Goal: Task Accomplishment & Management: Complete application form

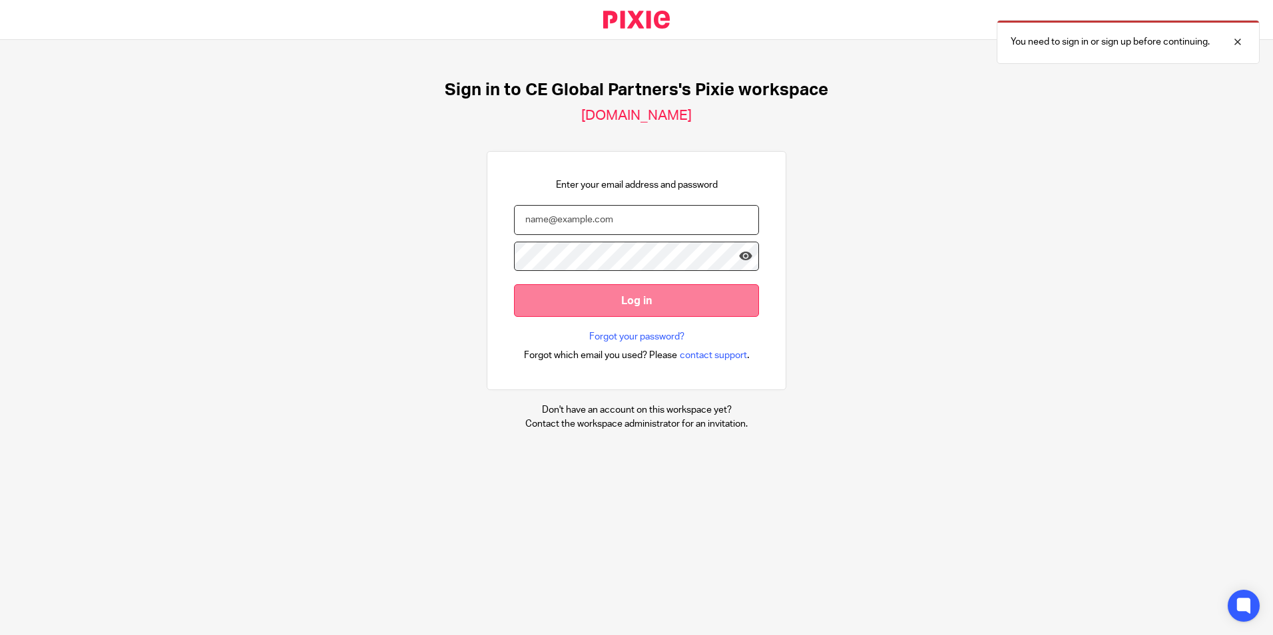
type input "[PERSON_NAME][EMAIL_ADDRESS][PERSON_NAME][DOMAIN_NAME]"
click at [640, 306] on input "Log in" at bounding box center [636, 300] width 245 height 33
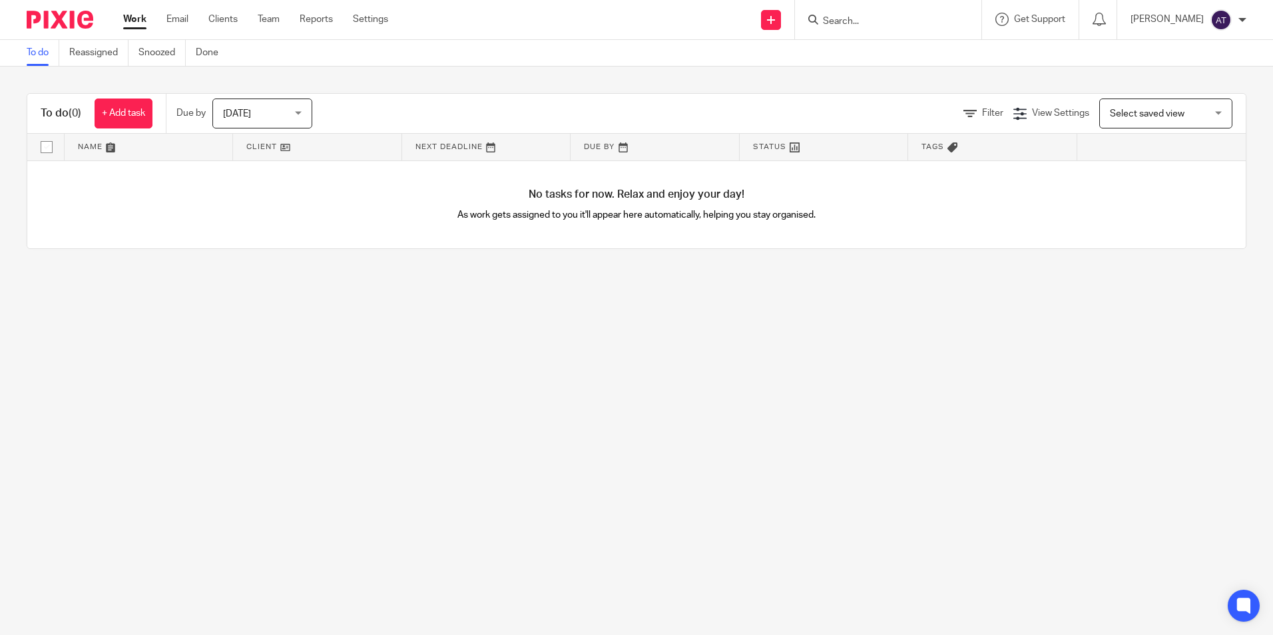
click at [239, 15] on ul "Work Email Clients Team Reports Settings" at bounding box center [265, 19] width 285 height 13
click at [231, 14] on link "Clients" at bounding box center [222, 19] width 29 height 13
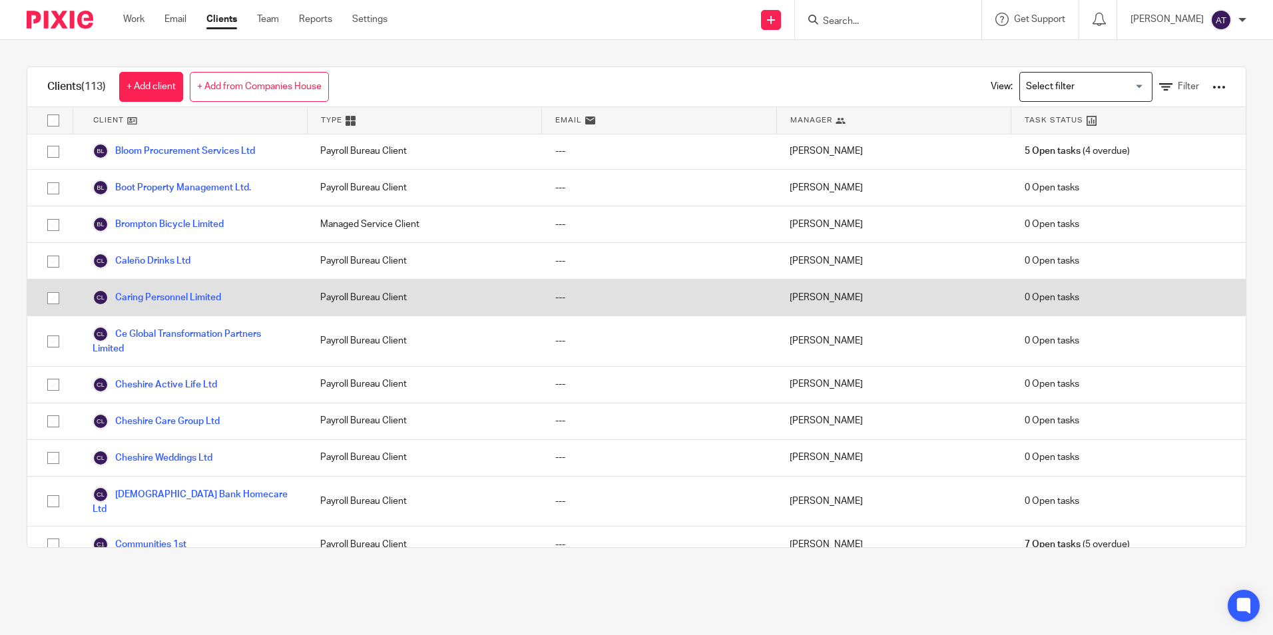
scroll to position [399, 0]
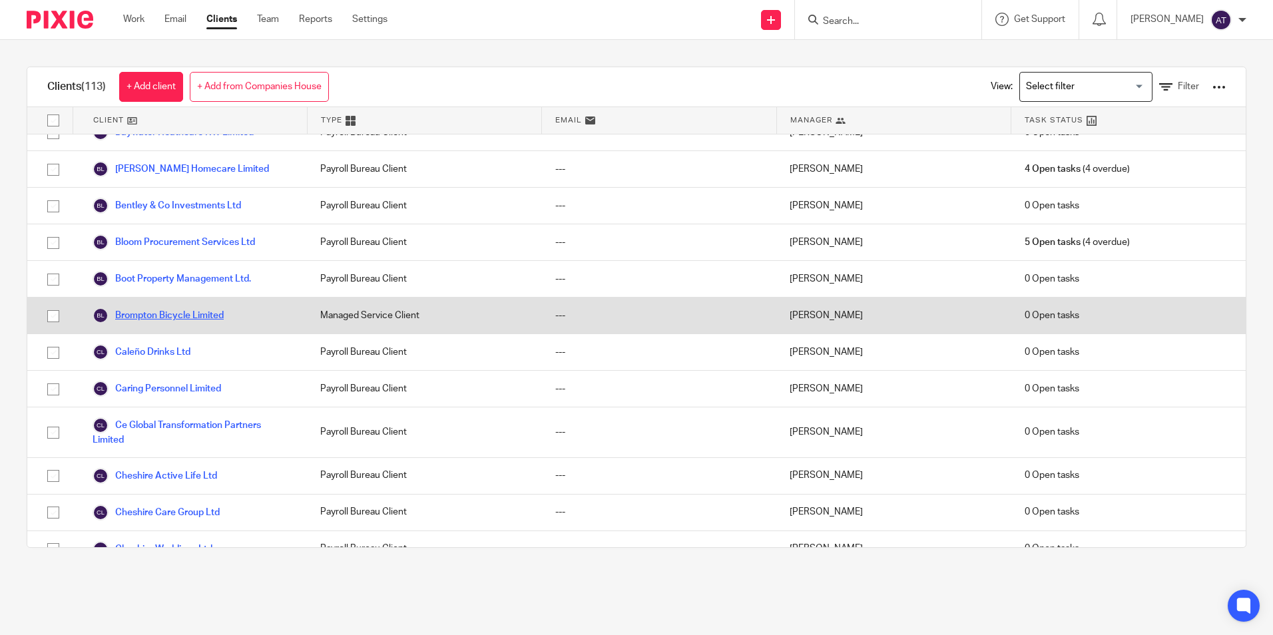
click at [155, 323] on link "Brompton Bicycle Limited" at bounding box center [158, 316] width 131 height 16
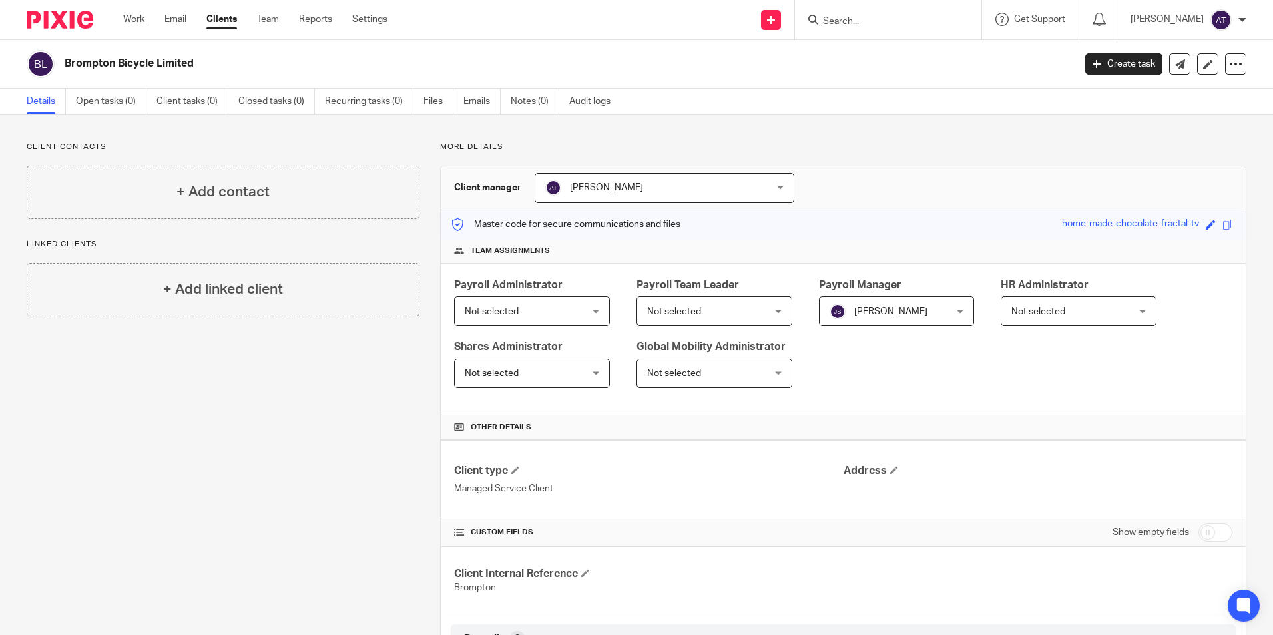
click at [536, 317] on span "Not selected" at bounding box center [522, 311] width 115 height 28
click at [989, 350] on div "Payroll Administrator Not selected Not selected Not selected Alex Chambers Alex…" at bounding box center [843, 340] width 805 height 152
click at [863, 361] on div "Payroll Administrator Not selected Not selected Not selected Alex Chambers Alex…" at bounding box center [843, 340] width 805 height 152
click at [1105, 61] on link "Create task" at bounding box center [1123, 63] width 77 height 21
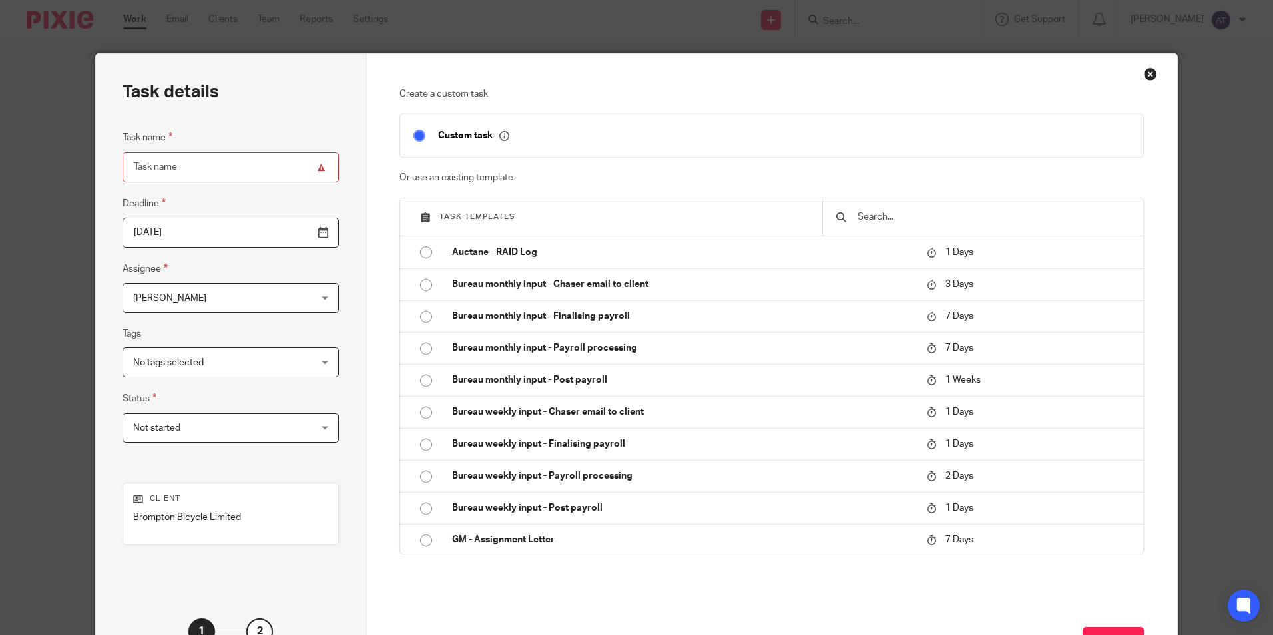
click at [234, 165] on input "Task name" at bounding box center [230, 167] width 216 height 30
paste input "Bromptons Monthly - Pre-payroll checks"
type input "Bromptons Monthly - Pre-payroll checks"
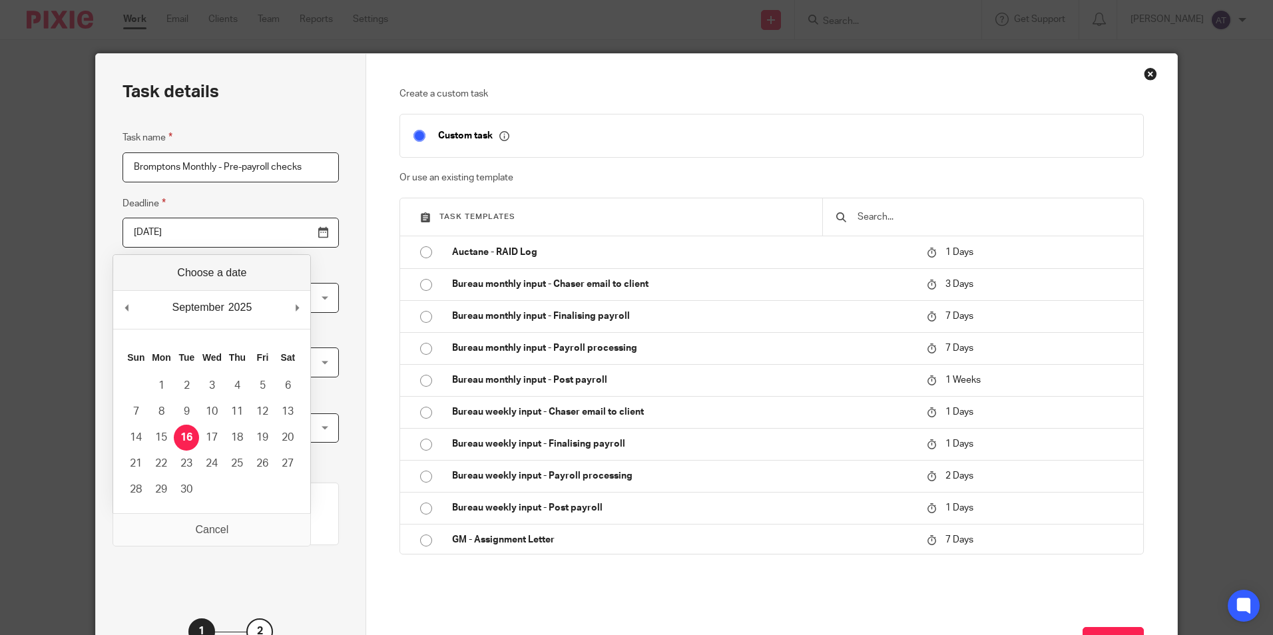
click at [294, 231] on input "[DATE]" at bounding box center [230, 233] width 216 height 30
type input "2025-09-23"
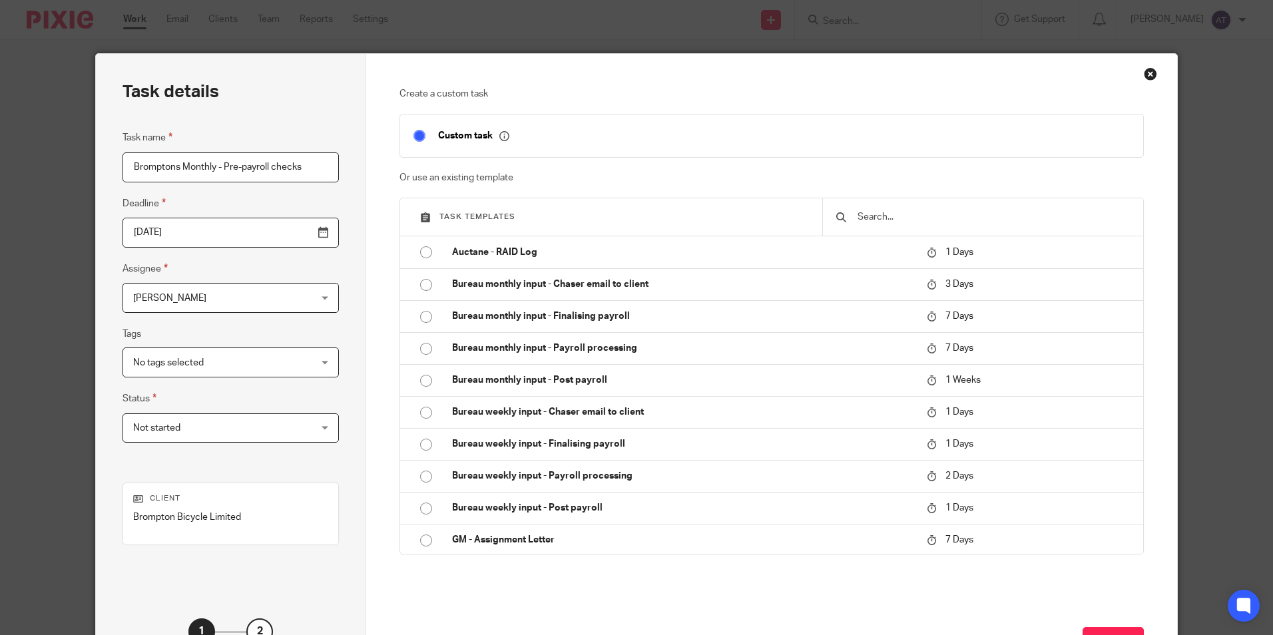
click at [161, 308] on span "[PERSON_NAME]" at bounding box center [215, 298] width 164 height 28
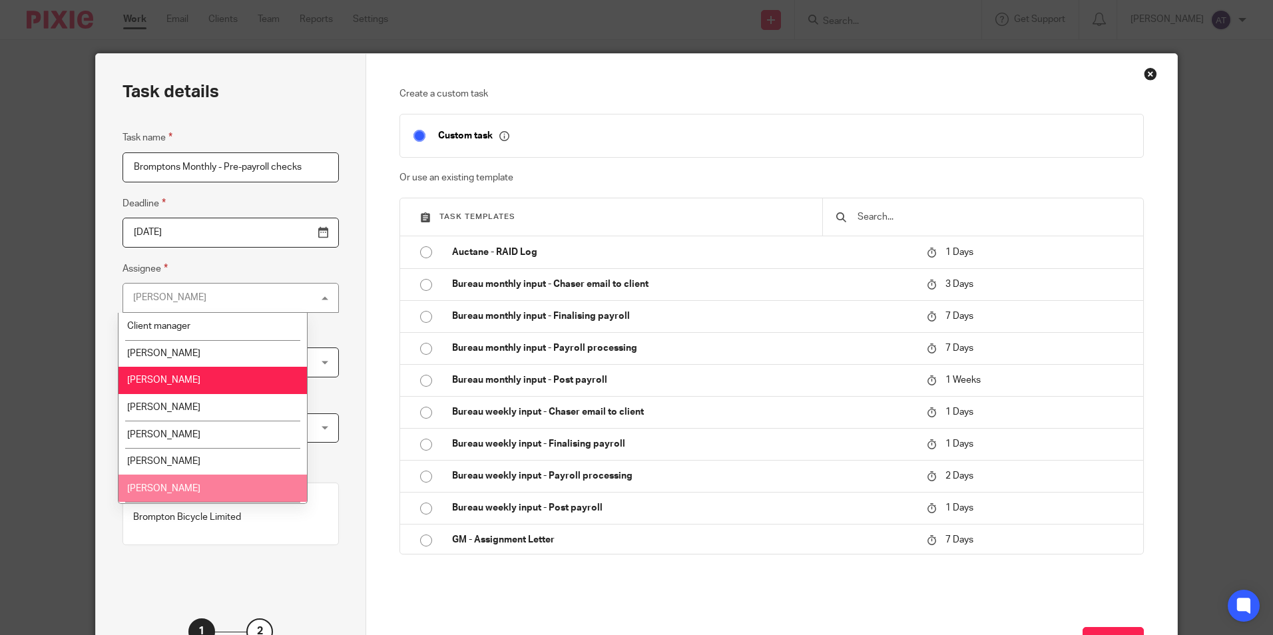
click at [178, 485] on span "[PERSON_NAME]" at bounding box center [163, 488] width 73 height 9
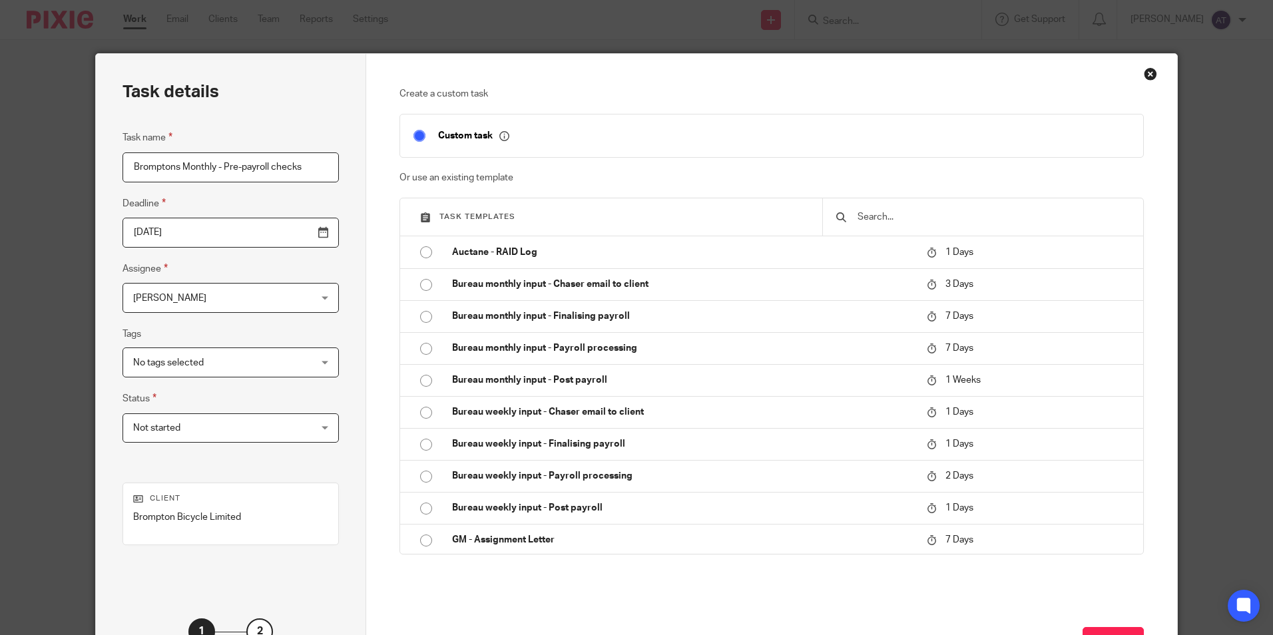
click at [153, 357] on span "No tags selected" at bounding box center [215, 362] width 164 height 28
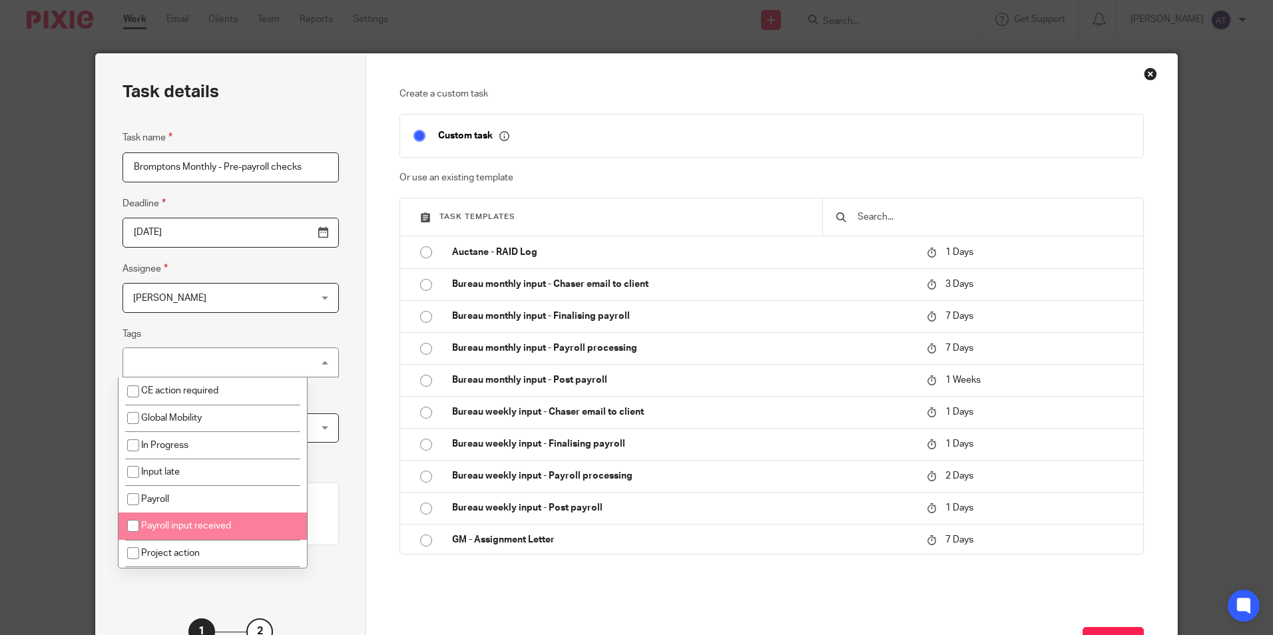
scroll to position [67, 0]
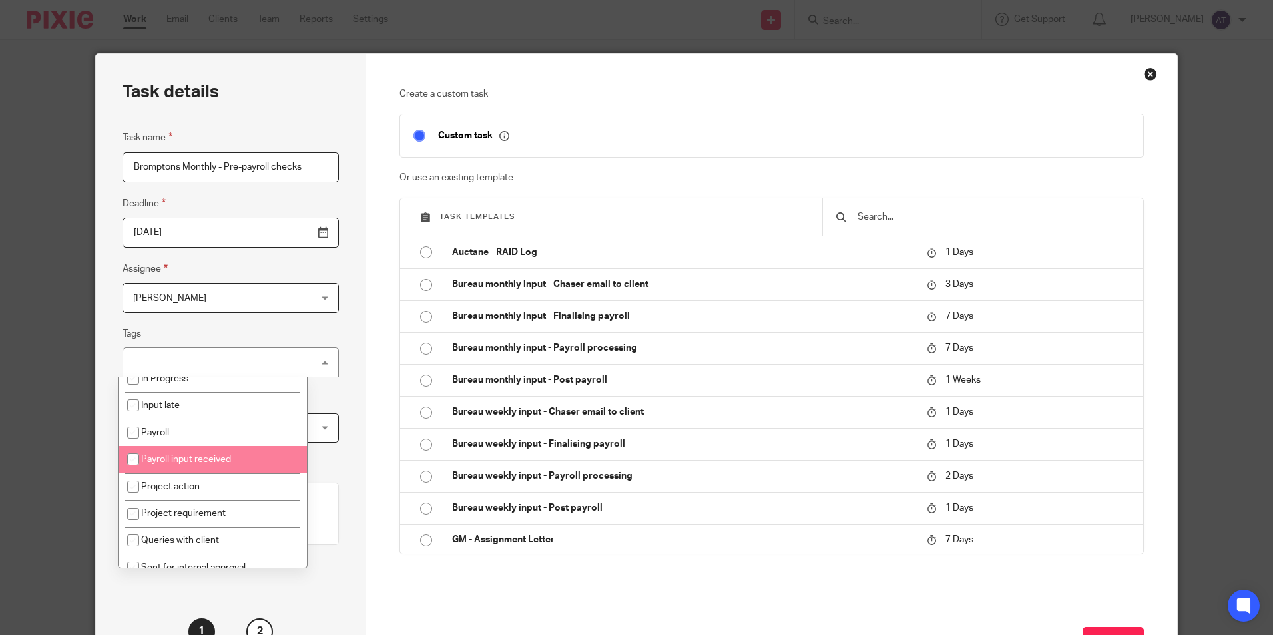
click at [135, 457] on input "checkbox" at bounding box center [132, 459] width 25 height 25
checkbox input "true"
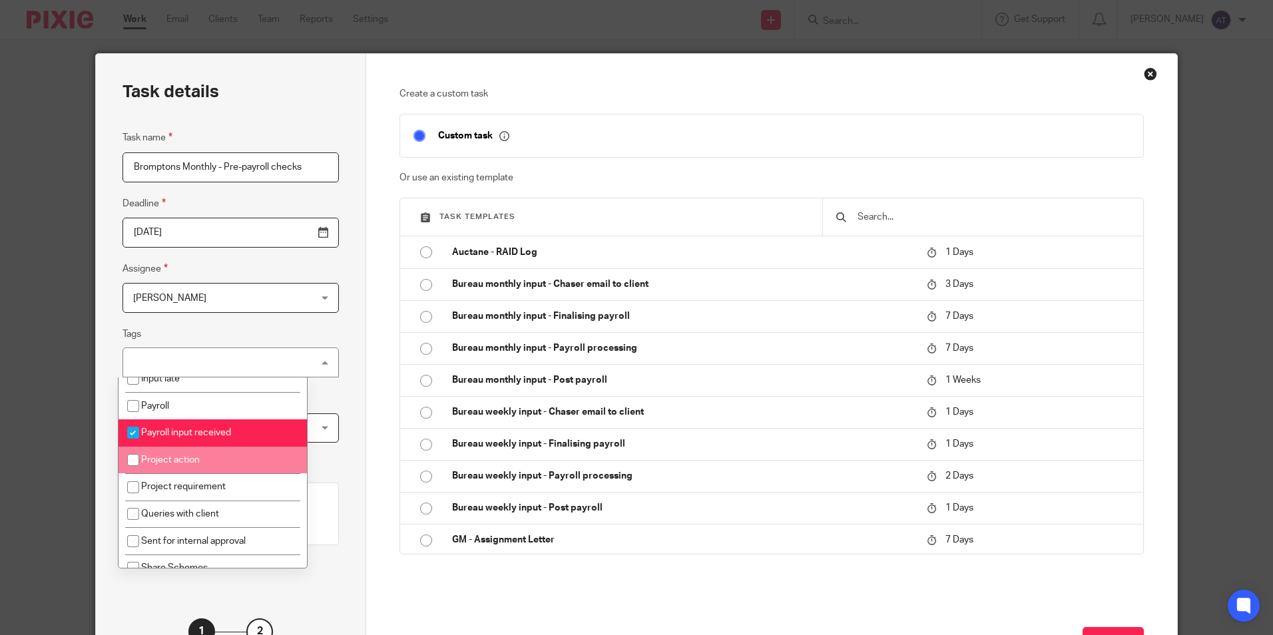
scroll to position [106, 0]
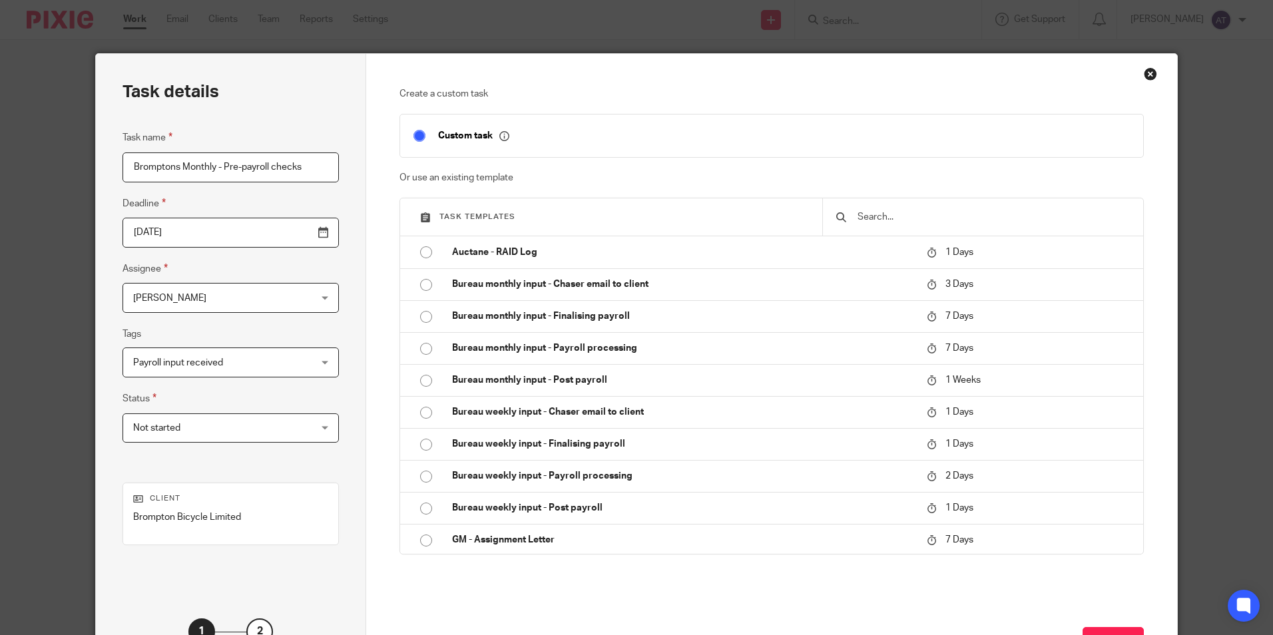
click at [340, 315] on div "Task details Task name Bromptons Monthly - Pre-payroll checks Deadline 2025-09-…" at bounding box center [231, 371] width 270 height 634
click at [241, 419] on span "Not started" at bounding box center [215, 428] width 164 height 28
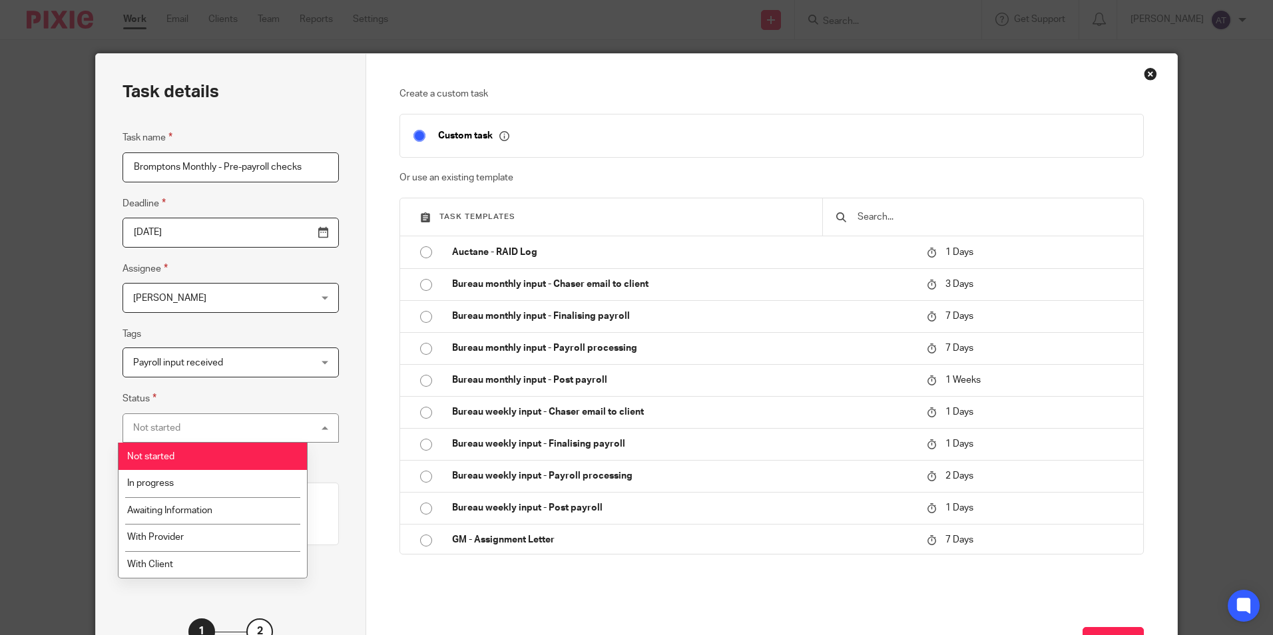
click at [241, 419] on div "Not started Not started" at bounding box center [230, 428] width 216 height 30
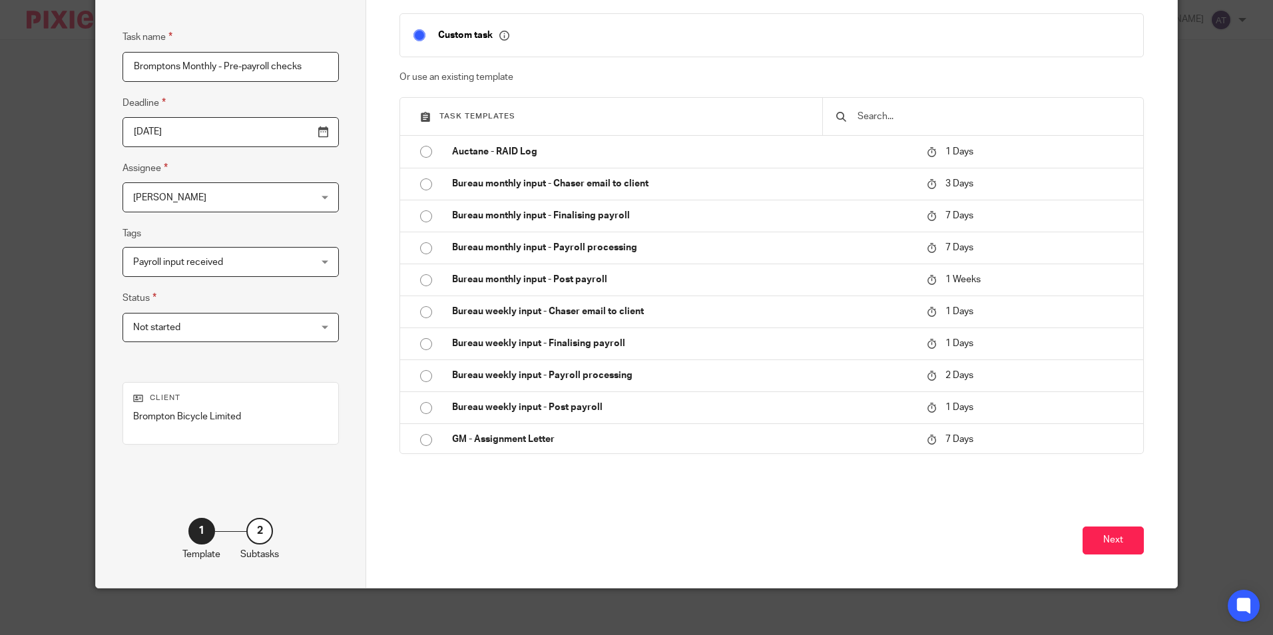
scroll to position [107, 0]
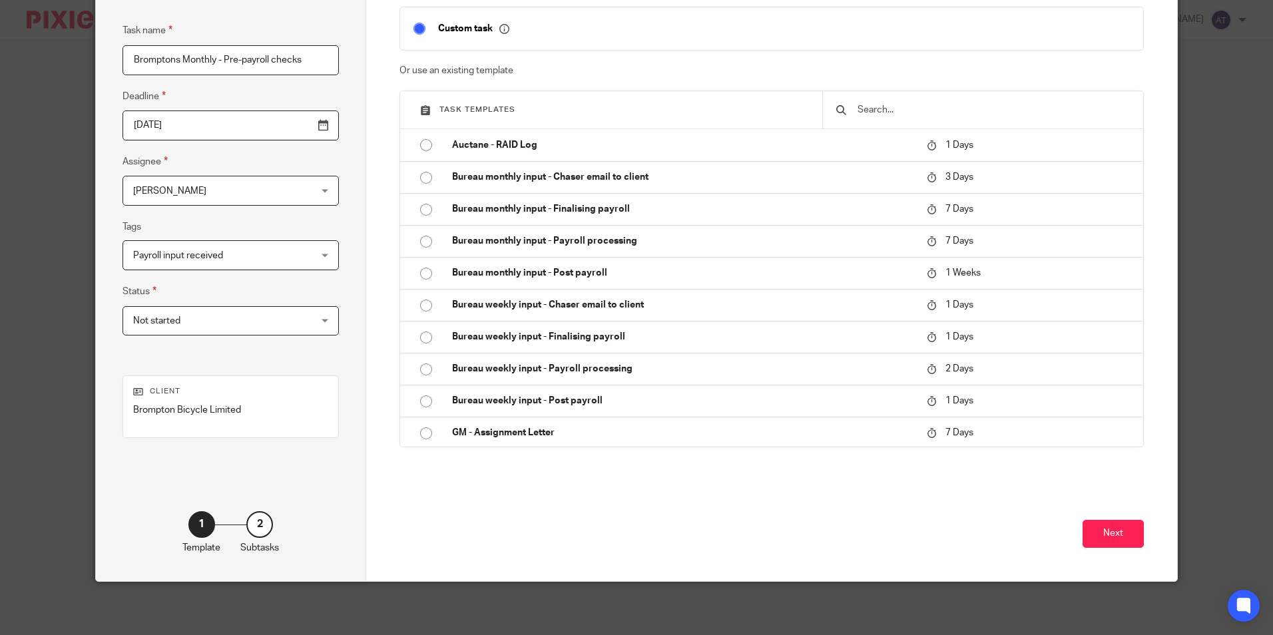
click at [255, 525] on div "2" at bounding box center [259, 524] width 27 height 27
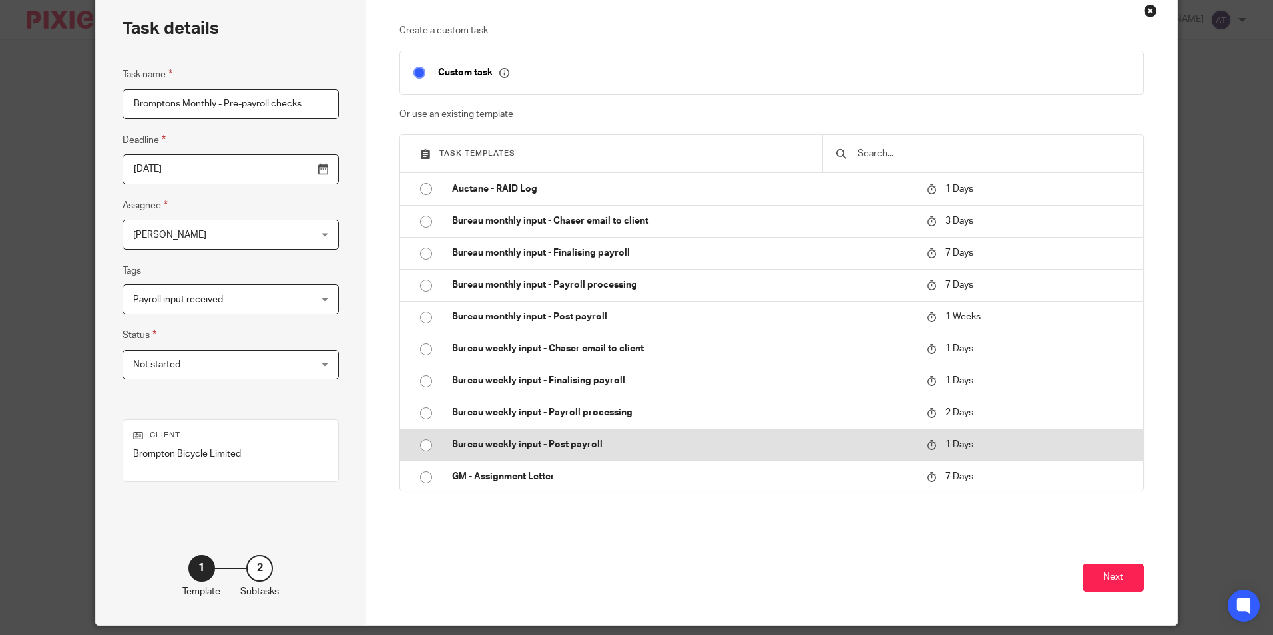
scroll to position [0, 0]
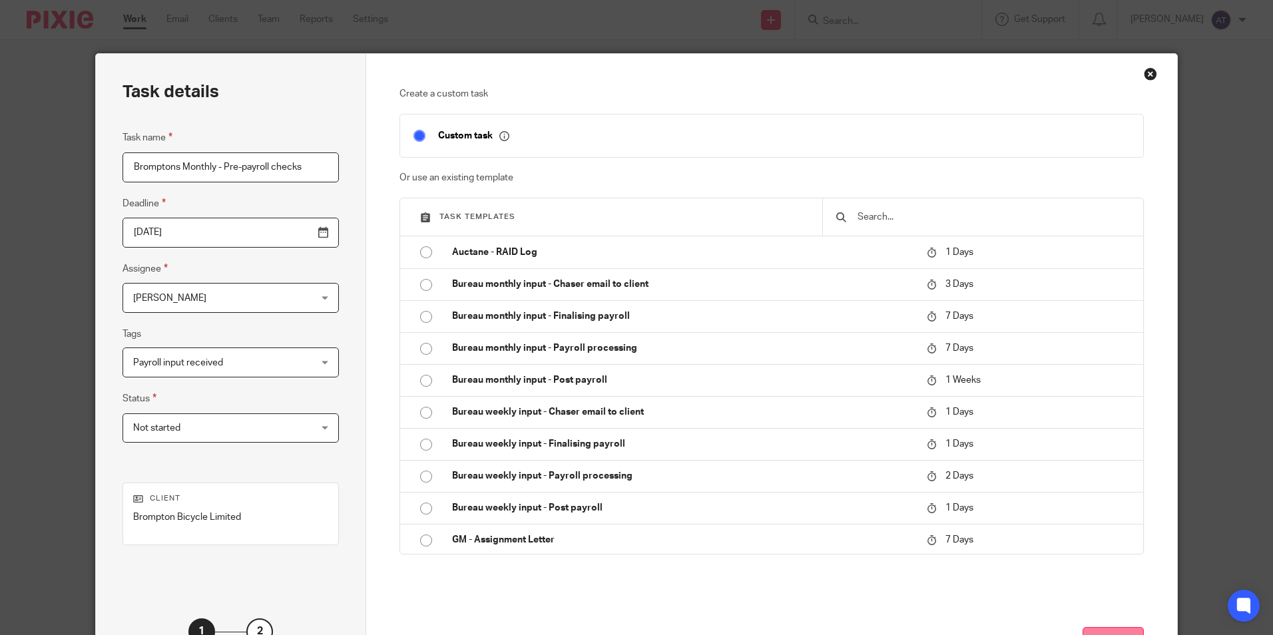
click at [1107, 628] on button "Next" at bounding box center [1112, 641] width 61 height 29
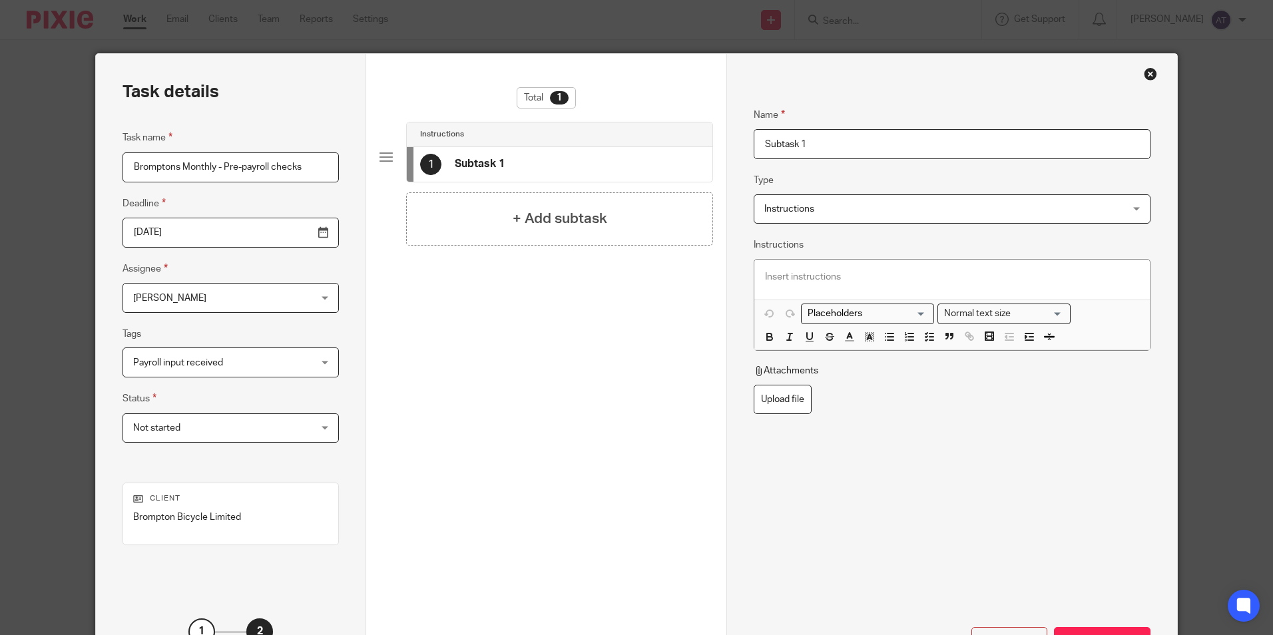
click at [897, 146] on input "Subtask 1" at bounding box center [951, 144] width 396 height 30
drag, startPoint x: 931, startPoint y: 141, endPoint x: 542, endPoint y: 133, distance: 388.1
click at [542, 133] on div "Task details Task name Bromptons Monthly - Pre-payroll checks Deadline 2025-09-…" at bounding box center [636, 371] width 1080 height 634
paste input "chedule Passive Events"
type input "Schedule Passive Events"
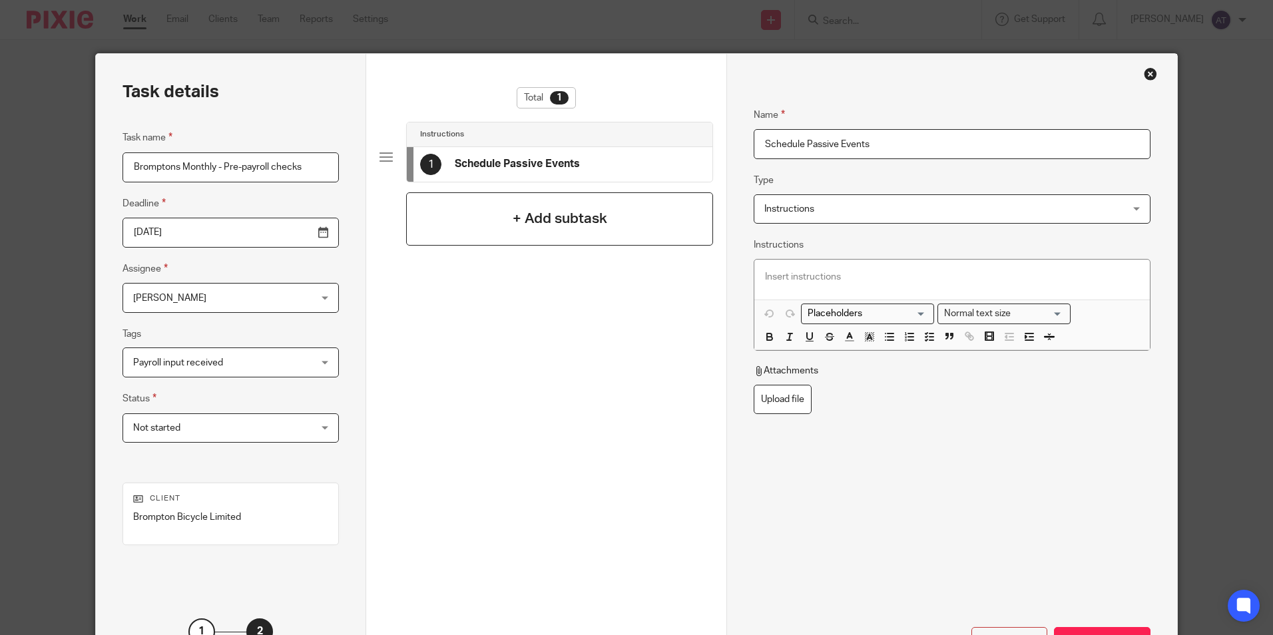
click at [628, 213] on div "+ Add subtask" at bounding box center [559, 218] width 307 height 53
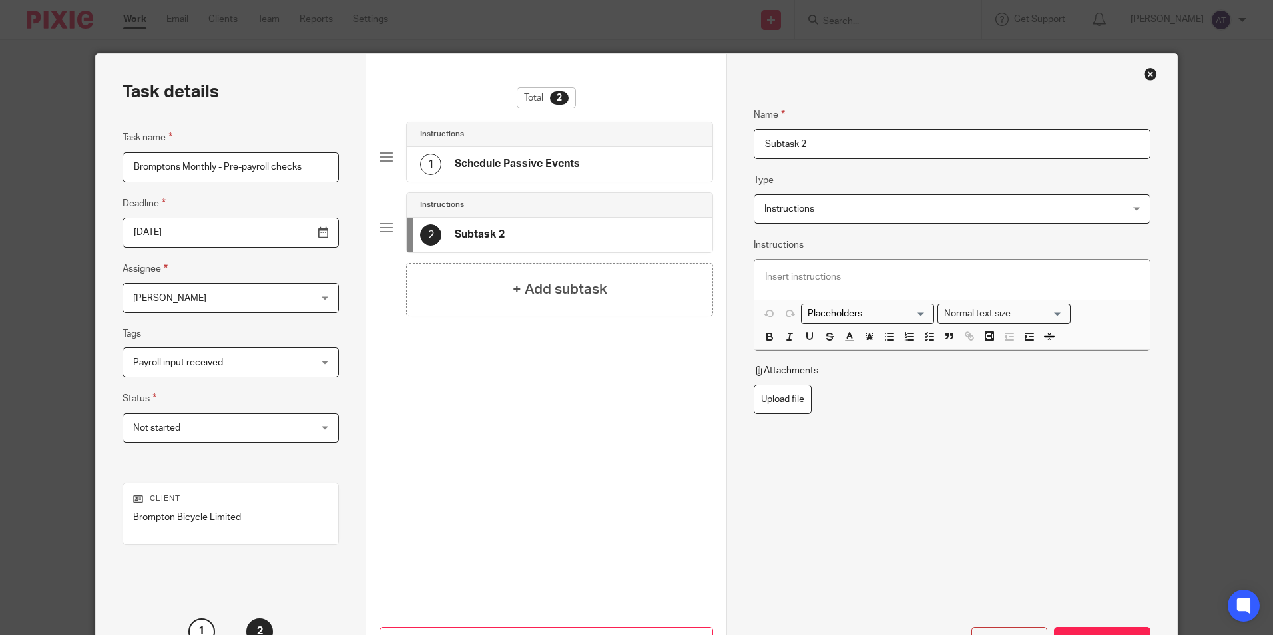
drag, startPoint x: 838, startPoint y: 145, endPoint x: 580, endPoint y: 145, distance: 258.3
click at [580, 145] on div "Task details Task name Bromptons Monthly - Pre-payroll checks Deadline 2025-09-…" at bounding box center [636, 371] width 1080 height 634
paste input "Apply HMRC Notifications"
type input "Apply HMRC Notifications"
click at [621, 295] on div "+ Add subtask" at bounding box center [559, 289] width 307 height 53
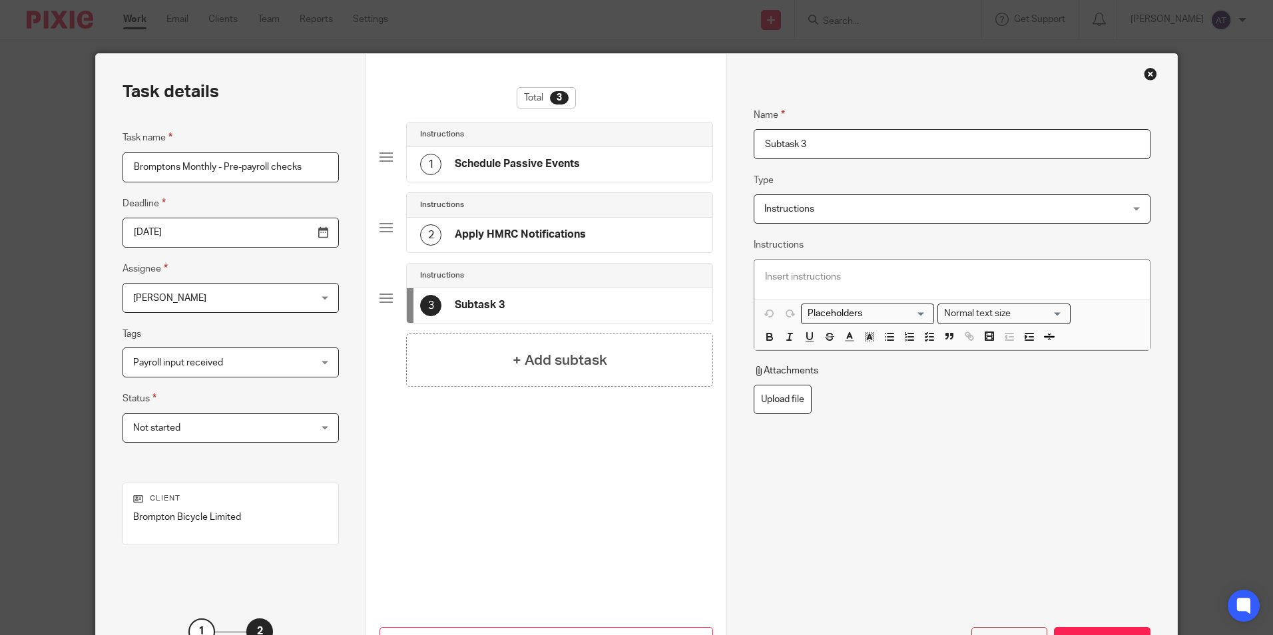
drag, startPoint x: 854, startPoint y: 142, endPoint x: 532, endPoint y: 142, distance: 322.2
click at [533, 141] on div "Task details Task name Bromptons Monthly - Pre-payroll checks Deadline 2025-09-…" at bounding box center [636, 371] width 1080 height 634
paste input "Match HMRC Tax Notifications"
type input "Match HMRC Tax Notifications"
click at [501, 353] on div "+ Add subtask" at bounding box center [559, 359] width 307 height 53
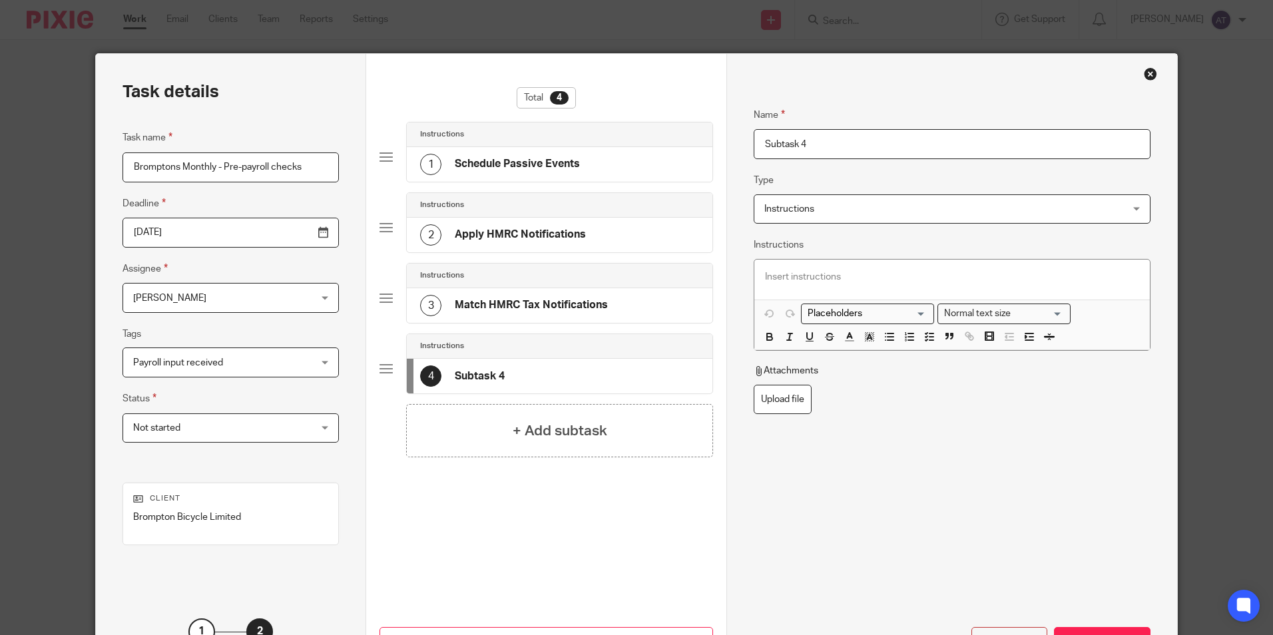
drag, startPoint x: 862, startPoint y: 147, endPoint x: 440, endPoint y: 136, distance: 422.1
click at [440, 136] on div "Task details Task name Bromptons Monthly - Pre-payroll checks Deadline 2025-09-…" at bounding box center [636, 371] width 1080 height 634
paste input "Audit Missing Payment Elections"
type input "Audit Missing Payment Elections"
click at [888, 142] on input "Audit Missing Payment Elections" at bounding box center [951, 144] width 396 height 30
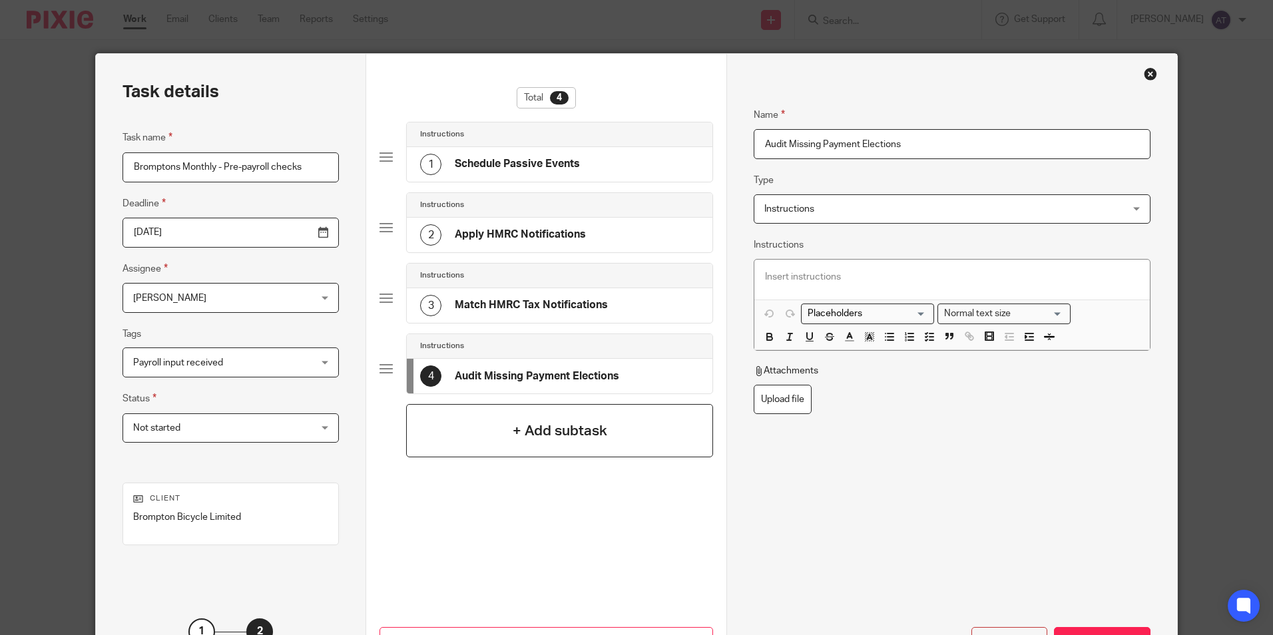
click at [490, 434] on div "+ Add subtask" at bounding box center [559, 430] width 307 height 53
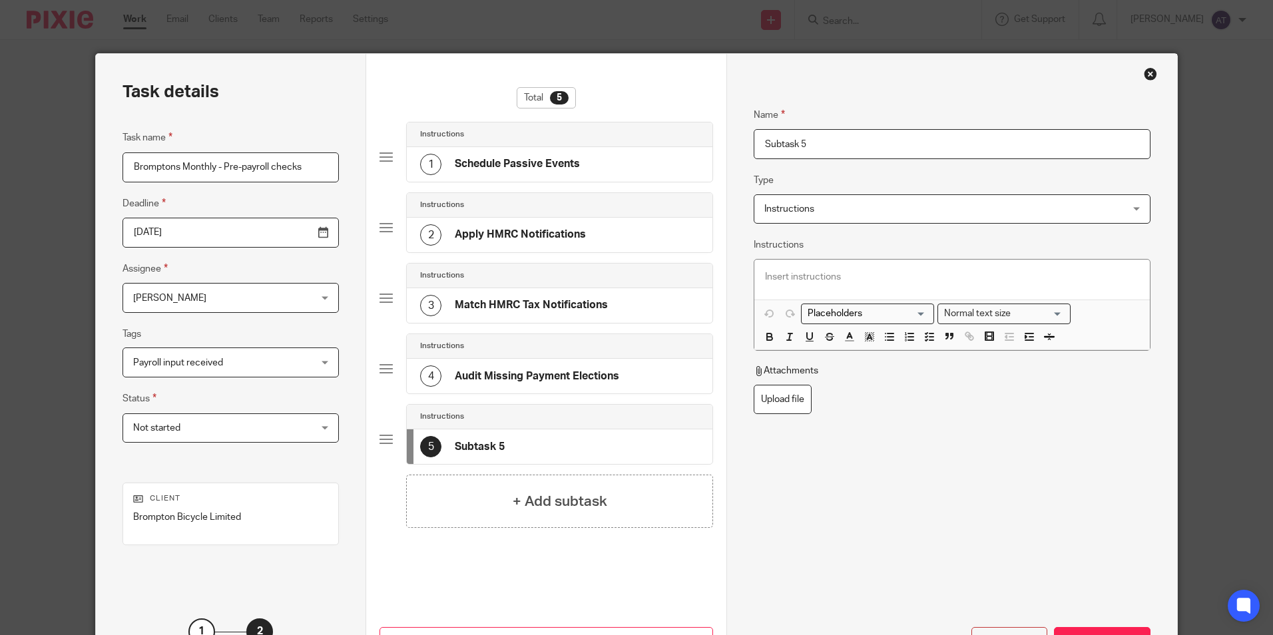
drag, startPoint x: 851, startPoint y: 142, endPoint x: 557, endPoint y: 144, distance: 294.2
click at [557, 144] on div "Task details Task name Bromptons Monthly - Pre-payroll checks Deadline 2025-09-…" at bounding box center [636, 371] width 1080 height 634
paste input "View UK RTI FPS Exceptions"
type input "View UK RTI FPS Exceptions"
click at [461, 517] on div "+ Add subtask" at bounding box center [559, 501] width 307 height 53
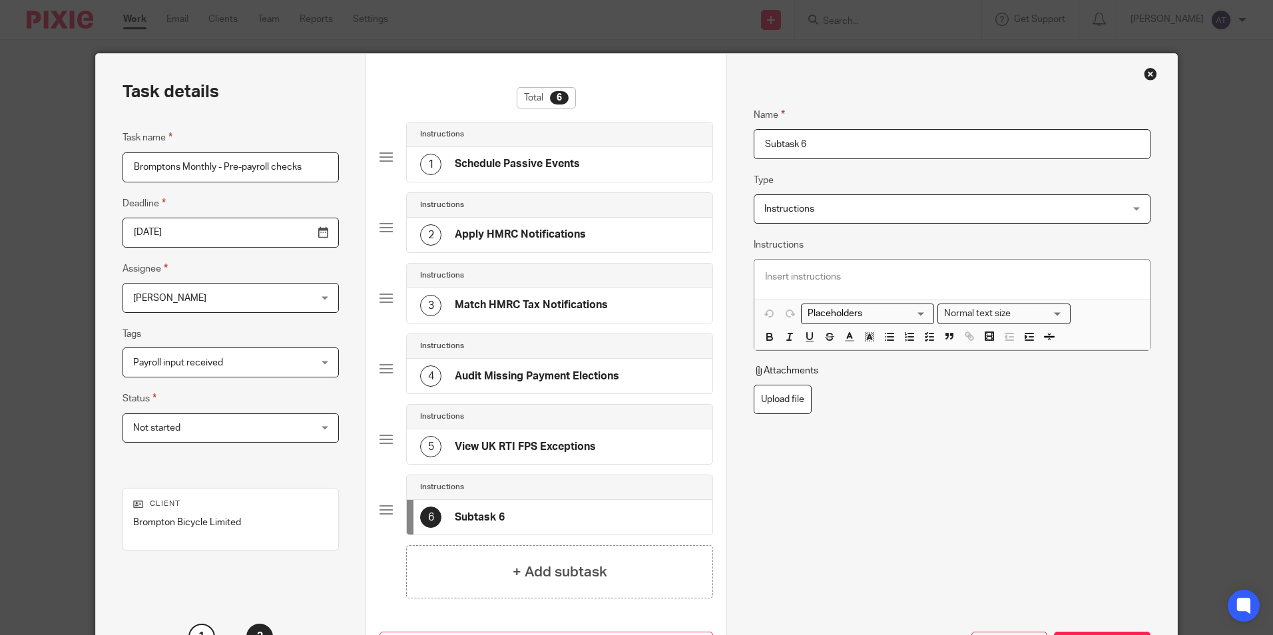
click at [862, 145] on input "Subtask 6" at bounding box center [951, 144] width 396 height 30
drag, startPoint x: 800, startPoint y: 142, endPoint x: 407, endPoint y: 144, distance: 393.4
click at [407, 144] on div "Task details Task name Bromptons Monthly - Pre-payroll checks Deadline 2025-09-…" at bounding box center [636, 374] width 1080 height 640
paste input "Workers On Leave - Payroll"
type input "Workers On Leave - Payroll"
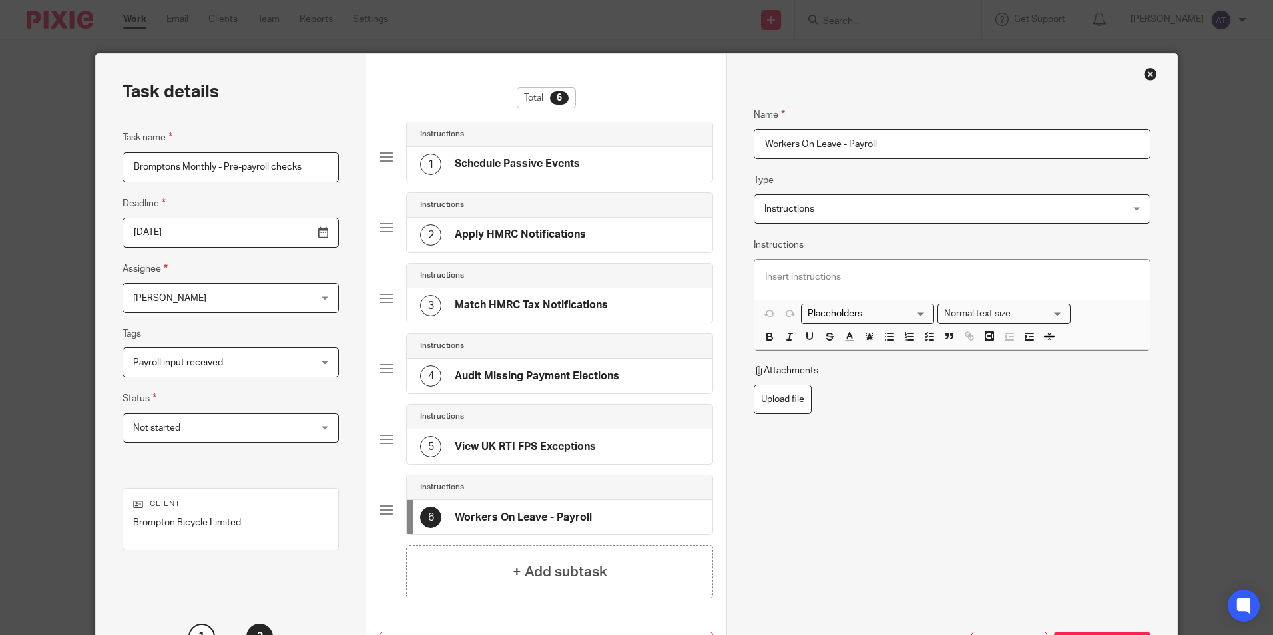
click at [805, 493] on div "Name Workers On Leave - Payroll Type Instructions Instructions Instructions Doc…" at bounding box center [951, 311] width 396 height 449
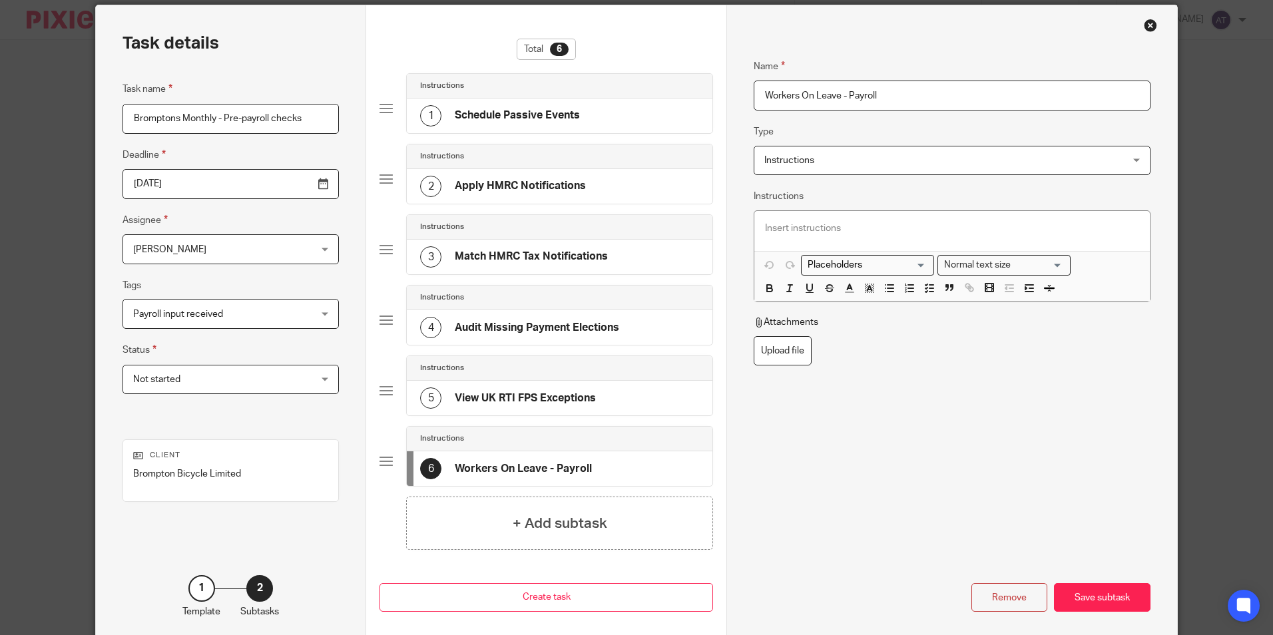
scroll to position [112, 0]
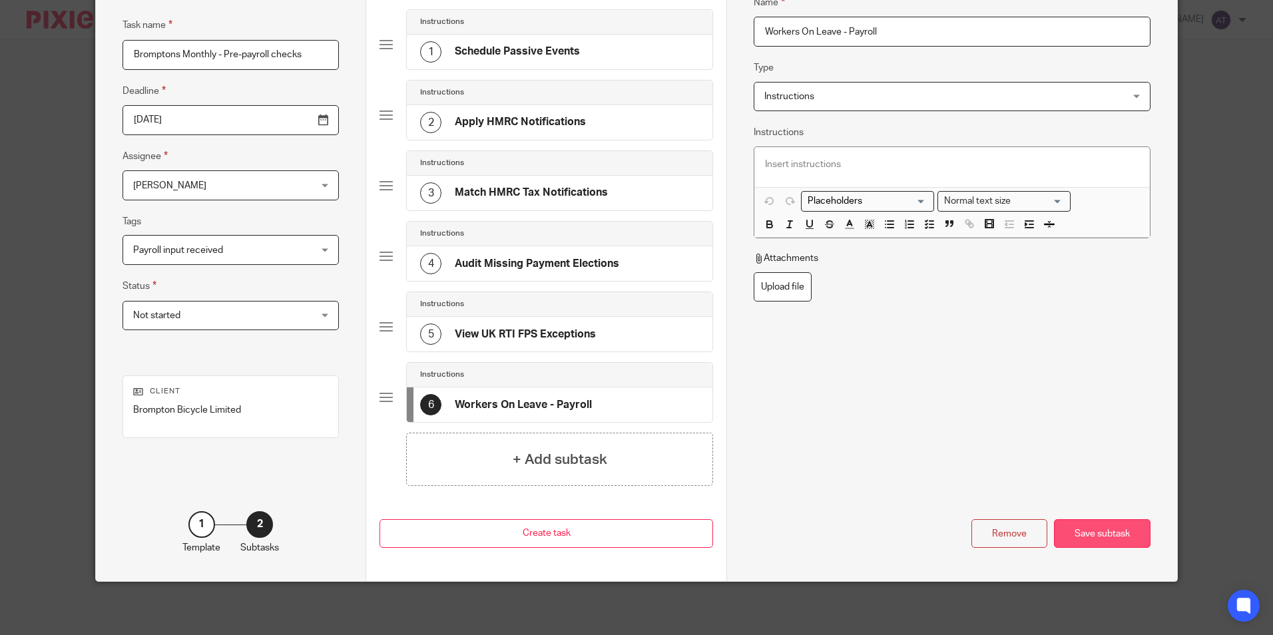
click at [1076, 526] on div "Save subtask" at bounding box center [1102, 533] width 97 height 29
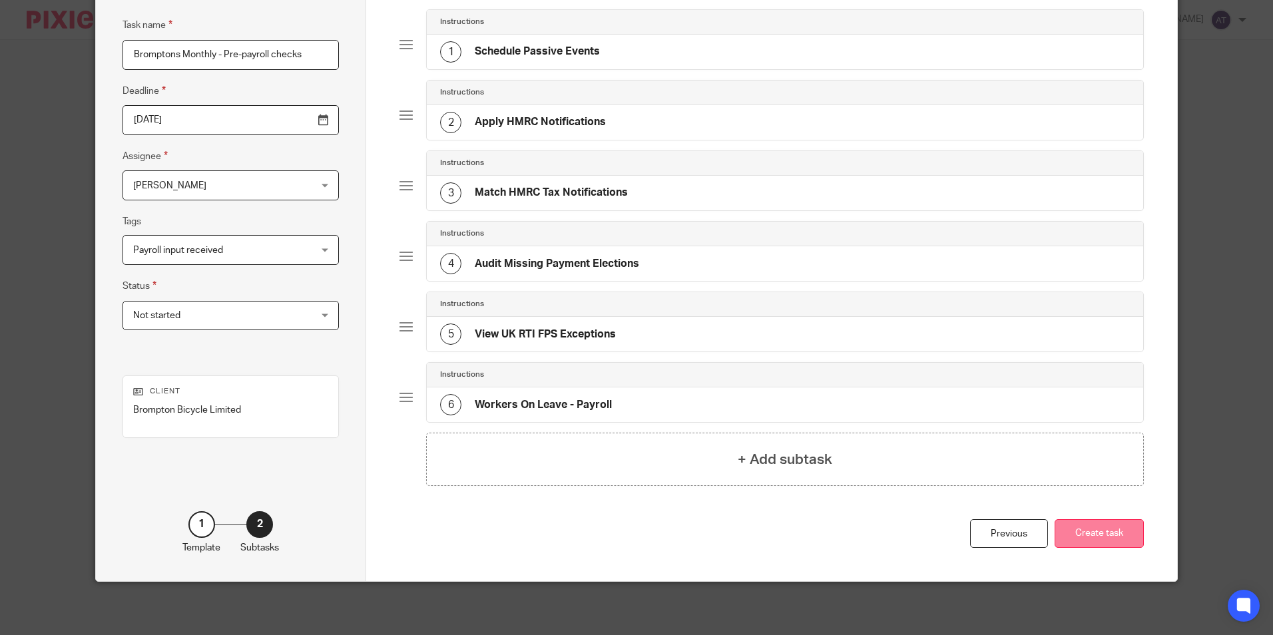
click at [1106, 538] on button "Create task" at bounding box center [1098, 533] width 89 height 29
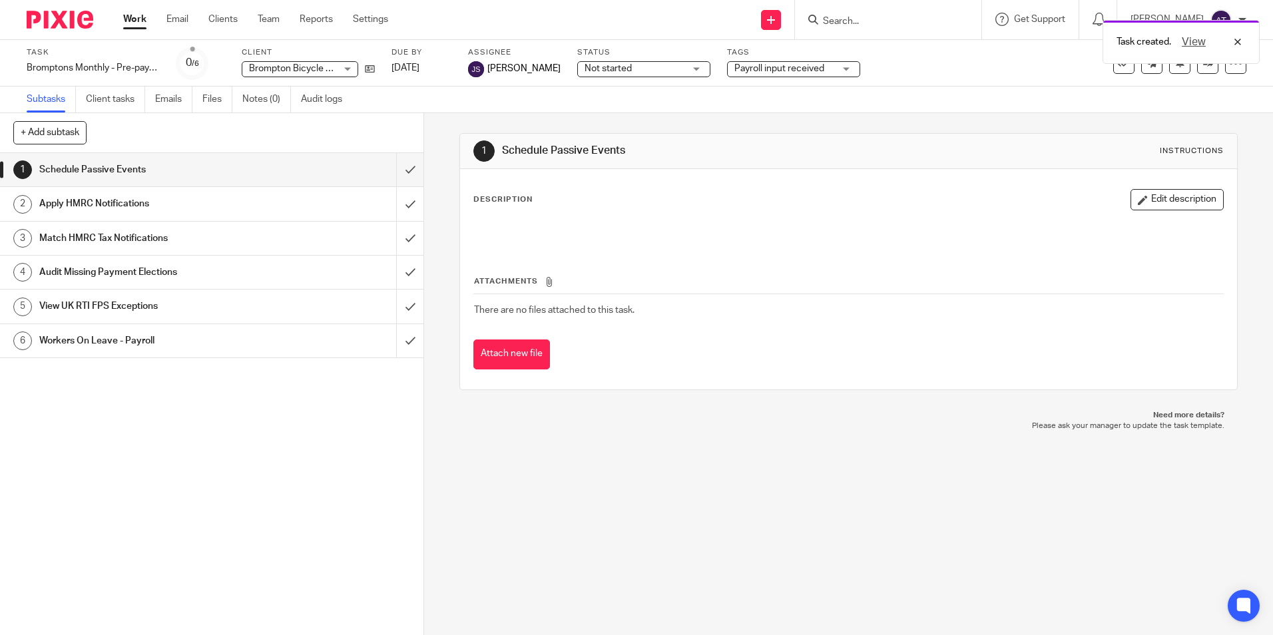
click at [163, 455] on div "1 Schedule Passive Events 2 Apply HMRC Notifications 3 Match HMRC Tax Notificat…" at bounding box center [211, 394] width 423 height 482
click at [1235, 43] on div "View" at bounding box center [1208, 42] width 75 height 16
click at [773, 19] on link at bounding box center [771, 20] width 20 height 20
click at [786, 79] on link "Create task" at bounding box center [778, 81] width 93 height 19
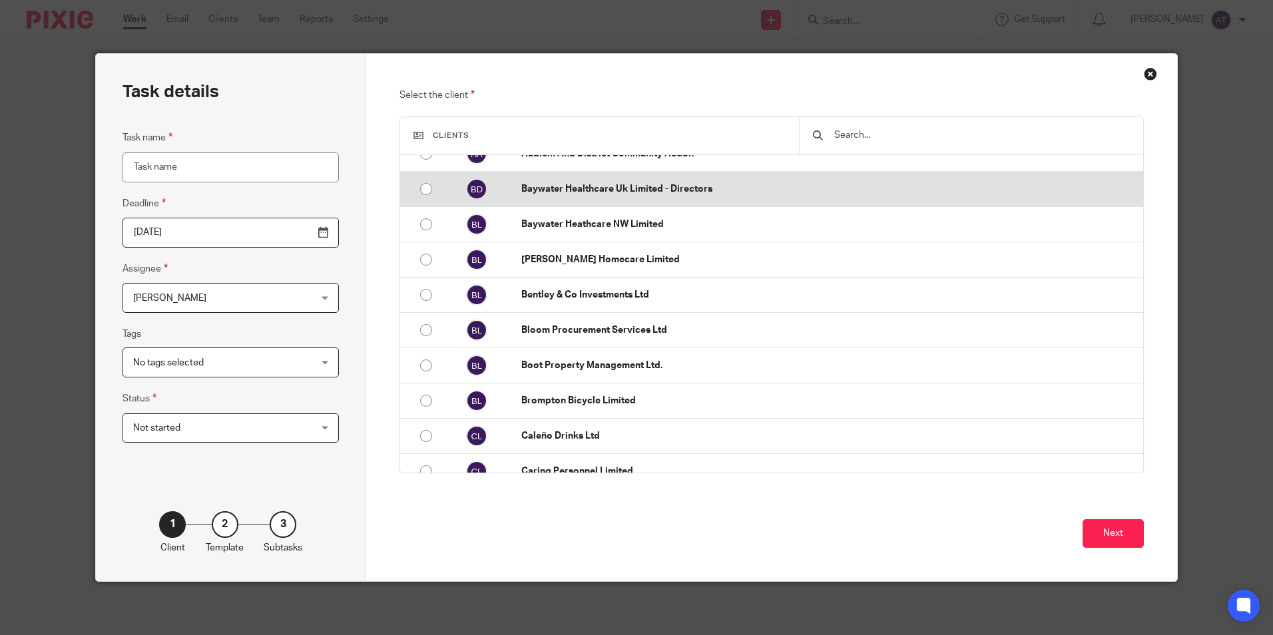
scroll to position [399, 0]
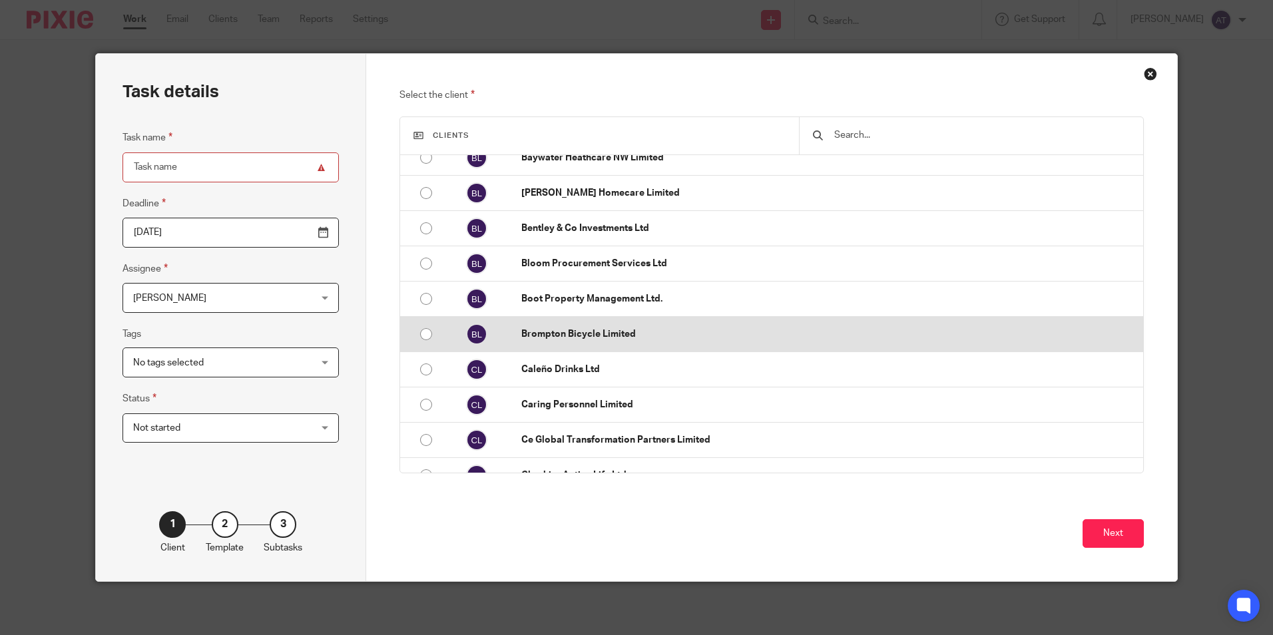
click at [422, 335] on input "radio" at bounding box center [425, 333] width 25 height 25
radio input "false"
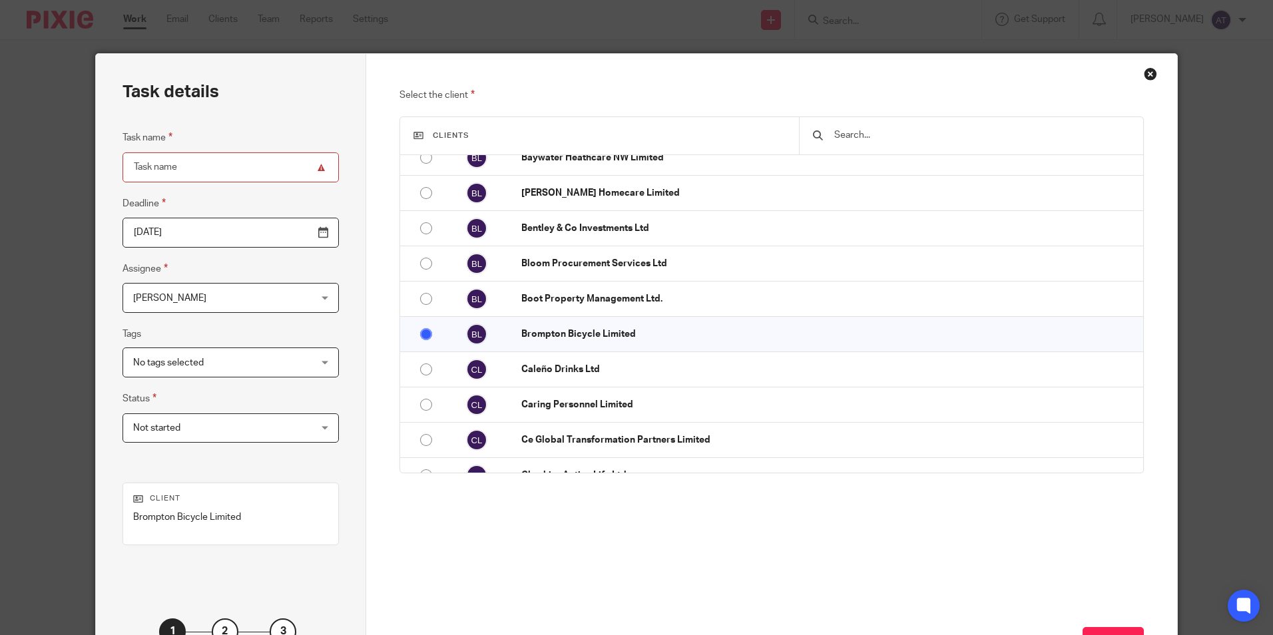
click at [187, 165] on input "Task name" at bounding box center [230, 167] width 216 height 30
paste input "Bromptons Monthly - Payroll processing"
type input "Bromptons Monthly - Payroll processing"
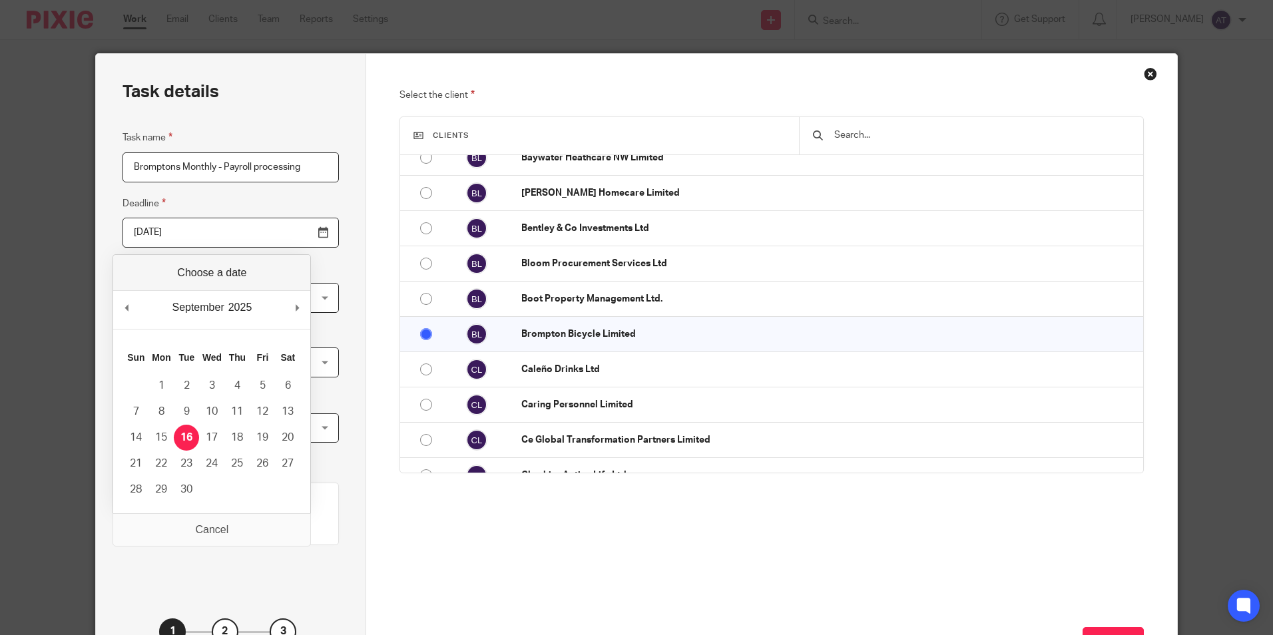
click at [289, 234] on input "[DATE]" at bounding box center [230, 233] width 216 height 30
type input "2025-09-24"
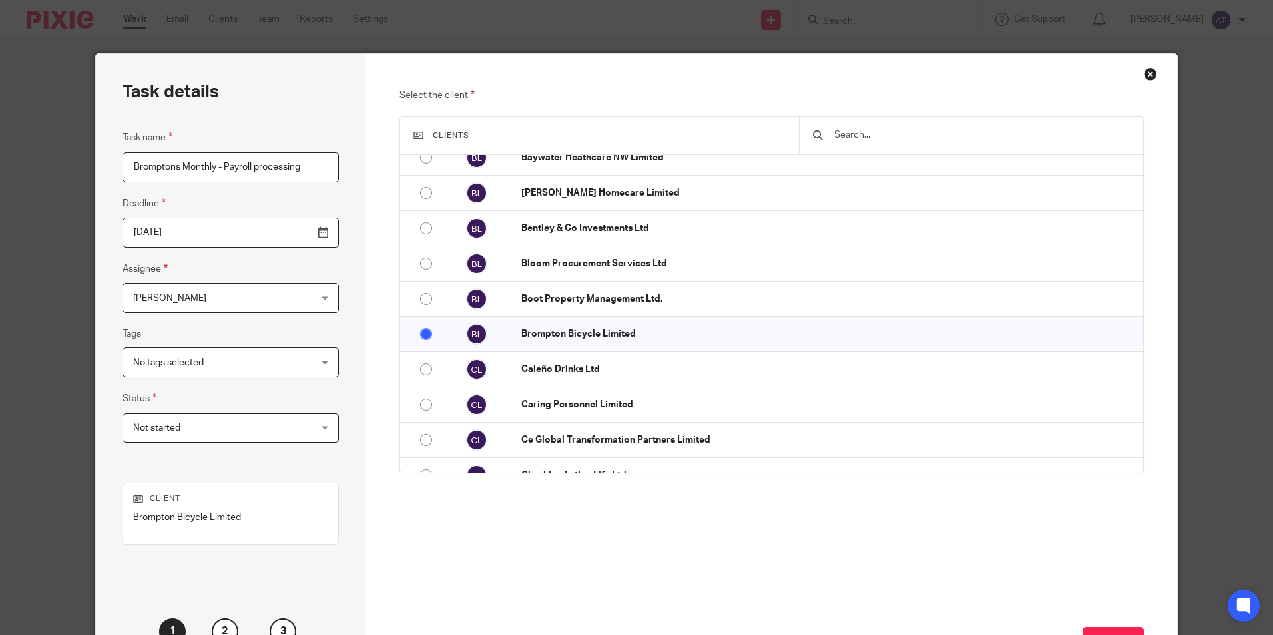
click at [193, 294] on span "[PERSON_NAME]" at bounding box center [169, 298] width 73 height 9
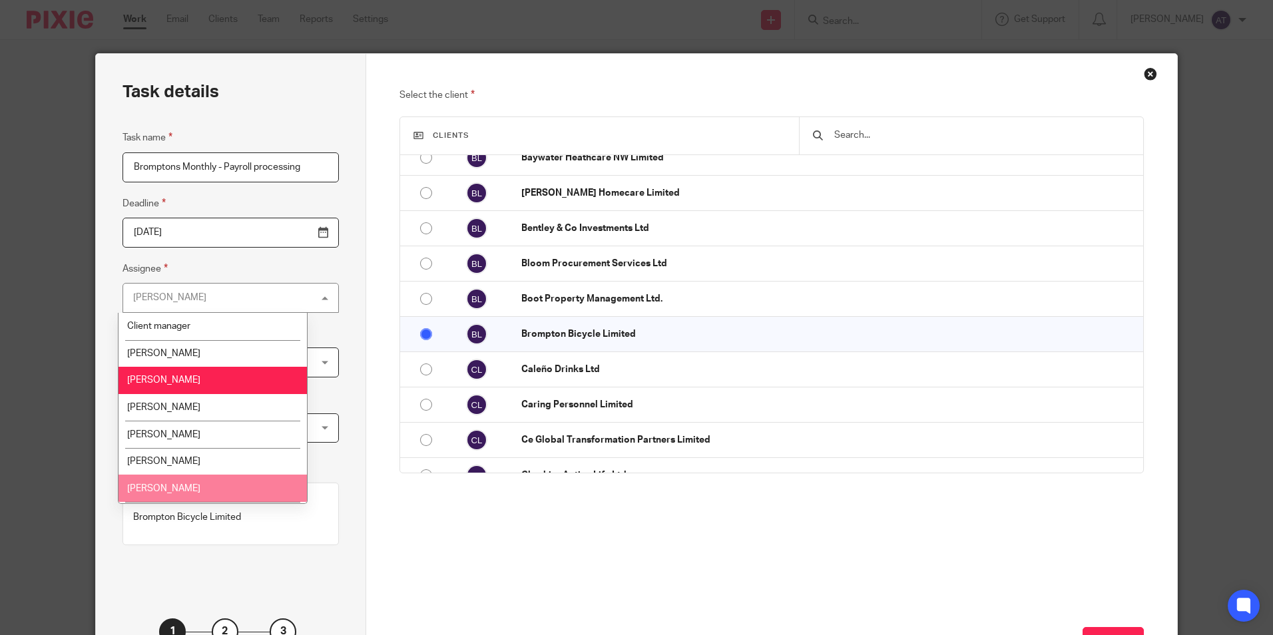
click at [181, 479] on li "[PERSON_NAME]" at bounding box center [212, 488] width 188 height 27
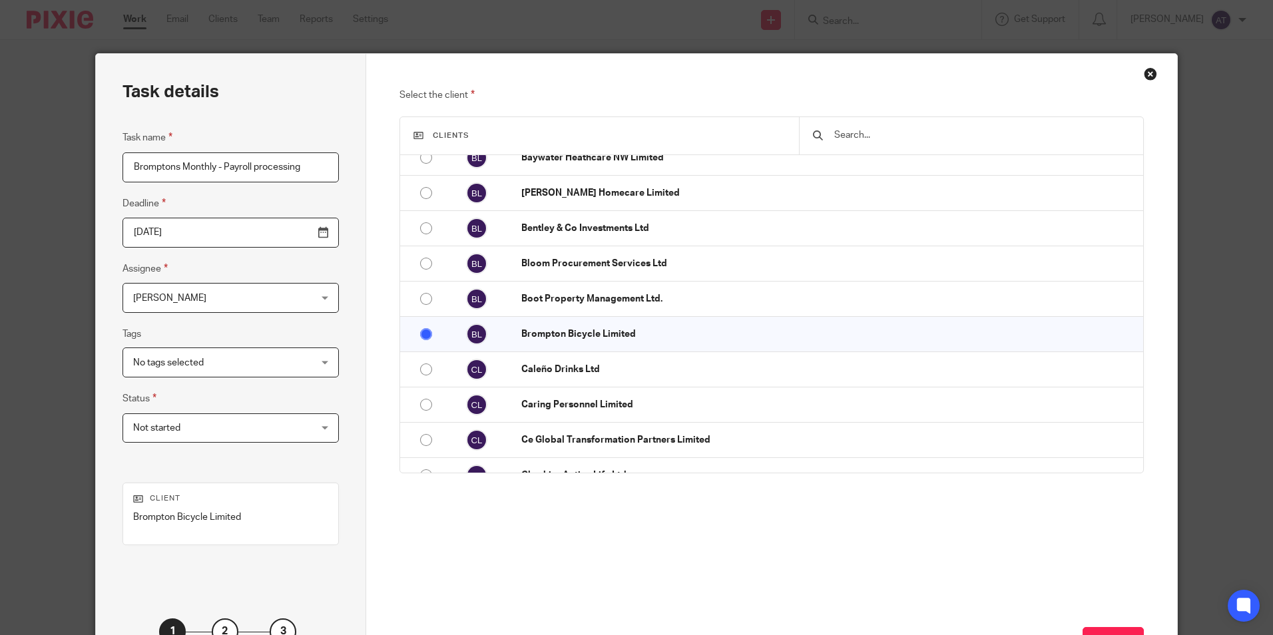
click at [184, 425] on span "Not started" at bounding box center [215, 428] width 164 height 28
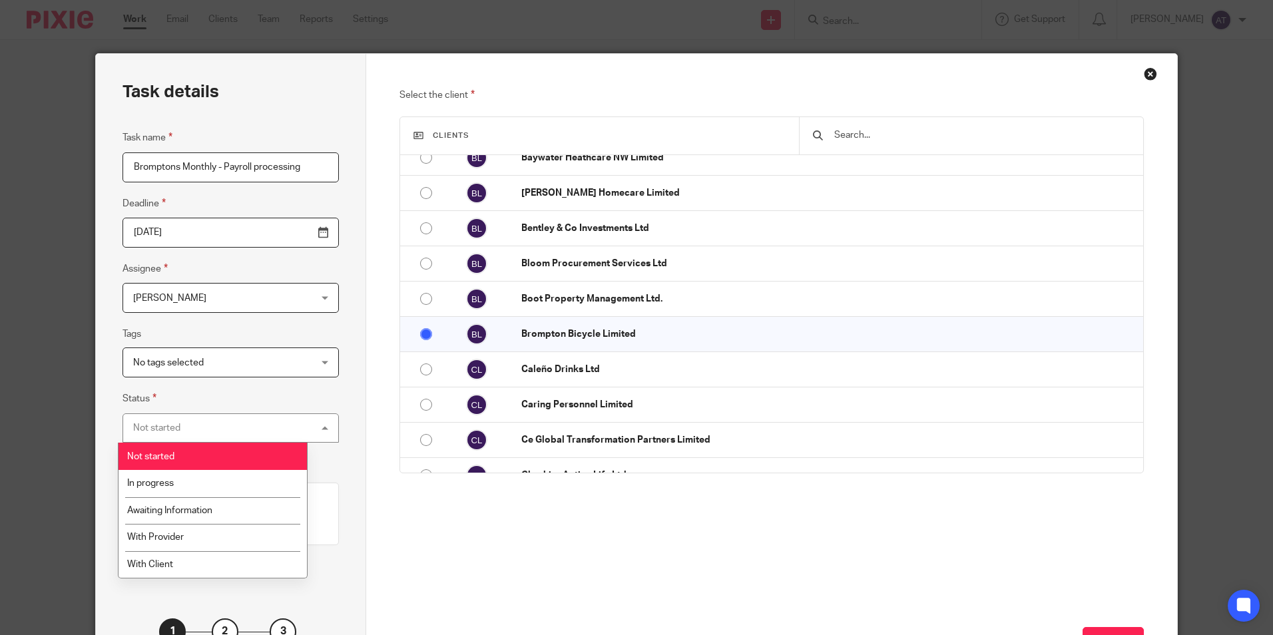
click at [328, 397] on div "Task details Task name Bromptons Monthly - Payroll processing Deadline 2025-09-…" at bounding box center [231, 371] width 270 height 634
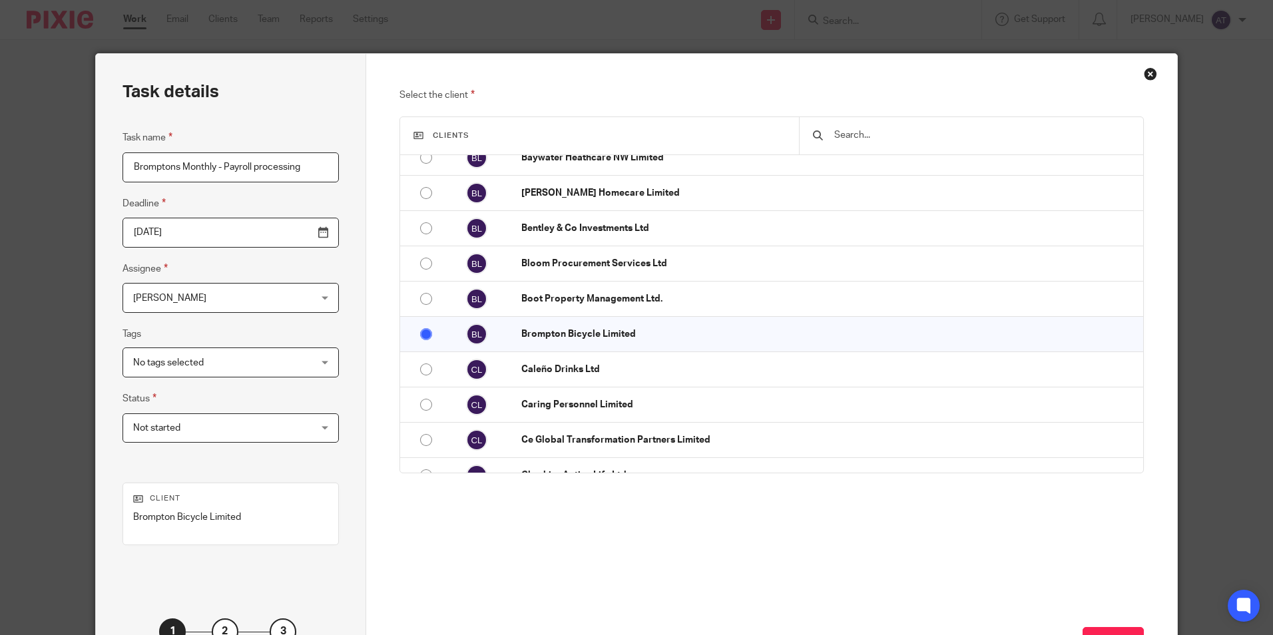
click at [269, 357] on span "No tags selected" at bounding box center [215, 362] width 164 height 28
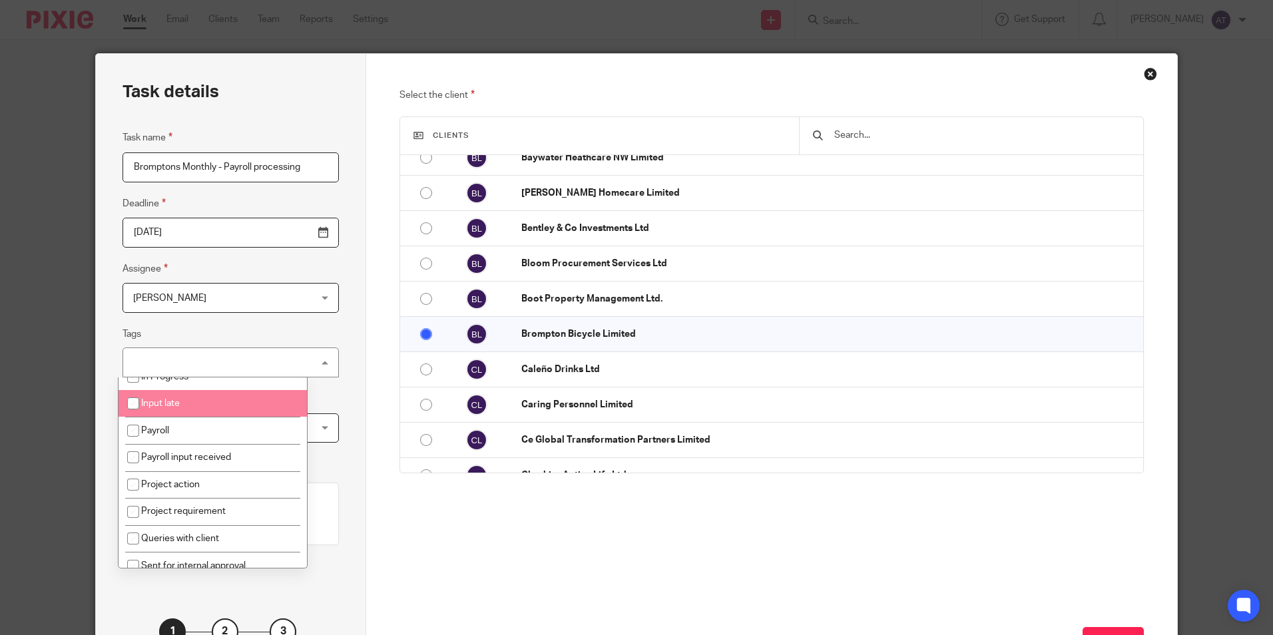
scroll to position [39, 0]
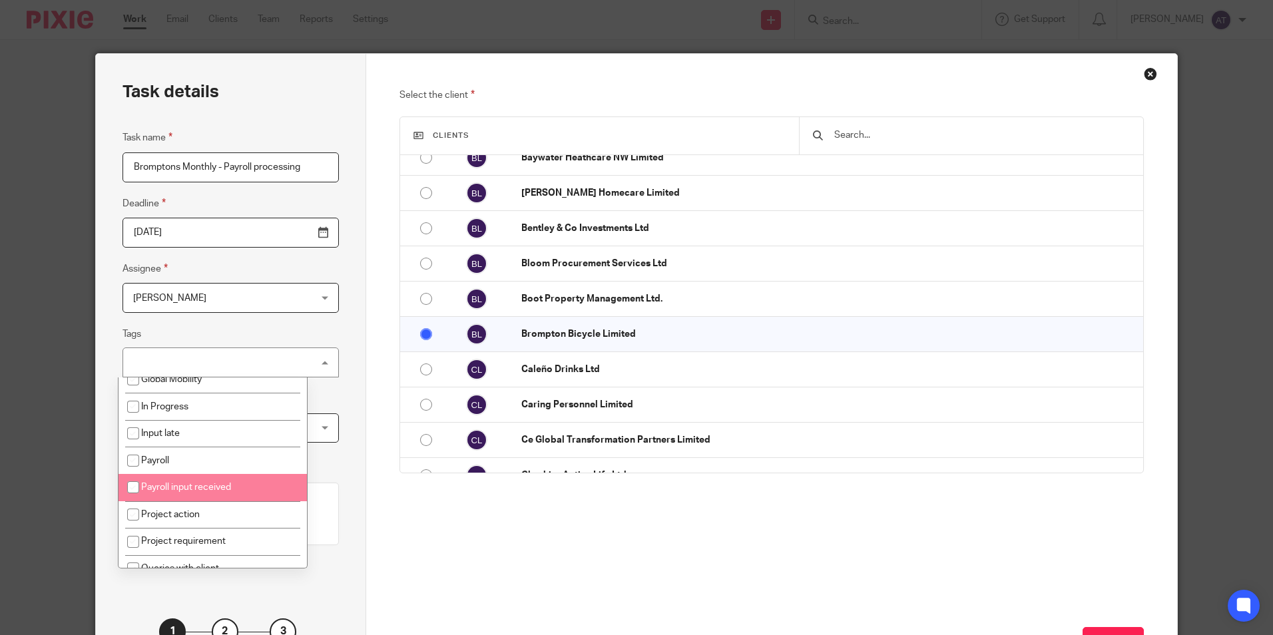
click at [128, 485] on input "checkbox" at bounding box center [132, 487] width 25 height 25
checkbox input "true"
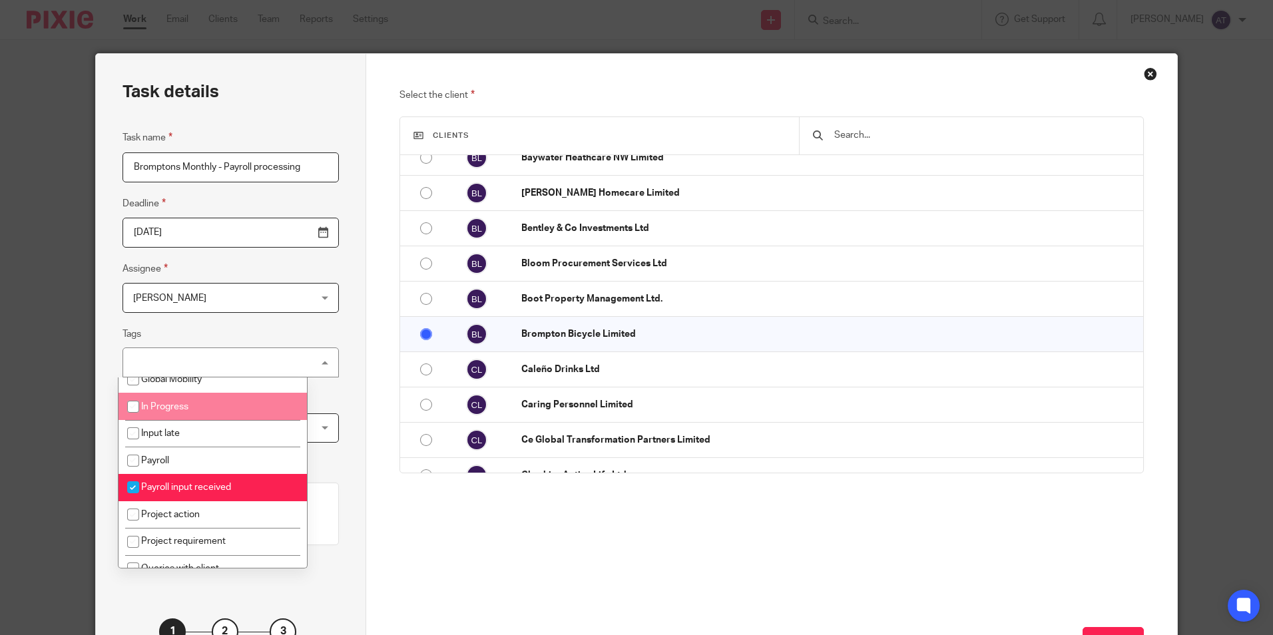
click at [343, 395] on div "Task details Task name Bromptons Monthly - Payroll processing Deadline 2025-09-…" at bounding box center [231, 371] width 270 height 634
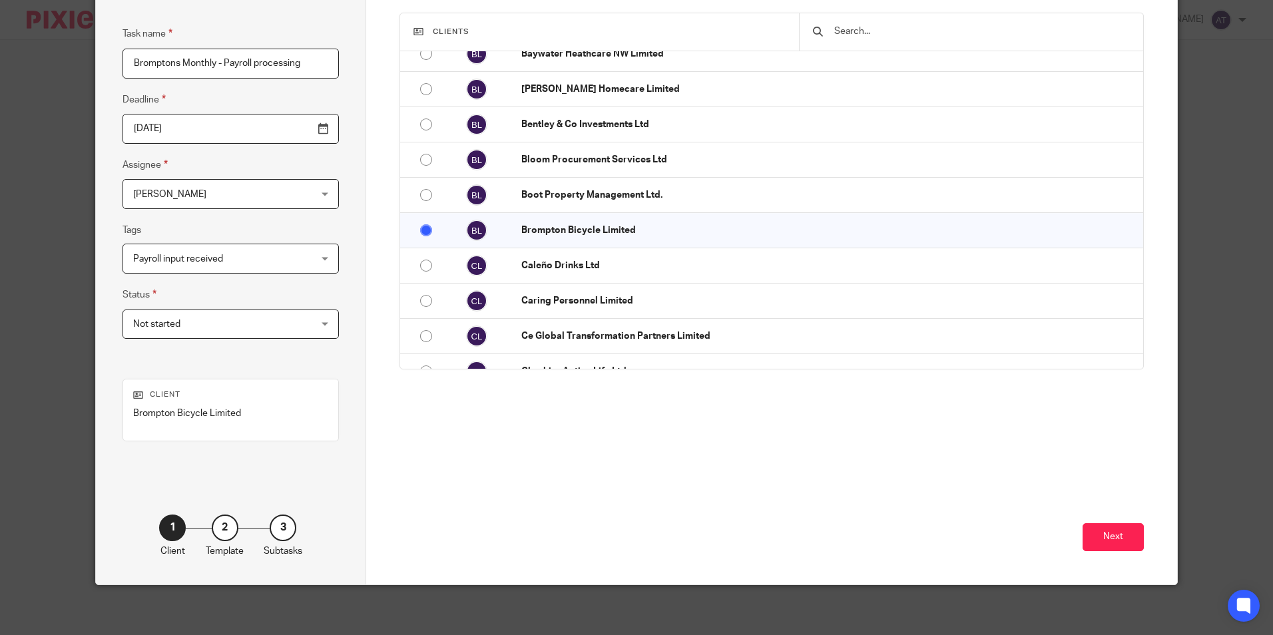
scroll to position [107, 0]
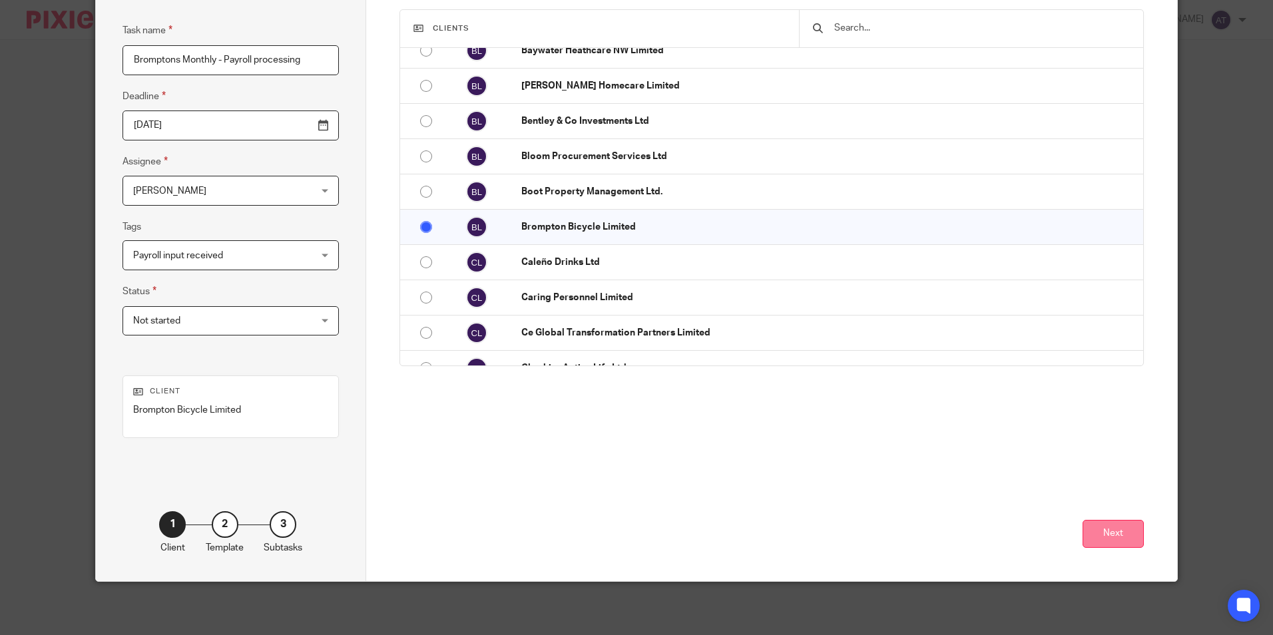
click at [1115, 530] on button "Next" at bounding box center [1112, 534] width 61 height 29
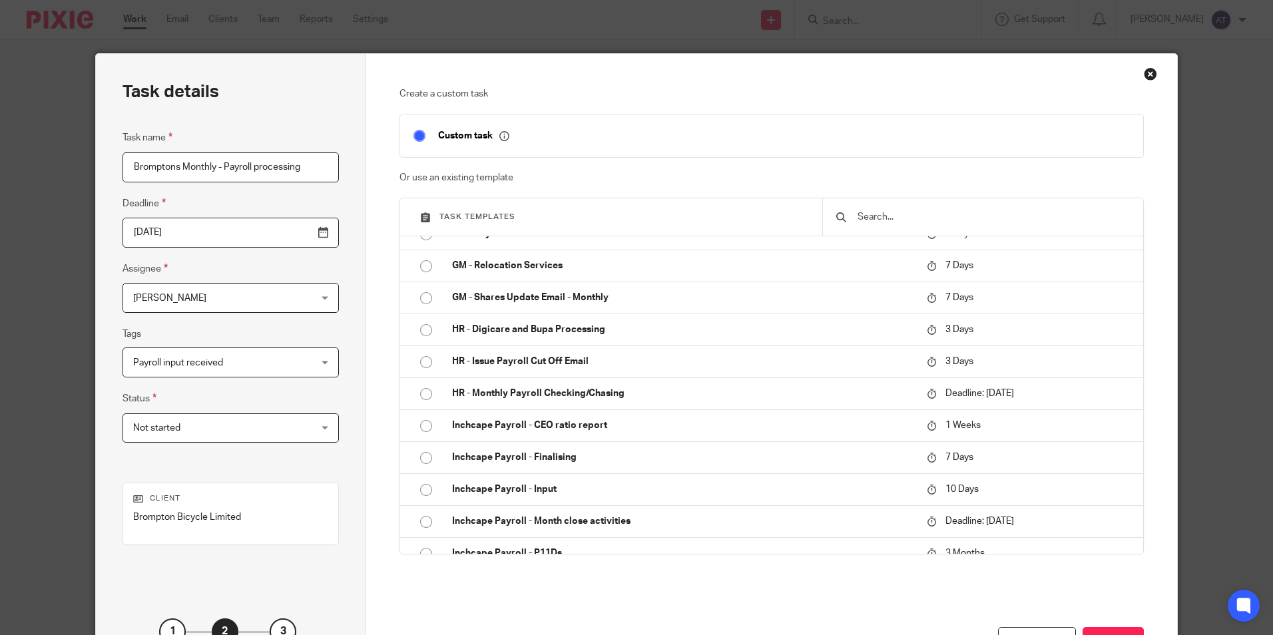
scroll to position [67, 0]
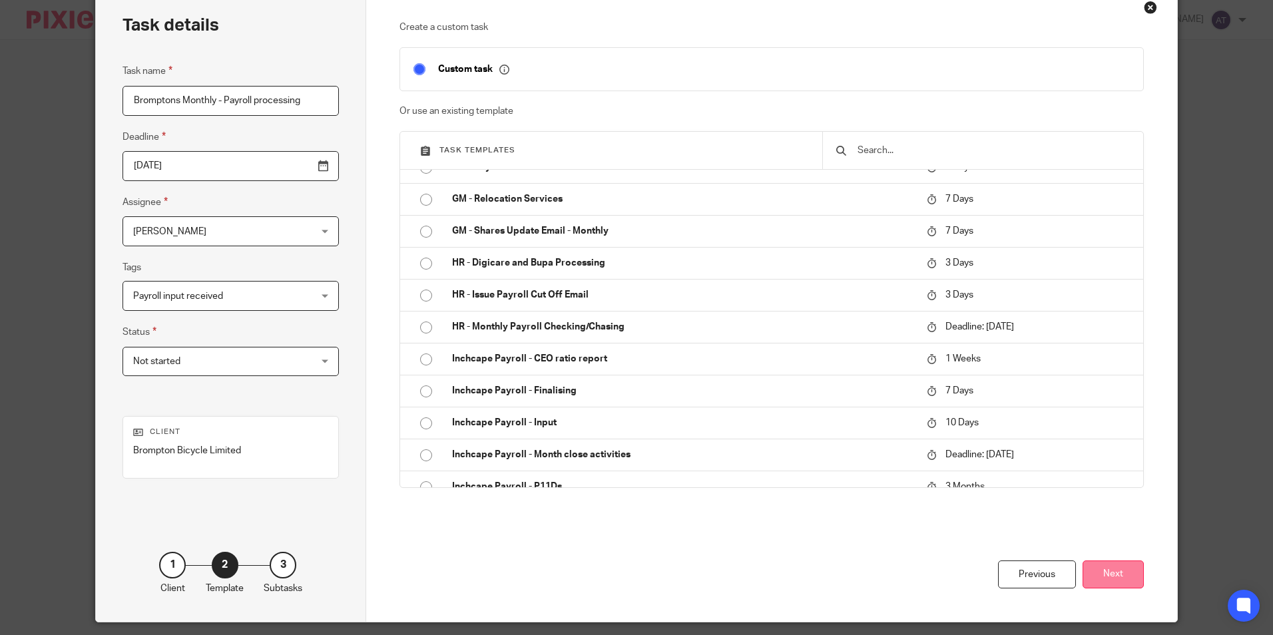
click at [1115, 574] on button "Next" at bounding box center [1112, 574] width 61 height 29
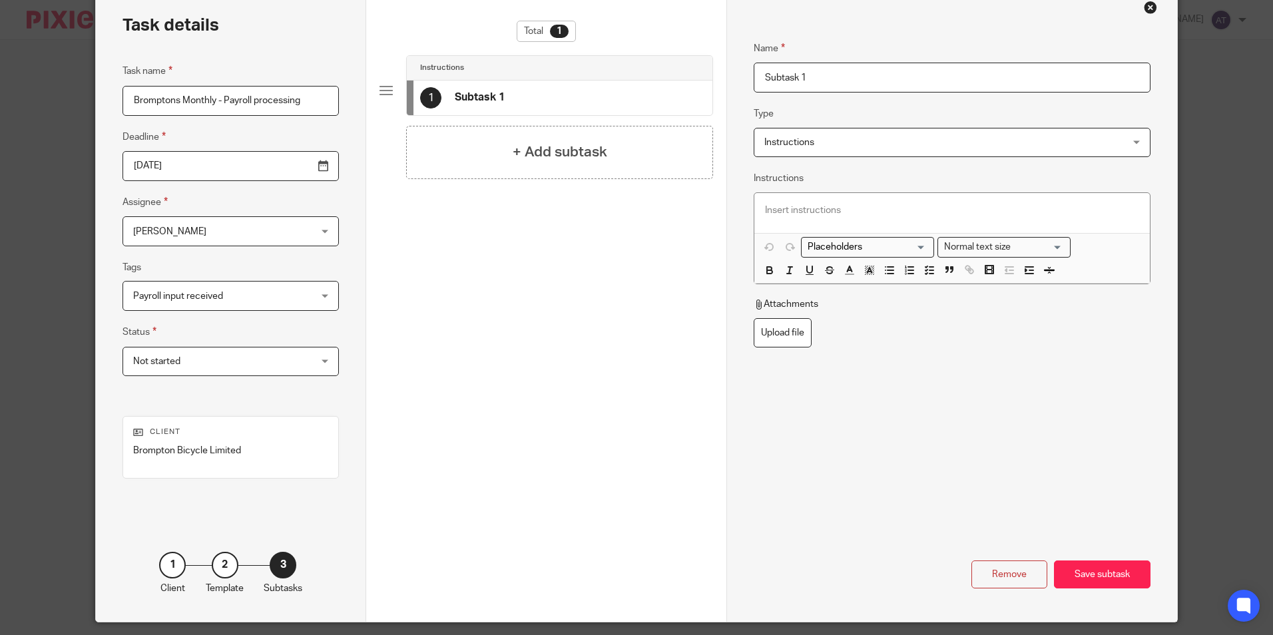
click at [797, 76] on input "Subtask 1" at bounding box center [951, 78] width 396 height 30
drag, startPoint x: 829, startPoint y: 76, endPoint x: 625, endPoint y: 77, distance: 204.3
click at [625, 77] on div "Task details Task name Bromptons Monthly - Payroll processing Deadline 2025-09-…" at bounding box center [636, 304] width 1080 height 634
paste input "Payroll tracker"
type input "Payroll tracker"
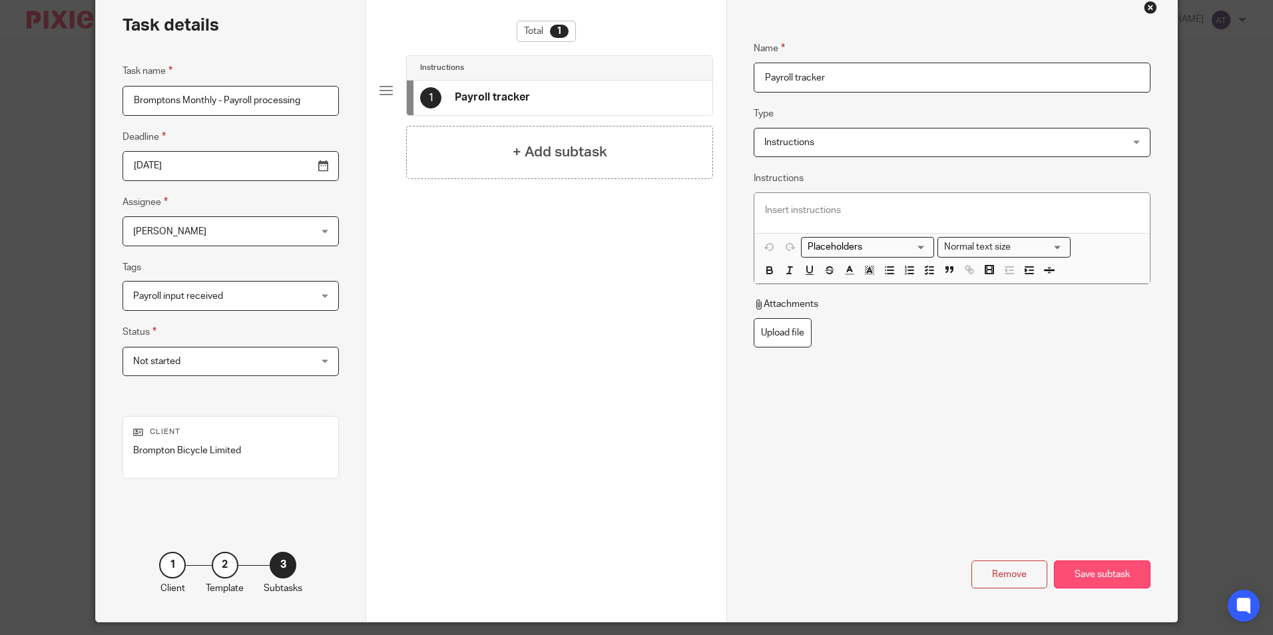
click at [1112, 575] on div "Save subtask" at bounding box center [1102, 574] width 97 height 29
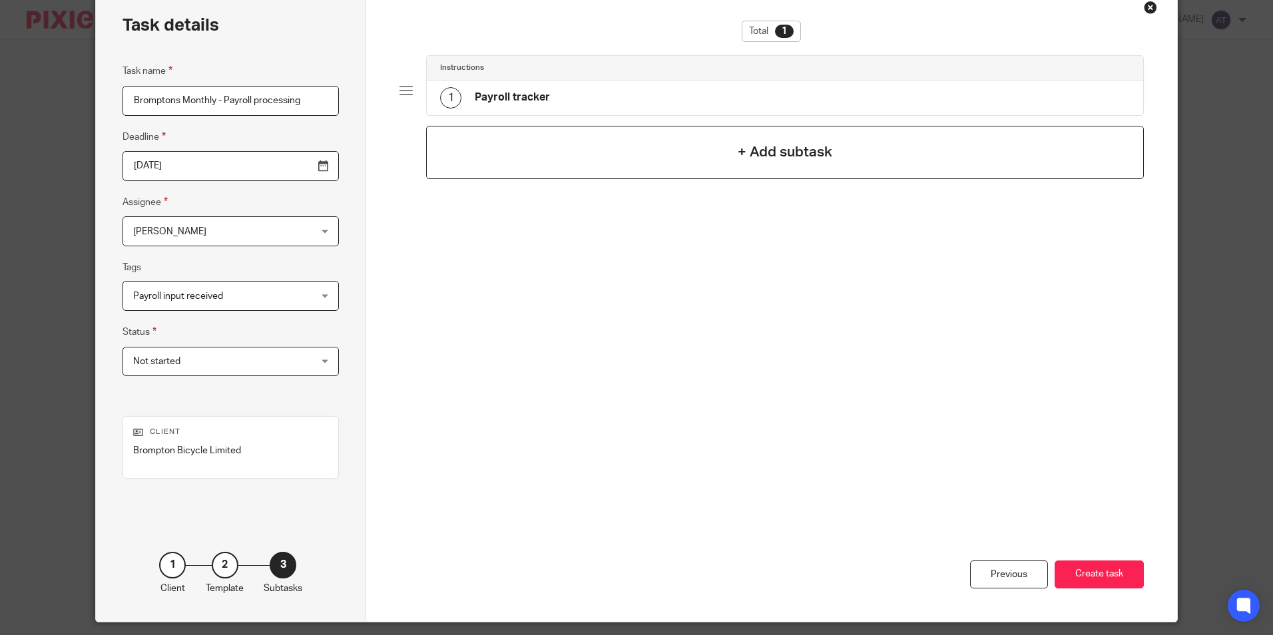
click at [691, 142] on div "+ Add subtask" at bounding box center [784, 152] width 717 height 53
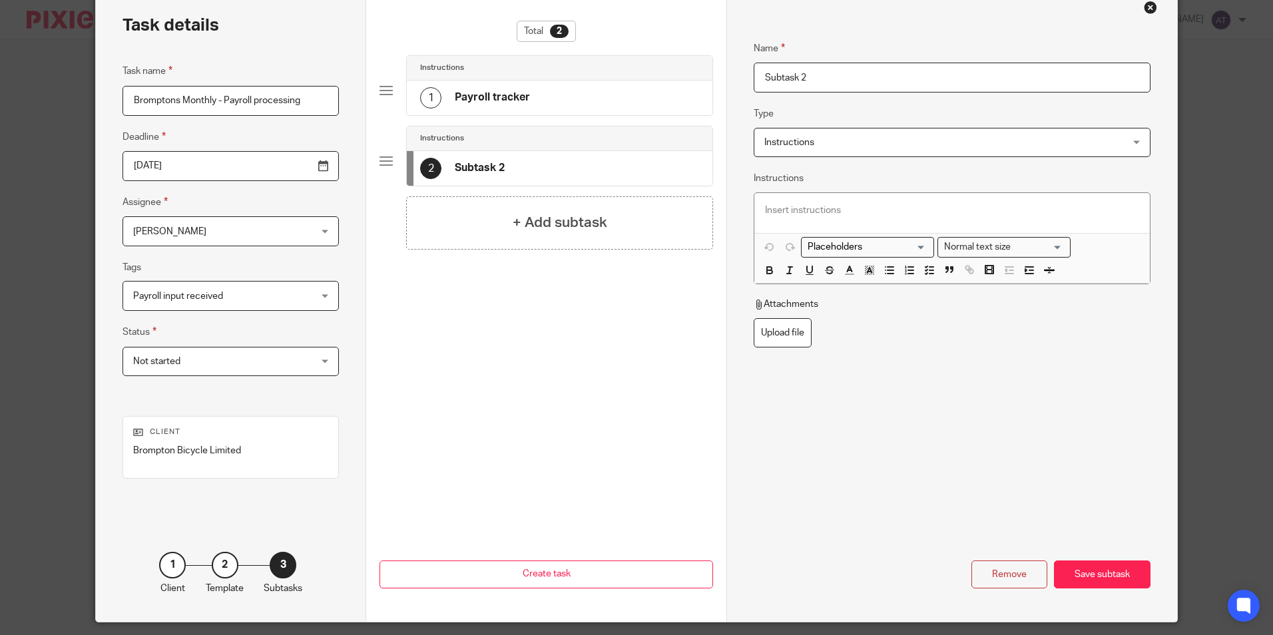
drag, startPoint x: 873, startPoint y: 74, endPoint x: 607, endPoint y: 71, distance: 265.6
click at [607, 71] on div "Task details Task name Bromptons Monthly - Payroll processing Deadline 2025-09-…" at bounding box center [636, 304] width 1080 height 634
paste input "Payroll Input"
type input "Payroll Input"
click at [543, 228] on h4 "+ Add subtask" at bounding box center [560, 222] width 95 height 21
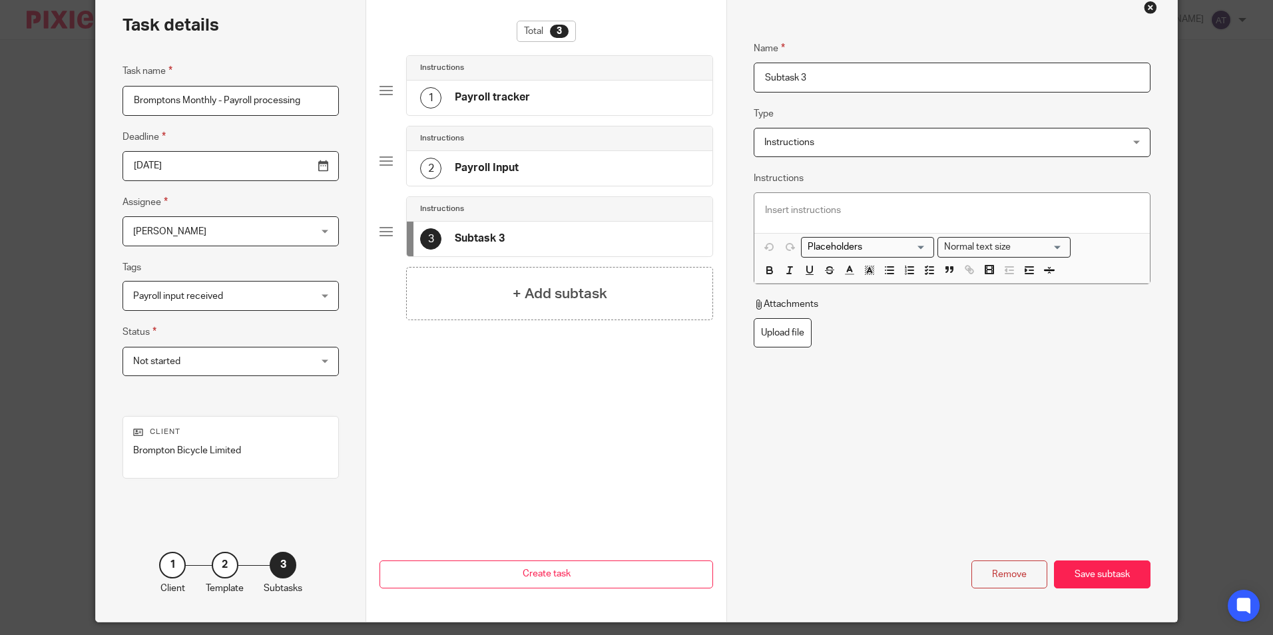
drag, startPoint x: 890, startPoint y: 74, endPoint x: 433, endPoint y: 75, distance: 456.6
click at [449, 76] on div "Task details Task name Bromptons Monthly - Payroll processing Deadline 2025-09-…" at bounding box center [636, 304] width 1080 height 634
paste input "Retro Pay Calculation"
type input "Retro Pay Calculation"
click at [476, 286] on div "+ Add subtask" at bounding box center [559, 293] width 307 height 53
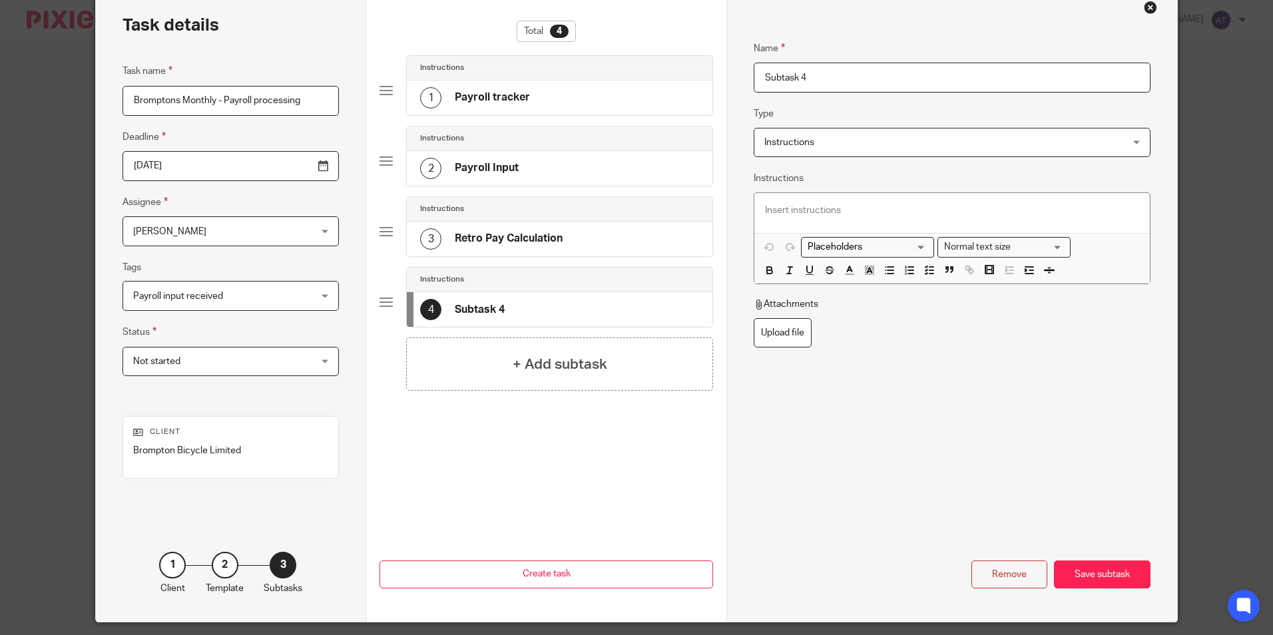
click at [848, 93] on input "Subtask 4" at bounding box center [951, 78] width 396 height 30
drag, startPoint x: 650, startPoint y: 79, endPoint x: 417, endPoint y: 79, distance: 232.3
click at [421, 79] on div "Task details Task name Bromptons Monthly - Payroll processing Deadline 2025-09-…" at bounding box center [636, 304] width 1080 height 634
paste input "Pay Calc for Group of Workers"
type input "Pay Calc for Group of Workers"
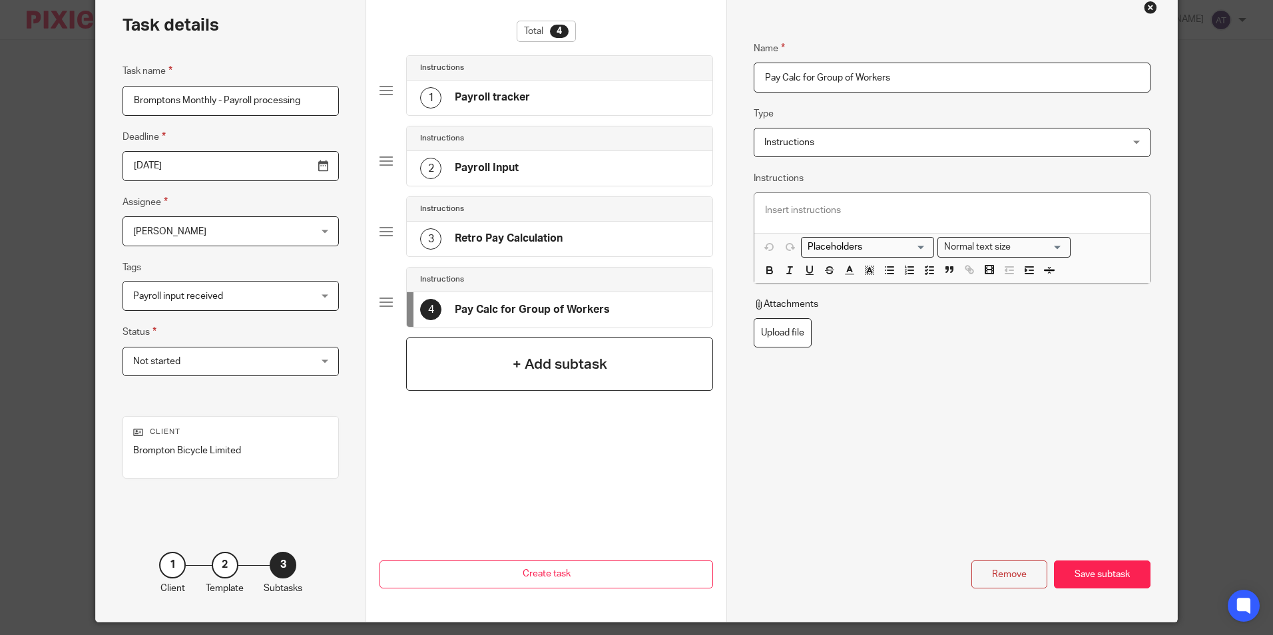
click at [525, 355] on h4 "+ Add subtask" at bounding box center [560, 364] width 95 height 21
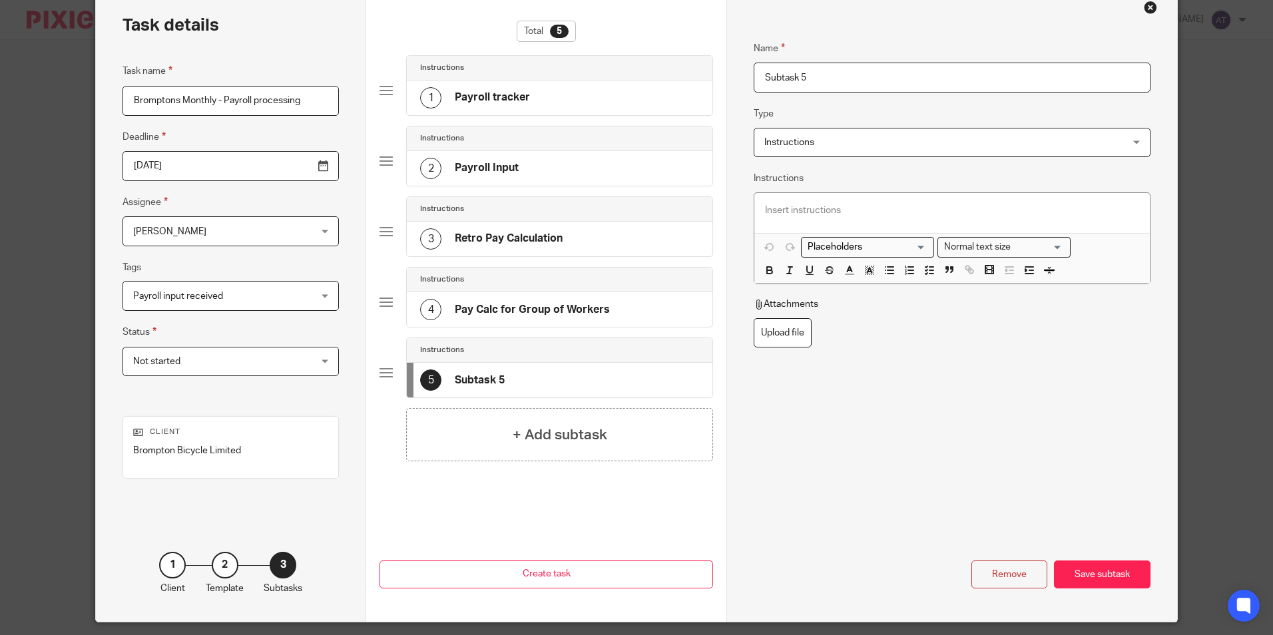
click at [889, 83] on input "Subtask 5" at bounding box center [951, 78] width 396 height 30
drag, startPoint x: 911, startPoint y: 82, endPoint x: 554, endPoint y: 93, distance: 356.9
click at [554, 93] on div "Task details Task name Bromptons Monthly - Payroll processing Deadline 2025-09-…" at bounding box center [636, 304] width 1080 height 634
paste input "alary Finance Download"
type input "Salary Finance Download"
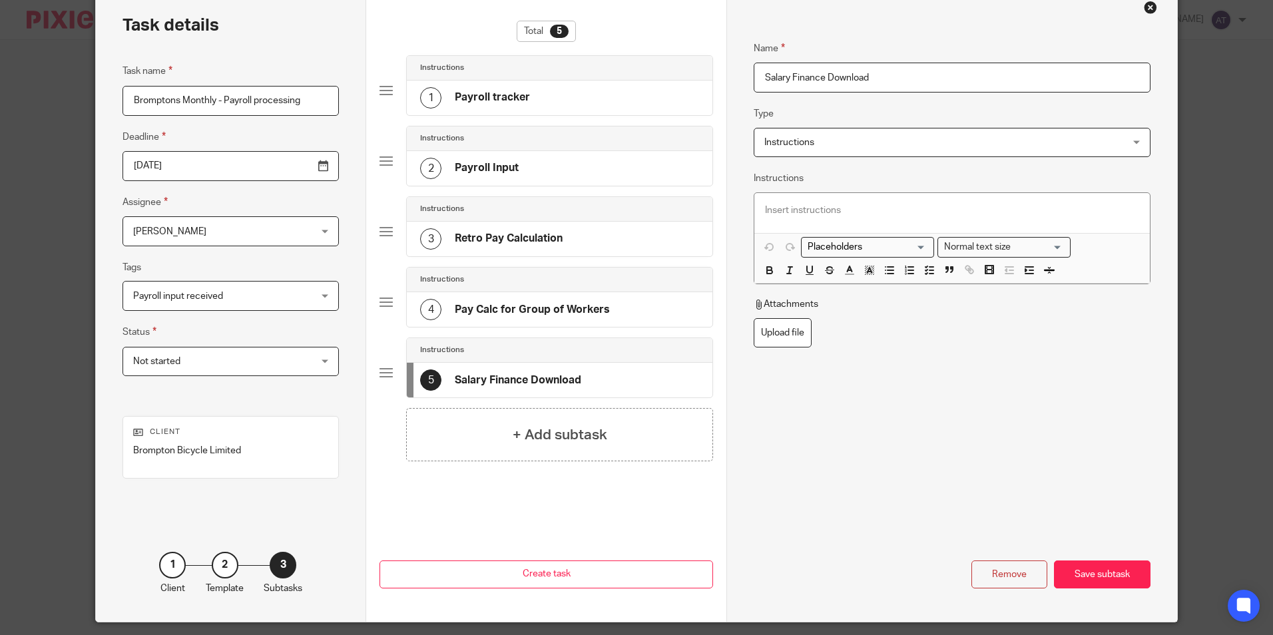
click at [785, 522] on div "Remove Save subtask" at bounding box center [951, 527] width 396 height 121
click at [1100, 570] on div "Save subtask" at bounding box center [1102, 574] width 97 height 29
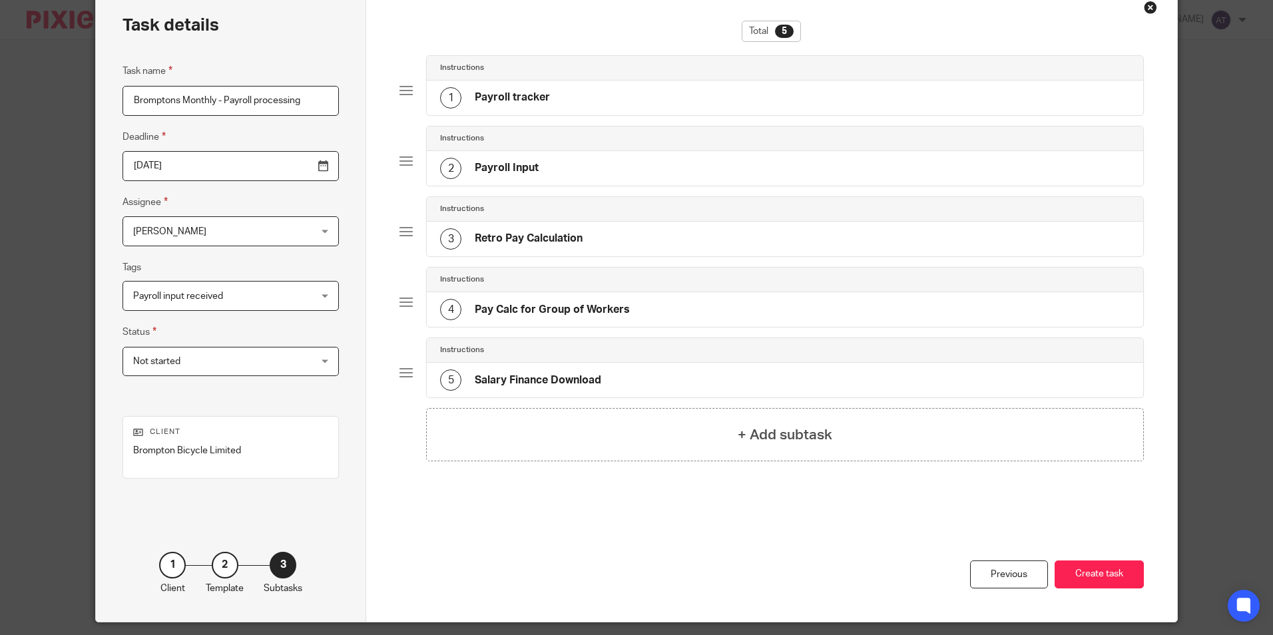
click at [1100, 570] on button "Create task" at bounding box center [1098, 574] width 89 height 29
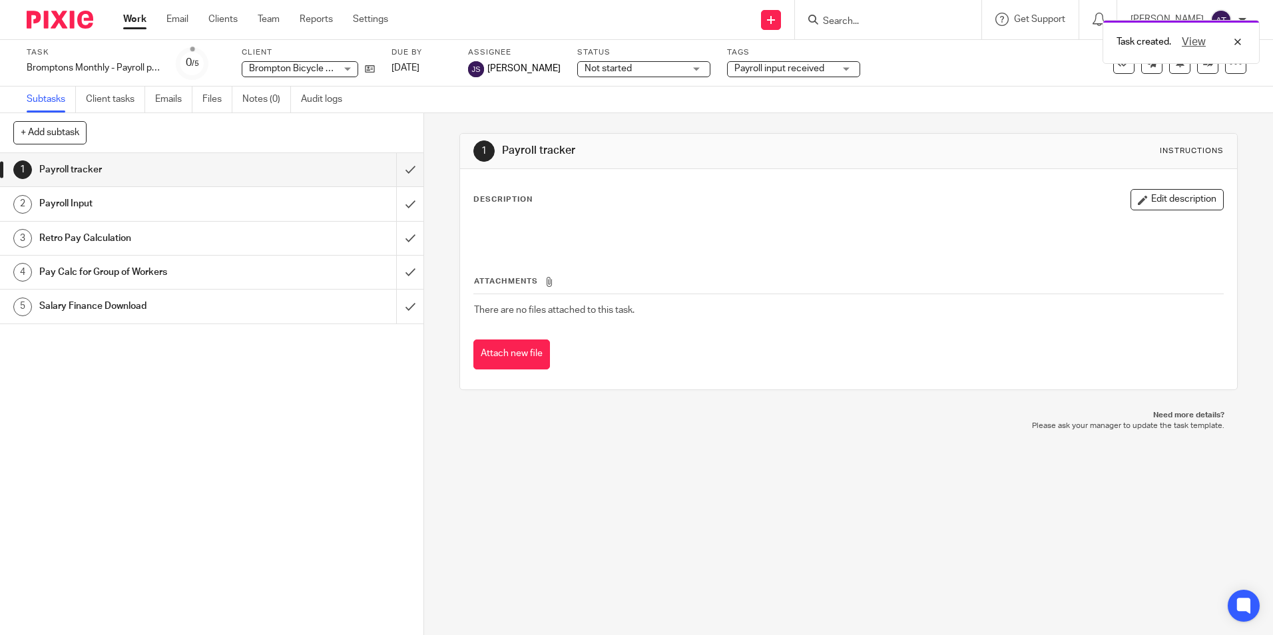
click at [776, 15] on div "Task created. View" at bounding box center [947, 38] width 623 height 51
click at [776, 21] on div "Task created. View" at bounding box center [947, 38] width 623 height 51
click at [781, 22] on link at bounding box center [771, 20] width 20 height 20
click at [95, 98] on link "Client tasks" at bounding box center [115, 100] width 59 height 26
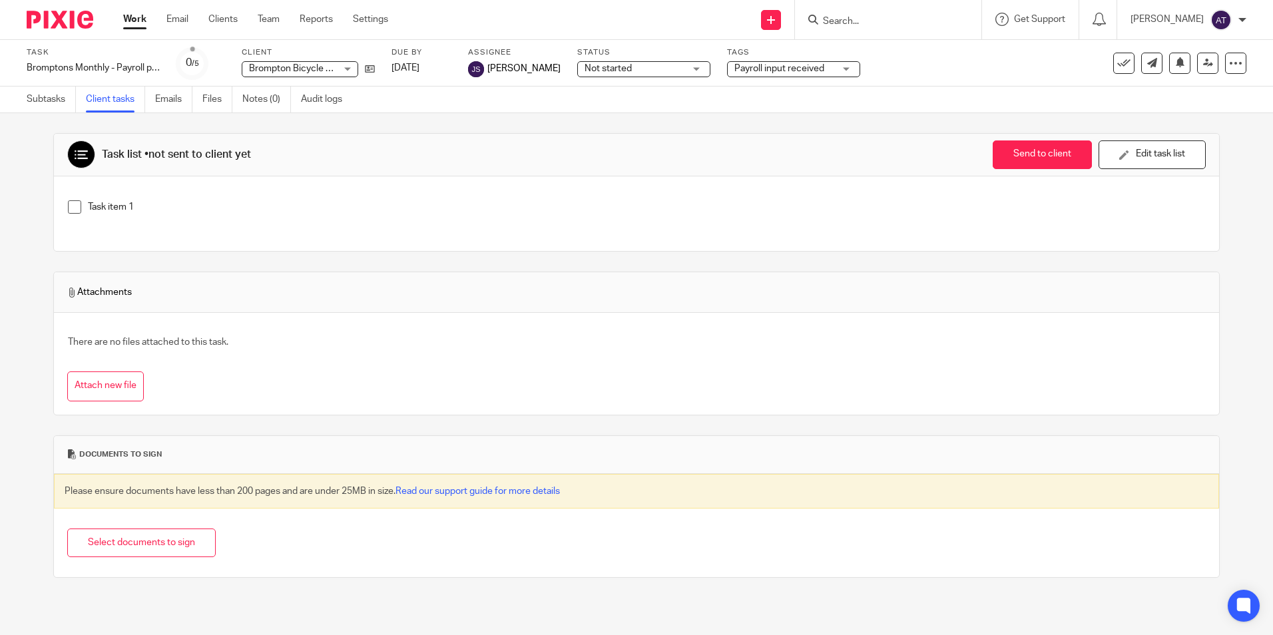
click at [751, 69] on span "Payroll input received" at bounding box center [779, 68] width 90 height 9
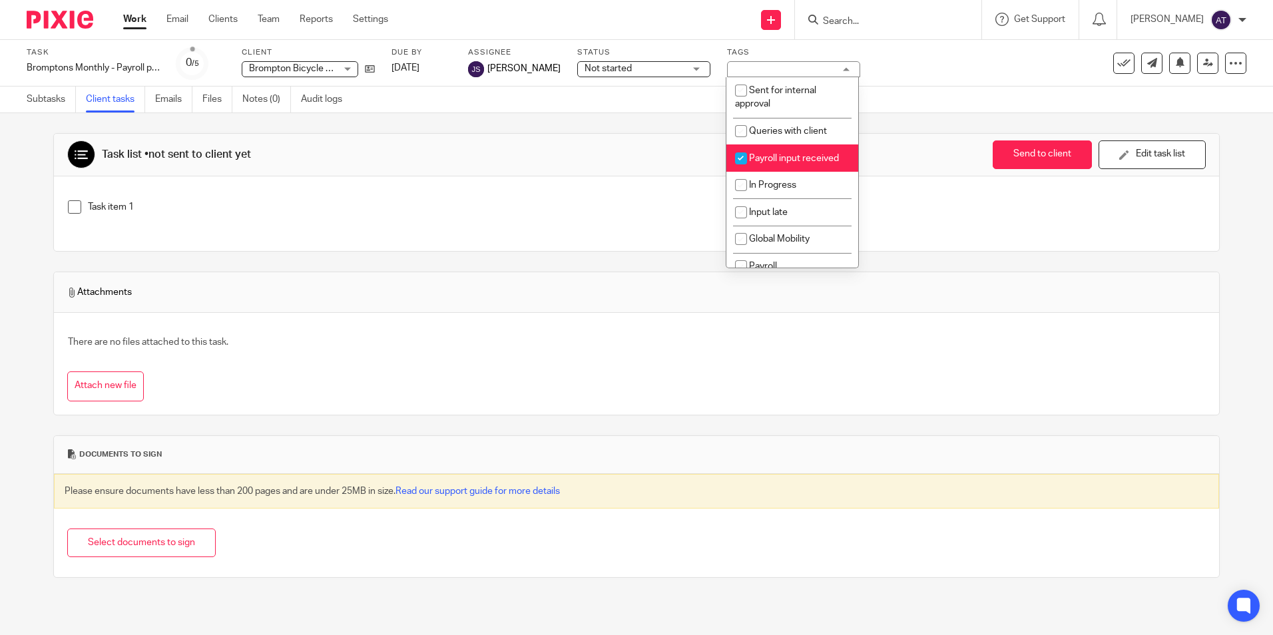
click at [751, 69] on div "Payroll input received" at bounding box center [793, 69] width 133 height 16
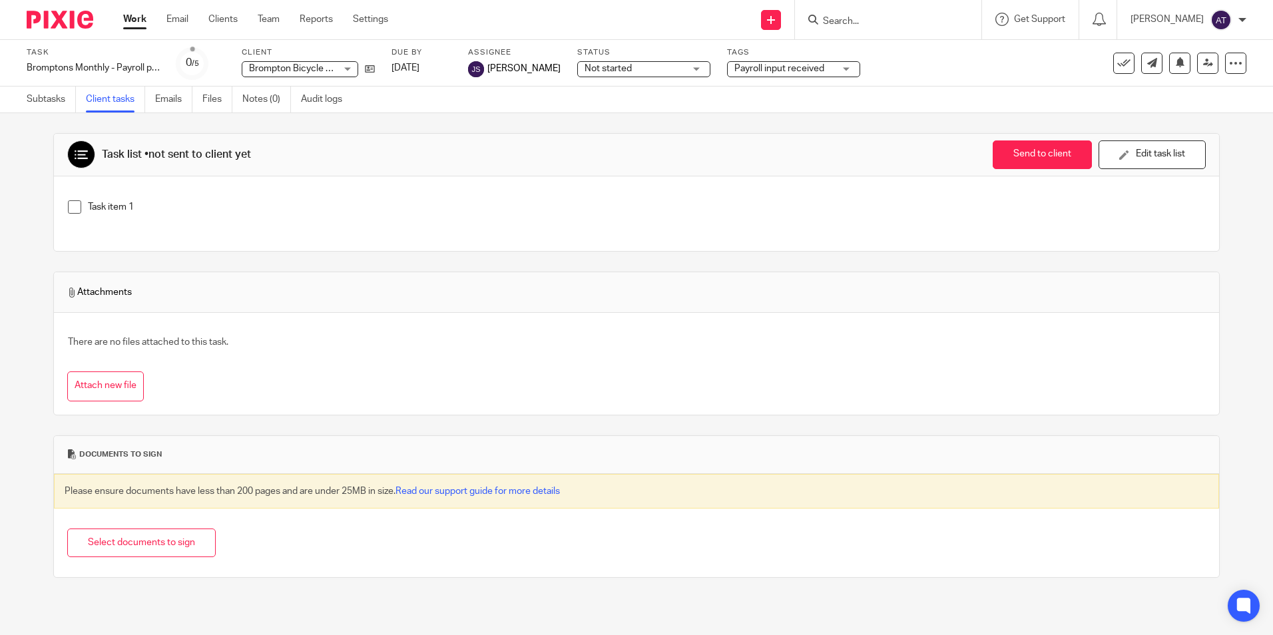
click at [680, 64] on span "Not started" at bounding box center [634, 69] width 100 height 14
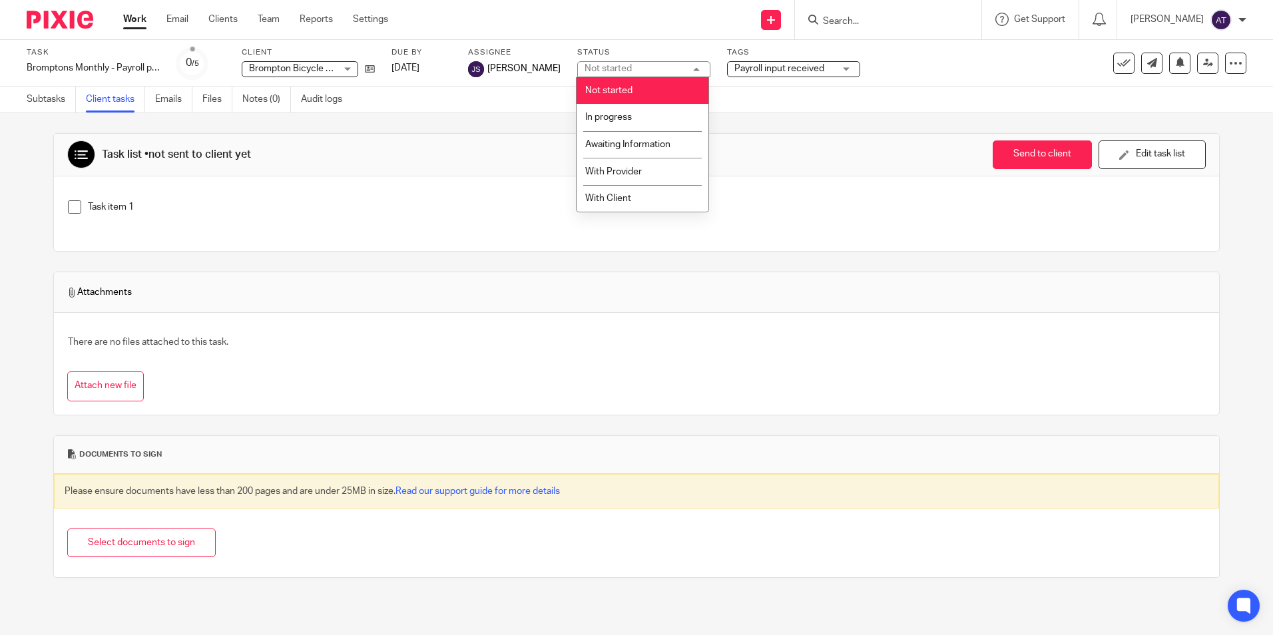
click at [680, 64] on div "Not started Not started" at bounding box center [643, 69] width 133 height 16
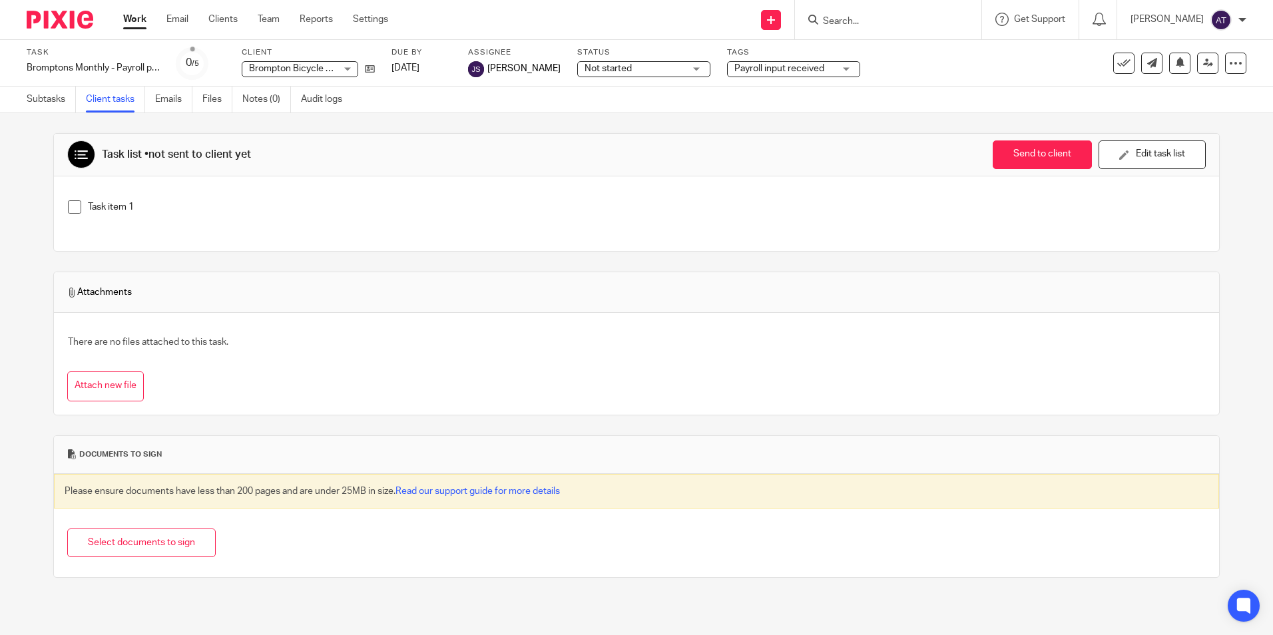
click at [339, 70] on div "Brompton Bicycle Limited Brompton Bicycle Limited" at bounding box center [300, 69] width 116 height 16
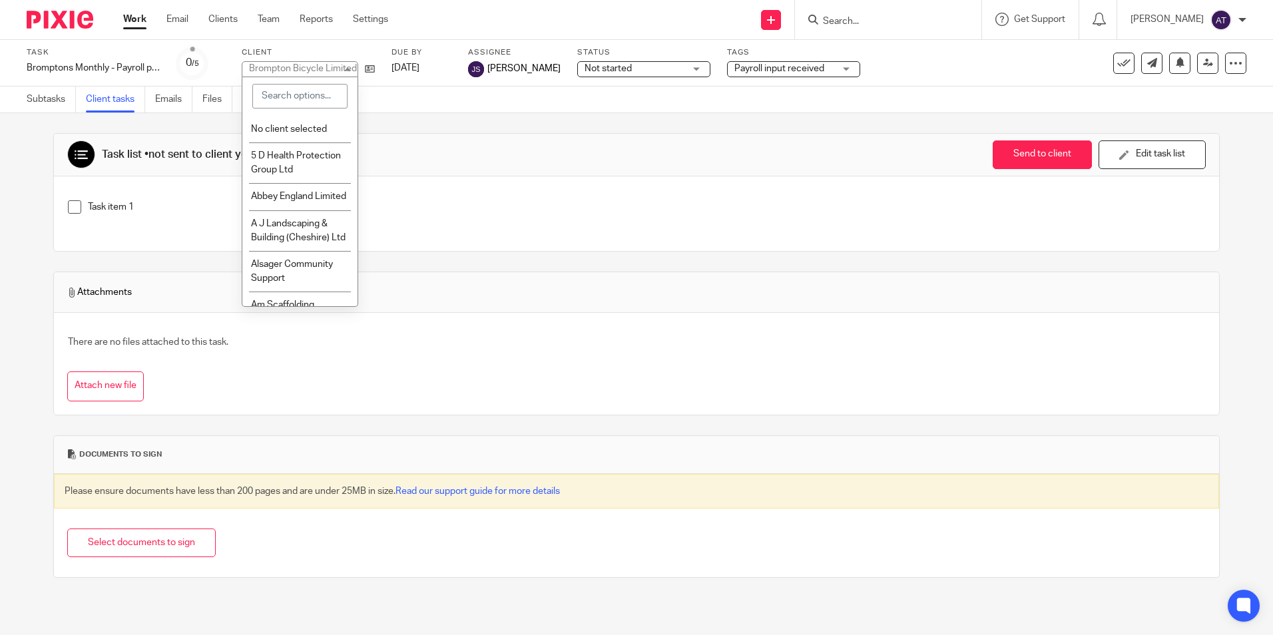
click at [339, 70] on div "Brompton Bicycle Limited" at bounding box center [303, 68] width 108 height 9
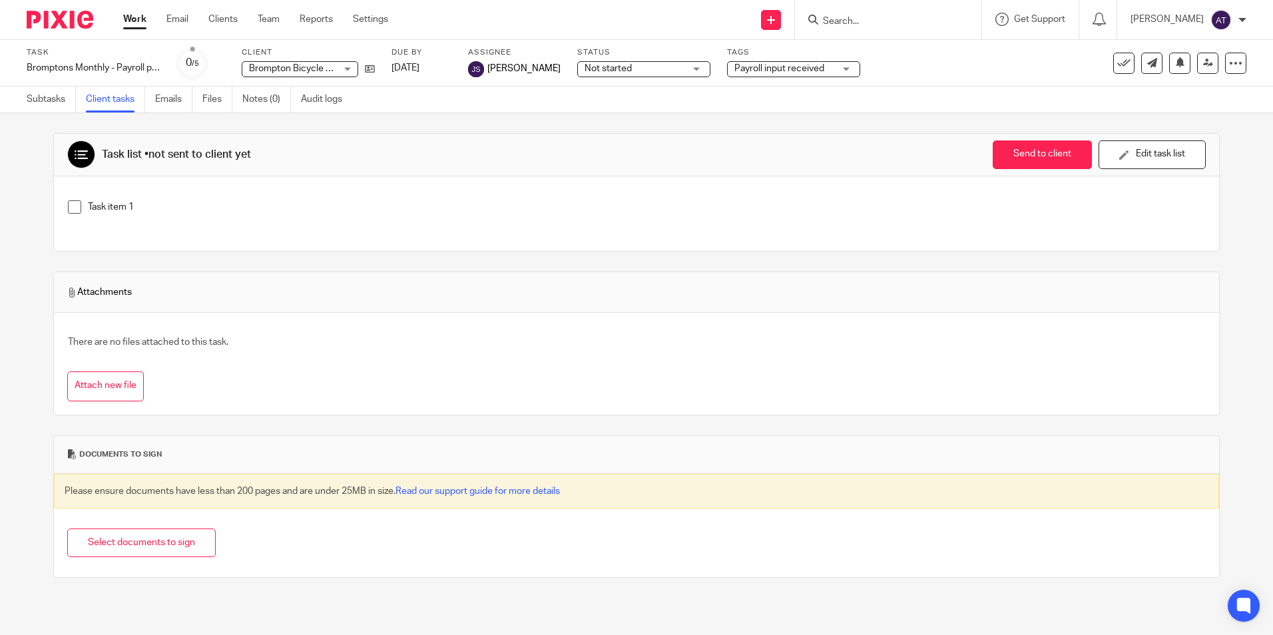
click at [78, 210] on span at bounding box center [74, 206] width 13 height 13
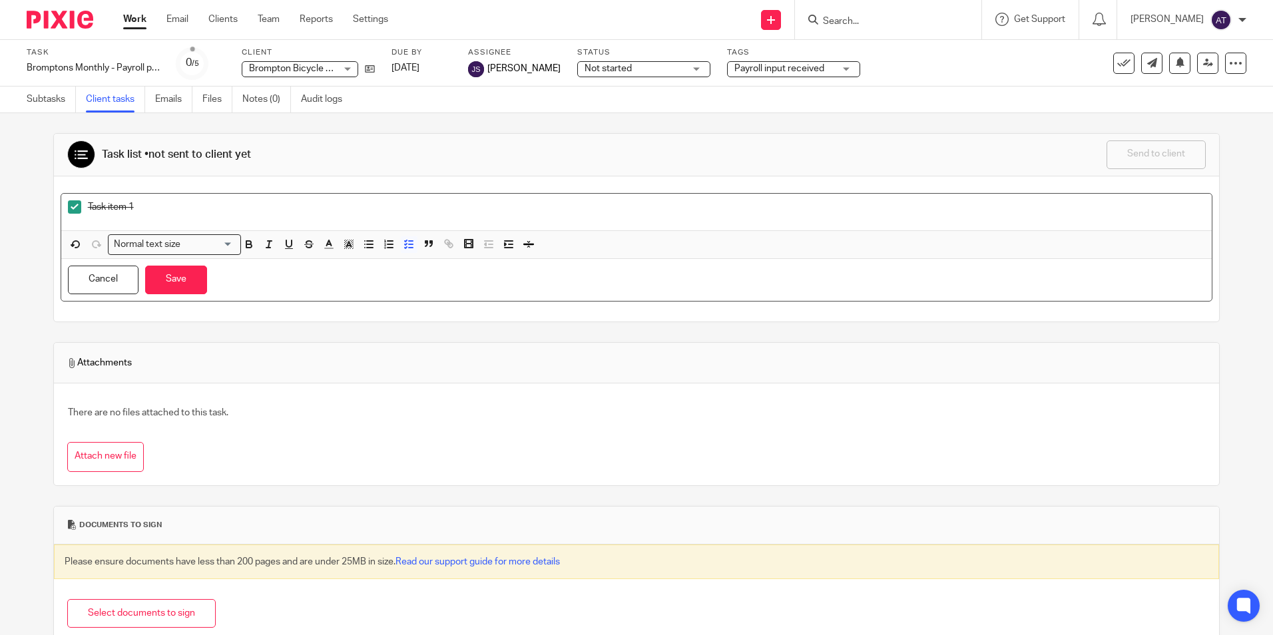
click at [77, 210] on span at bounding box center [74, 206] width 13 height 13
click at [37, 100] on link "Subtasks" at bounding box center [51, 100] width 49 height 26
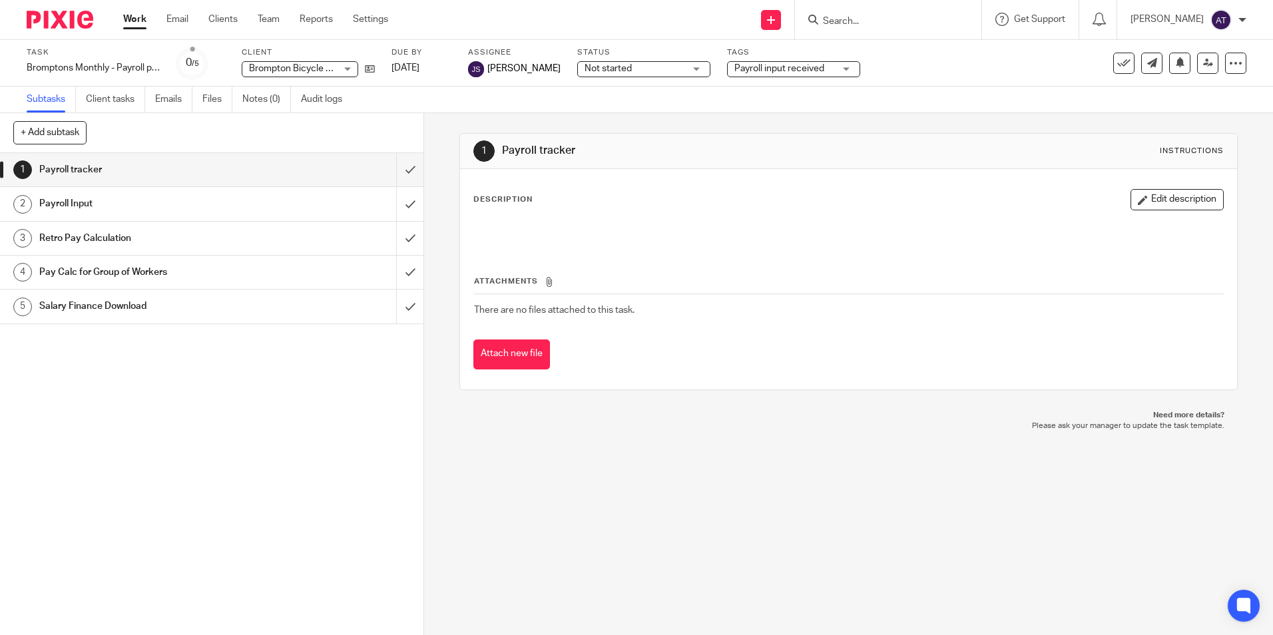
click at [77, 388] on div "1 Payroll tracker 2 Payroll Input 3 Retro Pay Calculation 4 Pay Calc for Group …" at bounding box center [211, 394] width 423 height 482
click at [771, 23] on link at bounding box center [771, 20] width 20 height 20
click at [750, 80] on link "Create task" at bounding box center [778, 81] width 93 height 19
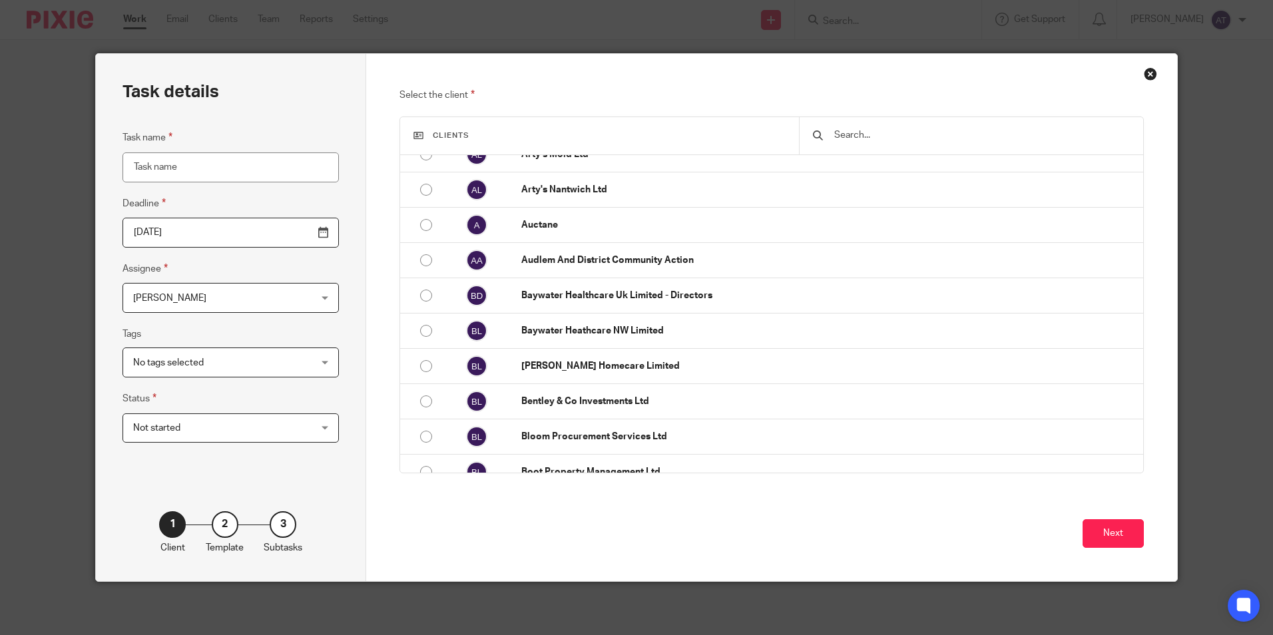
scroll to position [399, 0]
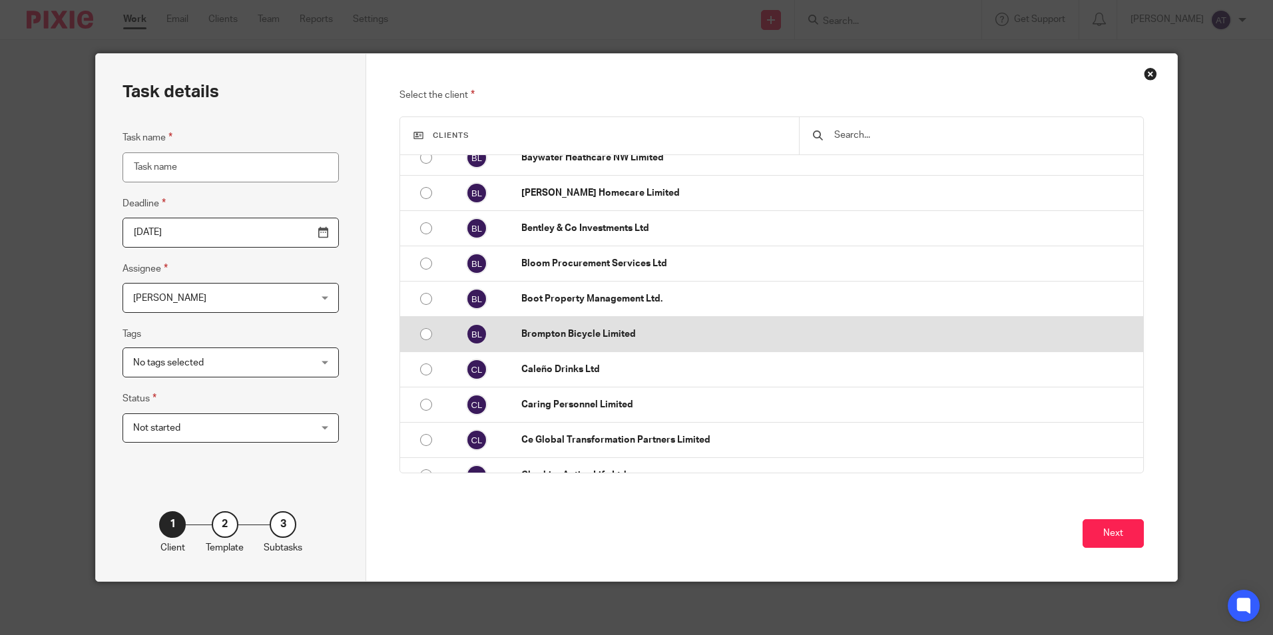
click at [423, 333] on input "radio" at bounding box center [425, 333] width 25 height 25
radio input "false"
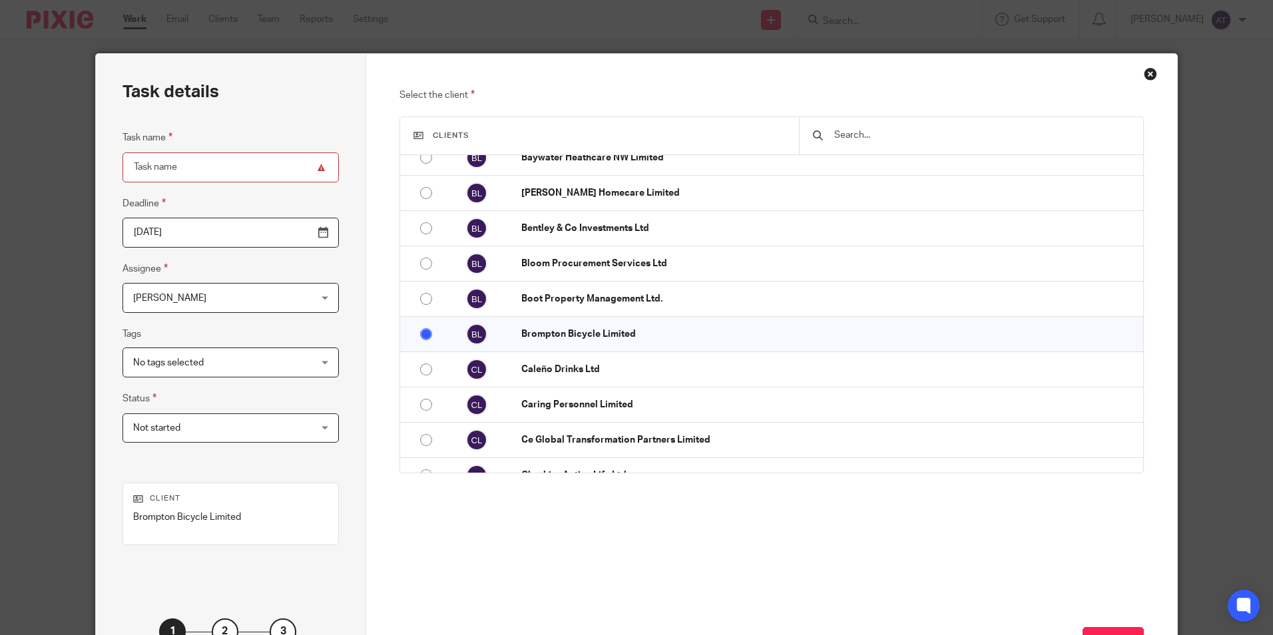
click at [234, 169] on input "Task name" at bounding box center [230, 167] width 216 height 30
paste input "Bromptons Monthly - Payroll checking and reports"
type input "Bromptons Monthly - Payroll checking and reports"
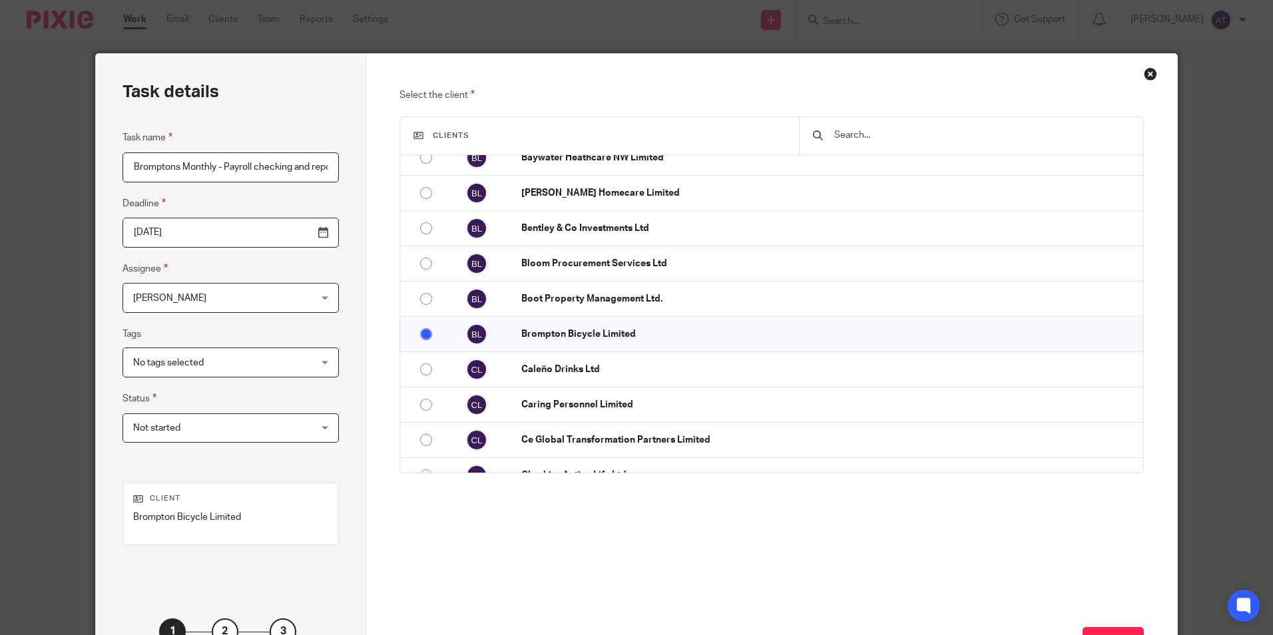
click at [295, 230] on input "[DATE]" at bounding box center [230, 233] width 216 height 30
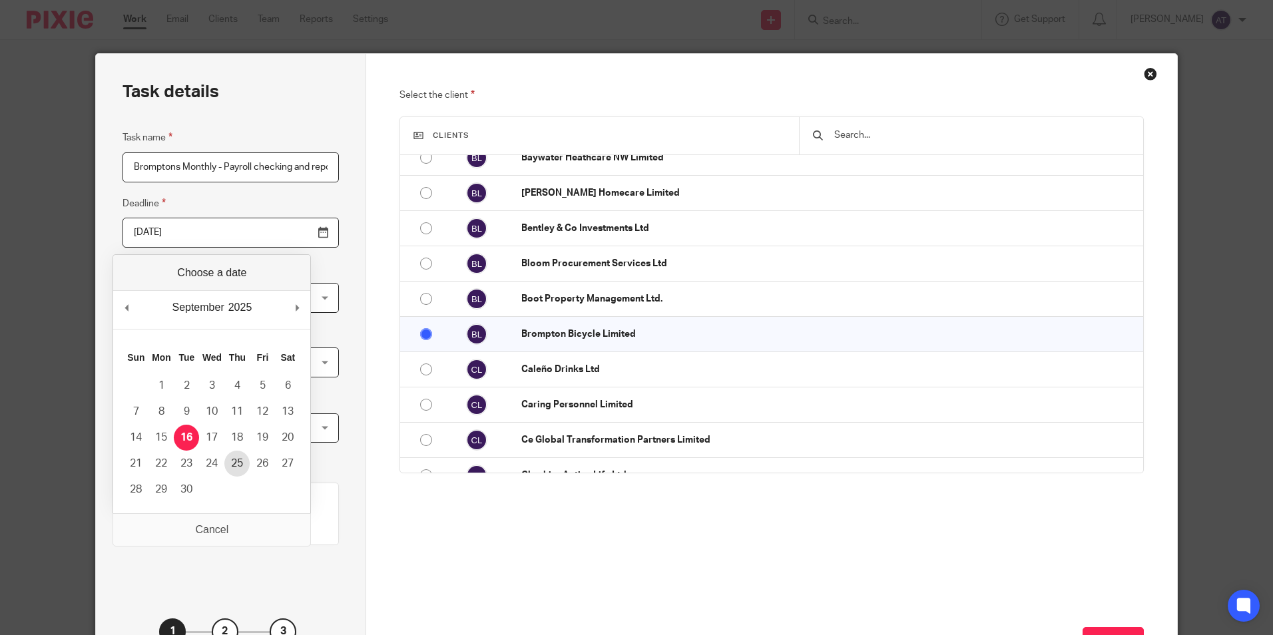
type input "[DATE]"
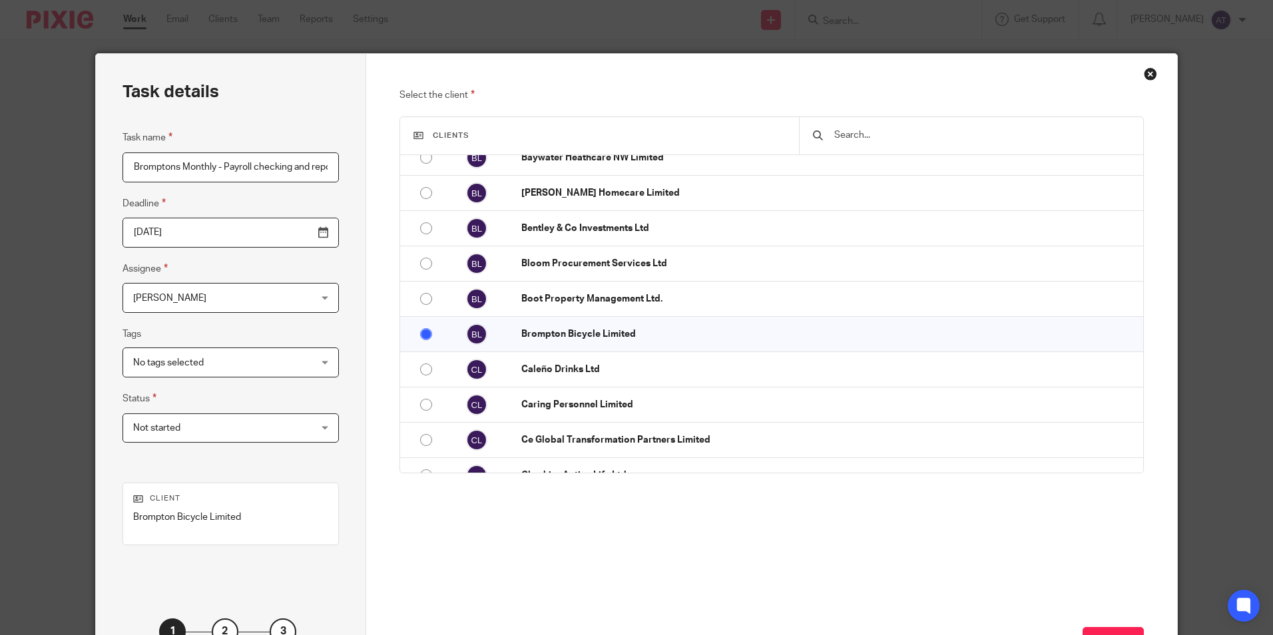
click at [182, 291] on span "[PERSON_NAME]" at bounding box center [215, 298] width 164 height 28
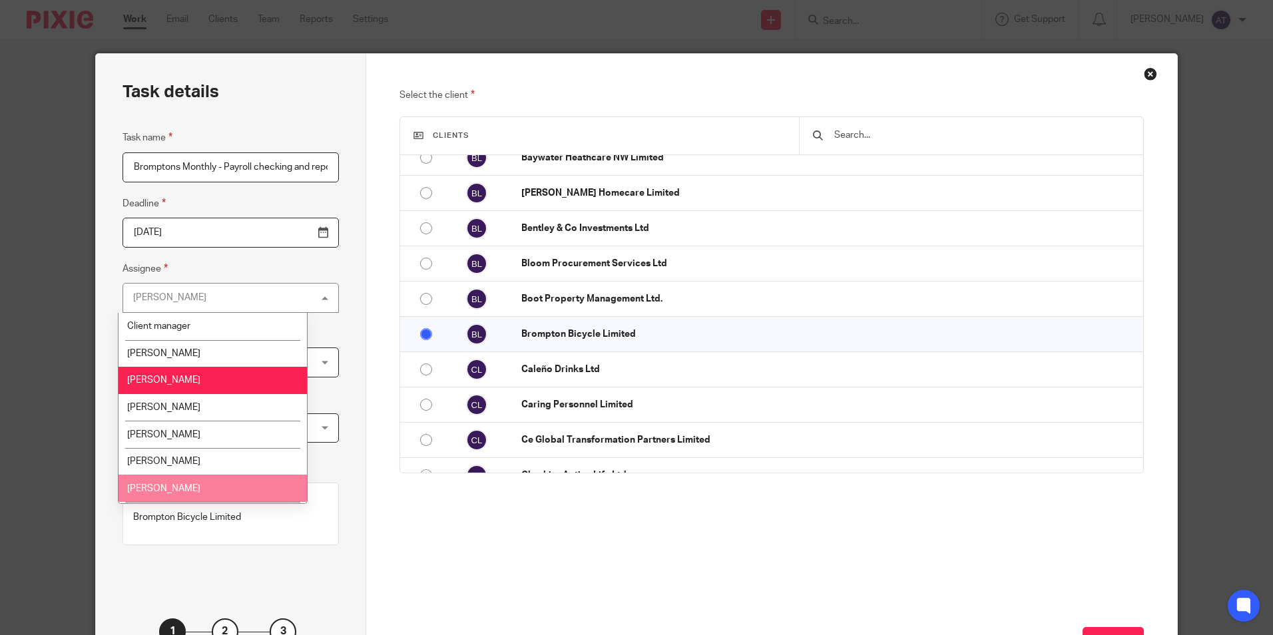
click at [185, 479] on li "[PERSON_NAME]" at bounding box center [212, 488] width 188 height 27
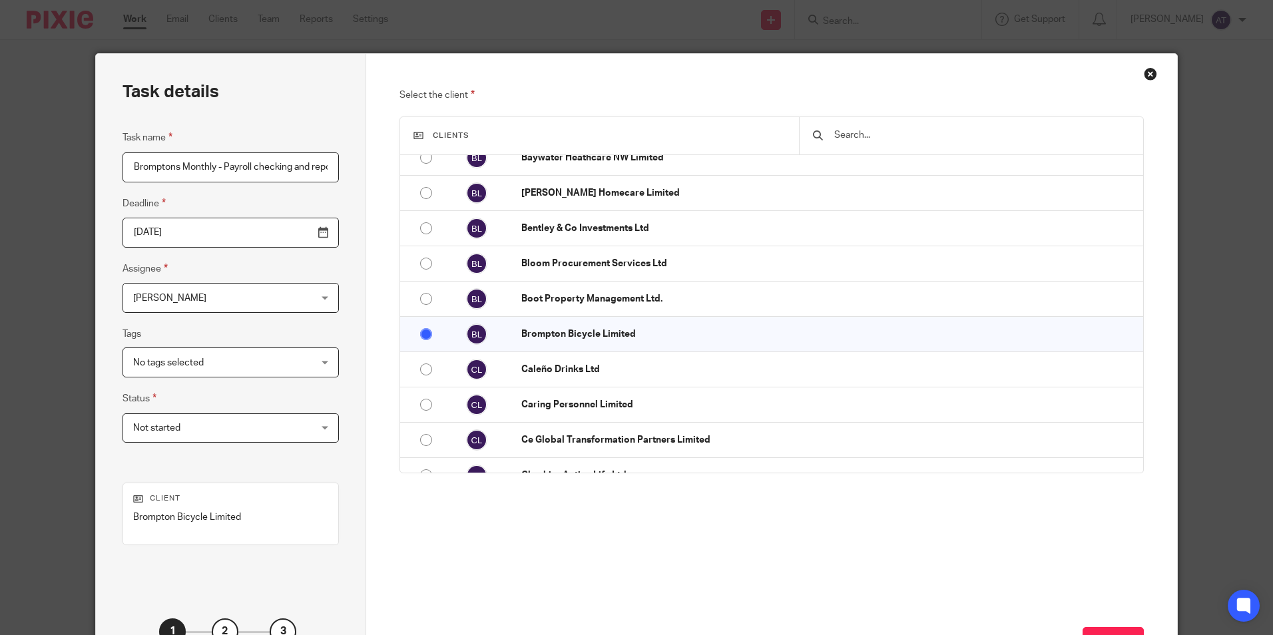
click at [181, 435] on span "Not started" at bounding box center [215, 428] width 164 height 28
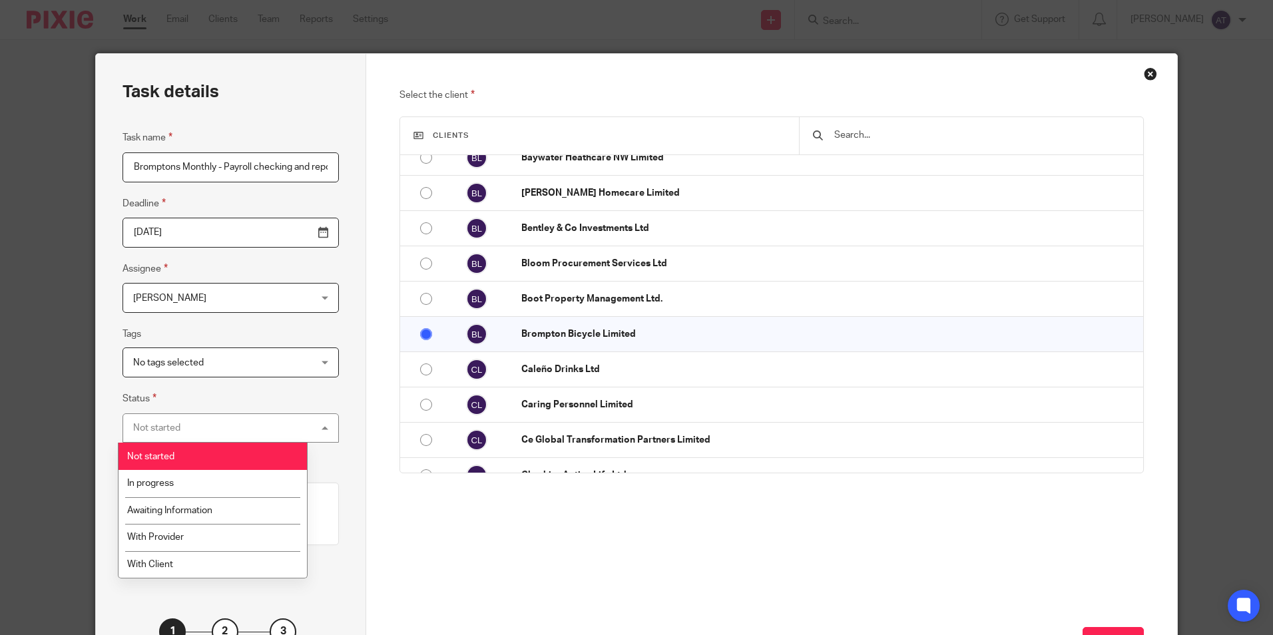
click at [181, 435] on div "Not started Not started" at bounding box center [230, 428] width 216 height 30
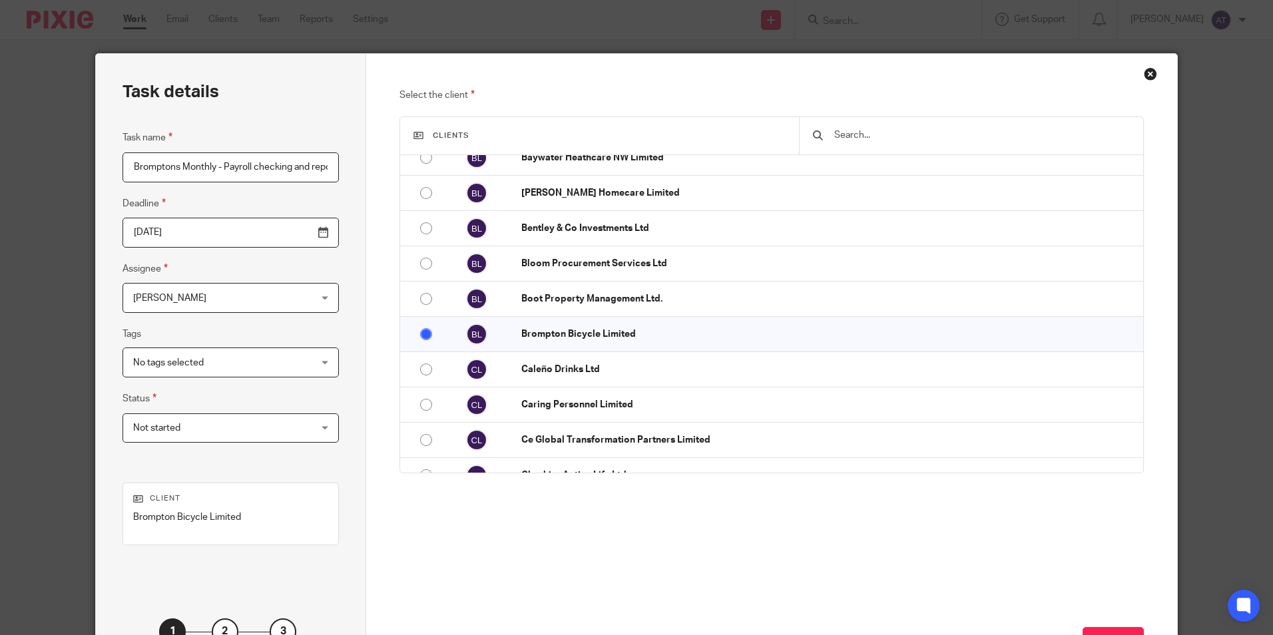
click at [168, 363] on span "No tags selected" at bounding box center [168, 362] width 71 height 9
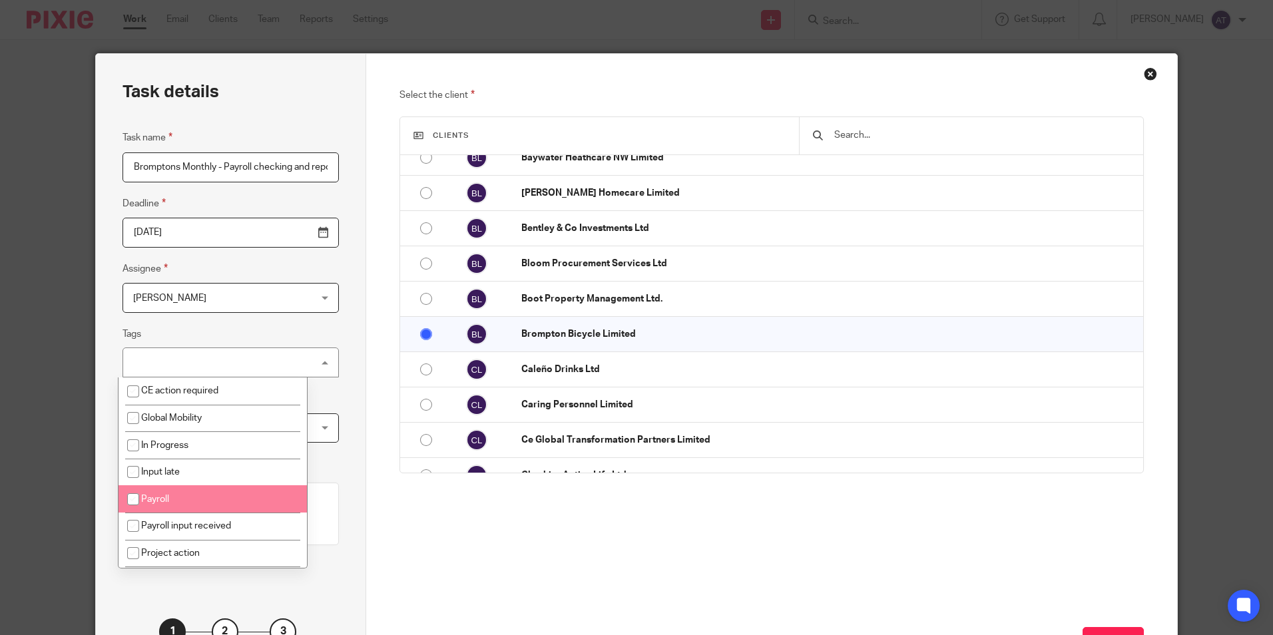
click at [164, 495] on span "Payroll" at bounding box center [155, 499] width 28 height 9
checkbox input "true"
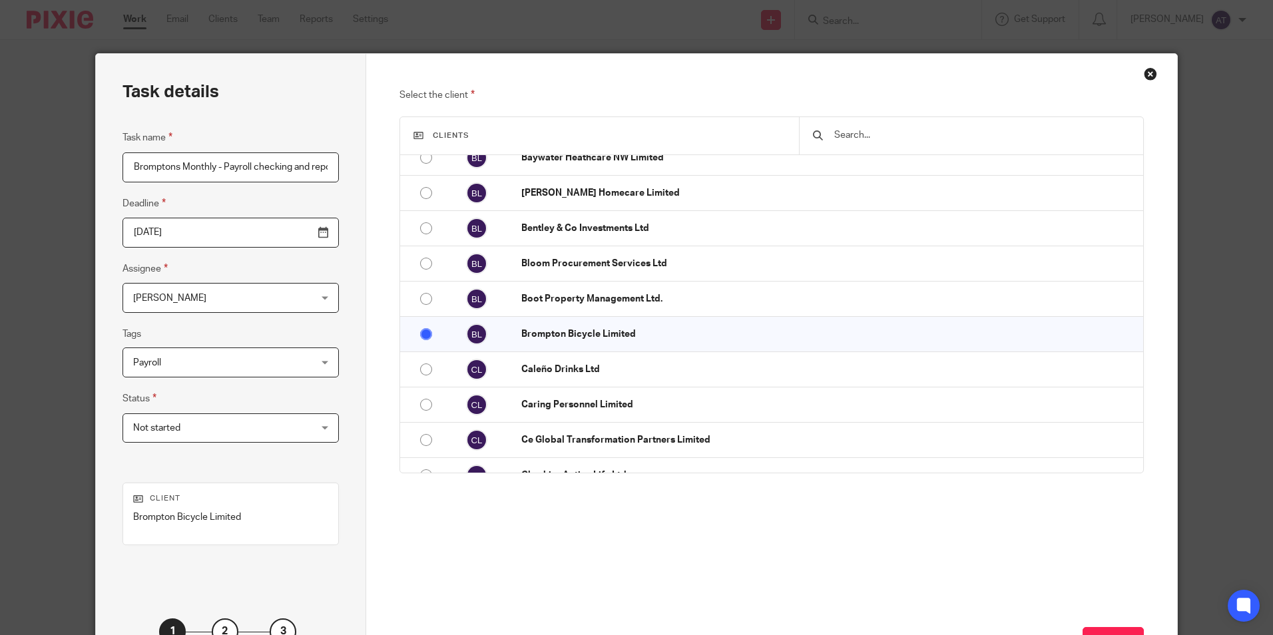
click at [331, 415] on div "Task details Task name Bromptons Monthly - Payroll checking and reports Deadlin…" at bounding box center [231, 371] width 270 height 634
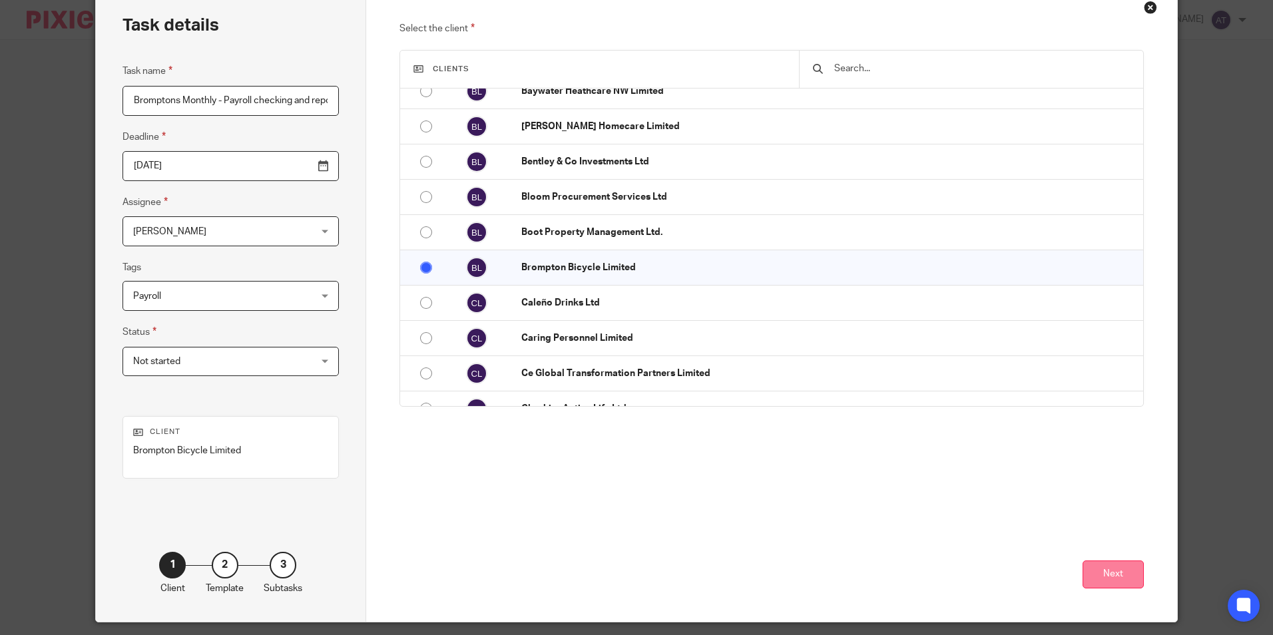
click at [1104, 578] on button "Next" at bounding box center [1112, 574] width 61 height 29
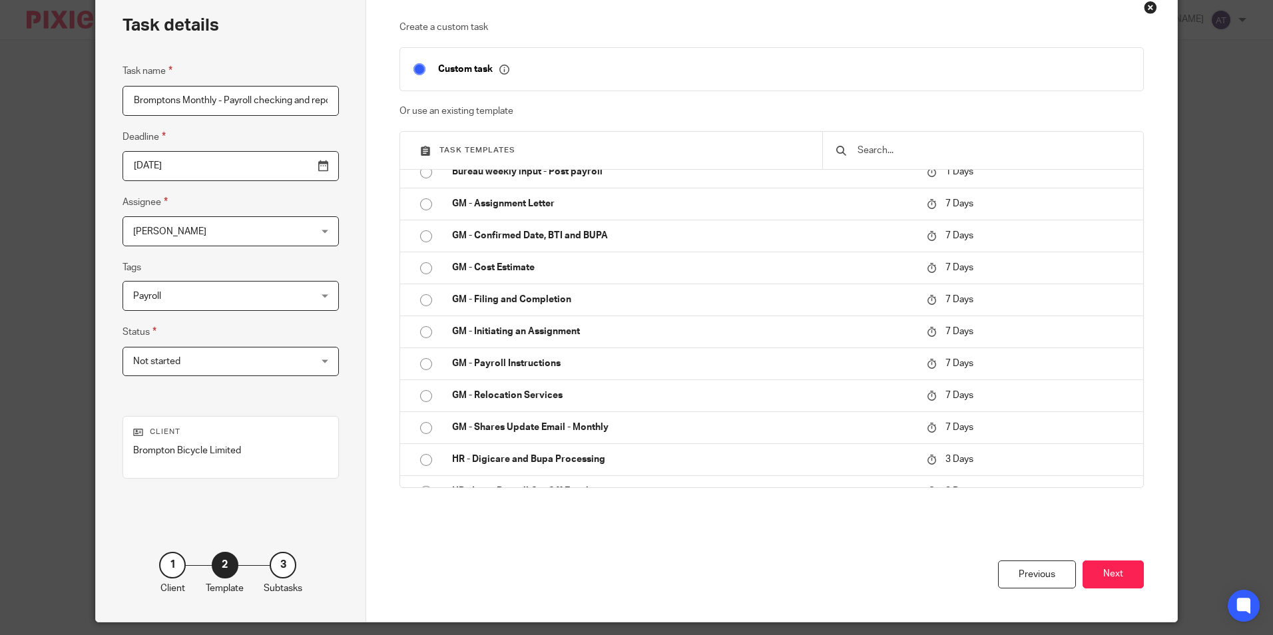
scroll to position [0, 0]
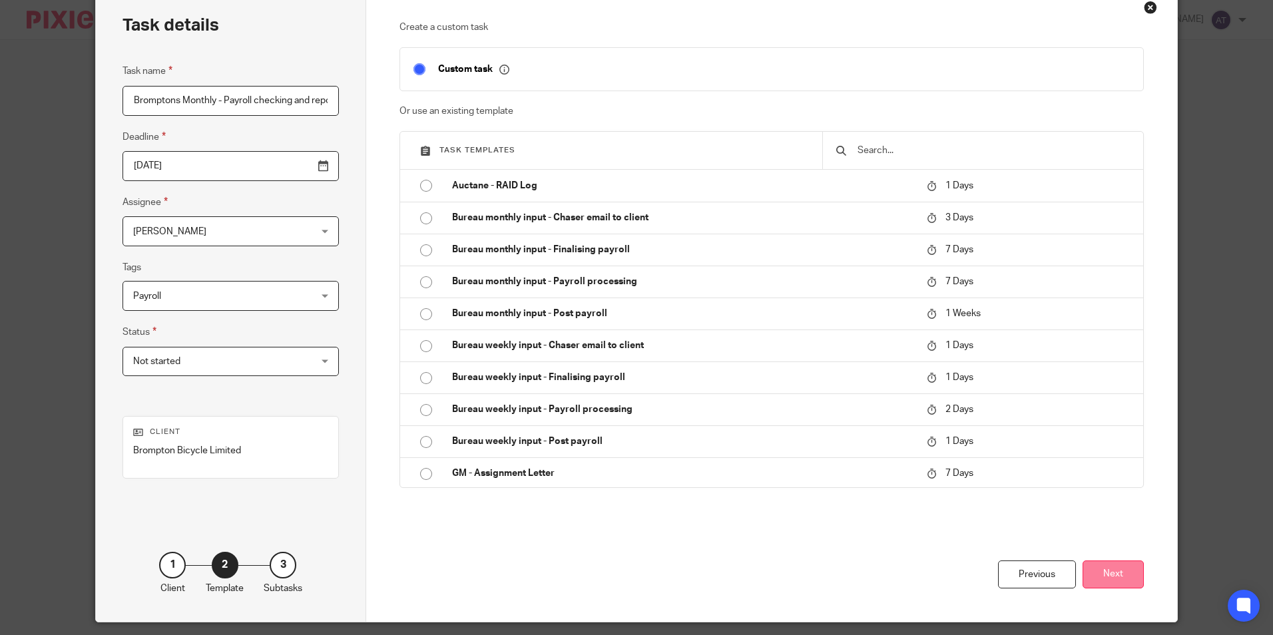
click at [1106, 567] on button "Next" at bounding box center [1112, 574] width 61 height 29
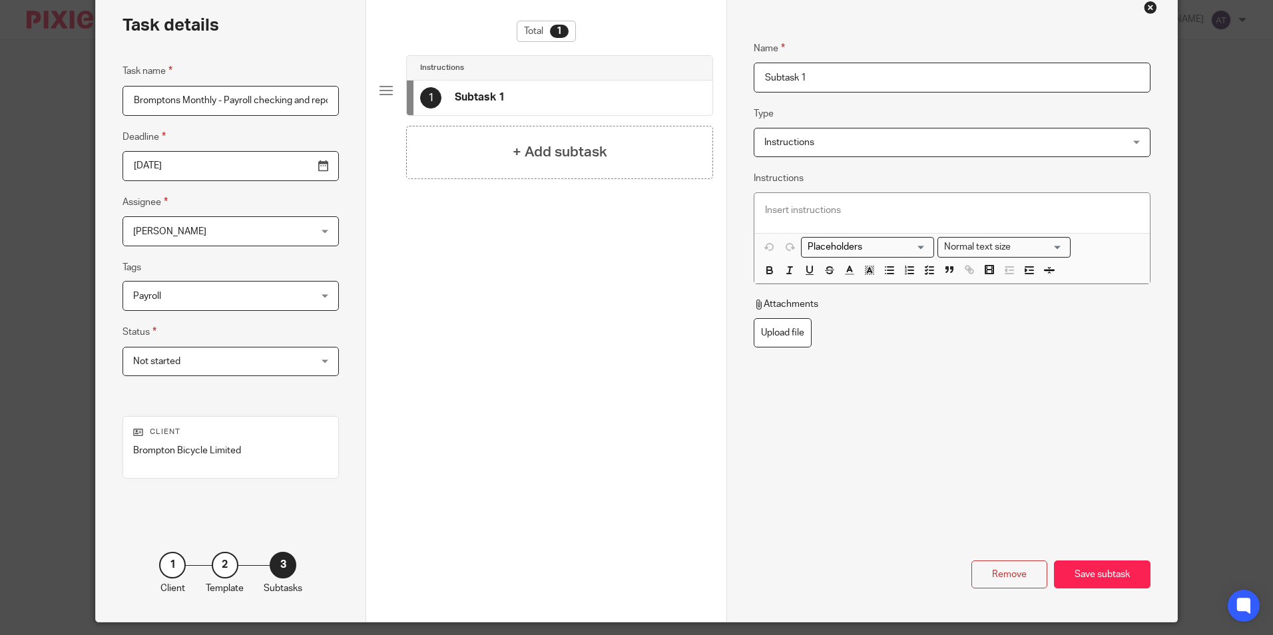
click at [899, 73] on input "Subtask 1" at bounding box center [951, 78] width 396 height 30
paste input "Payroll Register By Period"
click at [513, 159] on h4 "+ Add subtask" at bounding box center [560, 152] width 95 height 21
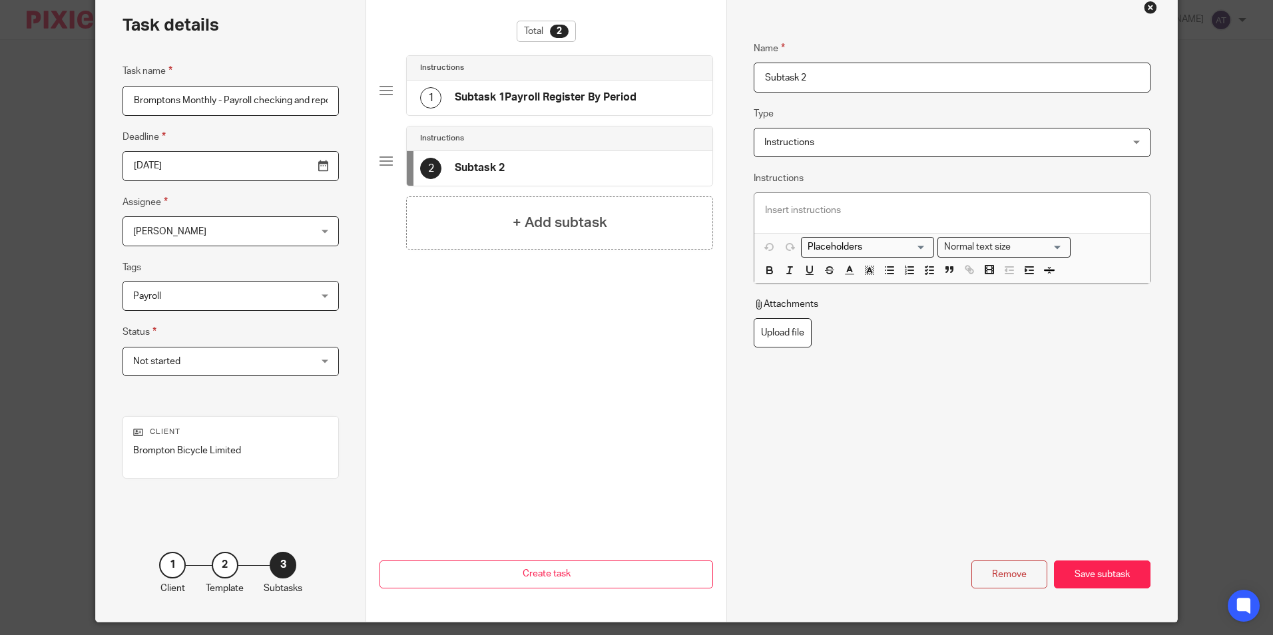
click at [515, 99] on h4 "Subtask 1Payroll Register By Period" at bounding box center [546, 98] width 182 height 14
drag, startPoint x: 803, startPoint y: 76, endPoint x: 660, endPoint y: 76, distance: 143.8
click at [660, 76] on div "Task details Task name Bromptons Monthly - Payroll checking and reports Deadlin…" at bounding box center [636, 304] width 1080 height 634
type input "Payroll Register By Period"
click at [515, 164] on div "2 Subtask 2" at bounding box center [560, 168] width 306 height 35
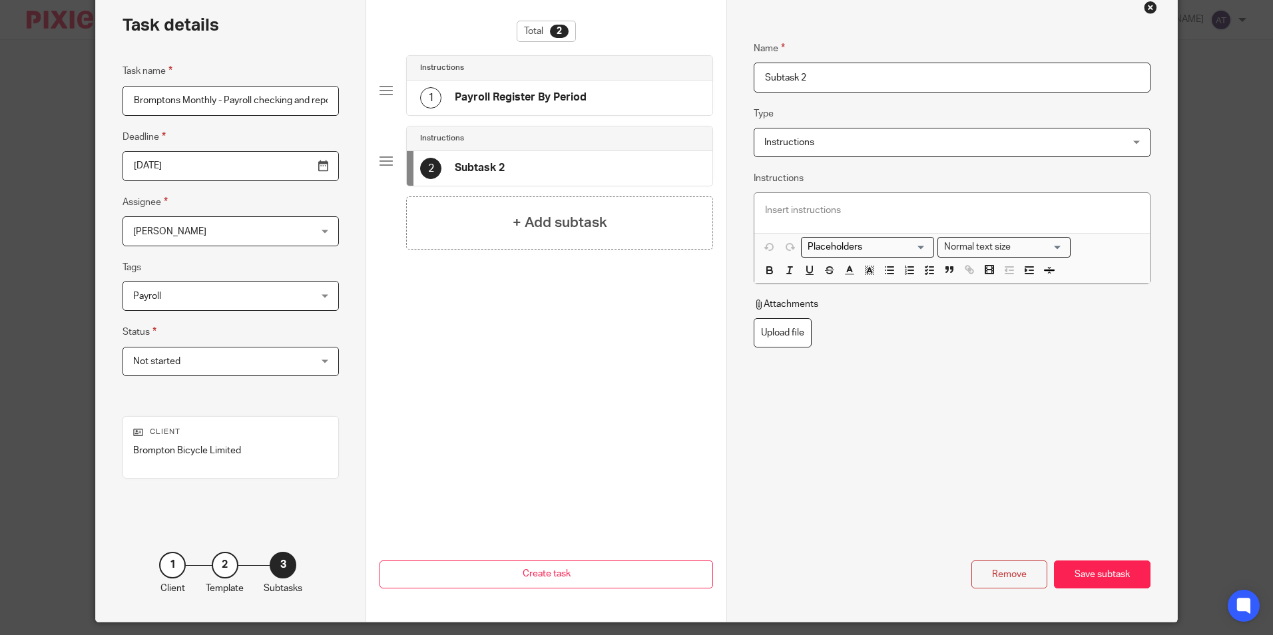
click at [859, 79] on input "Subtask 2" at bounding box center [951, 78] width 396 height 30
drag, startPoint x: 885, startPoint y: 77, endPoint x: 424, endPoint y: 84, distance: 461.3
click at [424, 84] on div "Task details Task name Bromptons Monthly - Payroll checking and reports Deadlin…" at bounding box center [636, 304] width 1080 height 634
paste input "Payroll Rec"
click at [1002, 103] on div "Name Payroll Rec Type Instructions Instructions Instructions Document signing -…" at bounding box center [951, 244] width 396 height 447
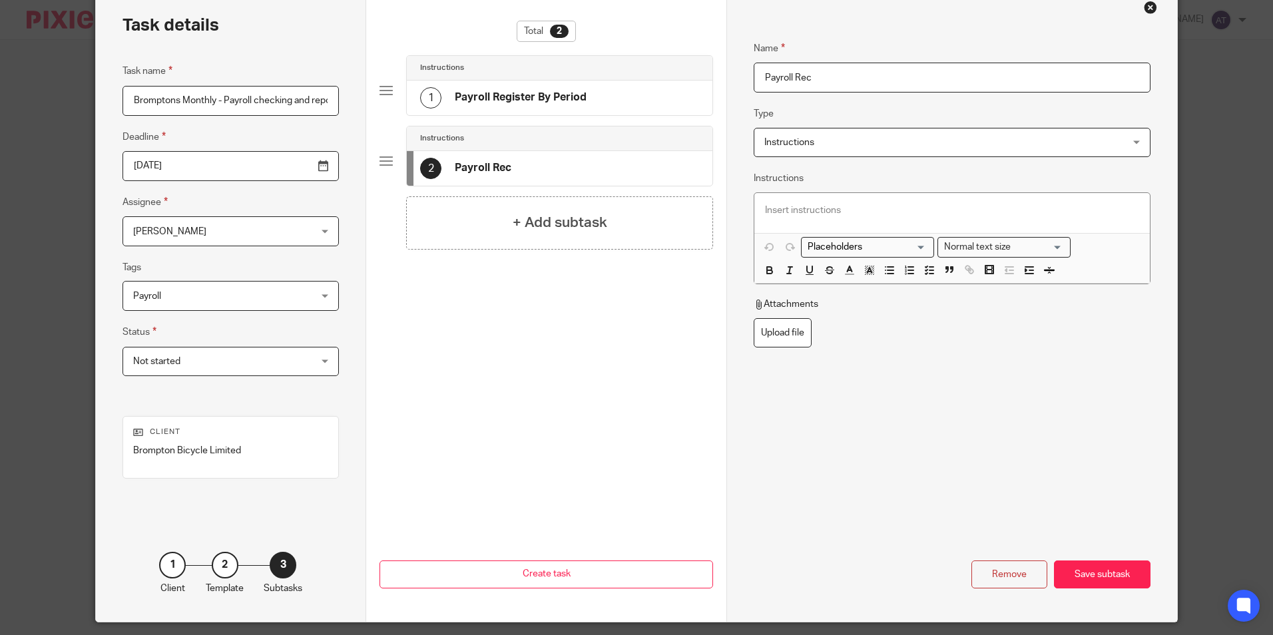
drag, startPoint x: 1005, startPoint y: 89, endPoint x: 1032, endPoint y: 82, distance: 27.6
click at [1005, 89] on input "Payroll Rec" at bounding box center [951, 78] width 396 height 30
drag, startPoint x: 1002, startPoint y: 78, endPoint x: 296, endPoint y: 87, distance: 706.3
click at [296, 87] on div "Task details Task name Bromptons Monthly - Payroll checking and reports Deadlin…" at bounding box center [636, 304] width 1080 height 634
paste input "NMW checks"
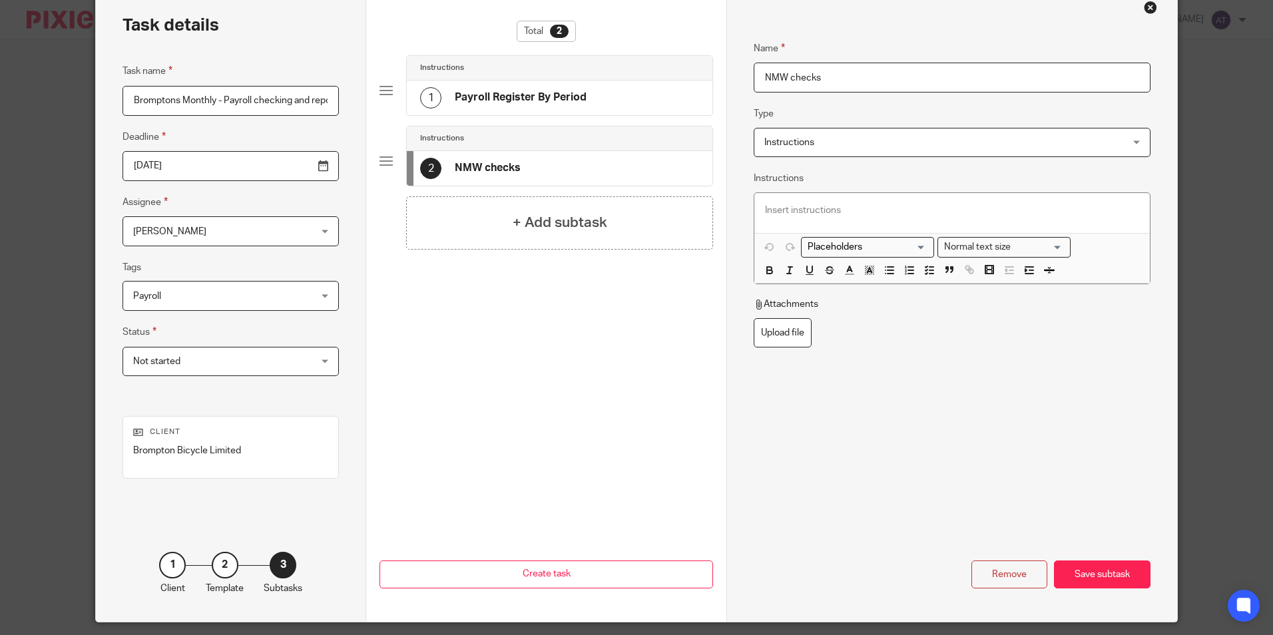
drag, startPoint x: 847, startPoint y: 78, endPoint x: 855, endPoint y: 80, distance: 7.6
click at [847, 78] on input "NMW checks" at bounding box center [951, 78] width 396 height 30
drag, startPoint x: 887, startPoint y: 80, endPoint x: 518, endPoint y: 80, distance: 368.7
click at [518, 80] on div "Task details Task name Bromptons Monthly - Payroll checking and reports Deadlin…" at bounding box center [636, 304] width 1080 height 634
paste input "Payroll Rec"
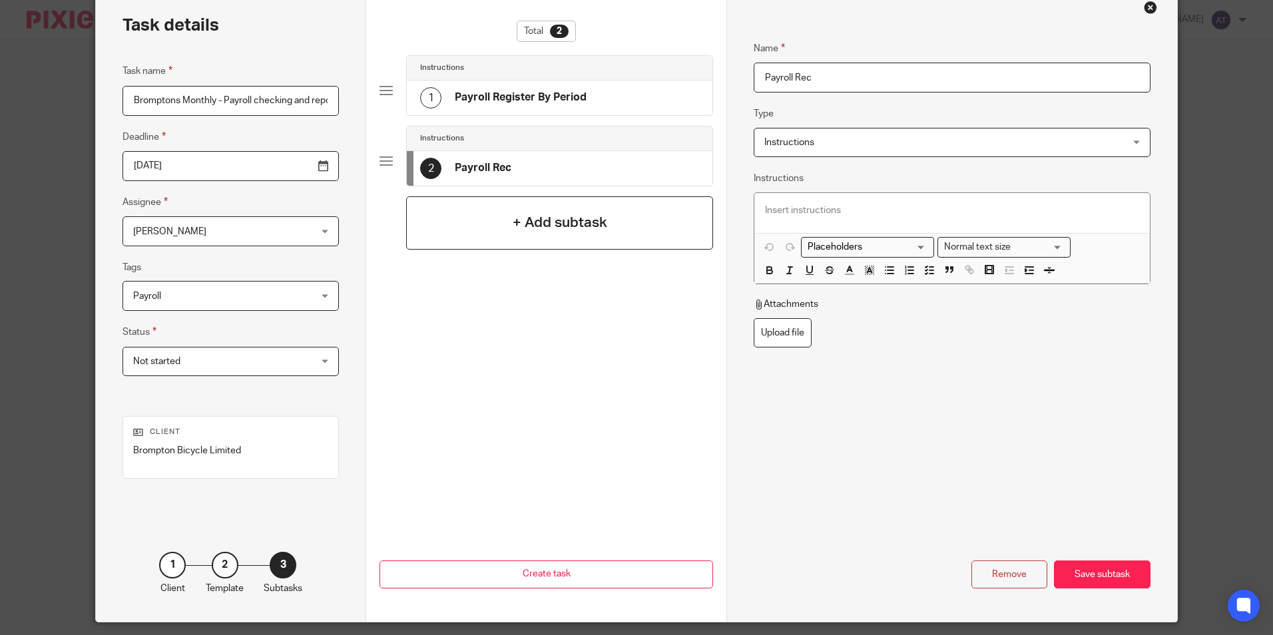
type input "Payroll Rec"
click at [524, 221] on h4 "+ Add subtask" at bounding box center [560, 222] width 95 height 21
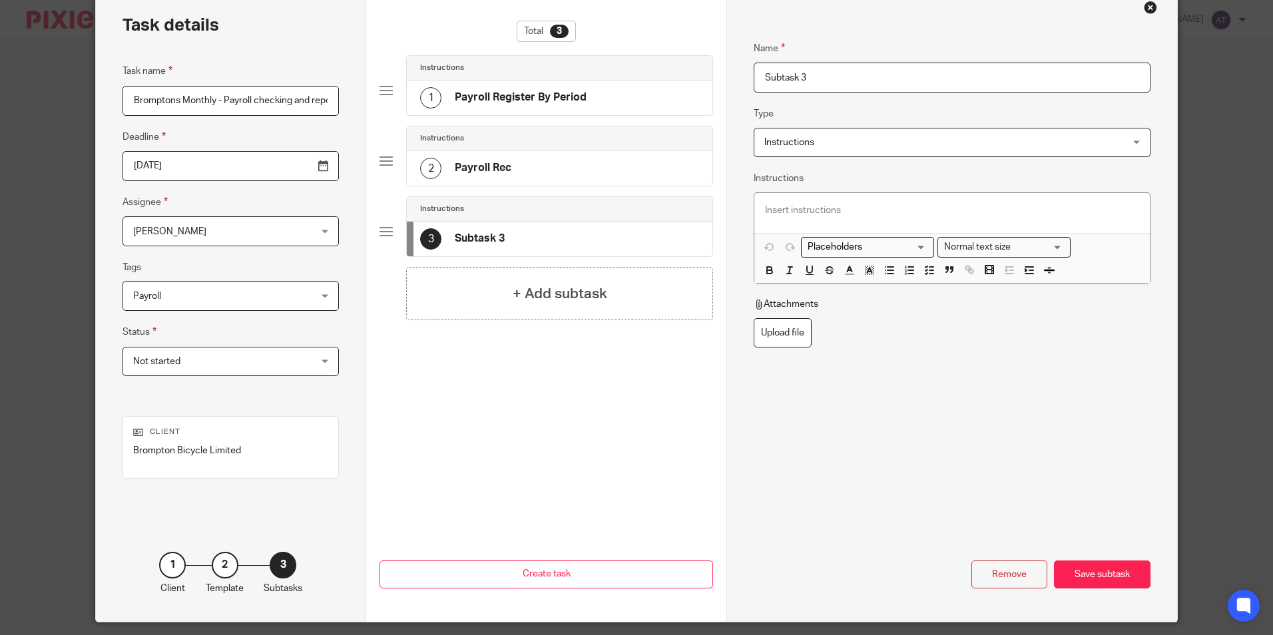
drag, startPoint x: 924, startPoint y: 85, endPoint x: 528, endPoint y: 68, distance: 396.4
click at [528, 68] on div "Task details Task name Bromptons Monthly - Payroll checking and reports Deadlin…" at bounding box center [636, 304] width 1080 height 634
paste input "NMW checks"
type input "NMW checks"
click at [539, 301] on h4 "+ Add subtask" at bounding box center [560, 294] width 95 height 21
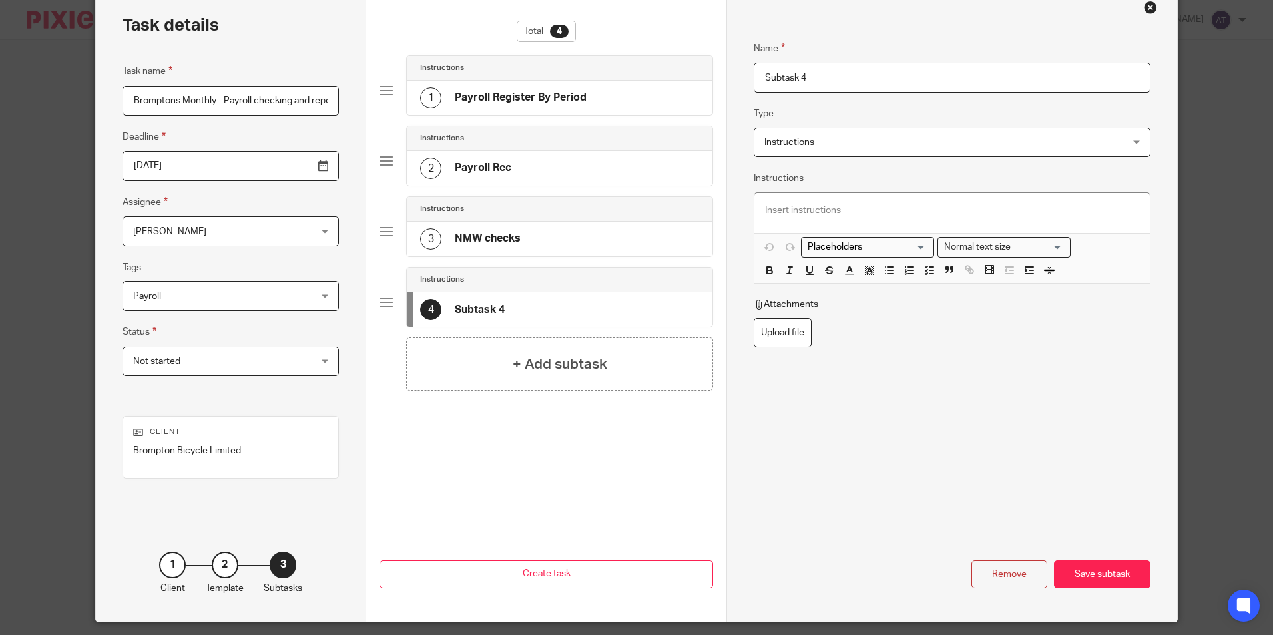
drag, startPoint x: 893, startPoint y: 88, endPoint x: 935, endPoint y: 78, distance: 42.5
click at [893, 88] on input "Subtask 4" at bounding box center [951, 78] width 396 height 30
drag, startPoint x: 941, startPoint y: 77, endPoint x: 491, endPoint y: 71, distance: 450.0
click at [491, 71] on div "Task details Task name Bromptons Monthly - Payroll checking and reports Deadlin…" at bounding box center [636, 304] width 1080 height 634
paste input "Run Retro Pay Calc"
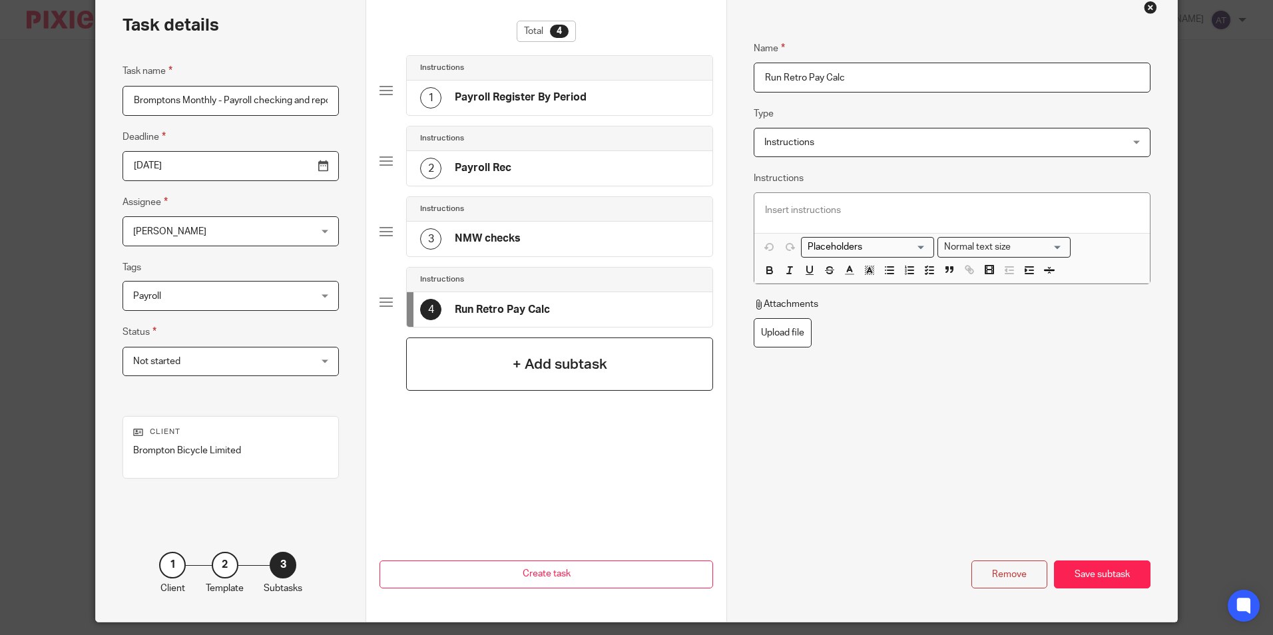
type input "Run Retro Pay Calc"
click at [536, 356] on h4 "+ Add subtask" at bounding box center [560, 364] width 95 height 21
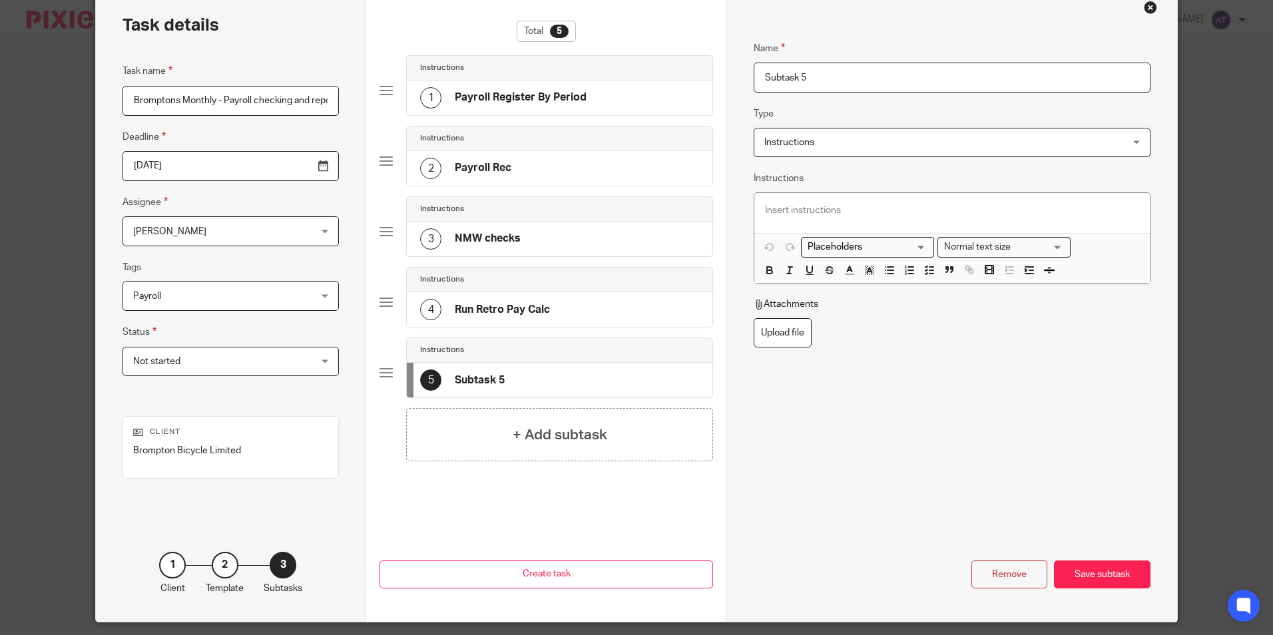
drag, startPoint x: 951, startPoint y: 77, endPoint x: 958, endPoint y: 79, distance: 7.4
click at [951, 77] on input "Subtask 5" at bounding box center [951, 78] width 396 height 30
drag, startPoint x: 576, startPoint y: 66, endPoint x: 471, endPoint y: 81, distance: 106.2
click at [471, 81] on div "Task details Task name Bromptons Monthly - Payroll checking and reports Deadlin…" at bounding box center [636, 304] width 1080 height 634
paste input "Retro Pay Complete"
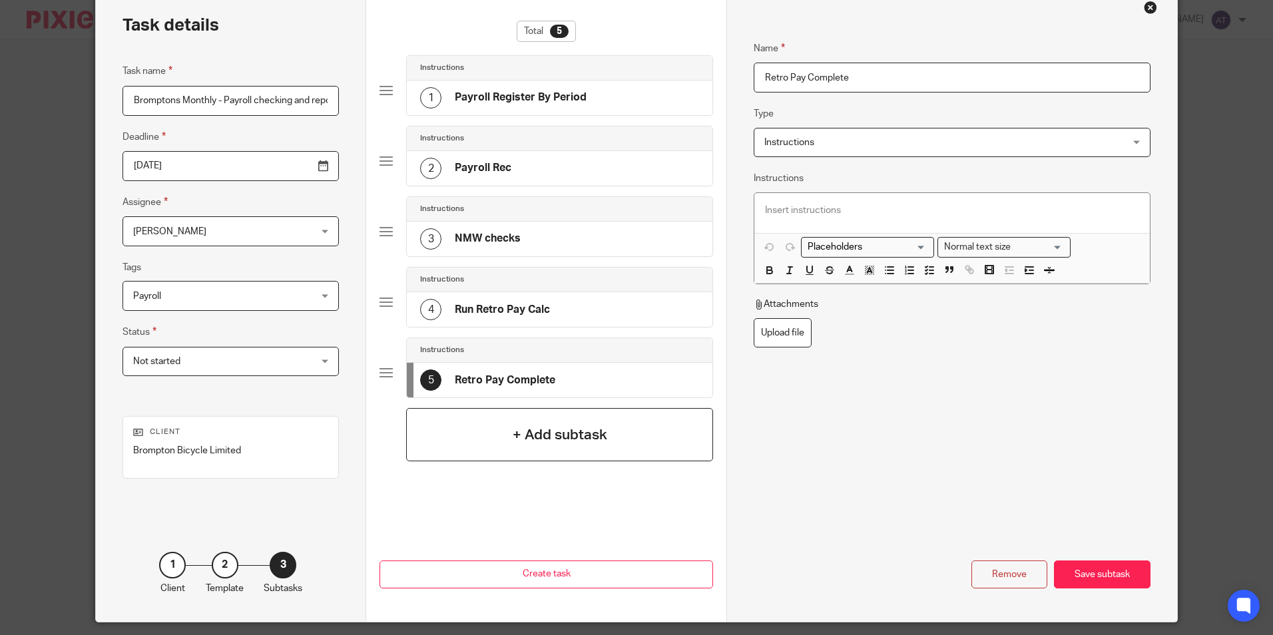
type input "Retro Pay Complete"
click at [519, 432] on h4 "+ Add subtask" at bounding box center [560, 435] width 95 height 21
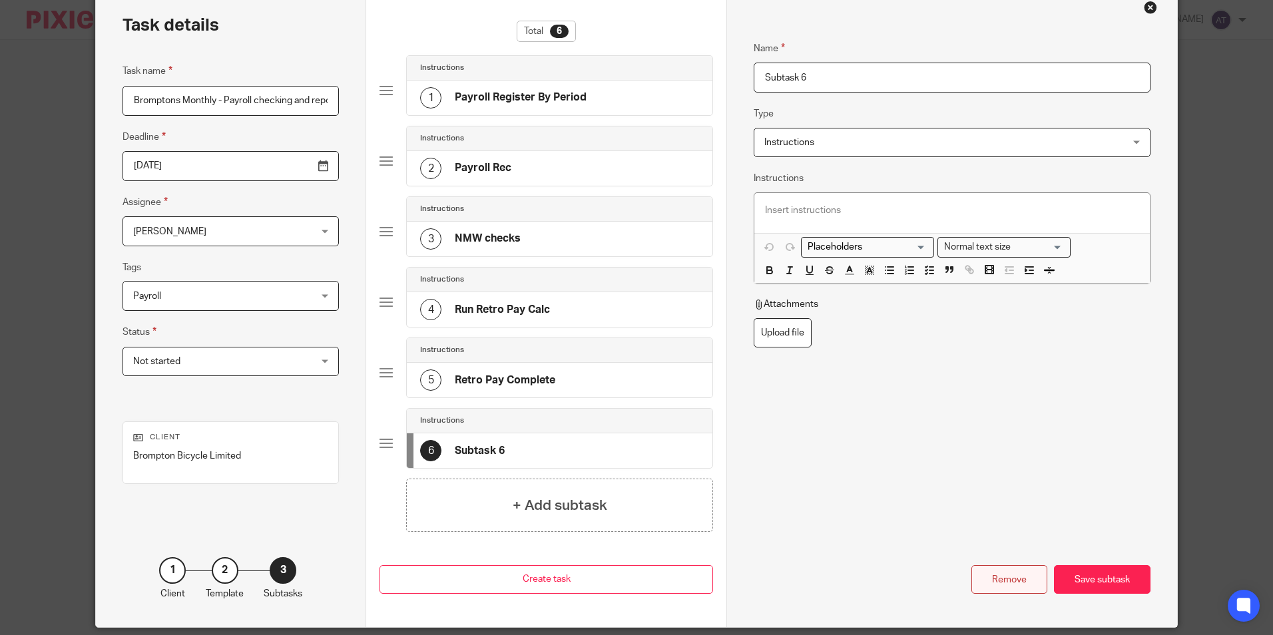
click at [1007, 582] on div "Remove" at bounding box center [1009, 579] width 76 height 29
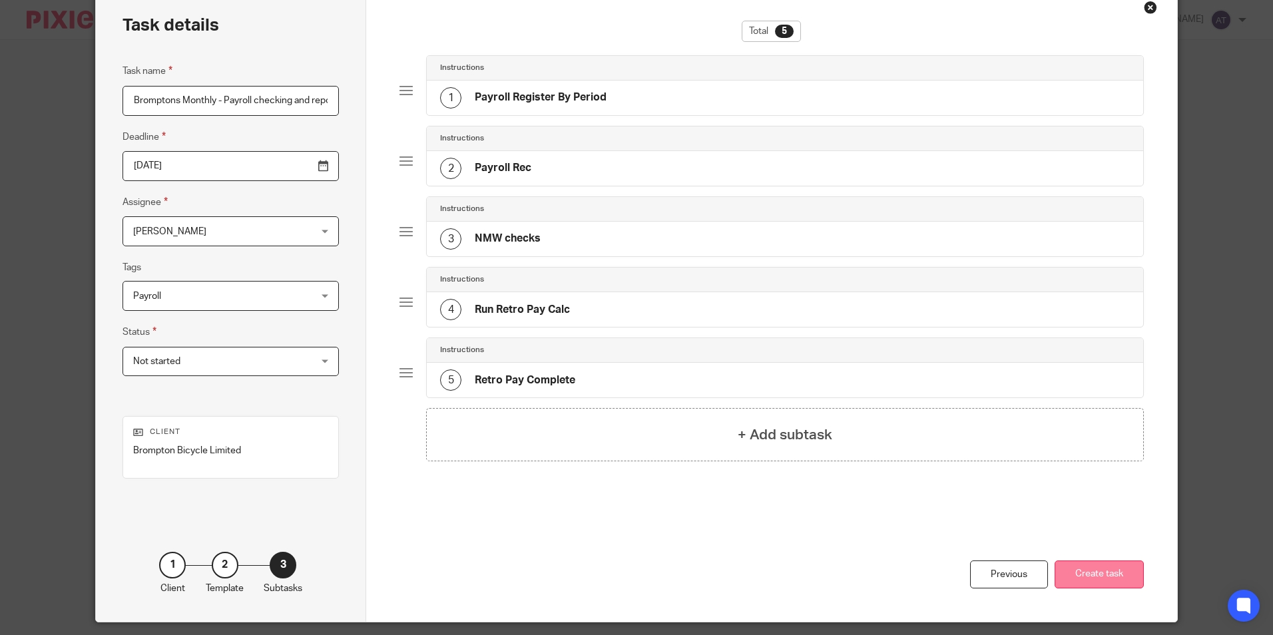
click at [1086, 573] on button "Create task" at bounding box center [1098, 574] width 89 height 29
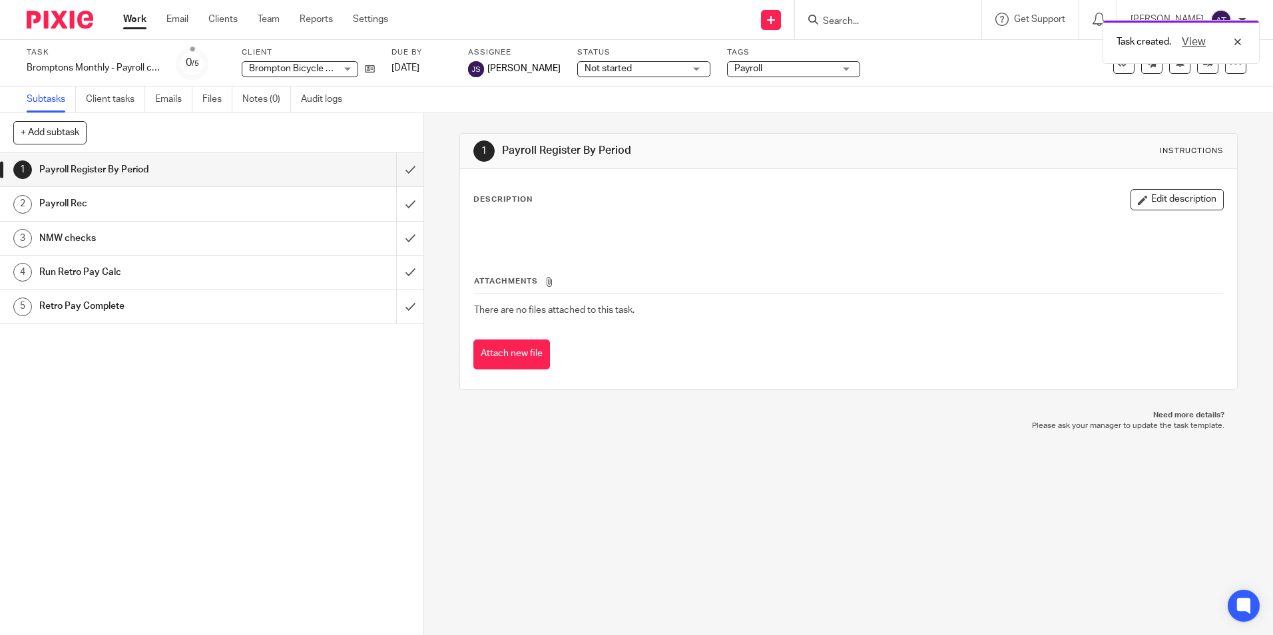
click at [785, 17] on div "Task created. View" at bounding box center [947, 38] width 623 height 51
click at [778, 17] on div "Task created. View" at bounding box center [947, 38] width 623 height 51
click at [751, 557] on div "1 Payroll Register By Period Instructions Description Edit description Attachme…" at bounding box center [848, 374] width 849 height 522
click at [777, 23] on div "Task created. View" at bounding box center [947, 38] width 623 height 51
click at [775, 23] on icon at bounding box center [771, 20] width 8 height 8
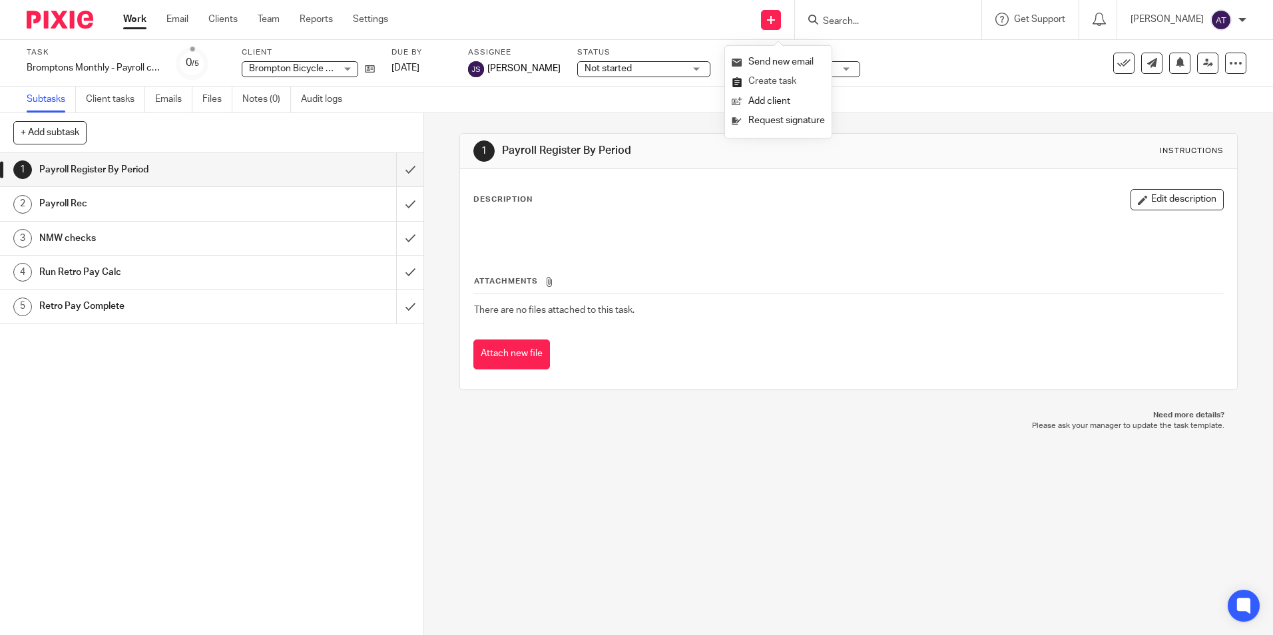
click at [777, 80] on link "Create task" at bounding box center [778, 81] width 93 height 19
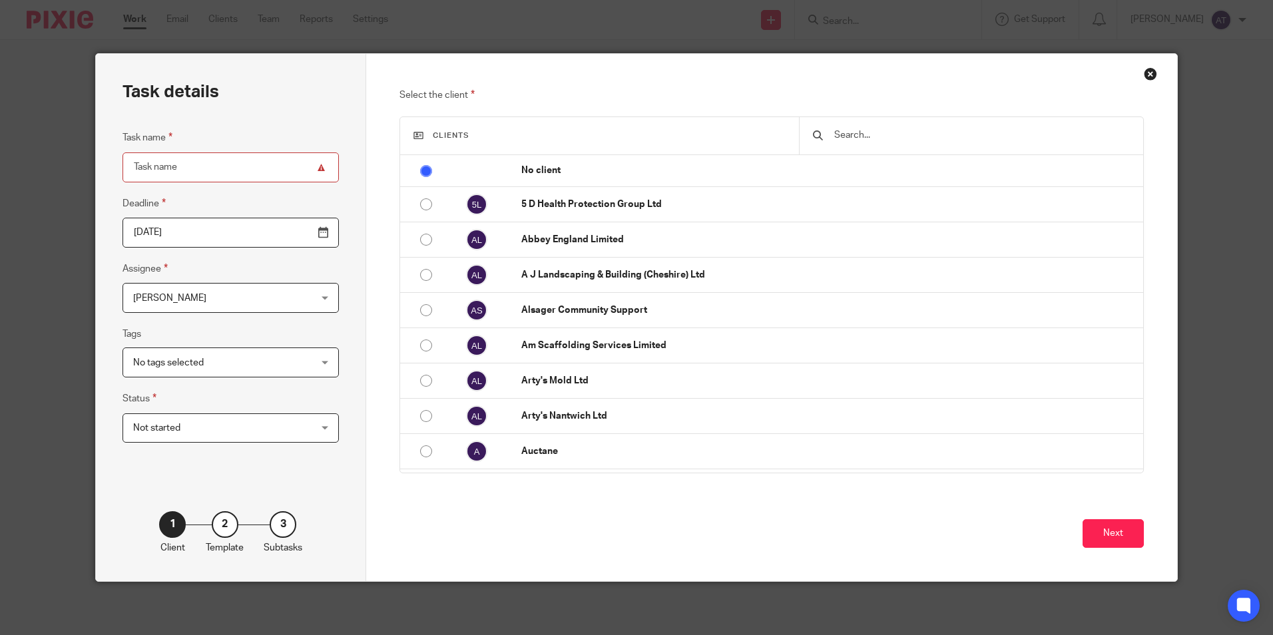
click at [246, 166] on input "Task name" at bounding box center [230, 167] width 216 height 30
paste input "Bromptons Monthly - Payroll approval"
type input "Bromptons Monthly - Payroll approval"
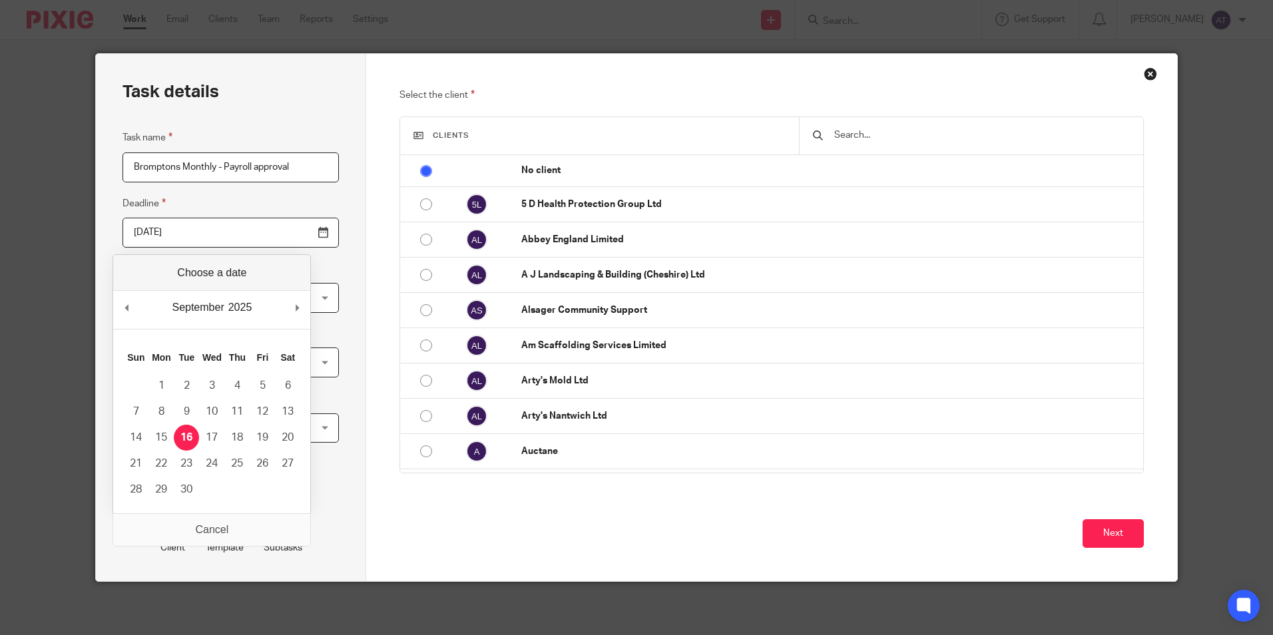
click at [292, 229] on input "[DATE]" at bounding box center [230, 233] width 216 height 30
type input "[DATE]"
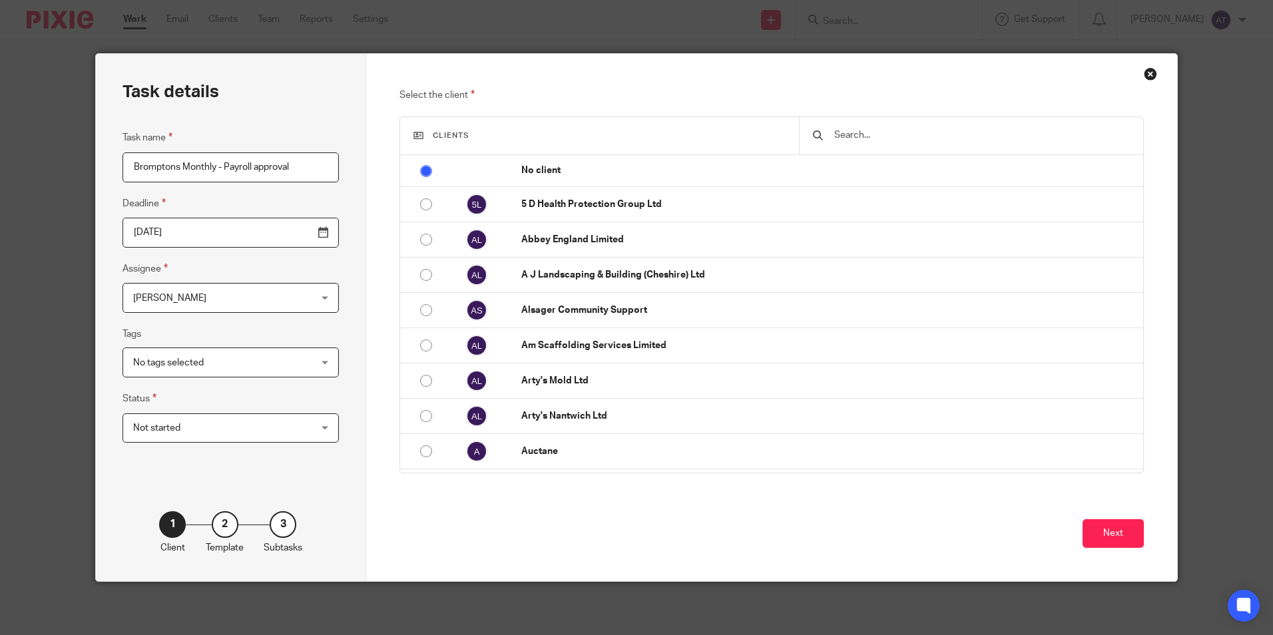
click at [227, 304] on span "[PERSON_NAME]" at bounding box center [215, 298] width 164 height 28
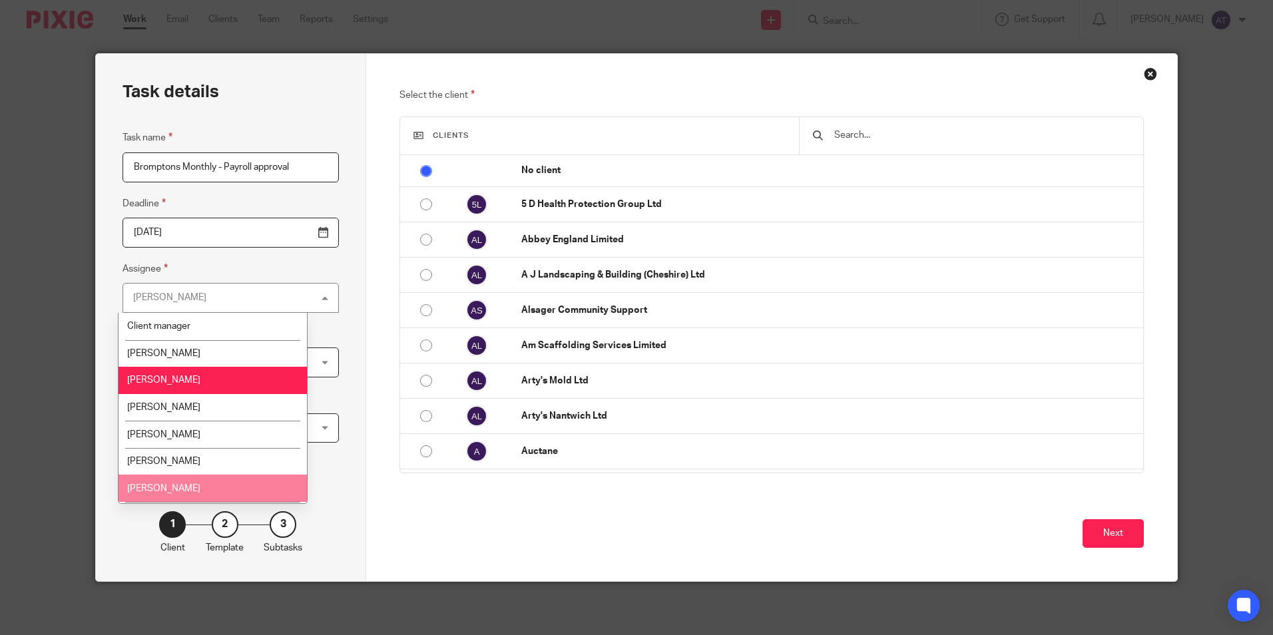
click at [185, 483] on li "[PERSON_NAME]" at bounding box center [212, 488] width 188 height 27
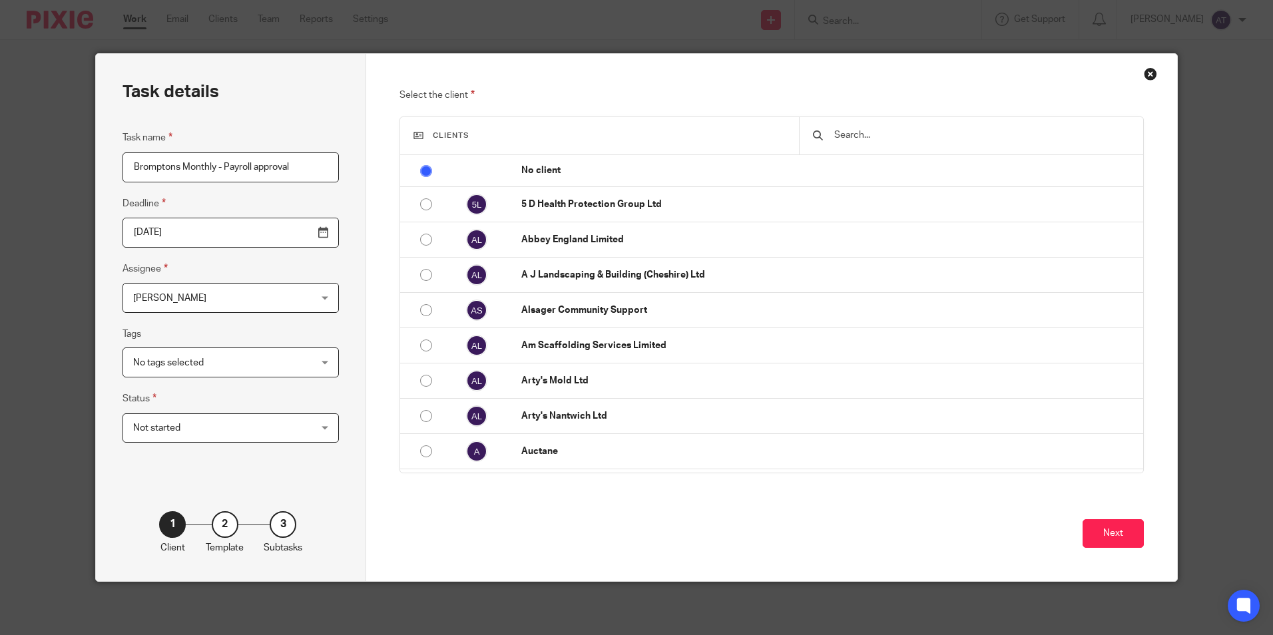
click at [156, 356] on span "No tags selected" at bounding box center [215, 362] width 164 height 28
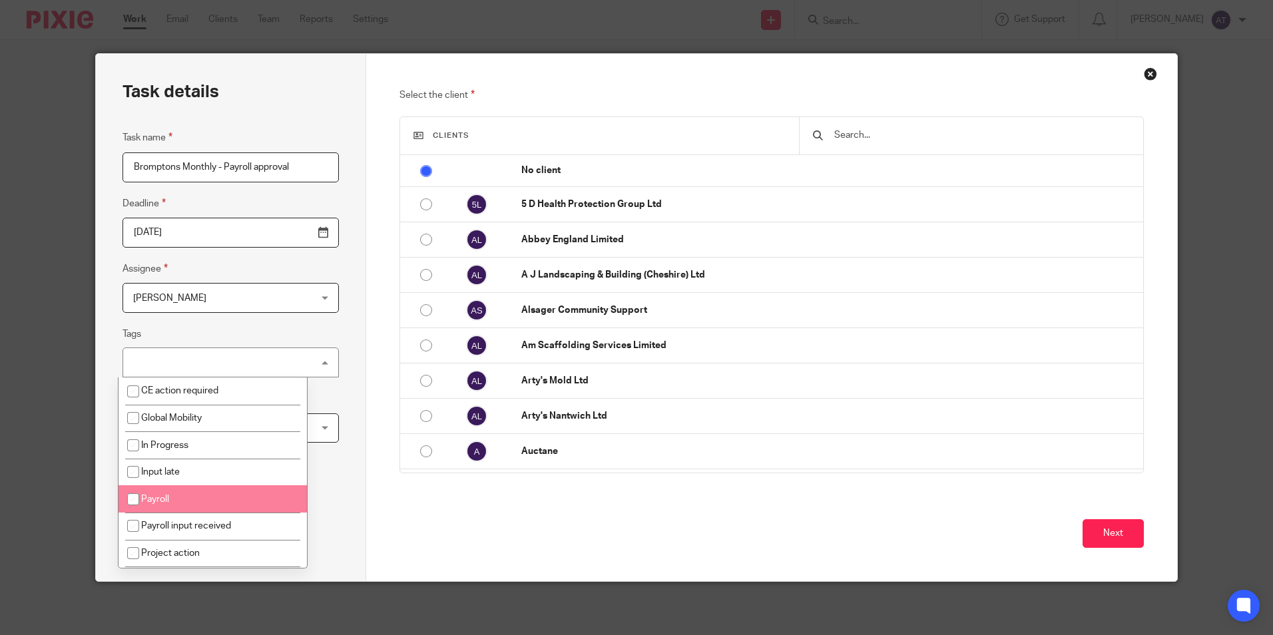
click at [134, 495] on input "checkbox" at bounding box center [132, 499] width 25 height 25
checkbox input "true"
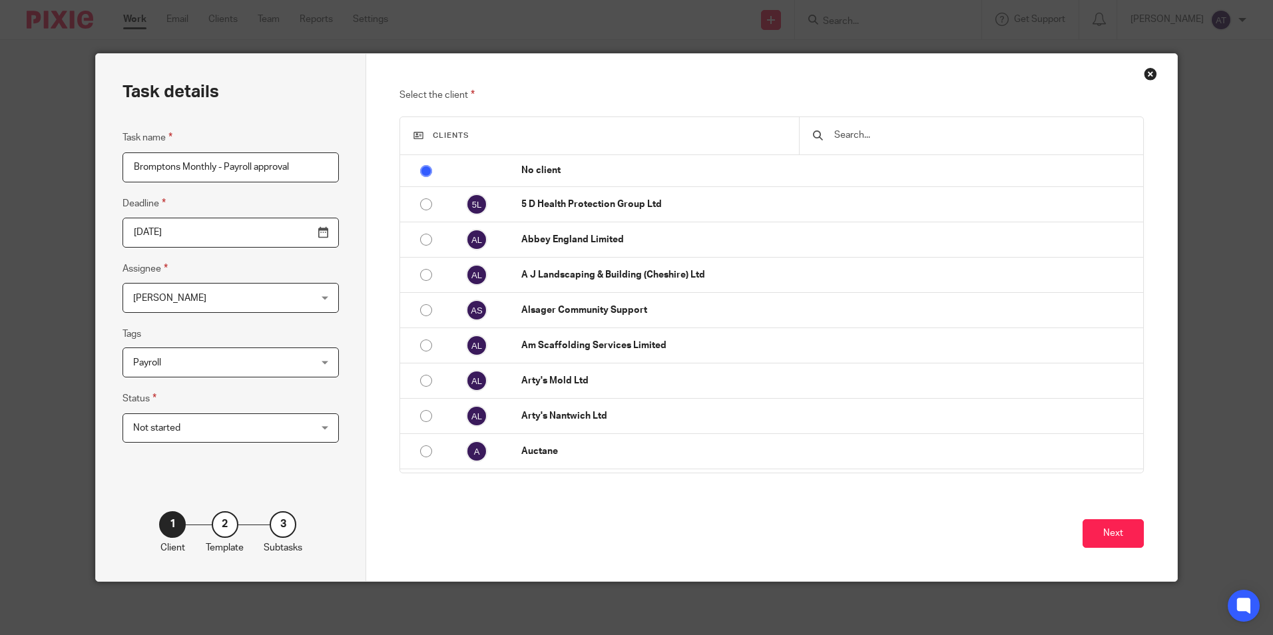
click at [327, 364] on div "Task details Task name Bromptons Monthly - Payroll approval Deadline [DATE] Ass…" at bounding box center [231, 317] width 270 height 527
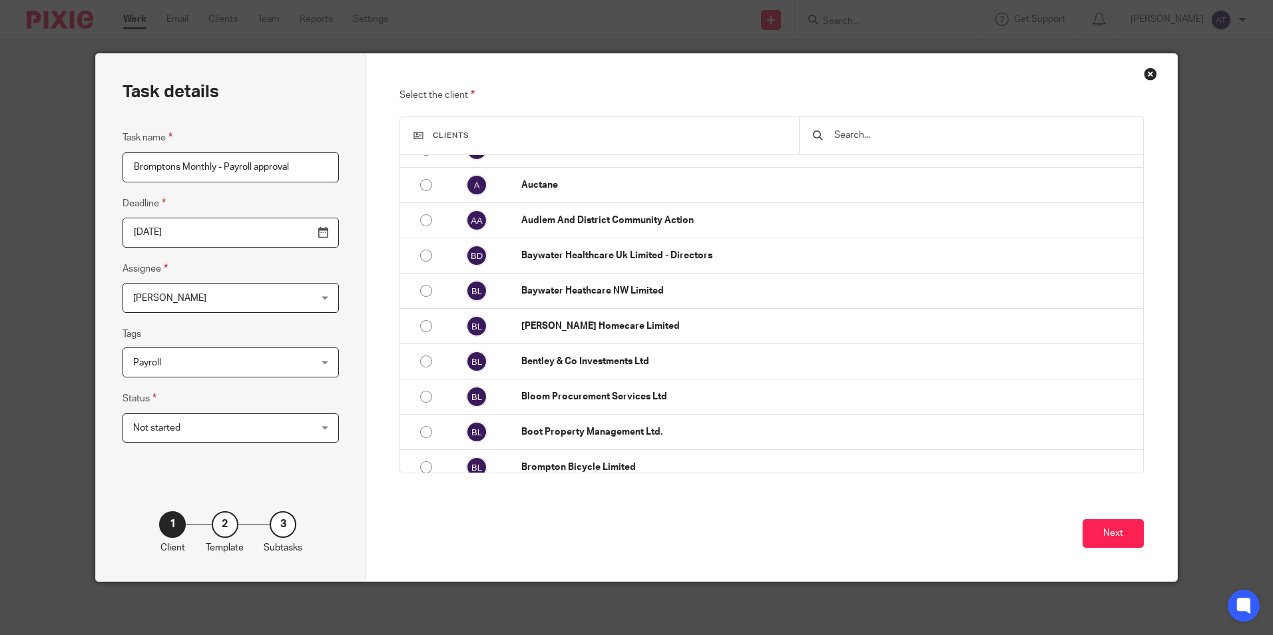
scroll to position [333, 0]
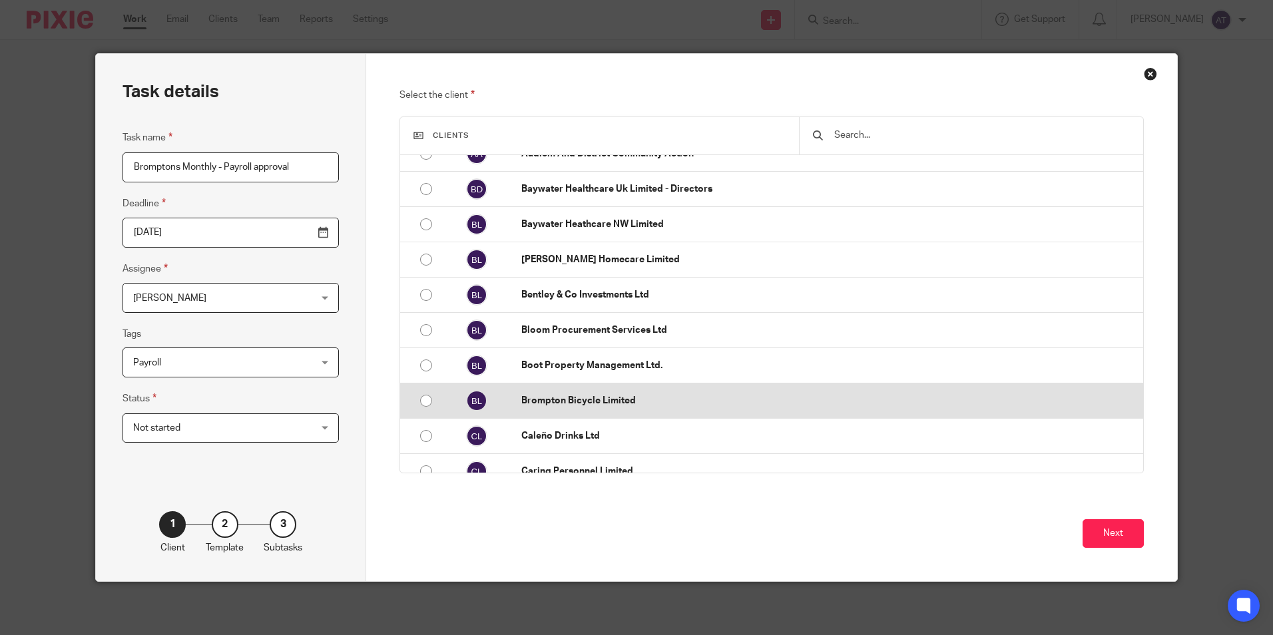
click at [423, 402] on input "radio" at bounding box center [425, 400] width 25 height 25
radio input "false"
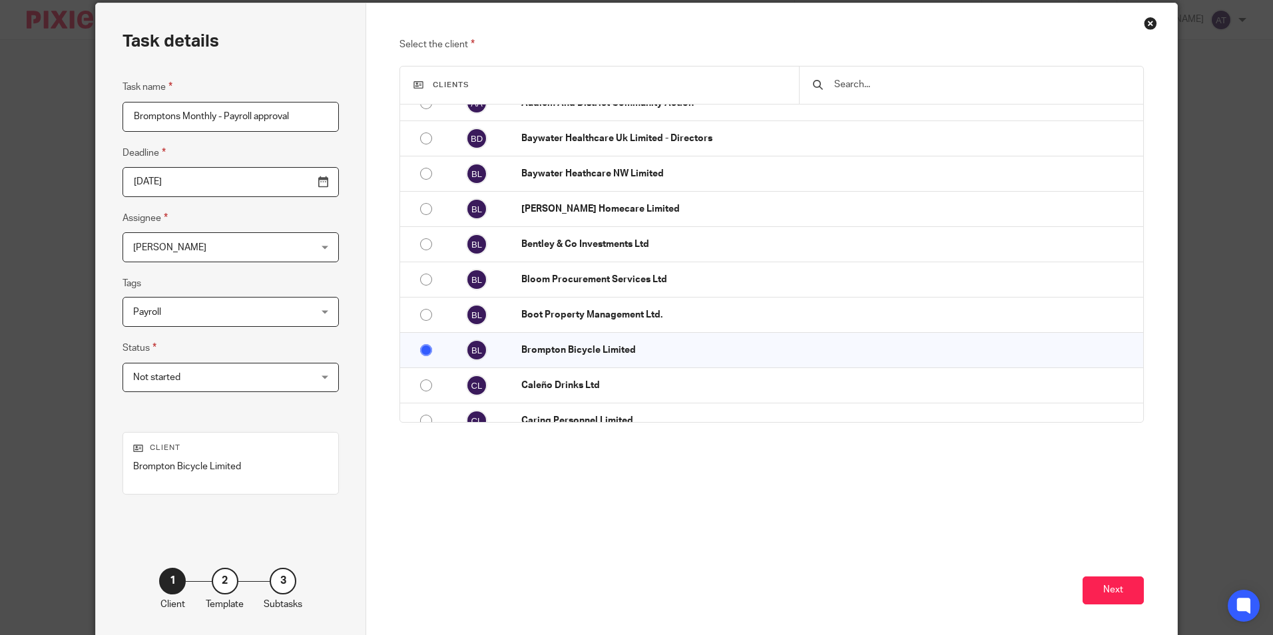
scroll to position [67, 0]
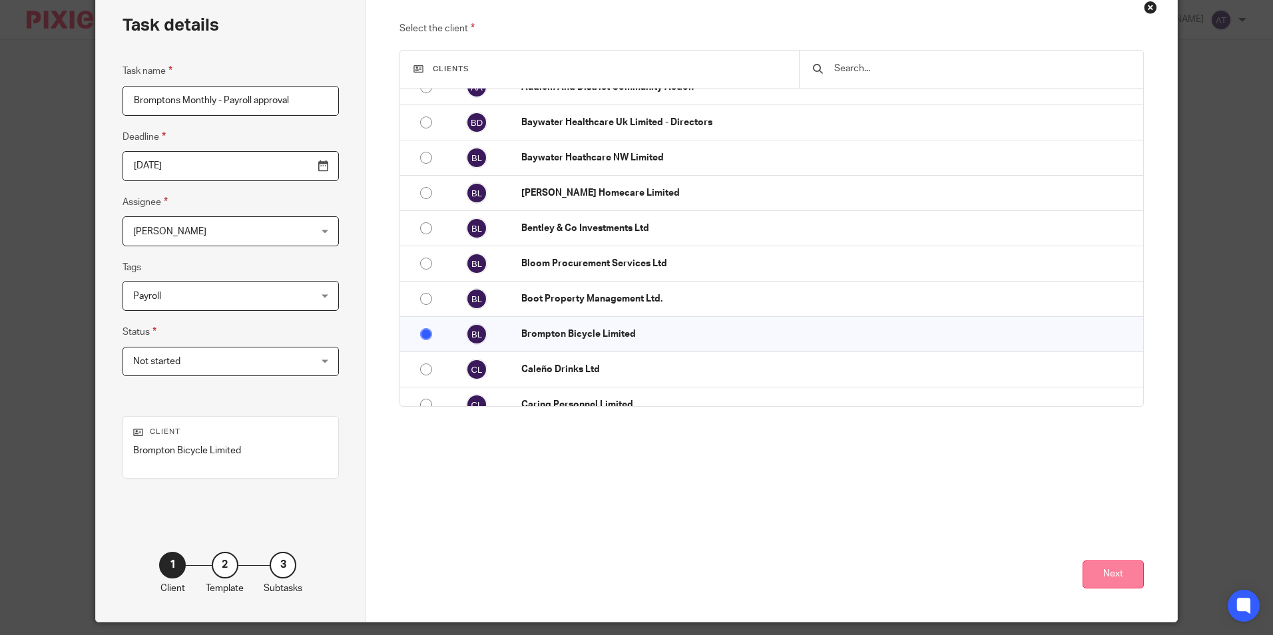
click at [1112, 578] on button "Next" at bounding box center [1112, 574] width 61 height 29
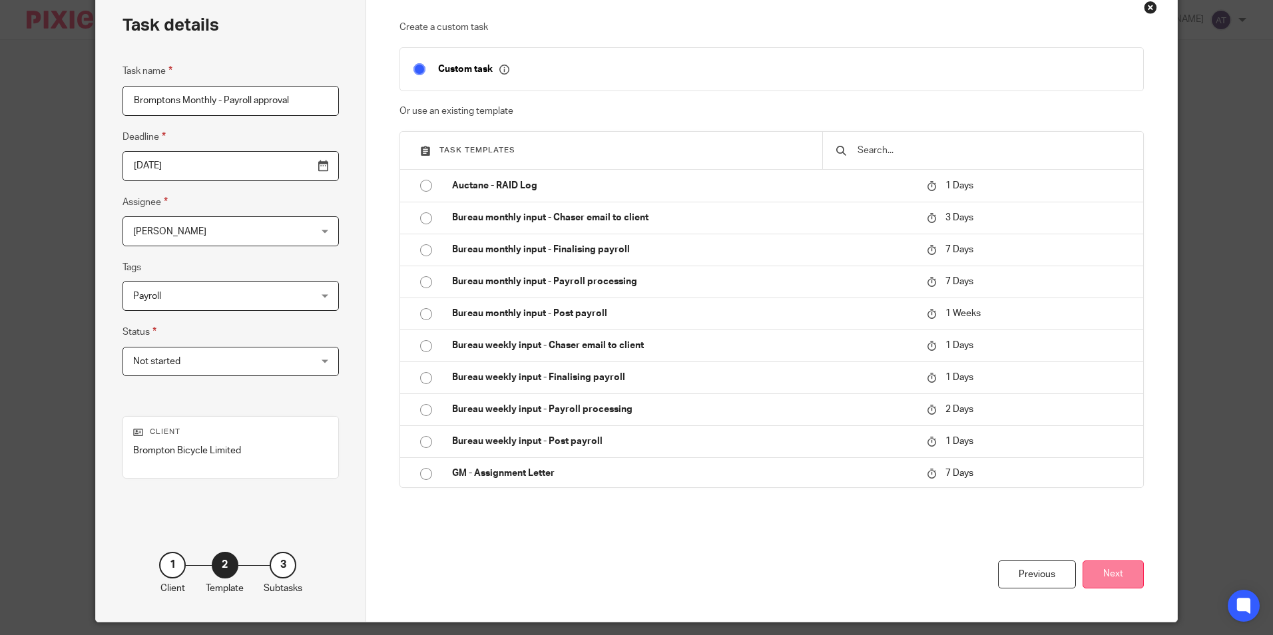
click at [1093, 572] on button "Next" at bounding box center [1112, 574] width 61 height 29
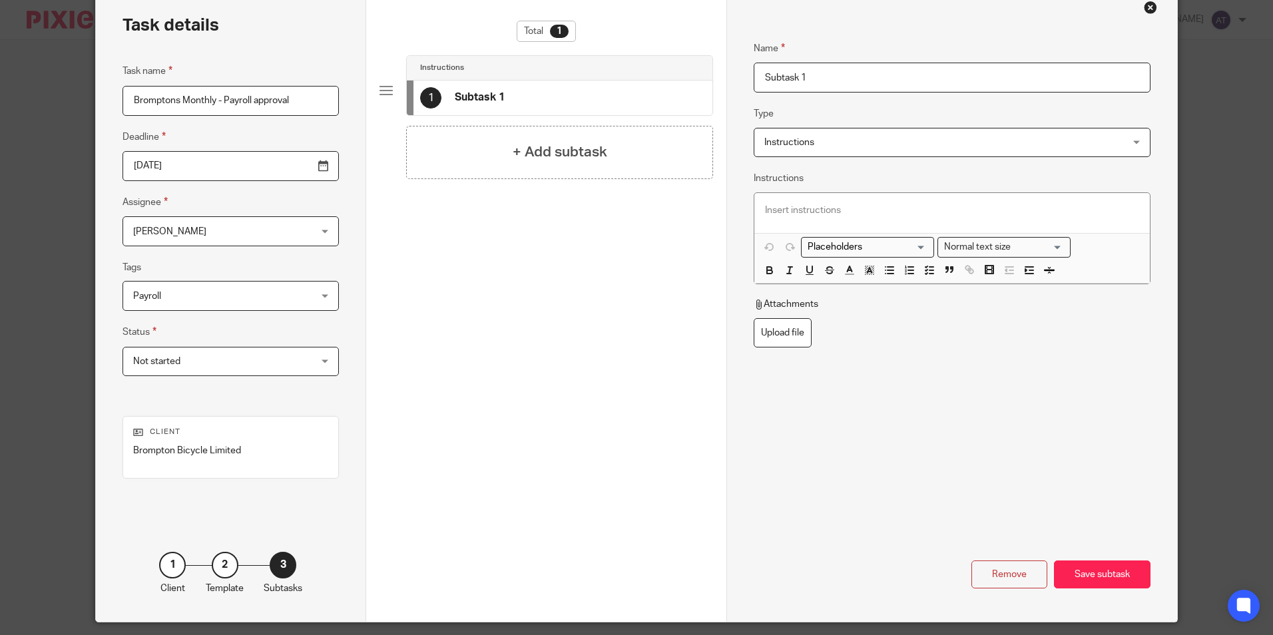
click at [857, 83] on input "Subtask 1" at bounding box center [951, 78] width 396 height 30
drag, startPoint x: 925, startPoint y: 81, endPoint x: 594, endPoint y: 110, distance: 332.1
click at [528, 83] on div "Task details Task name Bromptons Monthly - Payroll approval Deadline [DATE] Ass…" at bounding box center [636, 304] width 1080 height 634
paste input "Payroll Sign Off"
type input "Payroll Sign Off"
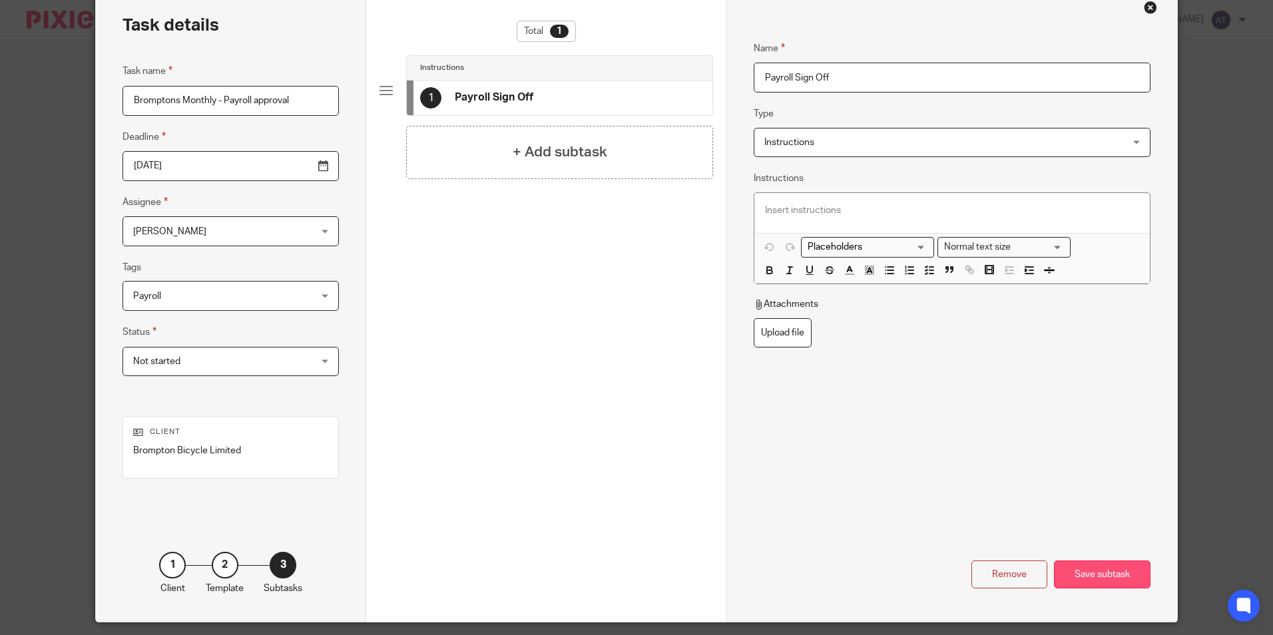
click at [1113, 578] on div "Save subtask" at bounding box center [1102, 574] width 97 height 29
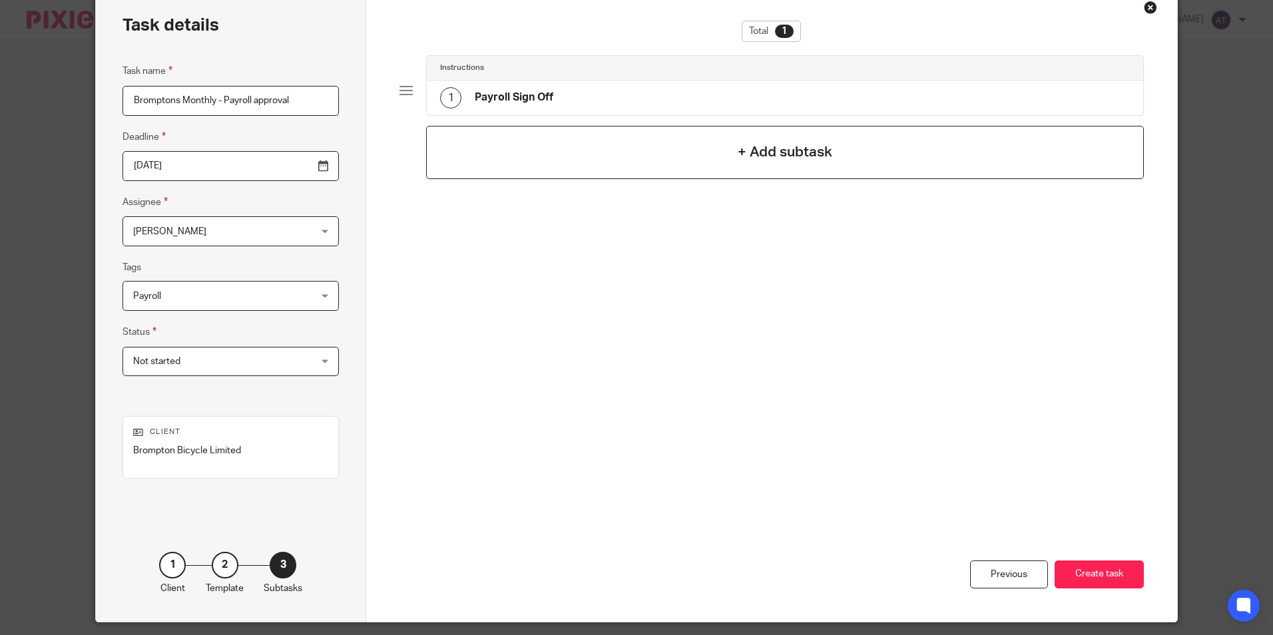
click at [784, 164] on div "+ Add subtask" at bounding box center [784, 152] width 717 height 53
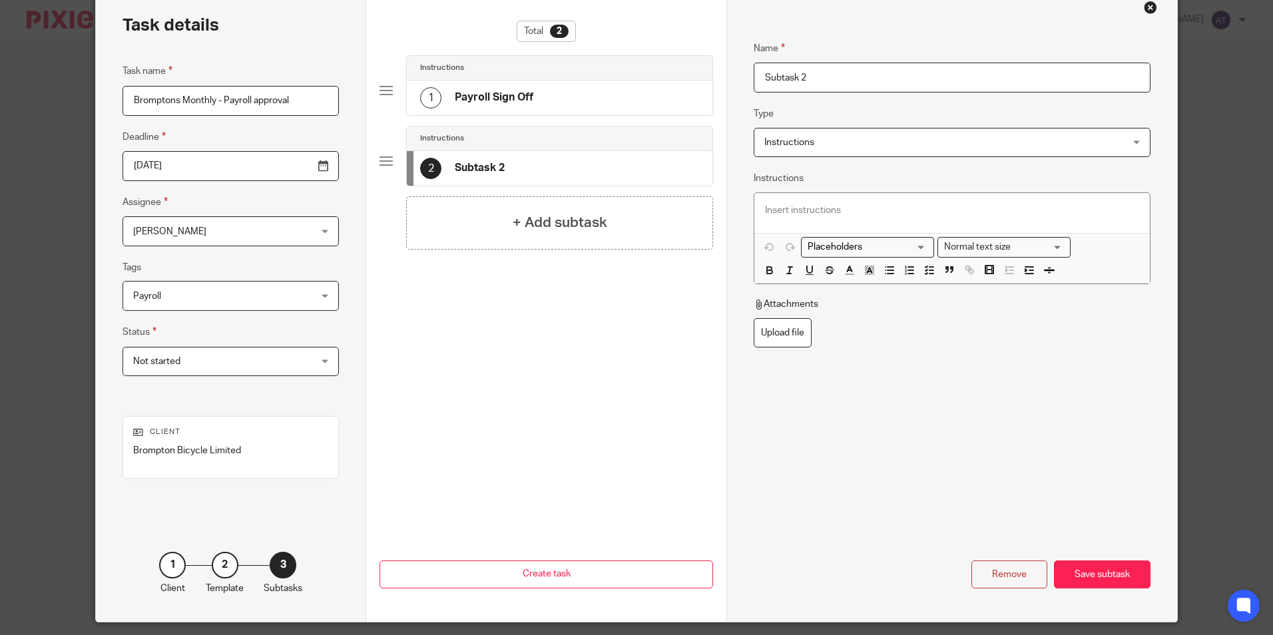
drag, startPoint x: 843, startPoint y: 74, endPoint x: 567, endPoint y: 75, distance: 275.6
click at [568, 75] on div "Task details Task name Bromptons Monthly - Payroll approval Deadline 2025-09-26…" at bounding box center [636, 304] width 1080 height 634
paste input "Run - Pay Complete"
type input "Run - Pay Complete"
click at [500, 228] on div "+ Add subtask" at bounding box center [559, 222] width 307 height 53
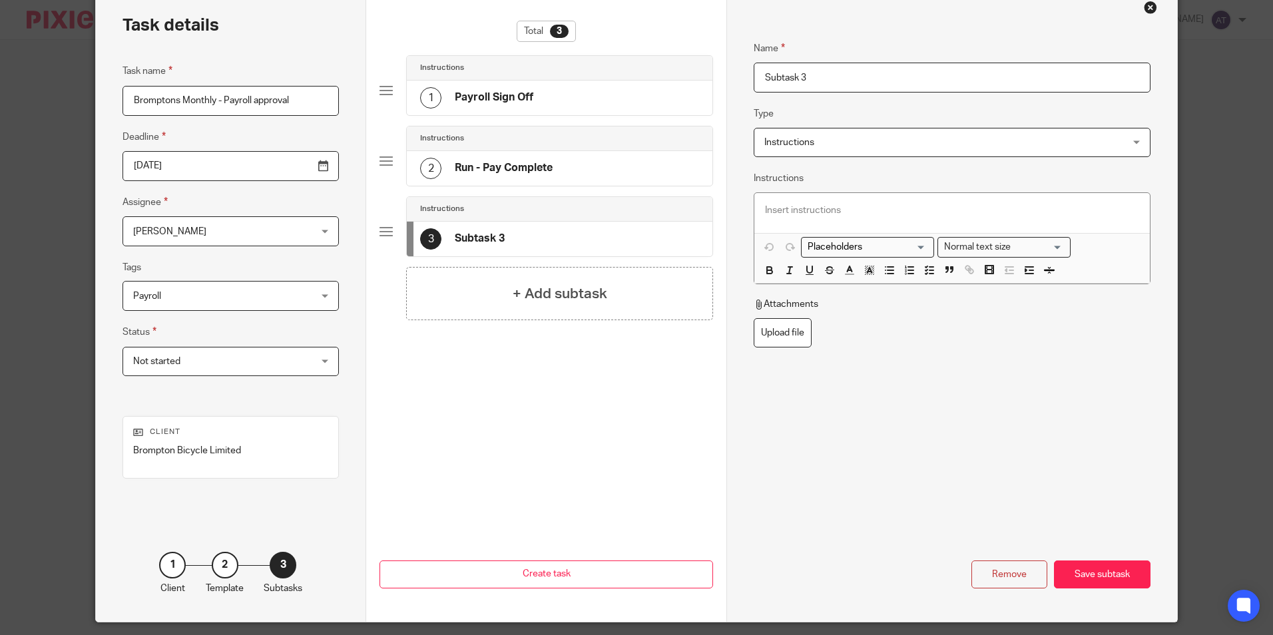
drag, startPoint x: 880, startPoint y: 77, endPoint x: 418, endPoint y: 76, distance: 461.9
click at [418, 76] on div "Task details Task name Bromptons Monthly - Payroll approval Deadline 2025-09-26…" at bounding box center [636, 304] width 1080 height 634
paste input "alary Finance Upload"
type input "Salary Finance Upload"
click at [538, 280] on div "+ Add subtask" at bounding box center [559, 293] width 307 height 53
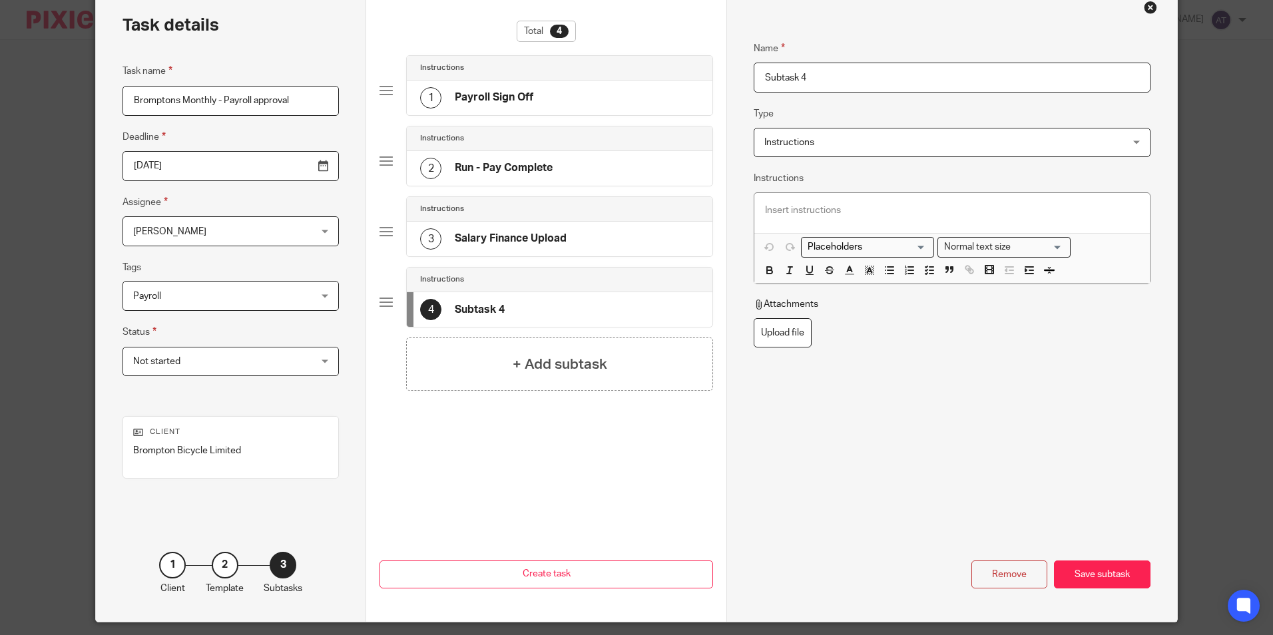
drag, startPoint x: 836, startPoint y: 74, endPoint x: 903, endPoint y: 74, distance: 66.6
click at [836, 74] on input "Subtask 4" at bounding box center [951, 78] width 396 height 30
drag, startPoint x: 861, startPoint y: 75, endPoint x: 371, endPoint y: 69, distance: 489.9
click at [374, 69] on div "Task details Task name Bromptons Monthly - Payroll approval Deadline 2025-09-26…" at bounding box center [636, 304] width 1080 height 634
paste input "Run Settlement"
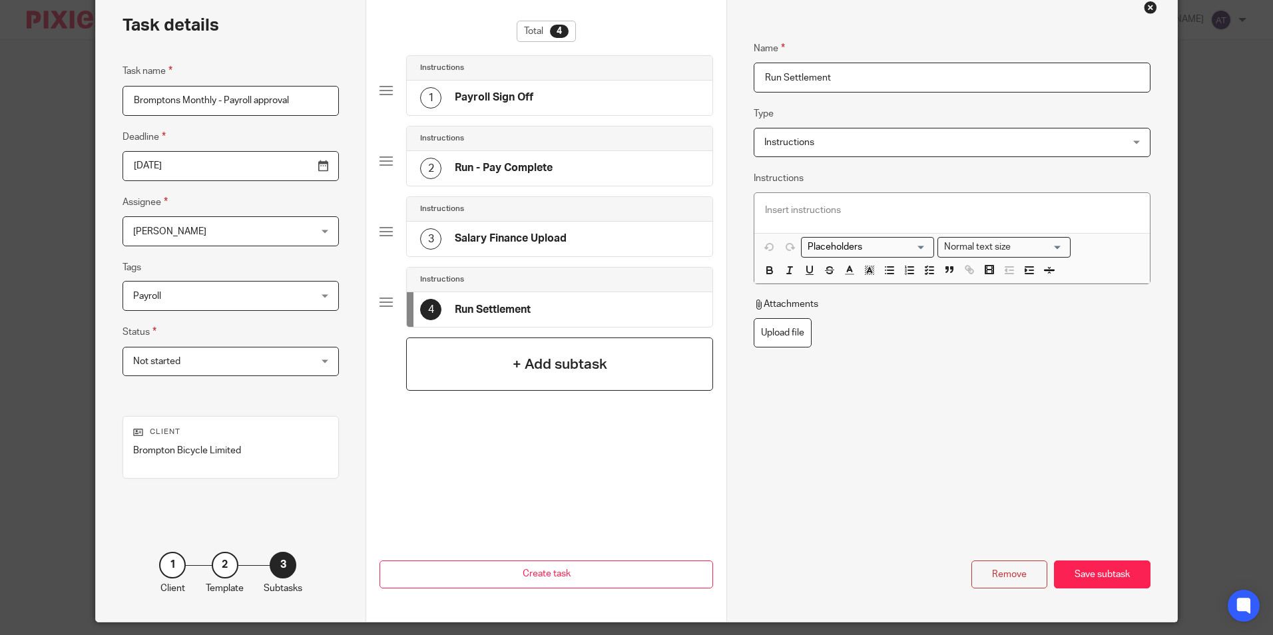
type input "Run Settlement"
click at [544, 353] on div "+ Add subtask" at bounding box center [559, 363] width 307 height 53
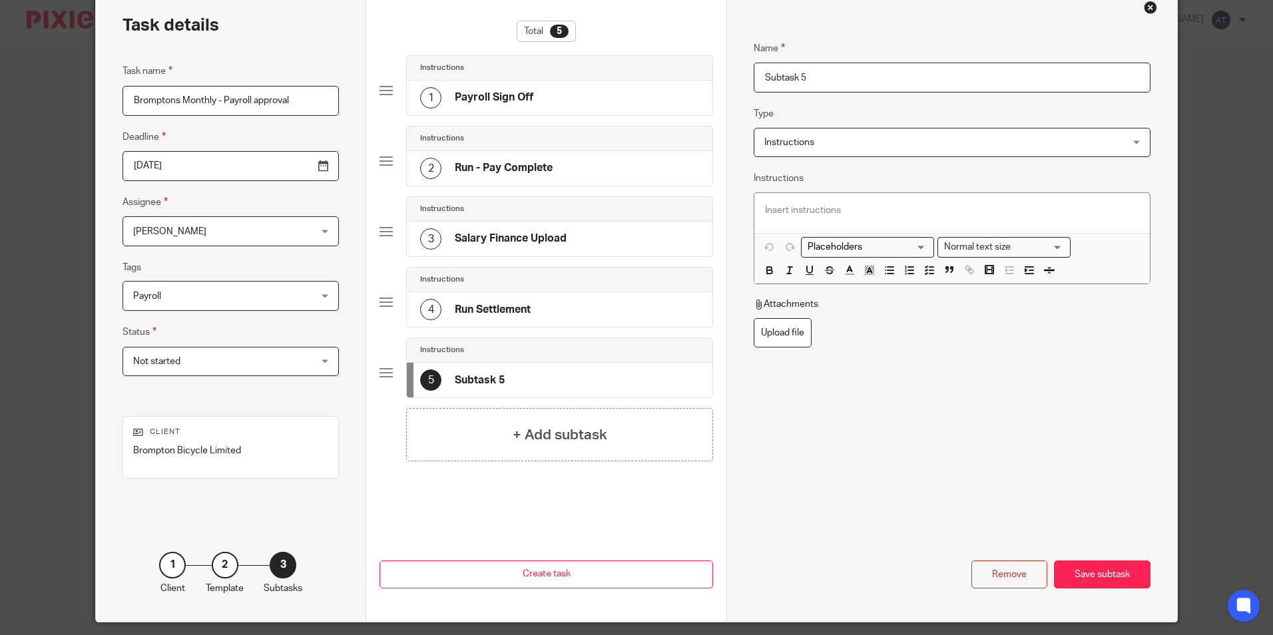
click at [895, 63] on input "Subtask 5" at bounding box center [951, 78] width 396 height 30
drag, startPoint x: 902, startPoint y: 74, endPoint x: 580, endPoint y: 111, distance: 323.6
click at [580, 111] on div "Task details Task name Bromptons Monthly - Payroll approval Deadline 2025-09-26…" at bounding box center [636, 304] width 1080 height 634
paste input "end message to complete settlement"
click at [875, 71] on input "Send message to complete settlement" at bounding box center [951, 78] width 396 height 30
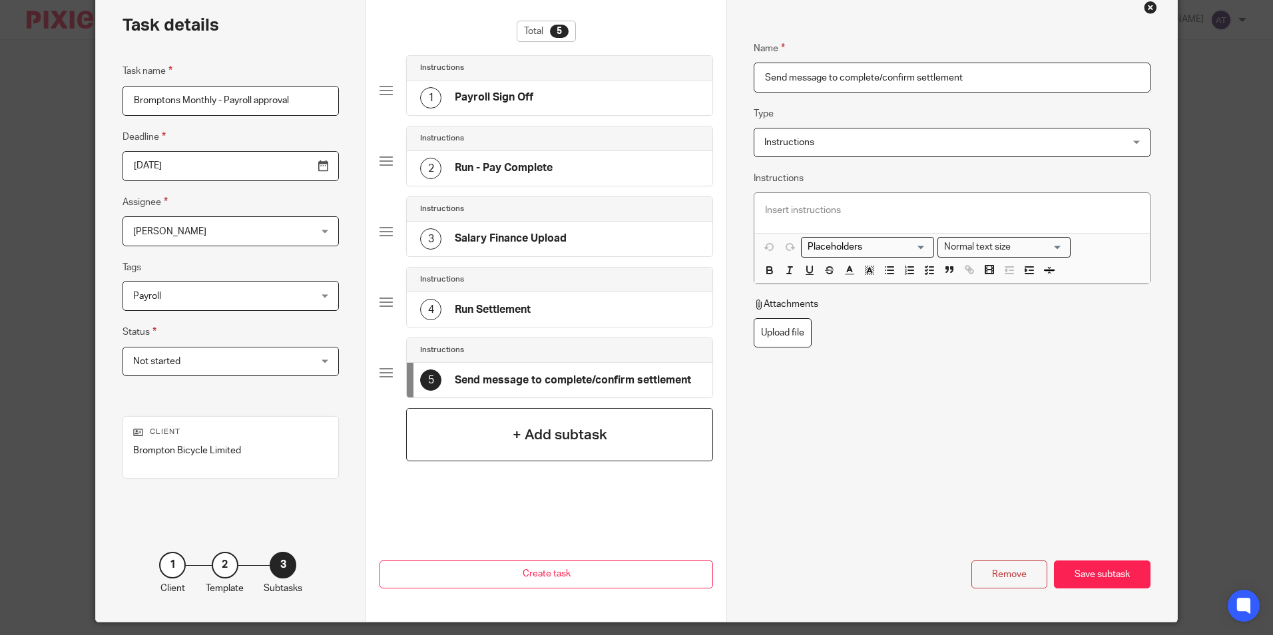
type input "Send message to complete/confirm settlement"
click at [521, 410] on div "+ Add subtask" at bounding box center [559, 434] width 307 height 53
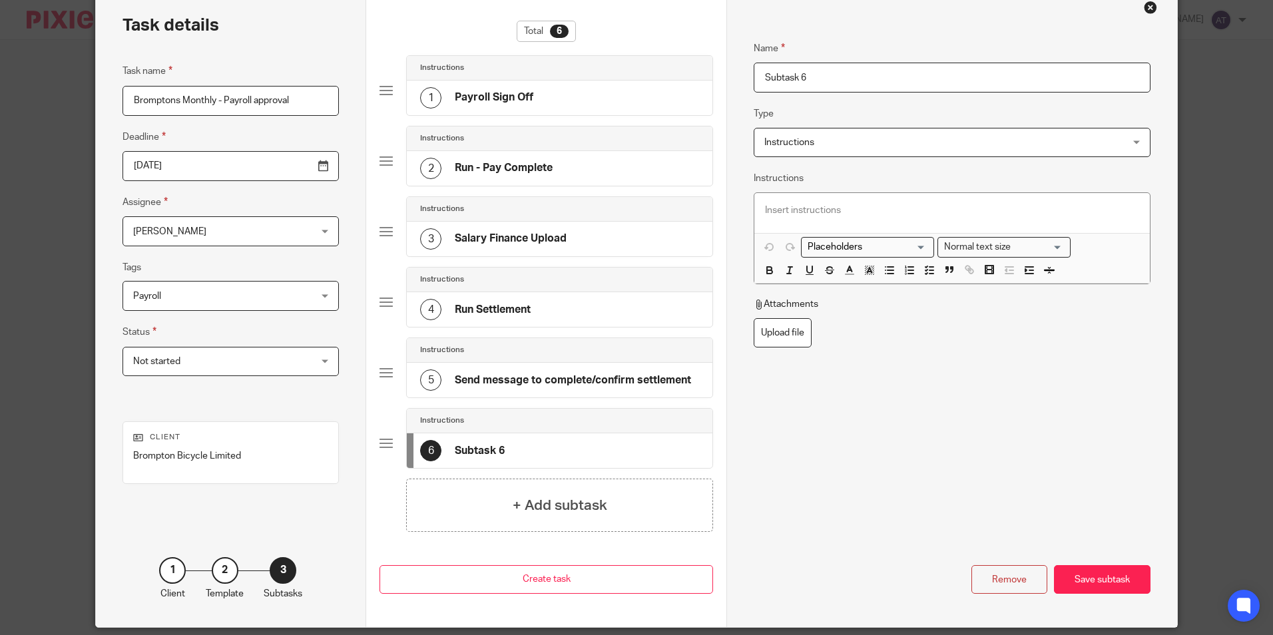
click at [901, 67] on input "Subtask 6" at bounding box center [951, 78] width 396 height 30
drag, startPoint x: 925, startPoint y: 65, endPoint x: 453, endPoint y: 77, distance: 472.7
click at [453, 77] on div "Task details Task name Bromptons Monthly - Payroll approval Deadline 2025-09-26…" at bounding box center [636, 307] width 1080 height 640
paste input "Run FPS (Test Mode)"
type input "Run FPS (Test Mode)"
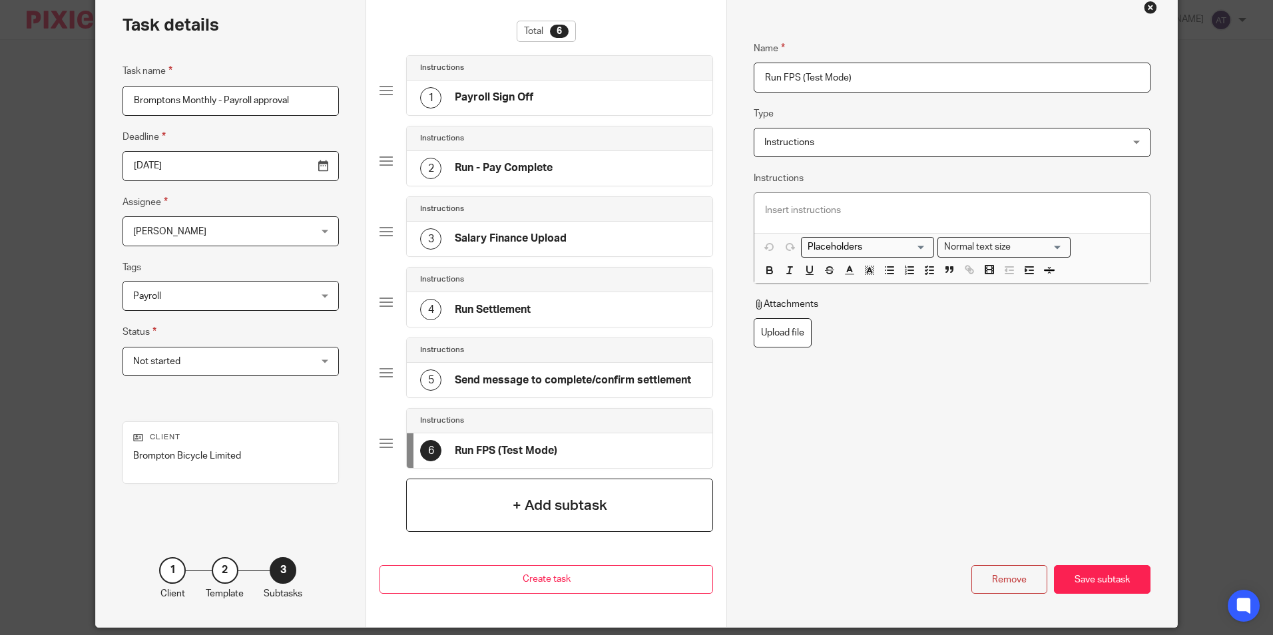
click at [497, 485] on div "+ Add subtask" at bounding box center [559, 505] width 307 height 53
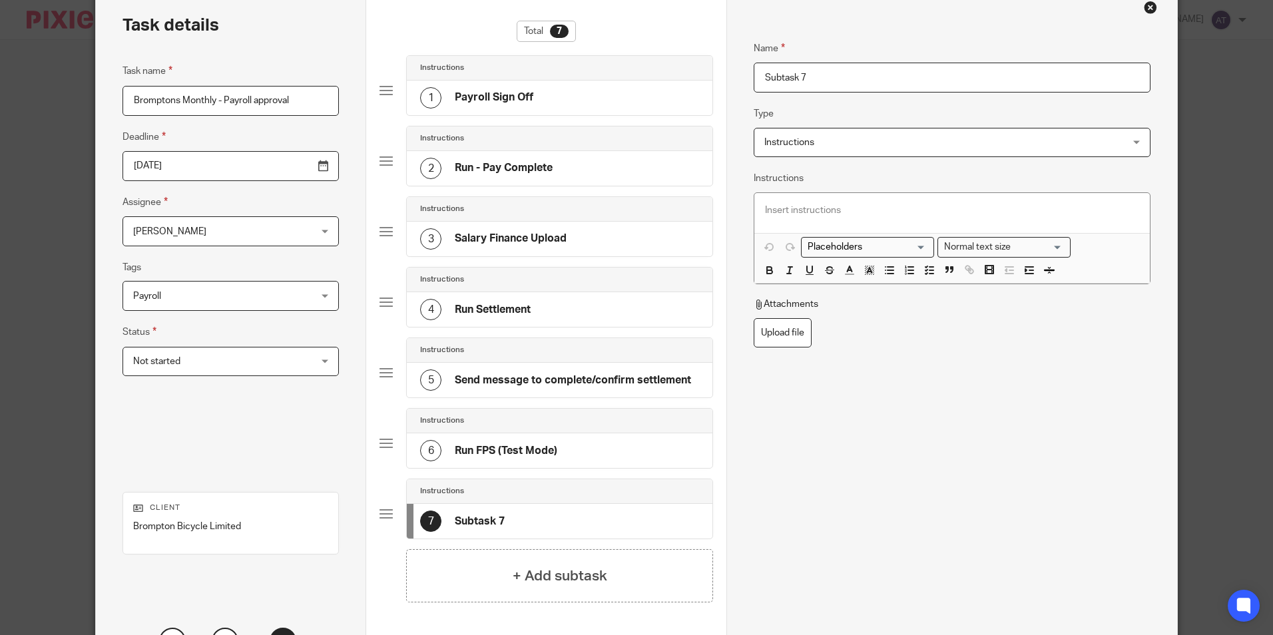
drag, startPoint x: 855, startPoint y: 76, endPoint x: 872, endPoint y: 79, distance: 17.6
click at [855, 76] on input "Subtask 7" at bounding box center [951, 78] width 396 height 30
click at [901, 85] on div "Name Subtask 7 Type Instructions Instructions Instructions Document signing - r…" at bounding box center [951, 263] width 396 height 485
drag, startPoint x: 893, startPoint y: 83, endPoint x: 713, endPoint y: 85, distance: 179.7
click at [554, 85] on div "Task details Task name Bromptons Monthly - Payroll approval Deadline 2025-09-26…" at bounding box center [636, 342] width 1080 height 710
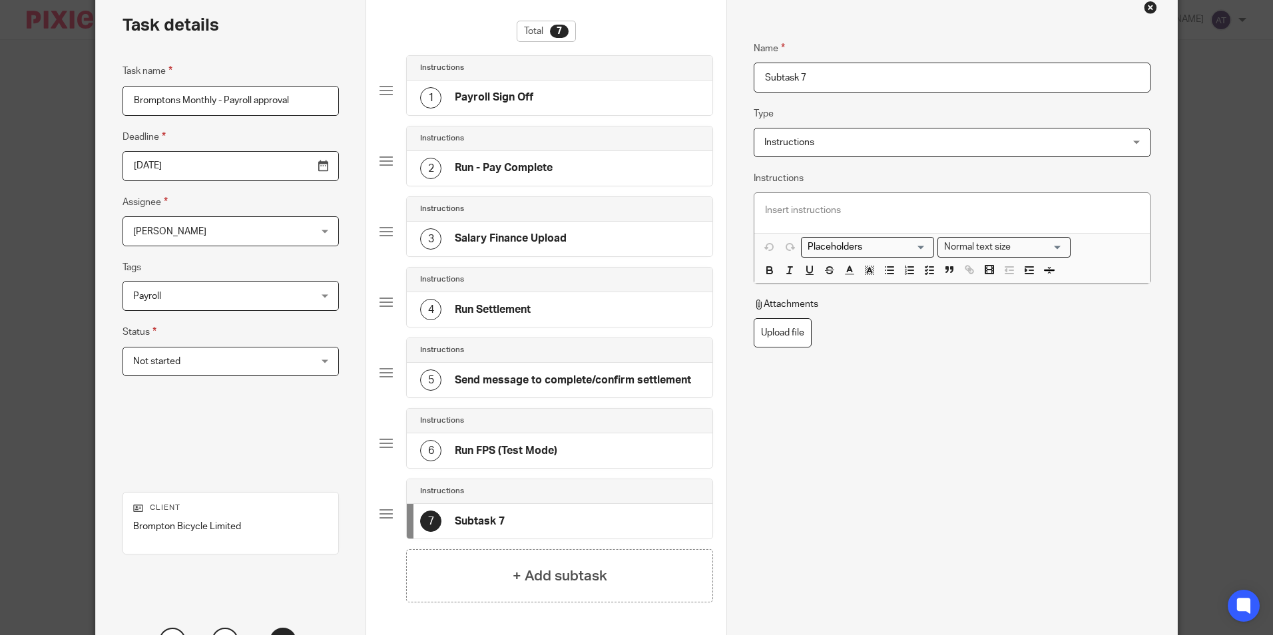
paste input "Run FPS (Live)"
type input "Run FPS (Live)"
click at [495, 562] on div "+ Add subtask" at bounding box center [559, 575] width 307 height 53
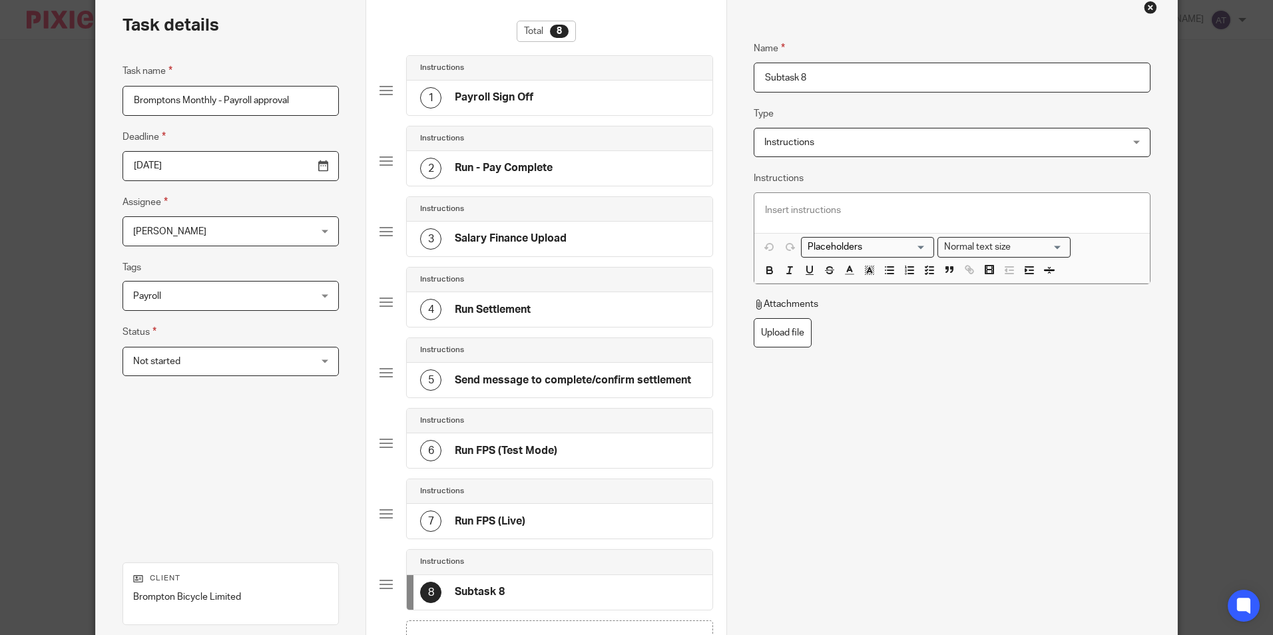
drag, startPoint x: 885, startPoint y: 78, endPoint x: 962, endPoint y: 78, distance: 76.5
click at [885, 78] on input "Subtask 8" at bounding box center [951, 78] width 396 height 30
drag, startPoint x: 972, startPoint y: 78, endPoint x: 653, endPoint y: 85, distance: 319.6
click at [653, 85] on div "Task details Task name Bromptons Monthly - Payroll approval Deadline 2025-09-26…" at bounding box center [636, 377] width 1080 height 781
paste input "Raise Payment - Salary Finance"
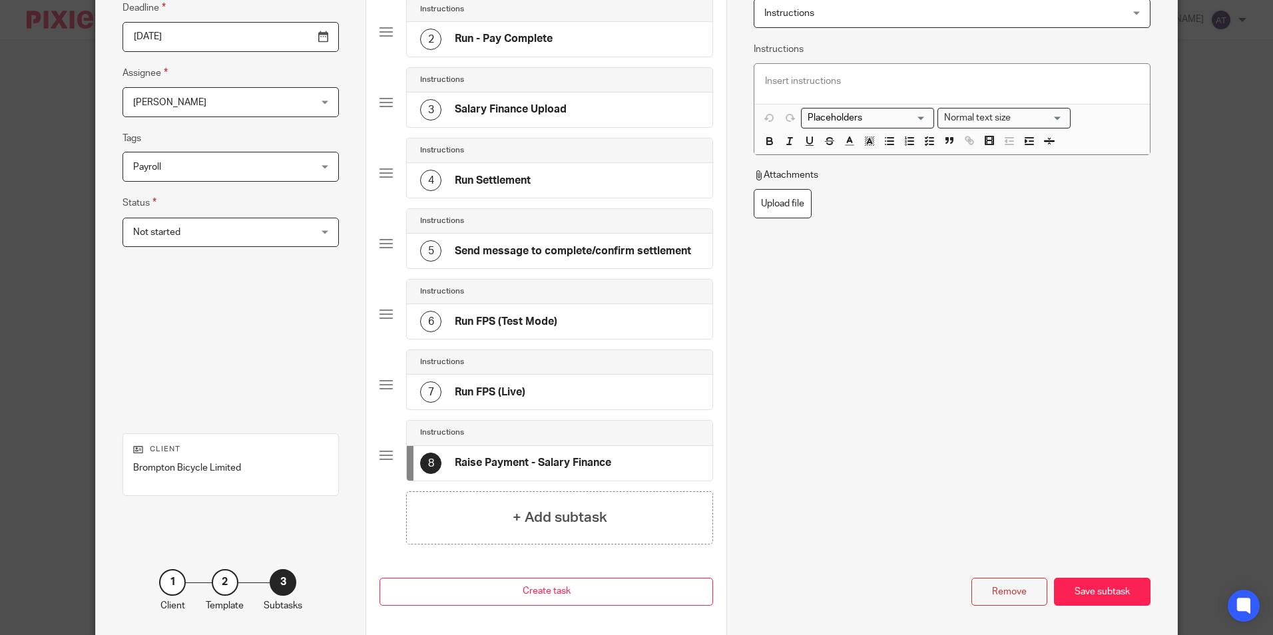
scroll to position [200, 0]
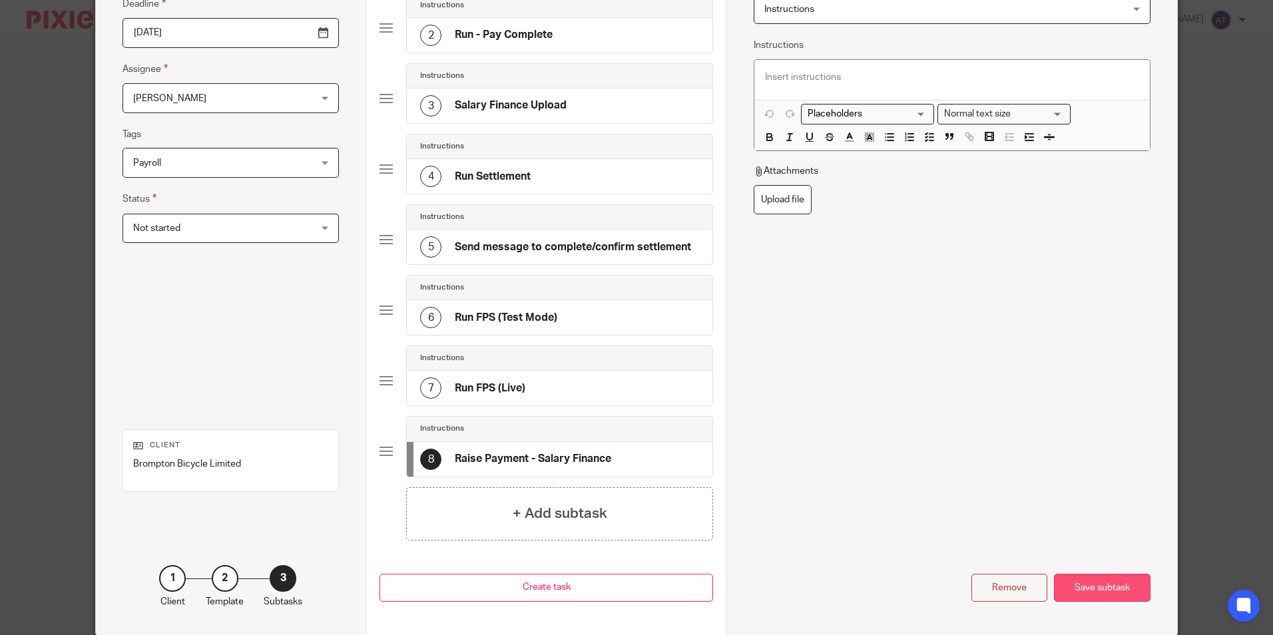
type input "Raise Payment - Salary Finance"
click at [1118, 587] on div "Save subtask" at bounding box center [1102, 588] width 97 height 29
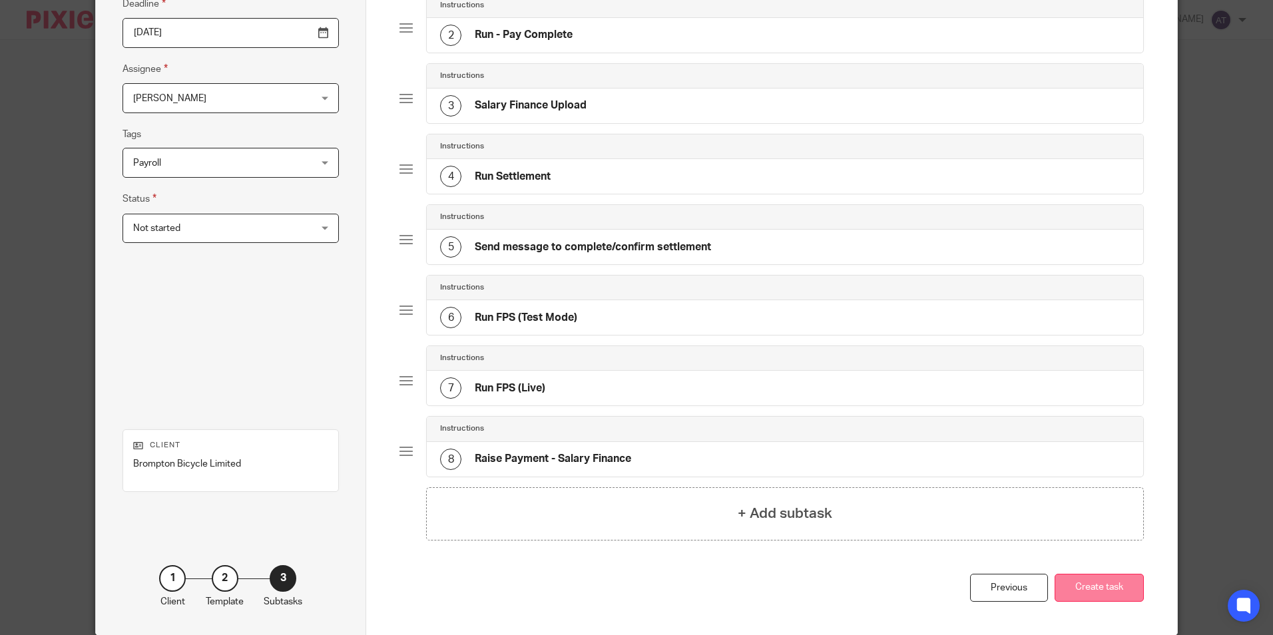
click at [1112, 588] on button "Create task" at bounding box center [1098, 588] width 89 height 29
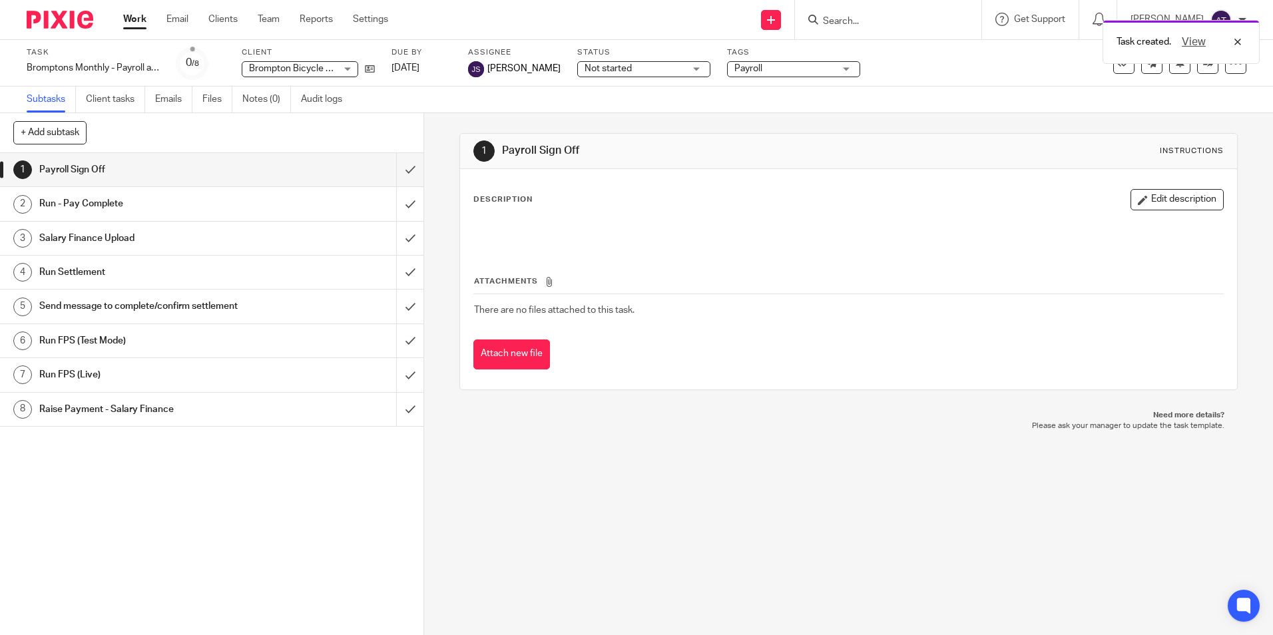
click at [777, 16] on div "Task created. View" at bounding box center [947, 38] width 623 height 51
click at [796, 554] on div "1 Payroll Sign Off Instructions Description Edit description Attachments There …" at bounding box center [848, 374] width 849 height 522
click at [775, 19] on icon at bounding box center [771, 20] width 8 height 8
click at [779, 77] on link "Create task" at bounding box center [778, 81] width 93 height 19
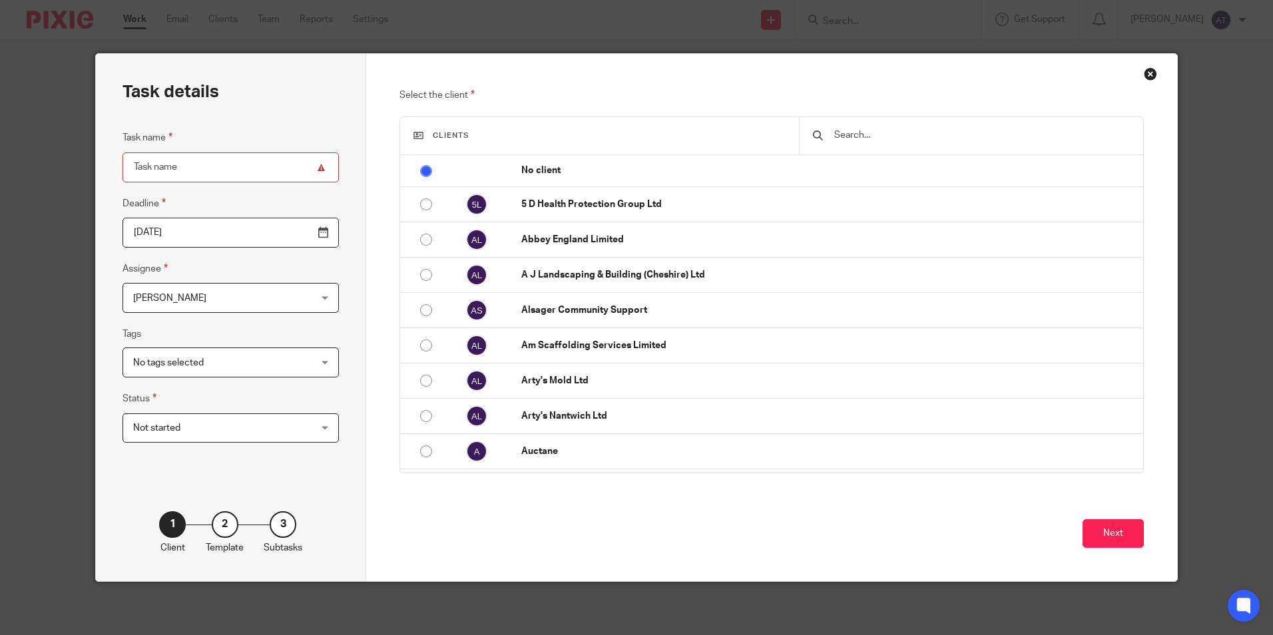
click at [256, 167] on input "Task name" at bounding box center [230, 167] width 216 height 30
paste input "Bromptons Monthly - Month end"
drag, startPoint x: 282, startPoint y: 165, endPoint x: 219, endPoint y: 168, distance: 63.3
click at [219, 168] on input "Bromptons Monthly - Month end" at bounding box center [230, 167] width 216 height 30
type input "Bromptons Monthly - Month end"
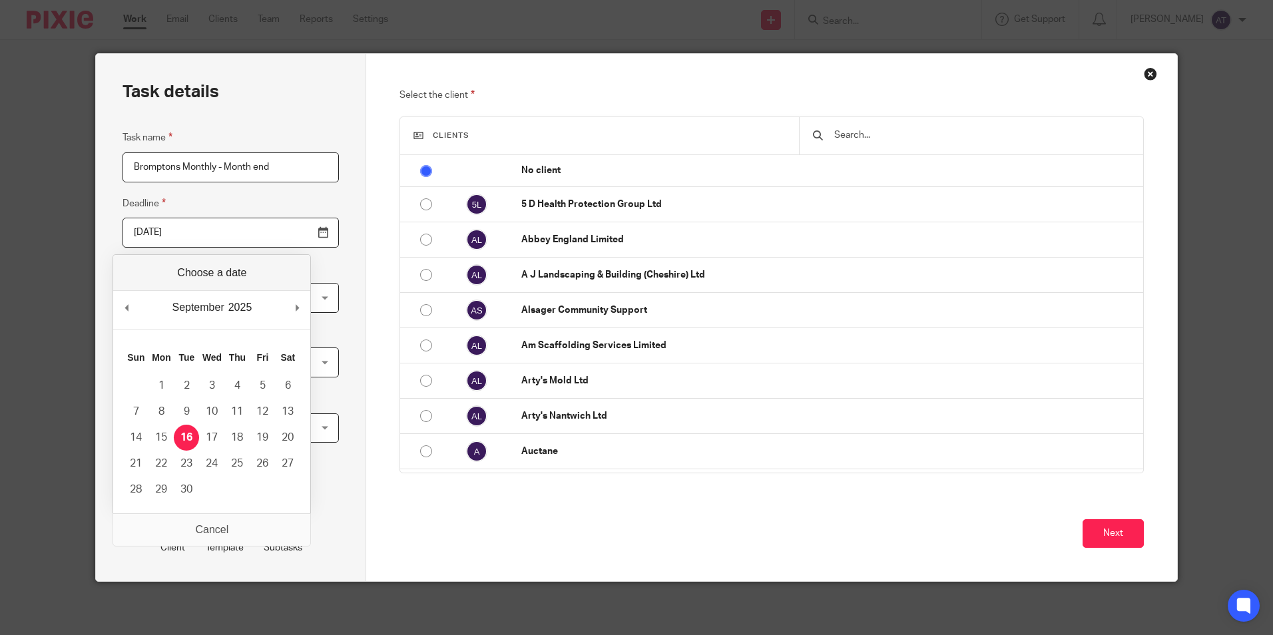
click at [291, 234] on input "[DATE]" at bounding box center [230, 233] width 216 height 30
type input "[DATE]"
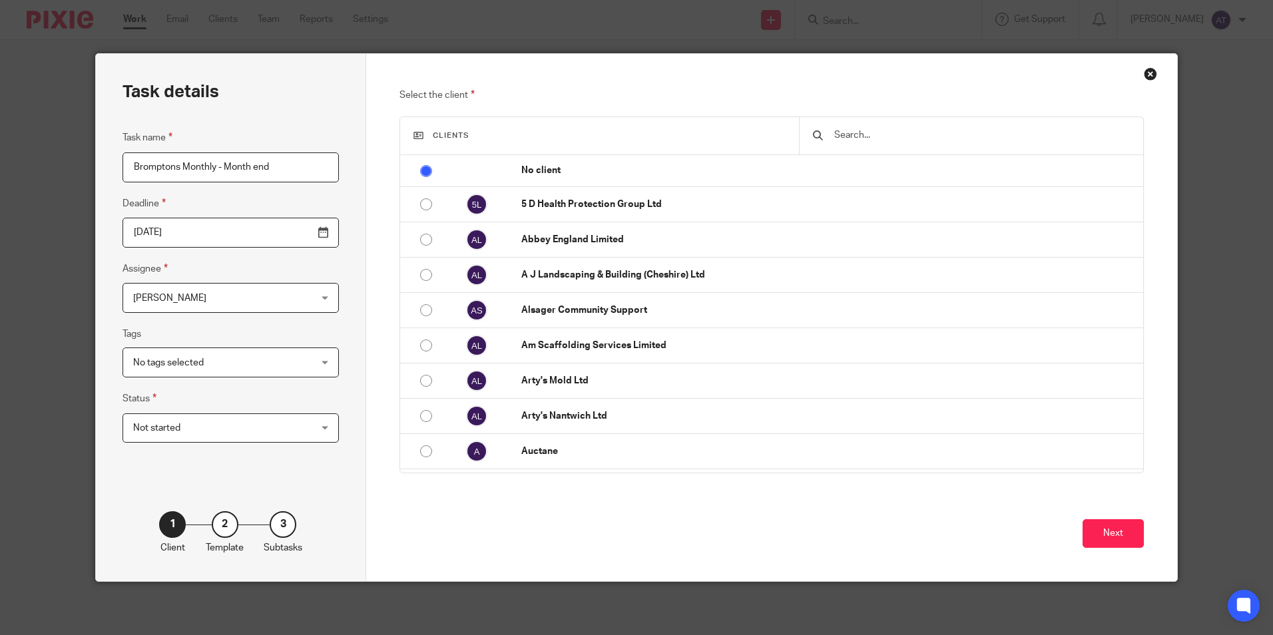
click at [237, 296] on span "[PERSON_NAME]" at bounding box center [215, 298] width 164 height 28
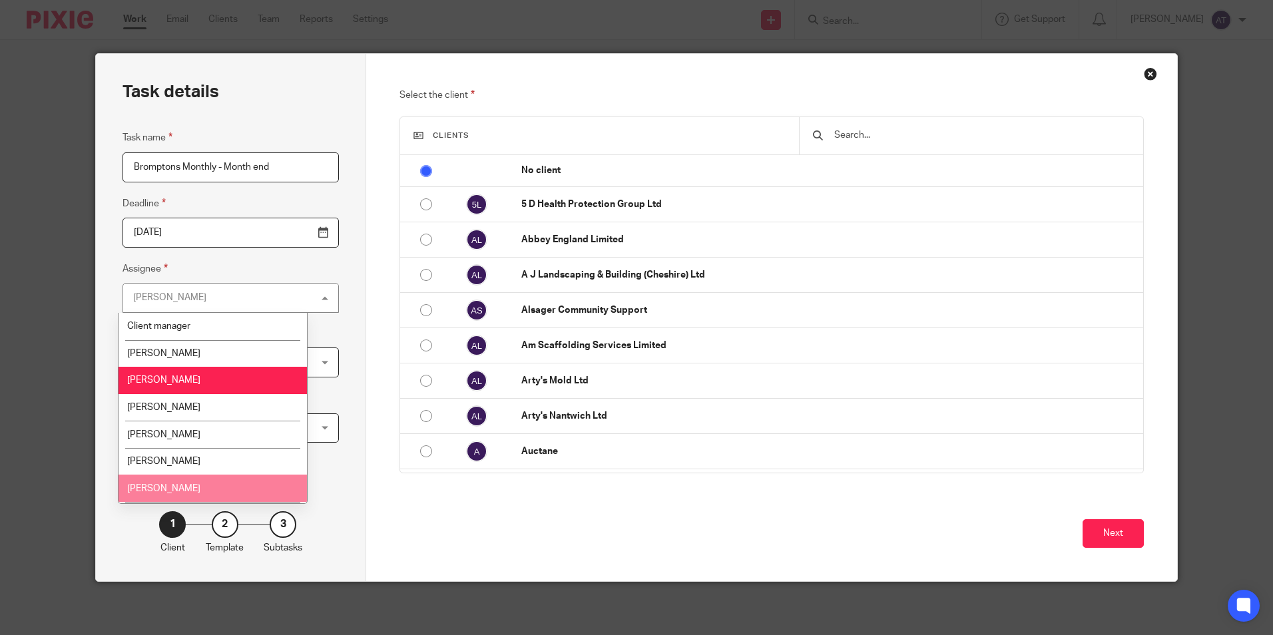
click at [202, 488] on li "[PERSON_NAME]" at bounding box center [212, 488] width 188 height 27
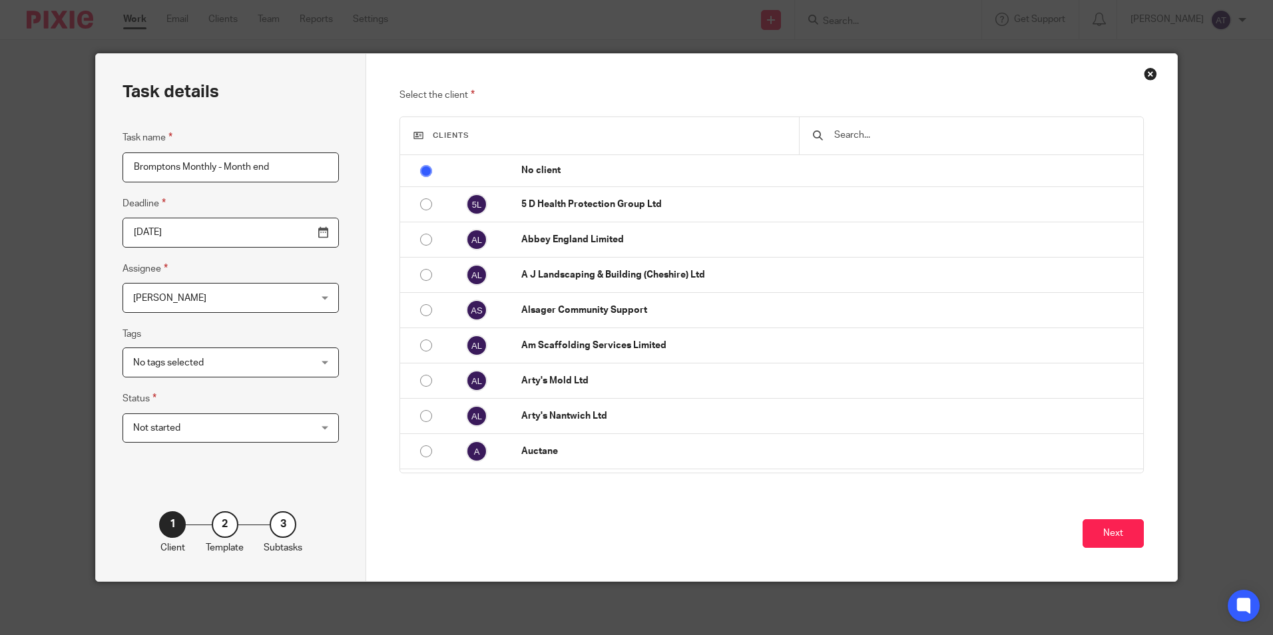
click at [205, 431] on span "Not started" at bounding box center [215, 428] width 164 height 28
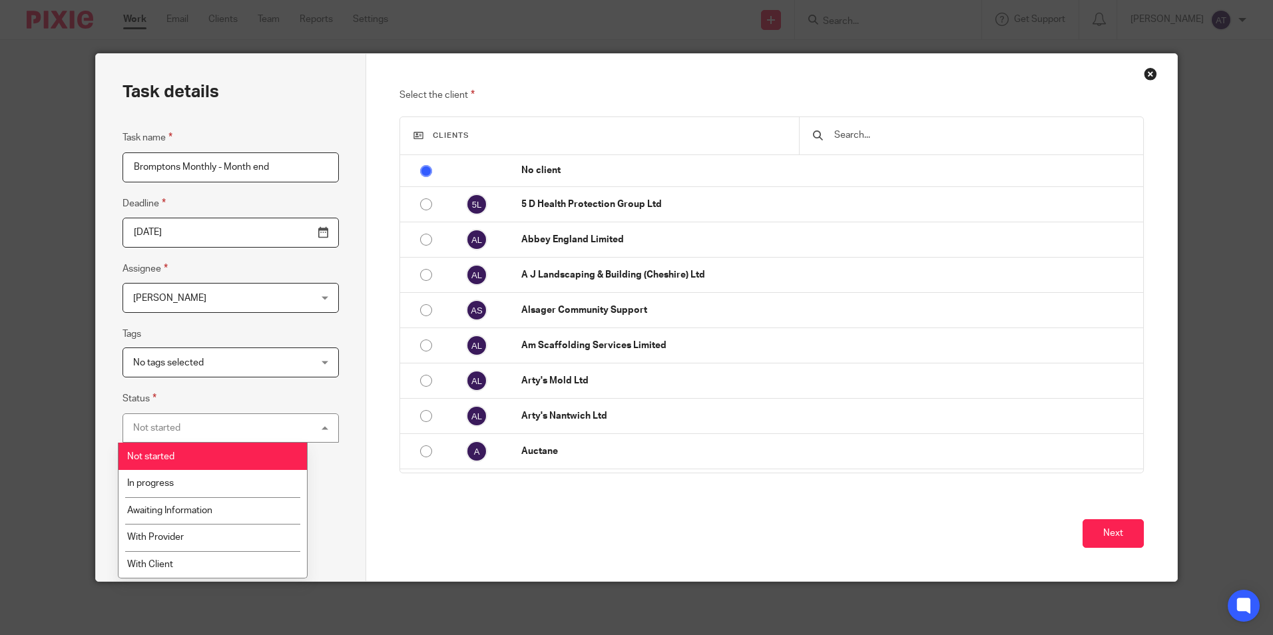
click at [205, 431] on div "Not started Not started" at bounding box center [230, 428] width 216 height 30
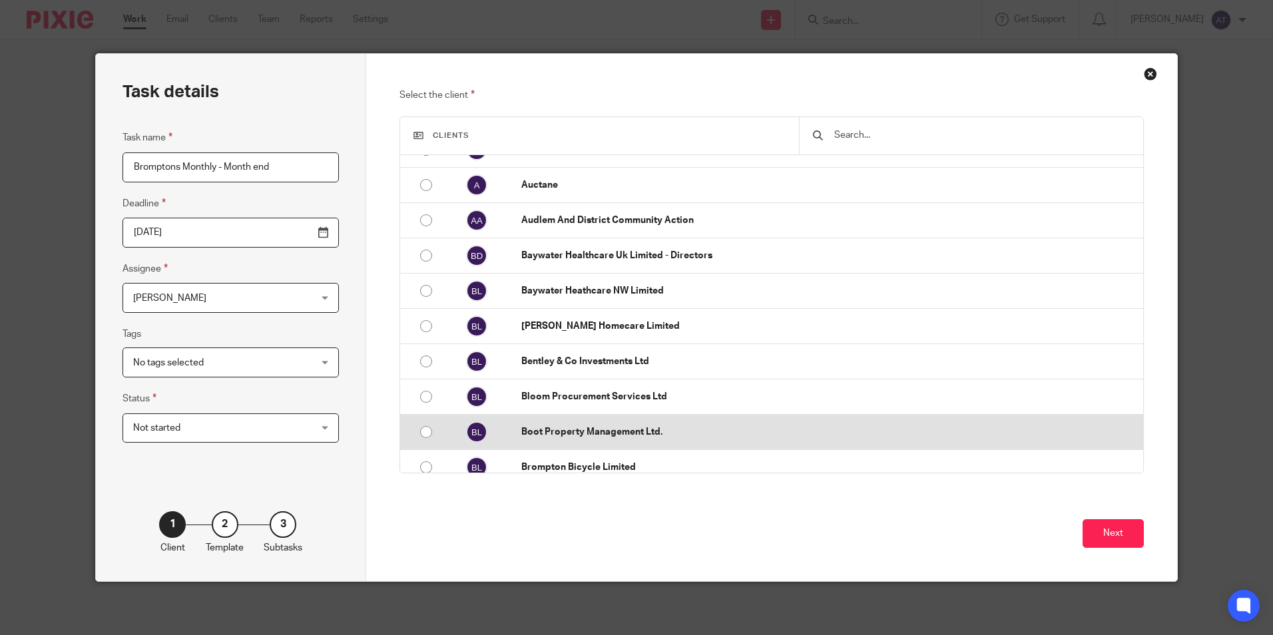
scroll to position [333, 0]
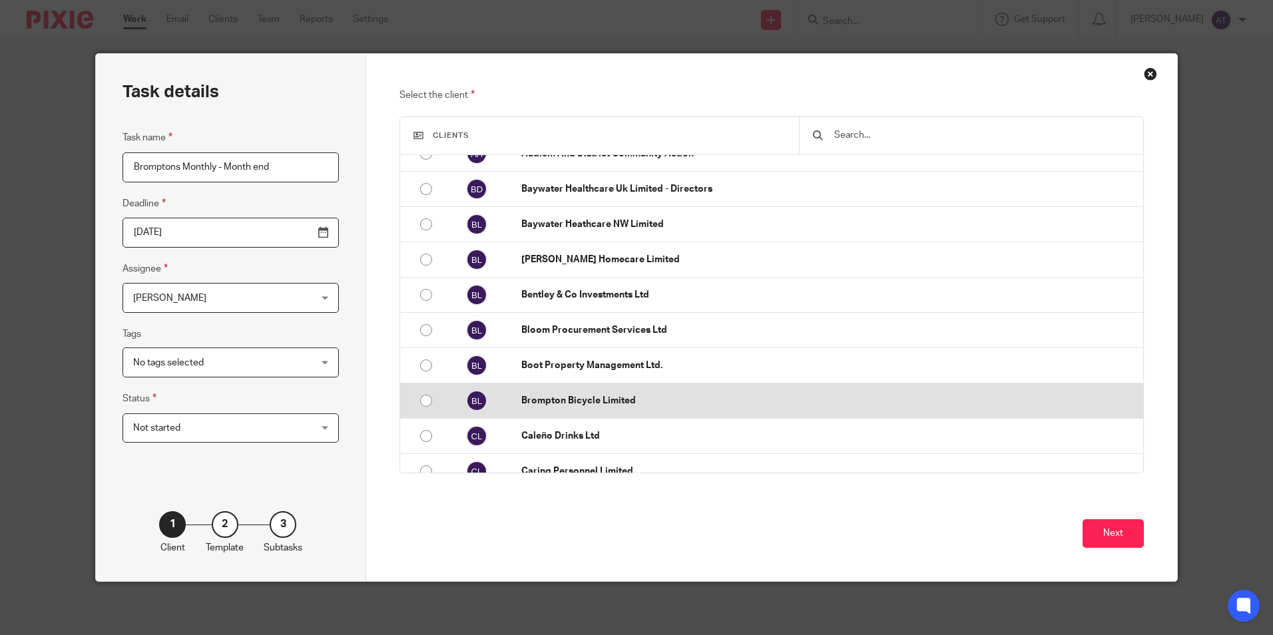
click at [543, 391] on td "Brompton Bicycle Limited" at bounding box center [825, 400] width 635 height 35
radio input "false"
radio input "true"
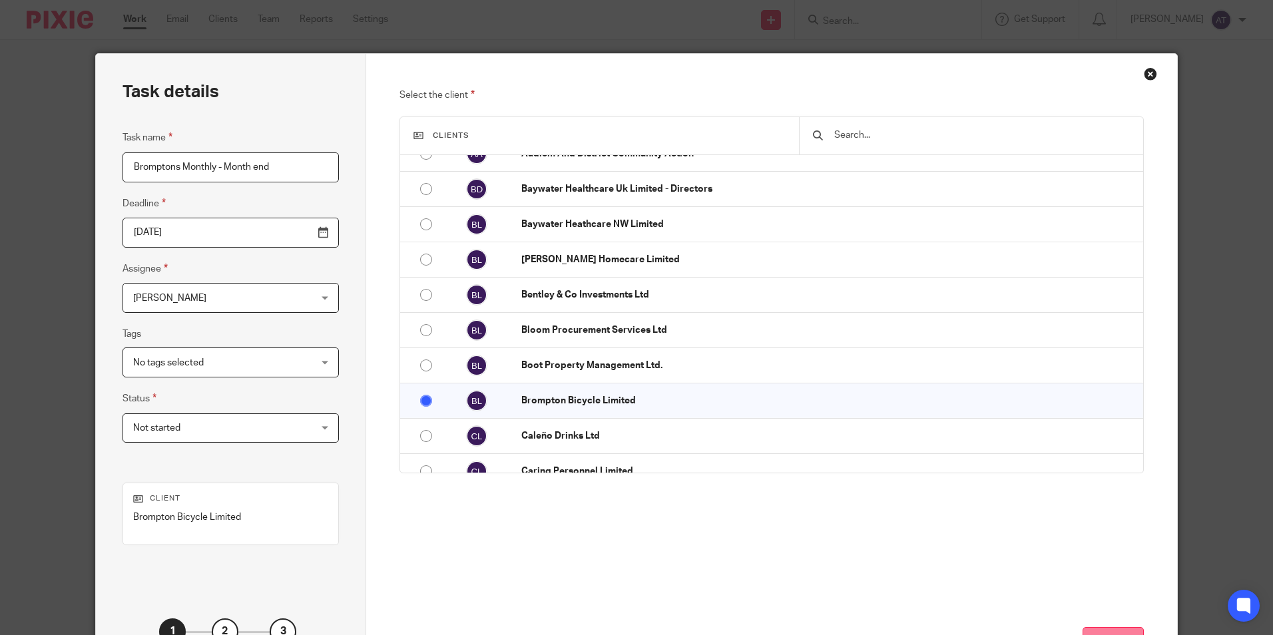
click at [1100, 630] on button "Next" at bounding box center [1112, 641] width 61 height 29
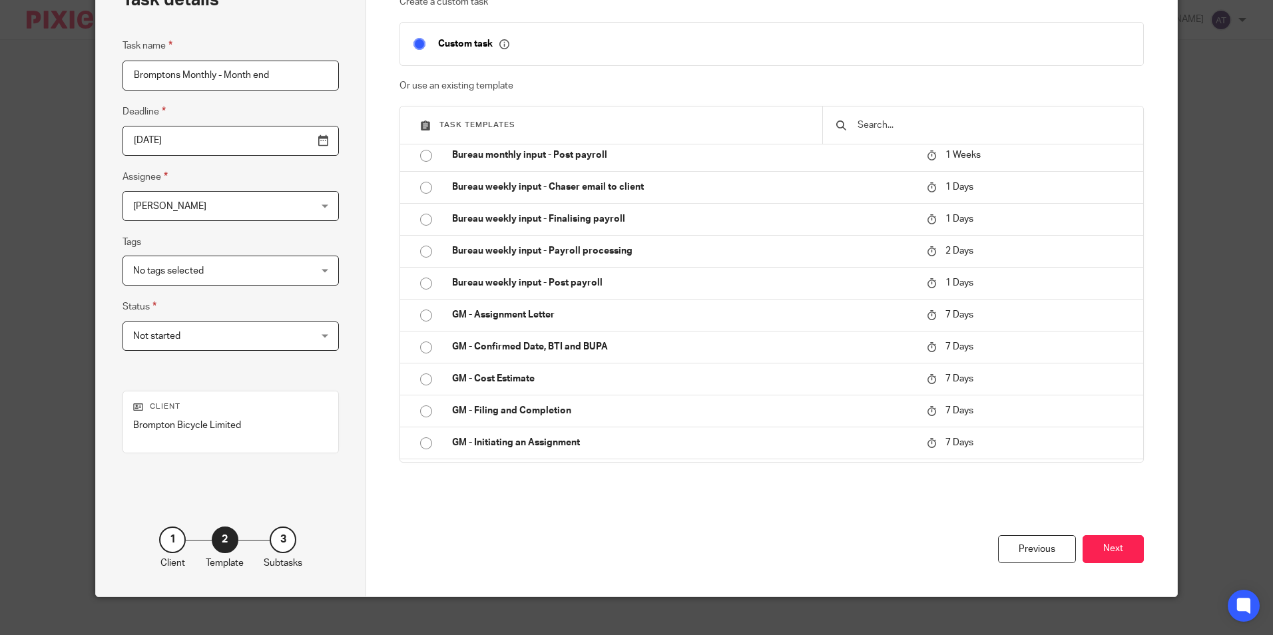
scroll to position [107, 0]
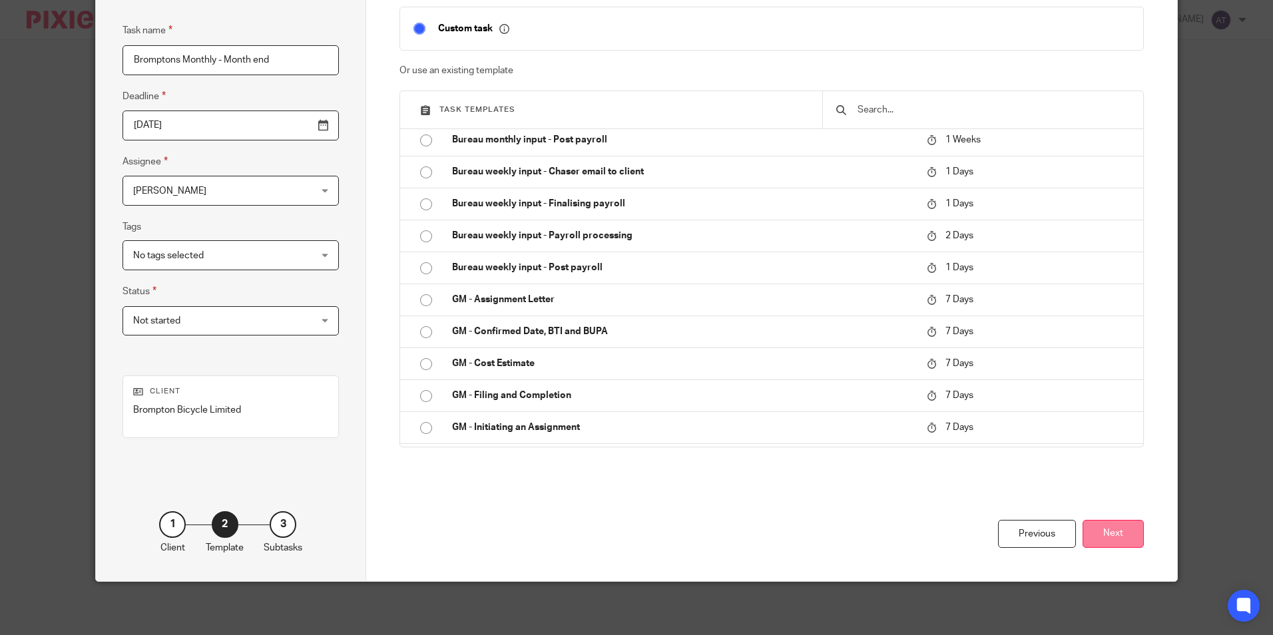
click at [1088, 532] on button "Next" at bounding box center [1112, 534] width 61 height 29
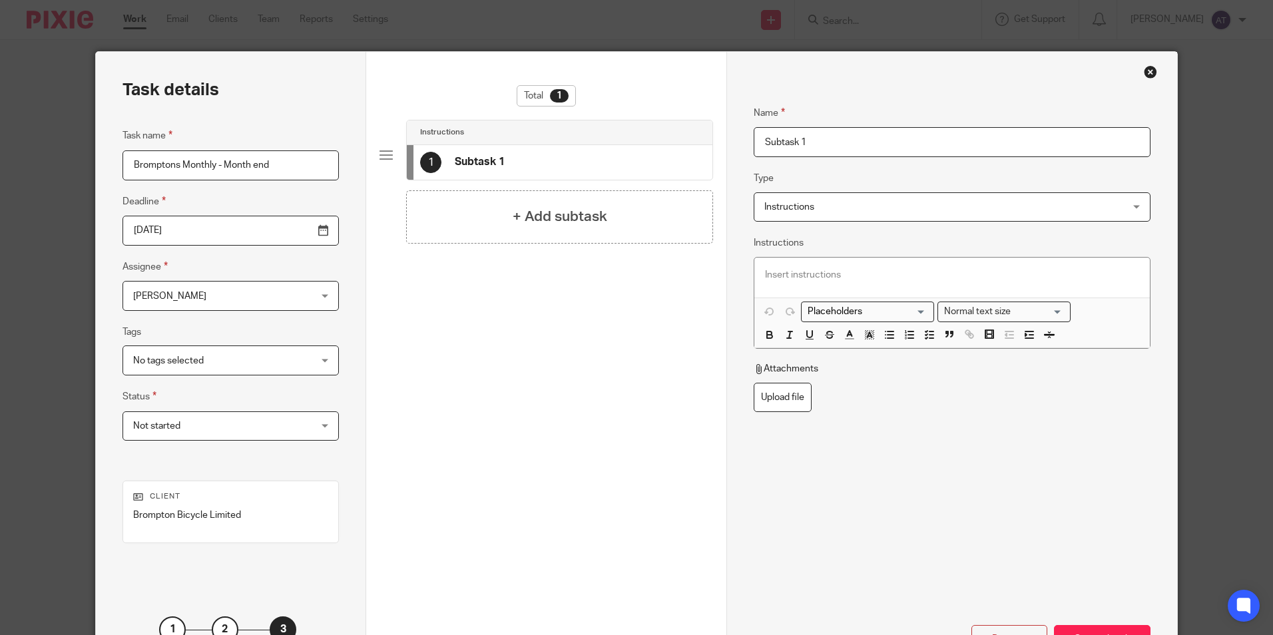
scroll to position [0, 0]
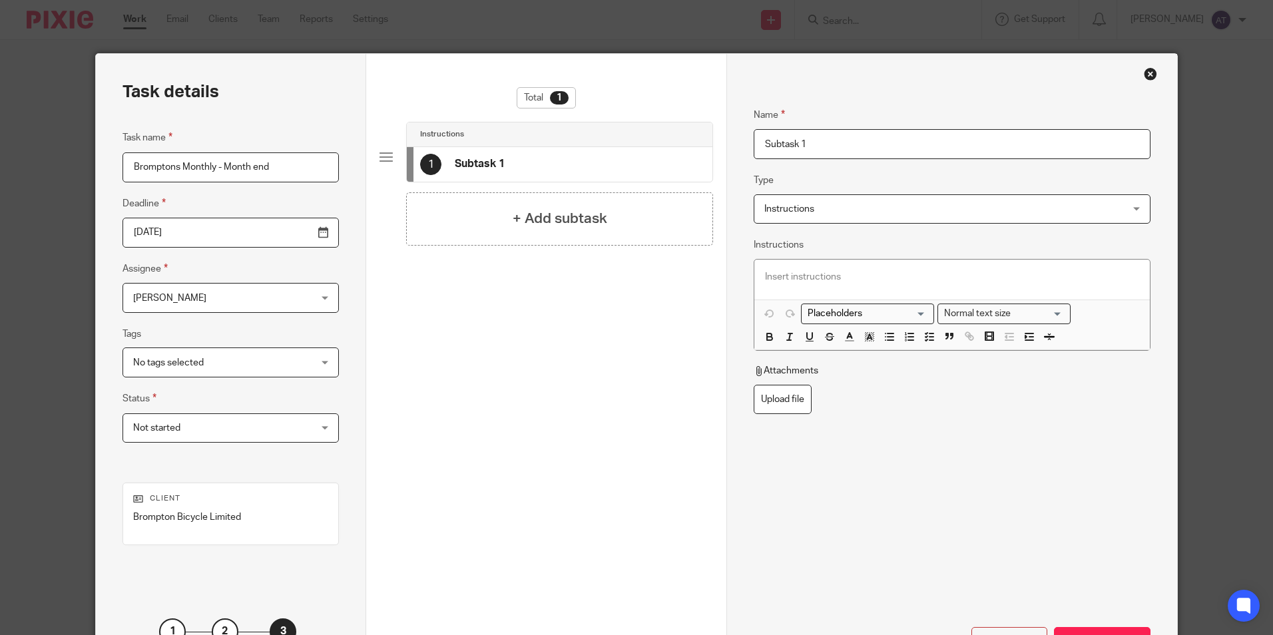
click at [840, 143] on input "Subtask 1" at bounding box center [951, 144] width 396 height 30
drag, startPoint x: 883, startPoint y: 142, endPoint x: 508, endPoint y: 144, distance: 375.4
click at [508, 144] on div "Task details Task name Bromptons Monthly - Month end Deadline 2025-09-30 Assign…" at bounding box center [636, 371] width 1080 height 634
paste input "Create P45"
click at [791, 142] on input "Create P45" at bounding box center [951, 144] width 396 height 30
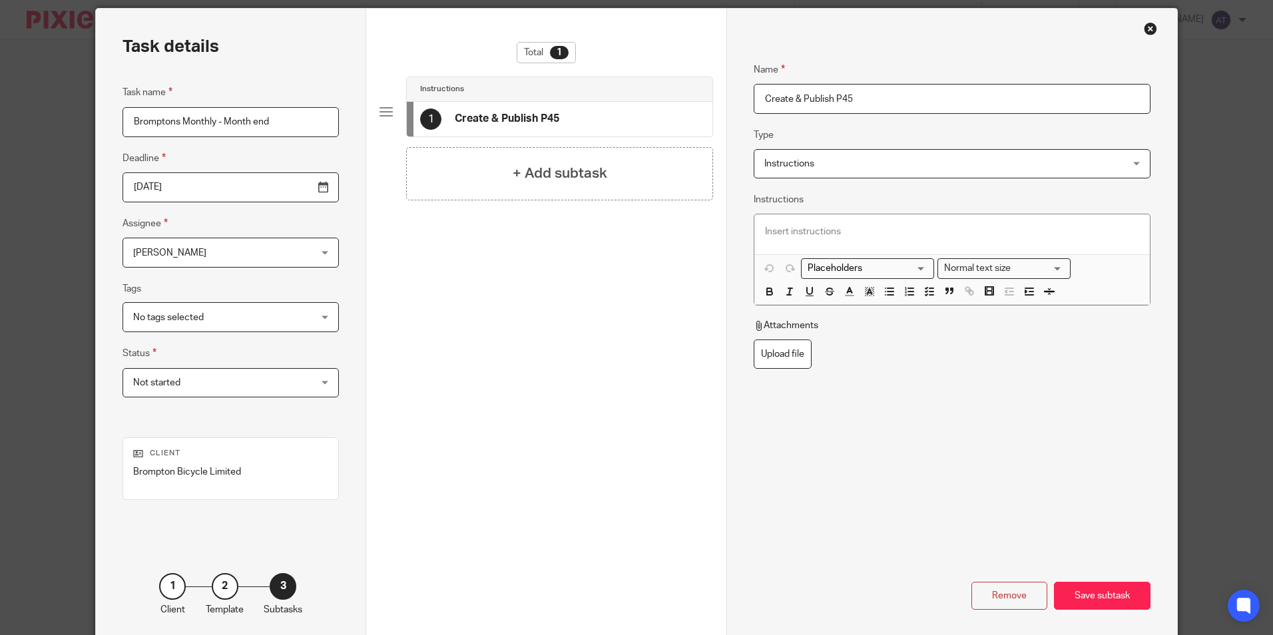
scroll to position [107, 0]
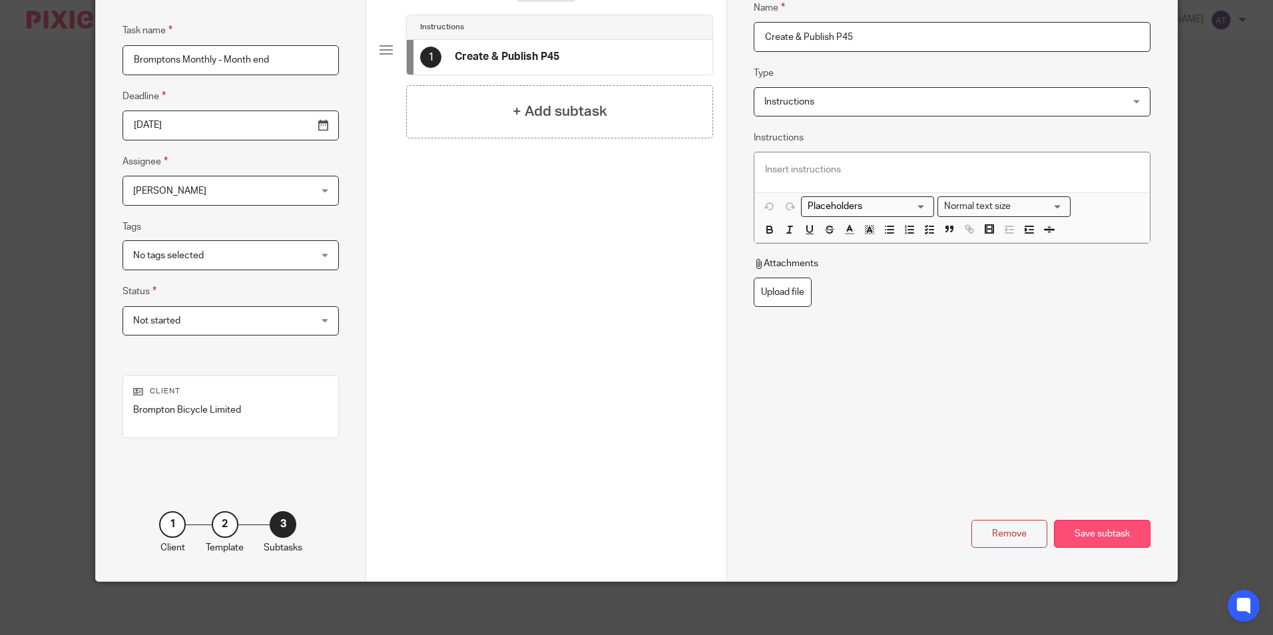
type input "Create & Publish P45"
click at [1110, 535] on div "Save subtask" at bounding box center [1102, 534] width 97 height 29
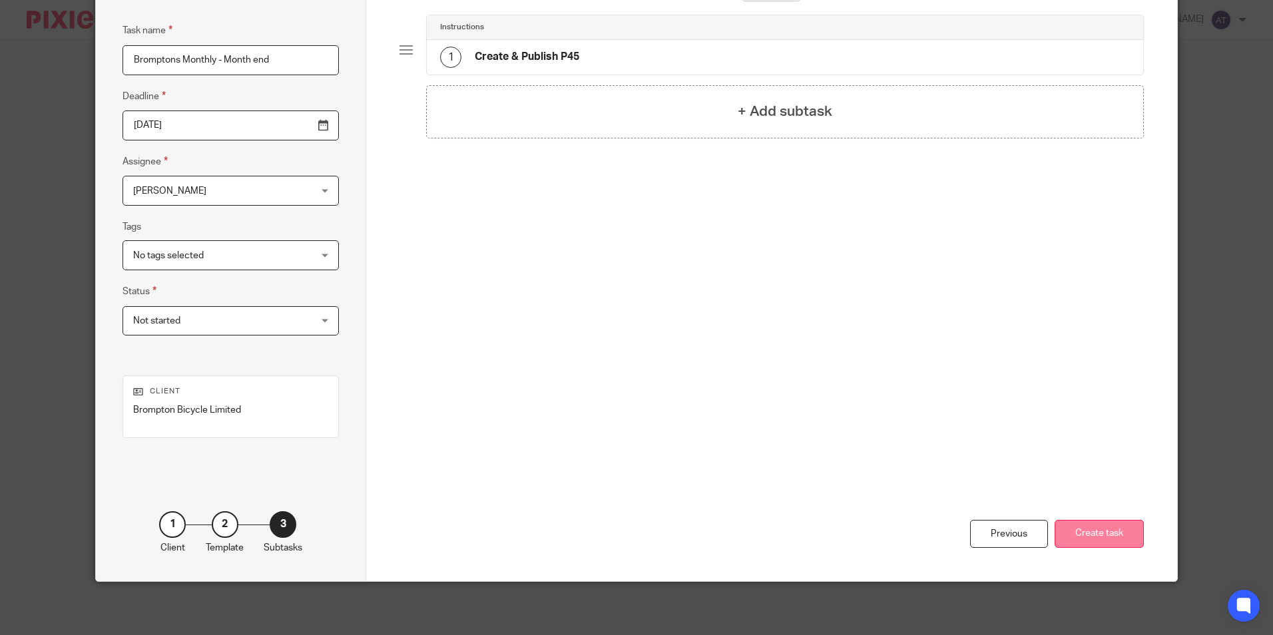
click at [1096, 536] on button "Create task" at bounding box center [1098, 534] width 89 height 29
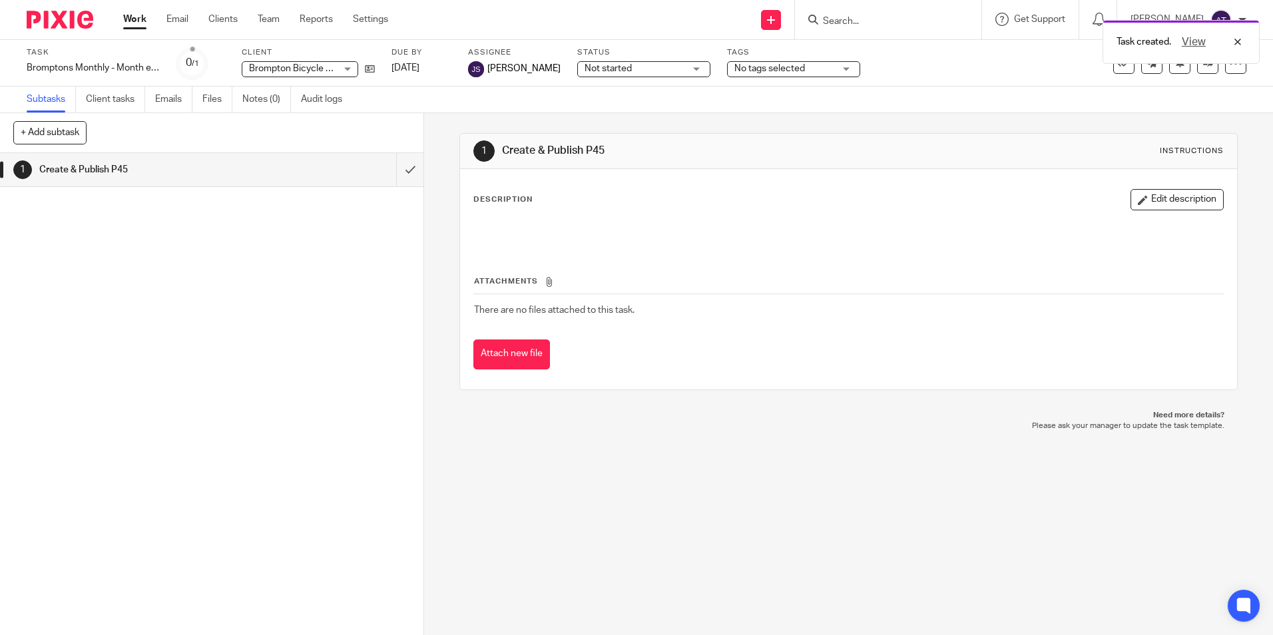
click at [778, 19] on div "Task created. View" at bounding box center [947, 38] width 623 height 51
click at [783, 461] on div "1 Create & Publish P45 Instructions Description Edit description Attachments Th…" at bounding box center [848, 374] width 849 height 522
click at [775, 20] on icon at bounding box center [771, 20] width 8 height 8
click at [776, 79] on link "Create task" at bounding box center [778, 81] width 93 height 19
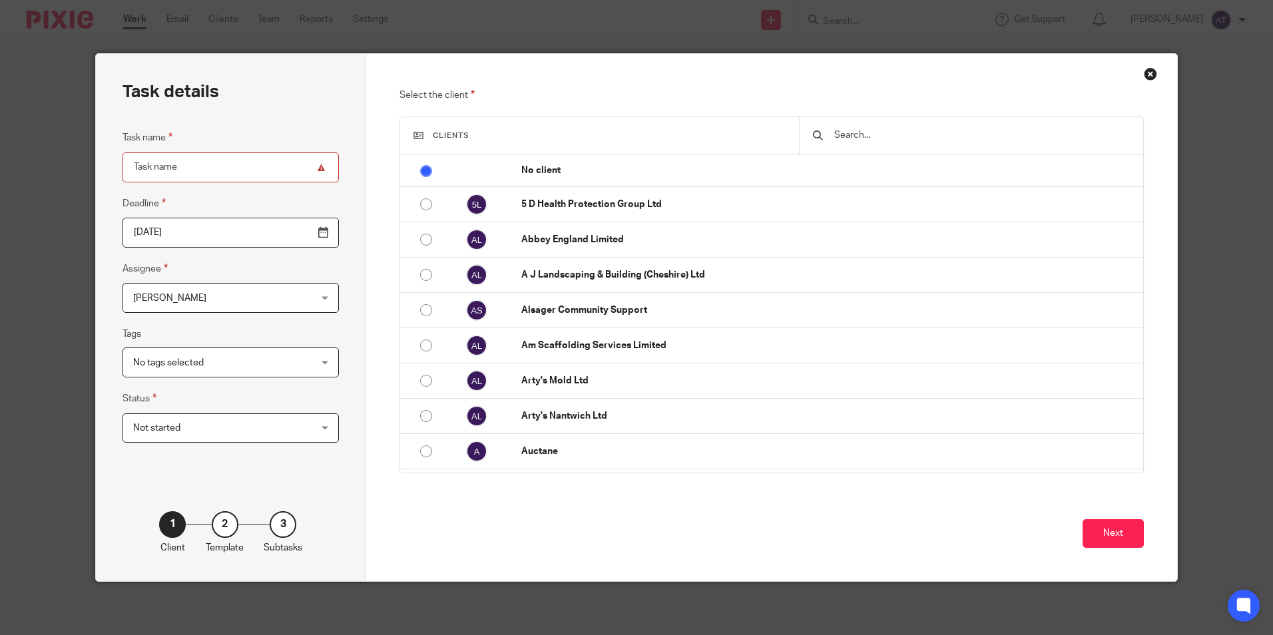
click at [212, 164] on input "Task name" at bounding box center [230, 167] width 216 height 30
paste input "Bromptons Monthly - Month end"
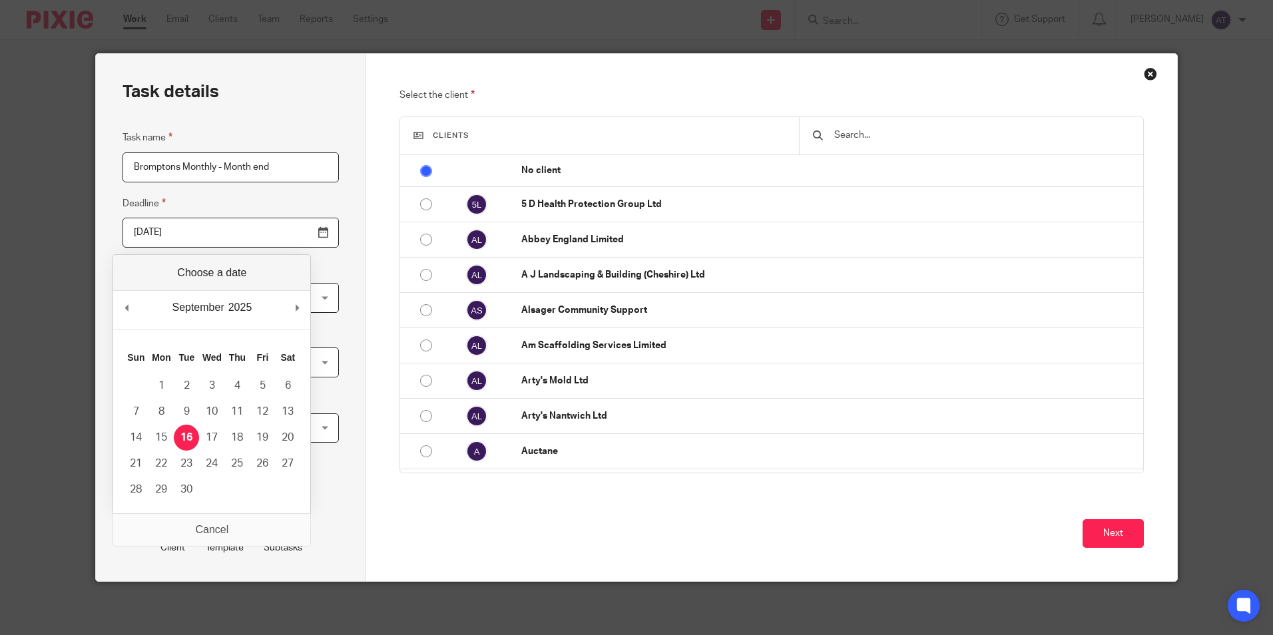
click at [289, 234] on input "2025-09-16" at bounding box center [230, 233] width 216 height 30
click at [270, 165] on input "Bromptons Monthly - Month end" at bounding box center [230, 167] width 216 height 30
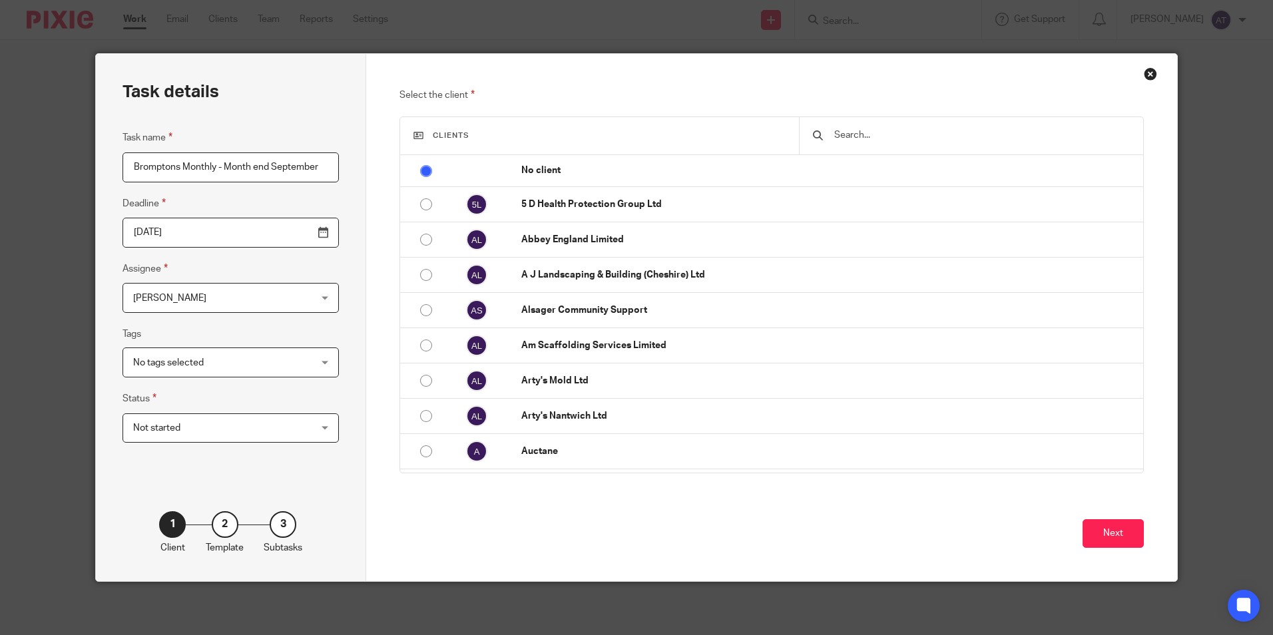
scroll to position [0, 17]
type input "Bromptons Monthly - Month end September"
click at [289, 231] on input "[DATE]" at bounding box center [230, 233] width 216 height 30
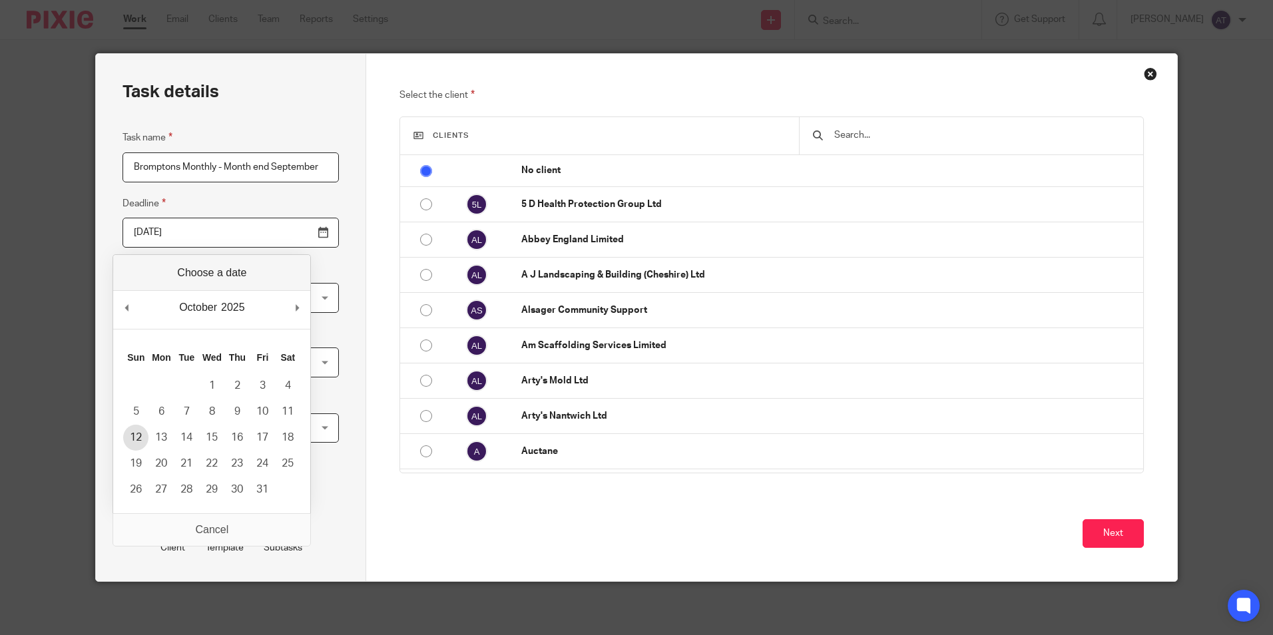
type input "2025-10-12"
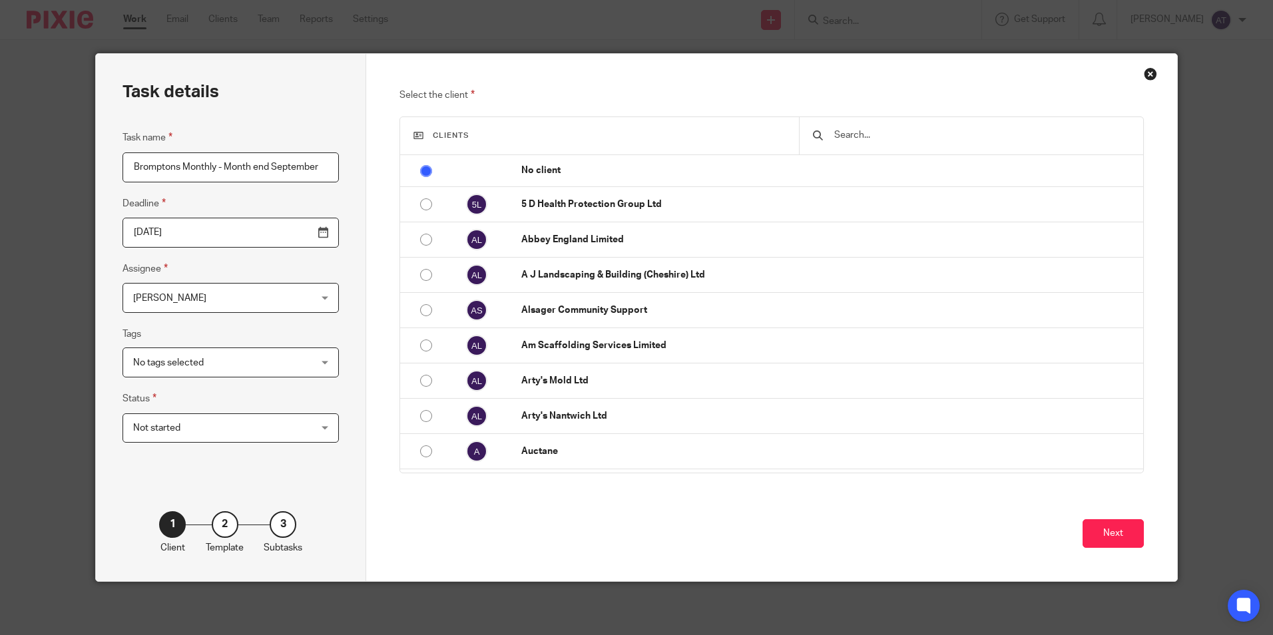
click at [248, 164] on input "Bromptons Monthly - Month end September" at bounding box center [230, 167] width 216 height 30
click at [268, 167] on input "Bromptons Monthly - Month end September" at bounding box center [230, 167] width 216 height 30
type input "Bromptons Monthly - Month end payments - September"
click at [209, 302] on span "[PERSON_NAME]" at bounding box center [215, 298] width 164 height 28
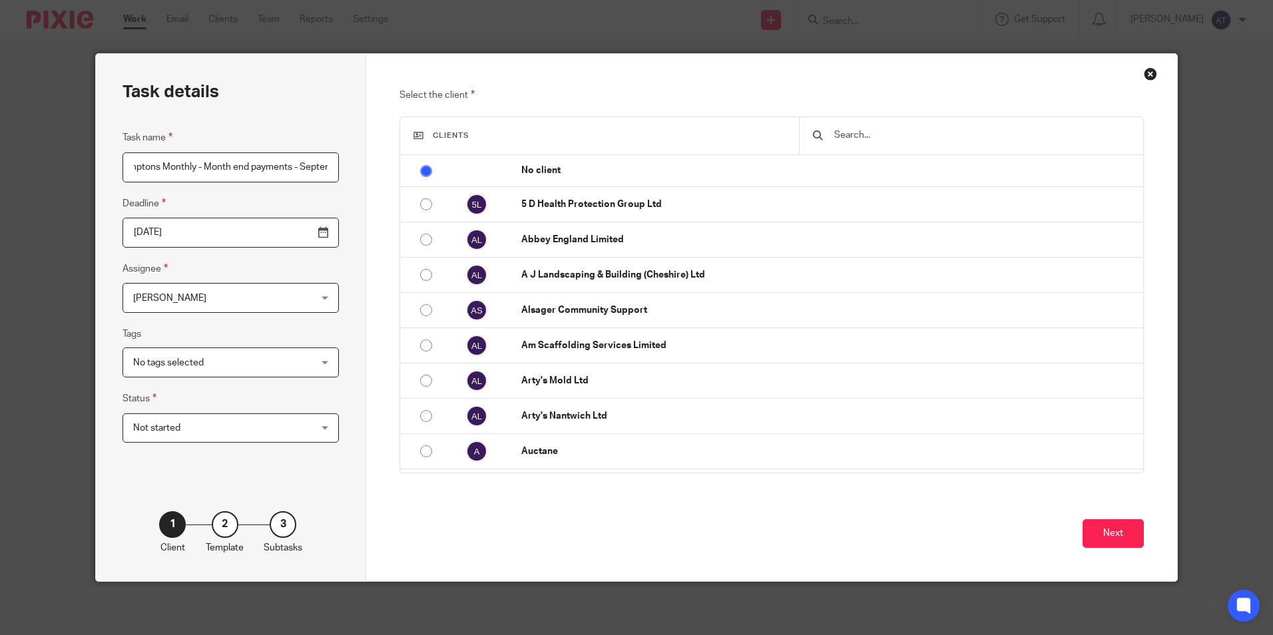
scroll to position [0, 0]
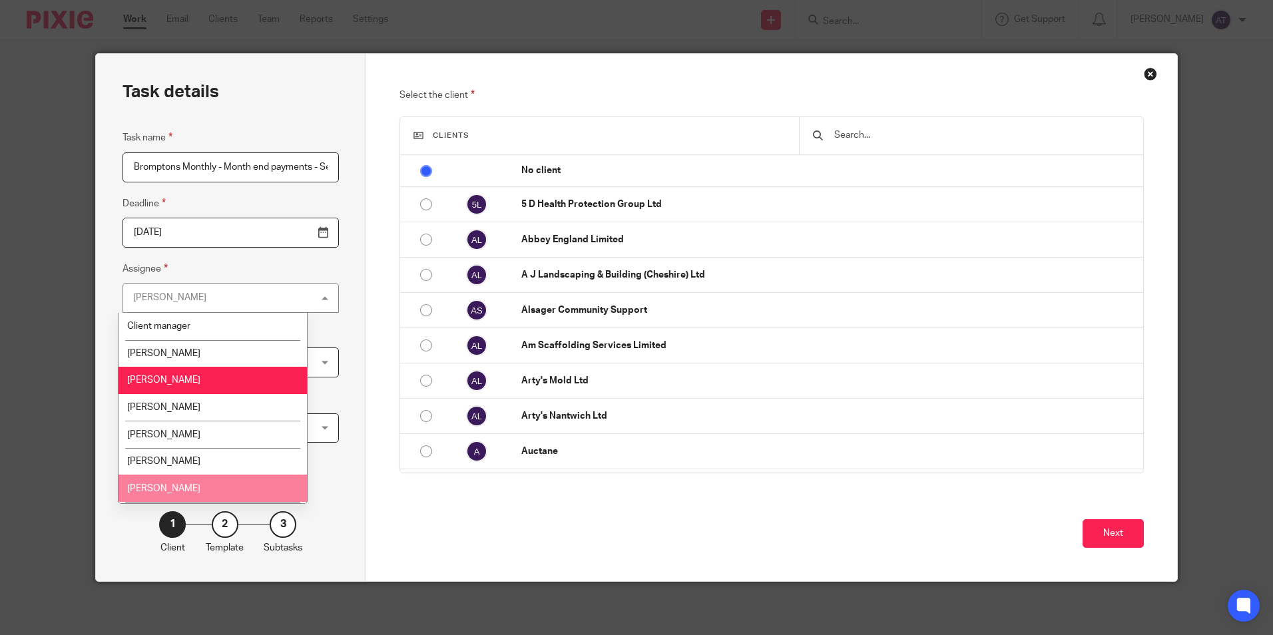
click at [191, 480] on li "Jordan Schofield" at bounding box center [212, 488] width 188 height 27
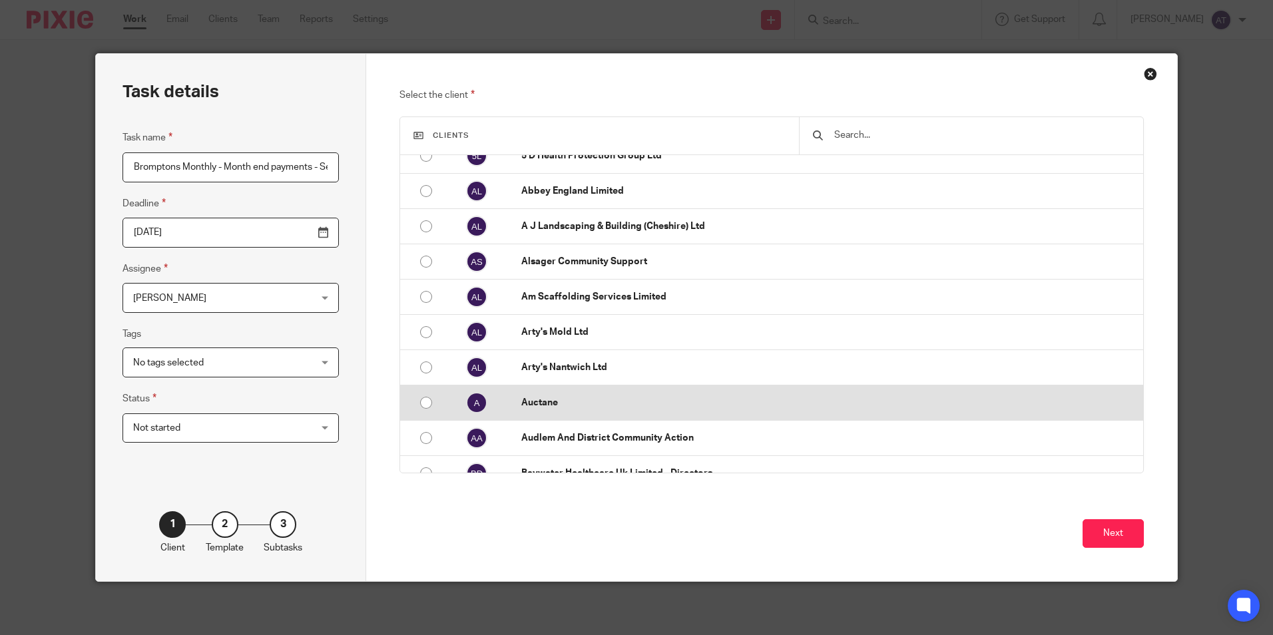
scroll to position [266, 0]
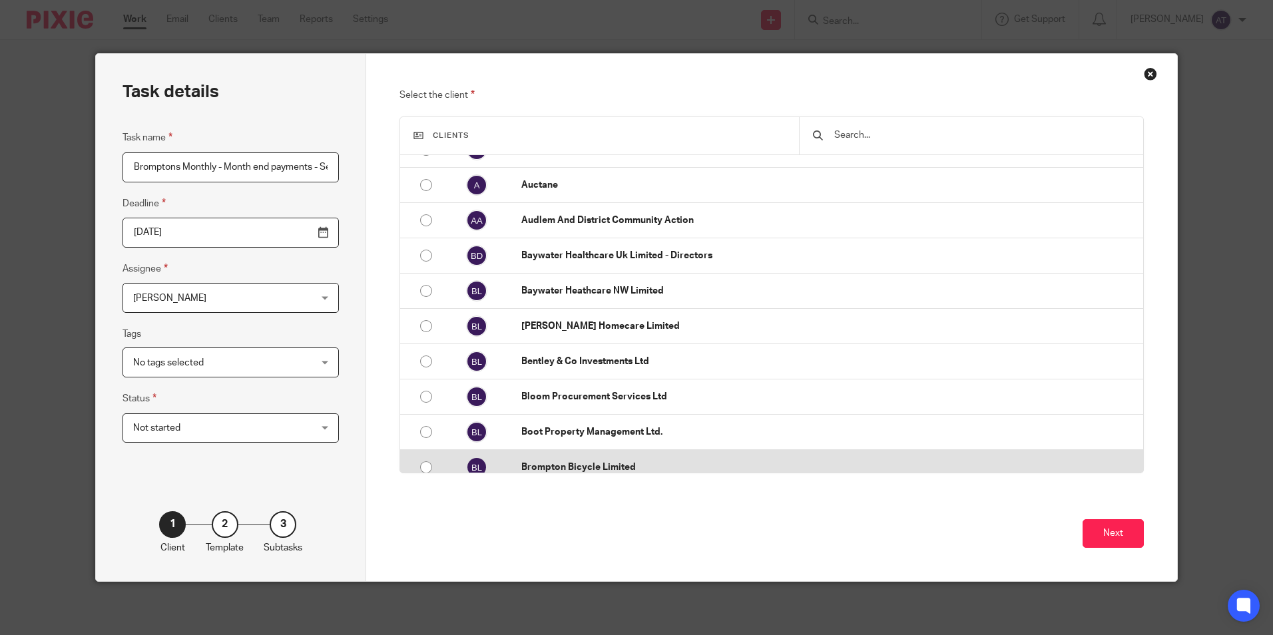
click at [424, 467] on input "radio" at bounding box center [425, 467] width 25 height 25
radio input "false"
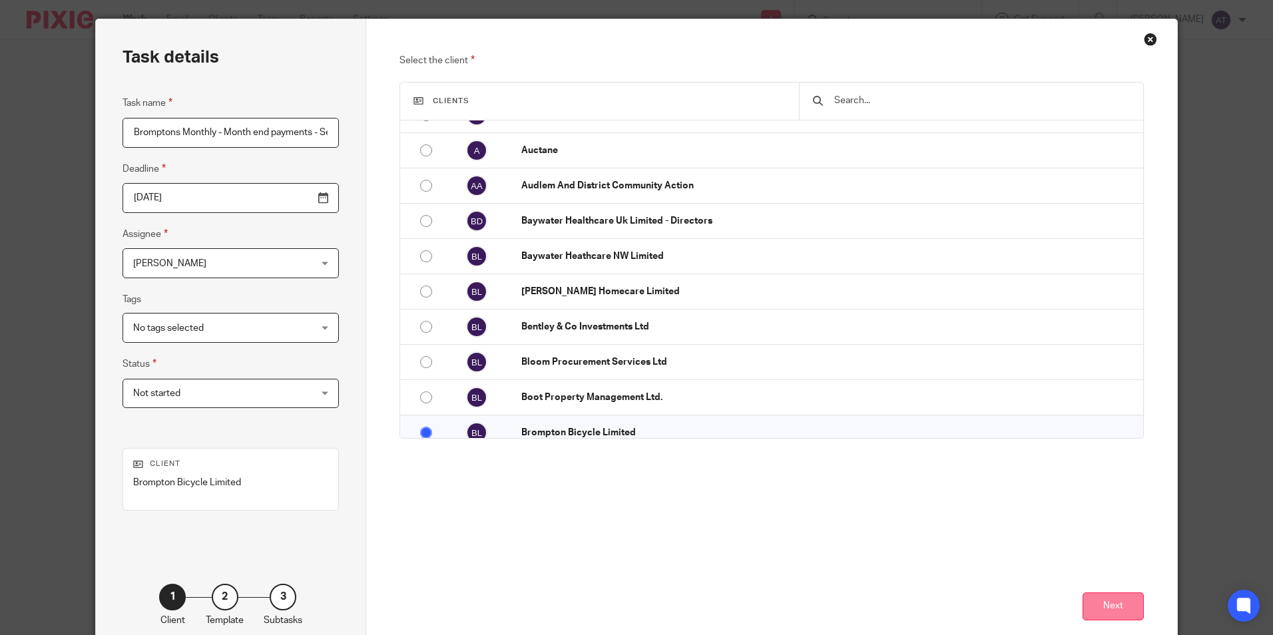
scroll to position [67, 0]
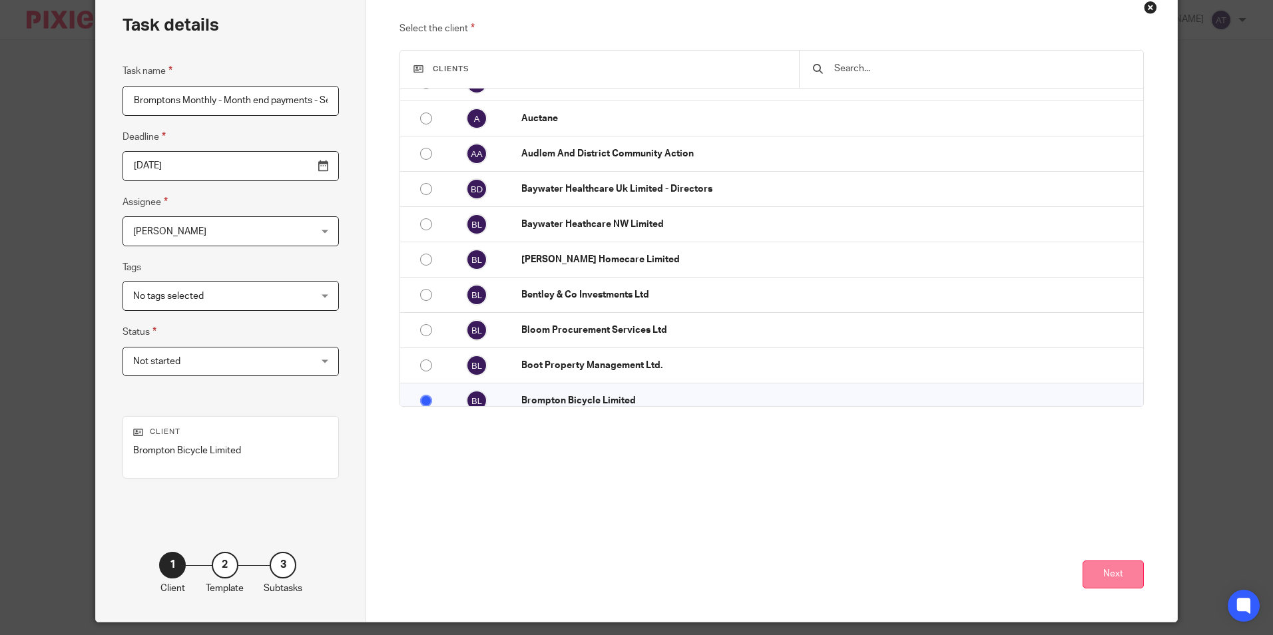
click at [1103, 562] on button "Next" at bounding box center [1112, 574] width 61 height 29
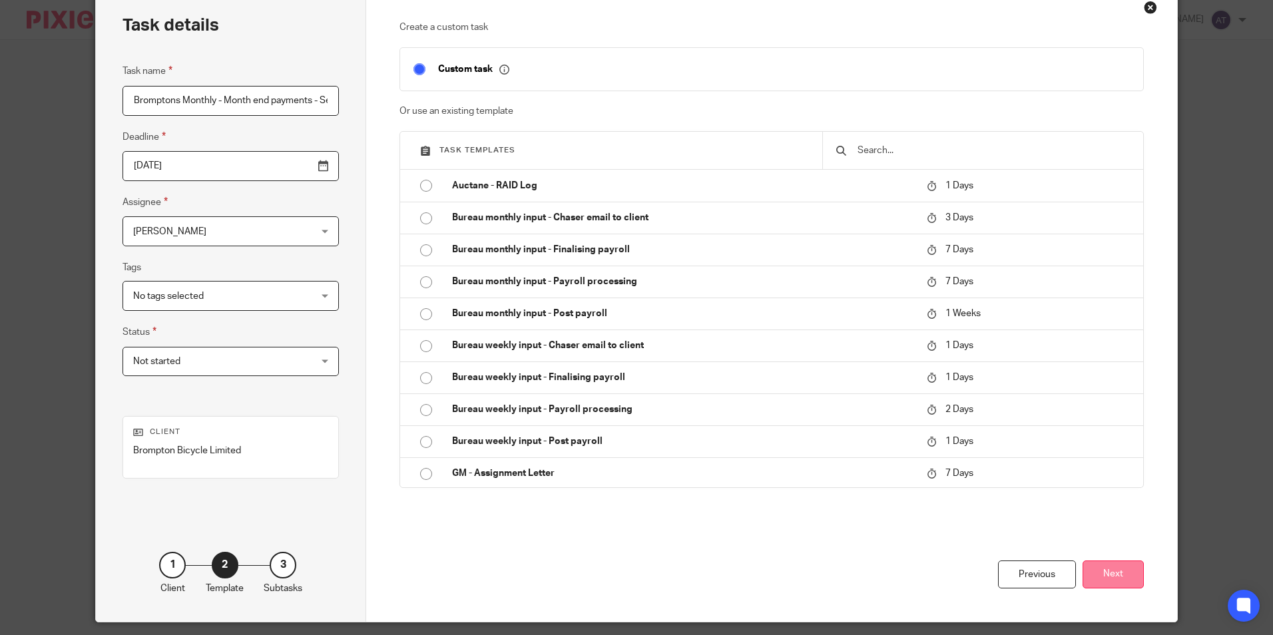
click at [1120, 578] on button "Next" at bounding box center [1112, 574] width 61 height 29
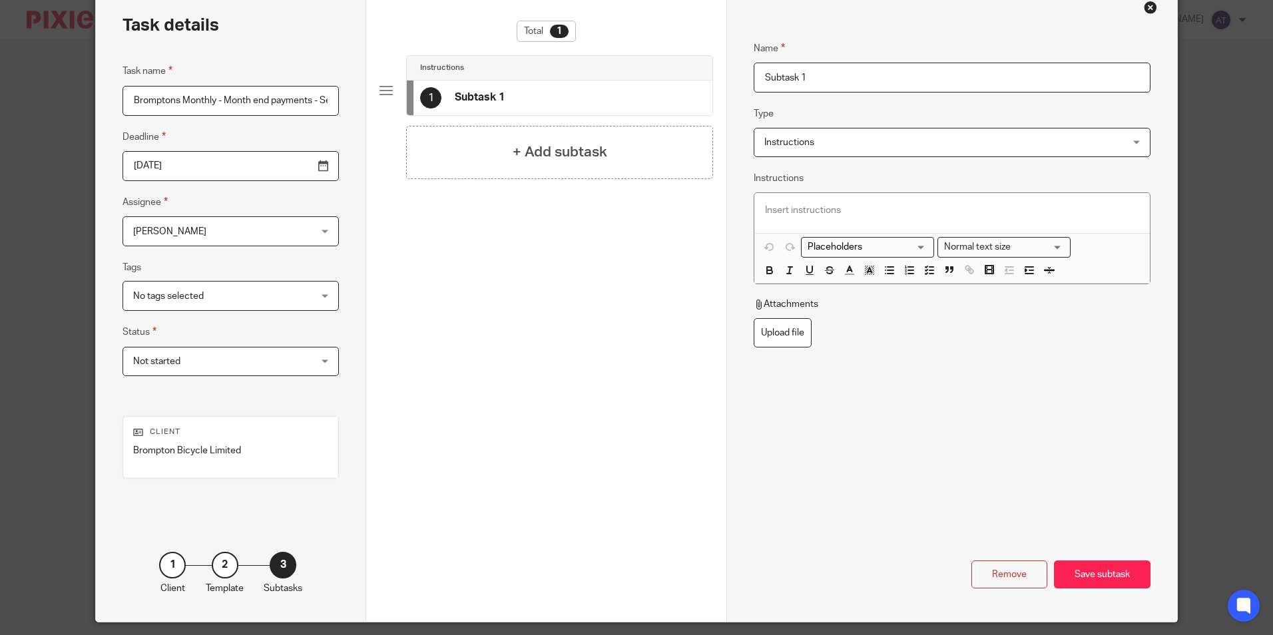
click at [885, 87] on input "Subtask 1" at bounding box center [951, 78] width 396 height 30
paste input "HMRC Payover"
drag, startPoint x: 861, startPoint y: 75, endPoint x: 556, endPoint y: 74, distance: 304.2
click at [556, 74] on div "Task details Task name Bromptons Monthly - Month end payments - September Deadl…" at bounding box center [636, 304] width 1080 height 634
paste input "text"
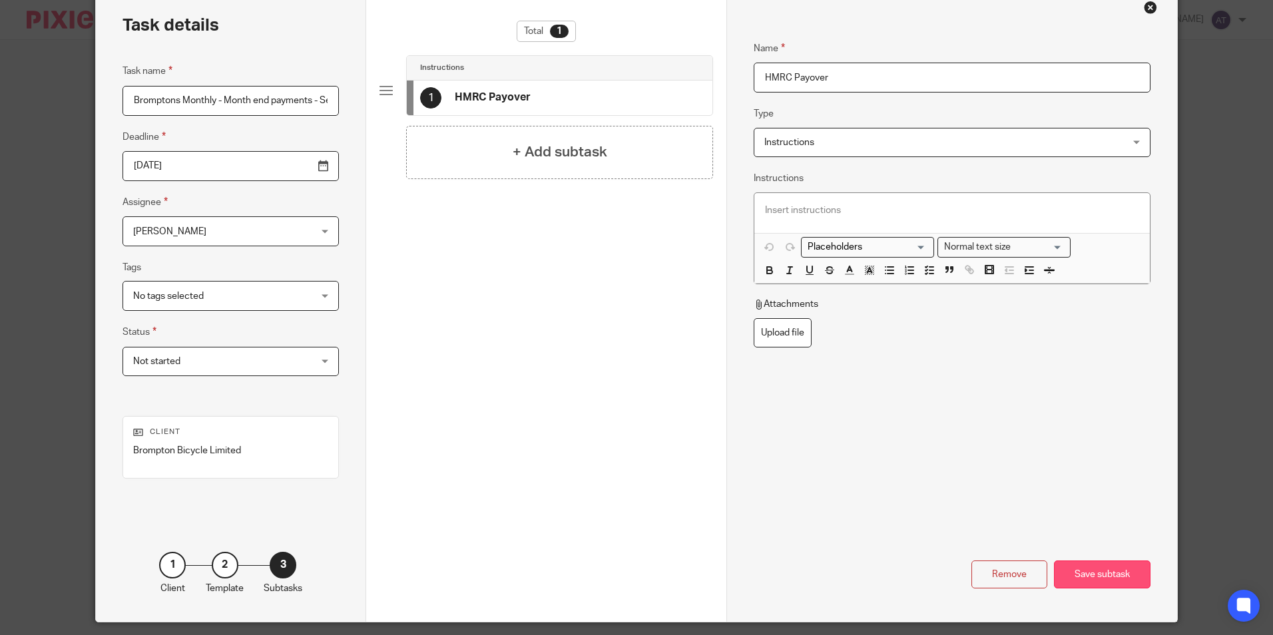
type input "HMRC Payover"
click at [1118, 572] on div "Save subtask" at bounding box center [1102, 574] width 97 height 29
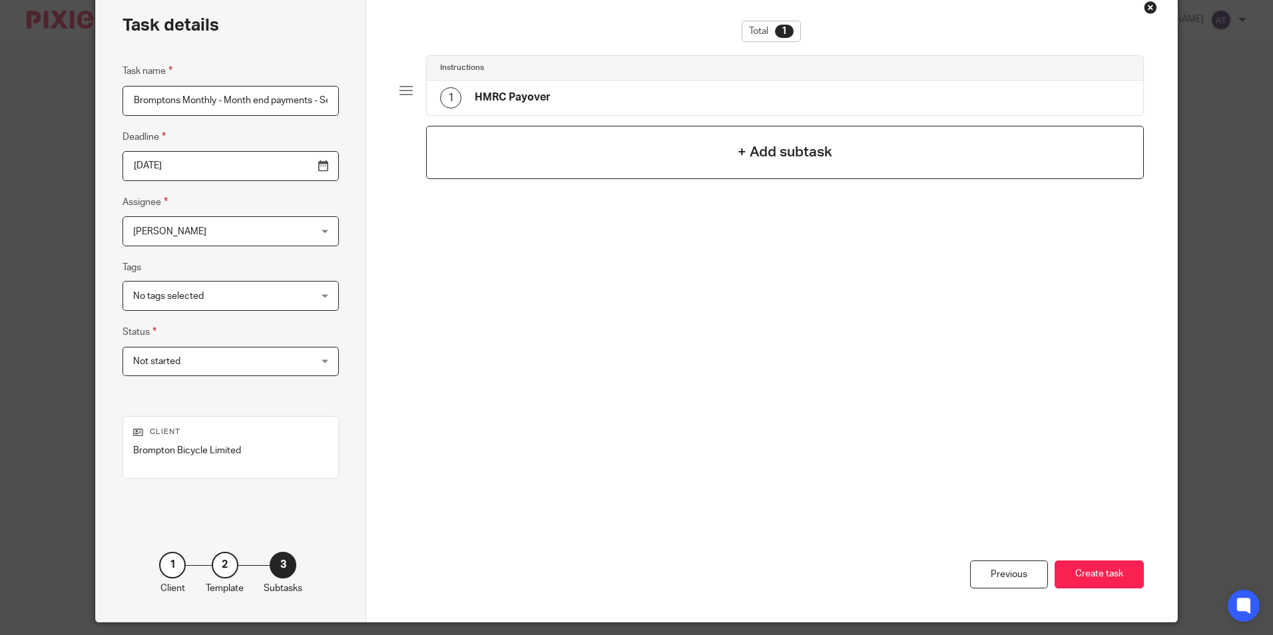
click at [807, 152] on h4 "+ Add subtask" at bounding box center [784, 152] width 95 height 21
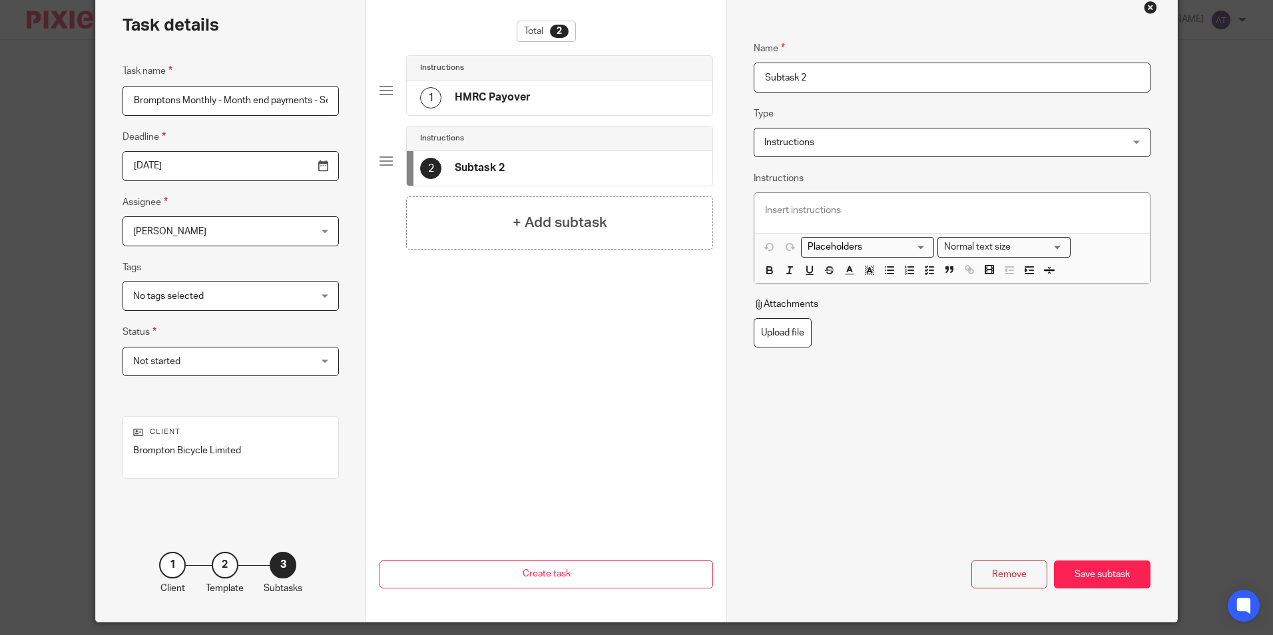
drag, startPoint x: 840, startPoint y: 74, endPoint x: 704, endPoint y: 78, distance: 135.8
click at [704, 78] on div "Task details Task name Bromptons Monthly - Month end payments - September Deadl…" at bounding box center [636, 304] width 1080 height 634
paste input "Raise Payment - Court Orders"
type input "Raise Payment - Court Orders"
click at [1117, 576] on div "Save subtask" at bounding box center [1102, 574] width 97 height 29
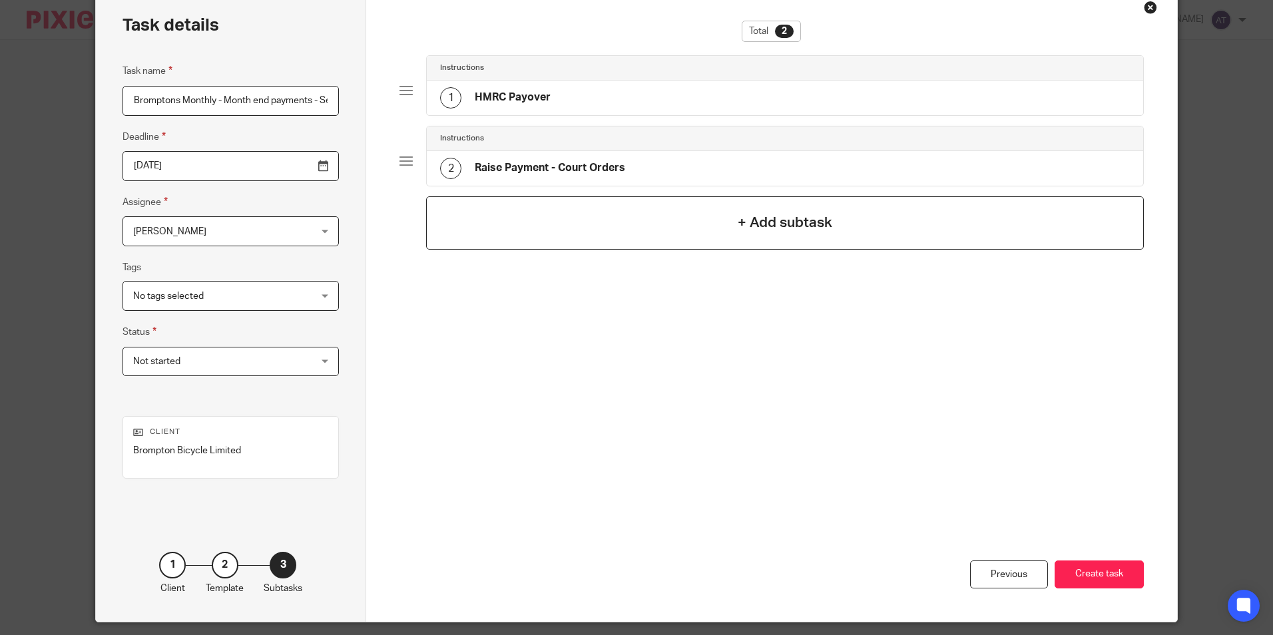
click at [799, 214] on h4 "+ Add subtask" at bounding box center [784, 222] width 95 height 21
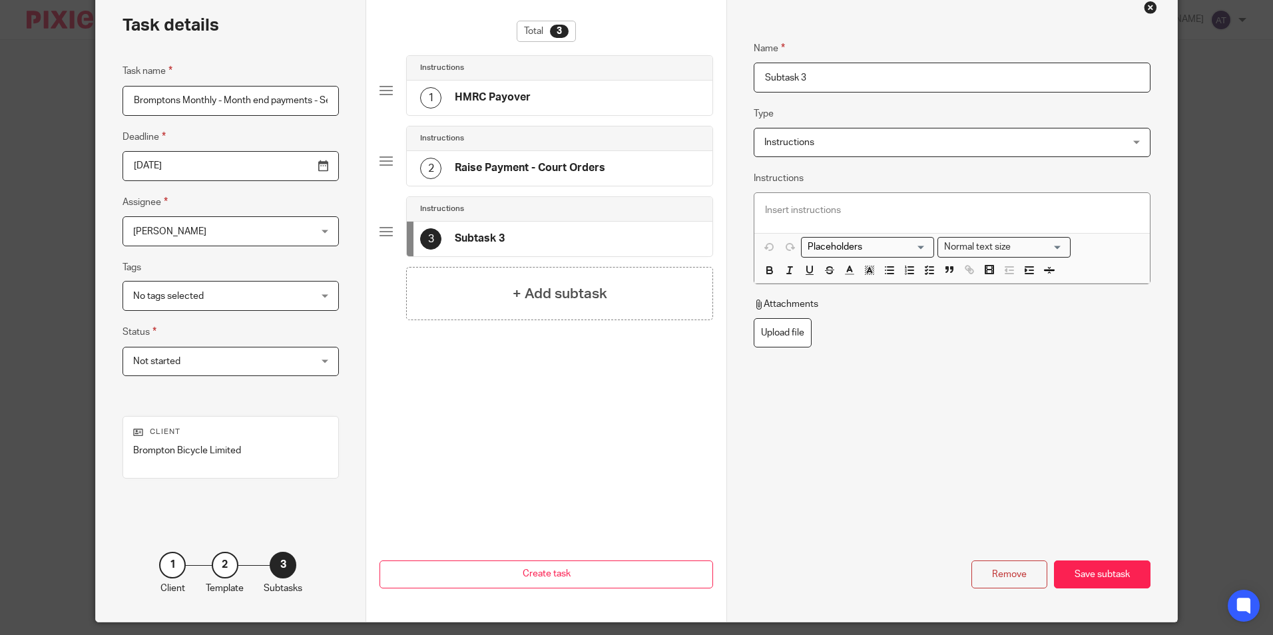
drag, startPoint x: 835, startPoint y: 73, endPoint x: 639, endPoint y: 87, distance: 196.2
click at [596, 76] on div "Task details Task name Bromptons Monthly - Month end payments - September Deadl…" at bounding box center [636, 304] width 1080 height 634
paste input "EPS Test Mode"
type input "EPS Test Mode"
drag, startPoint x: 1076, startPoint y: 570, endPoint x: 1065, endPoint y: 569, distance: 11.3
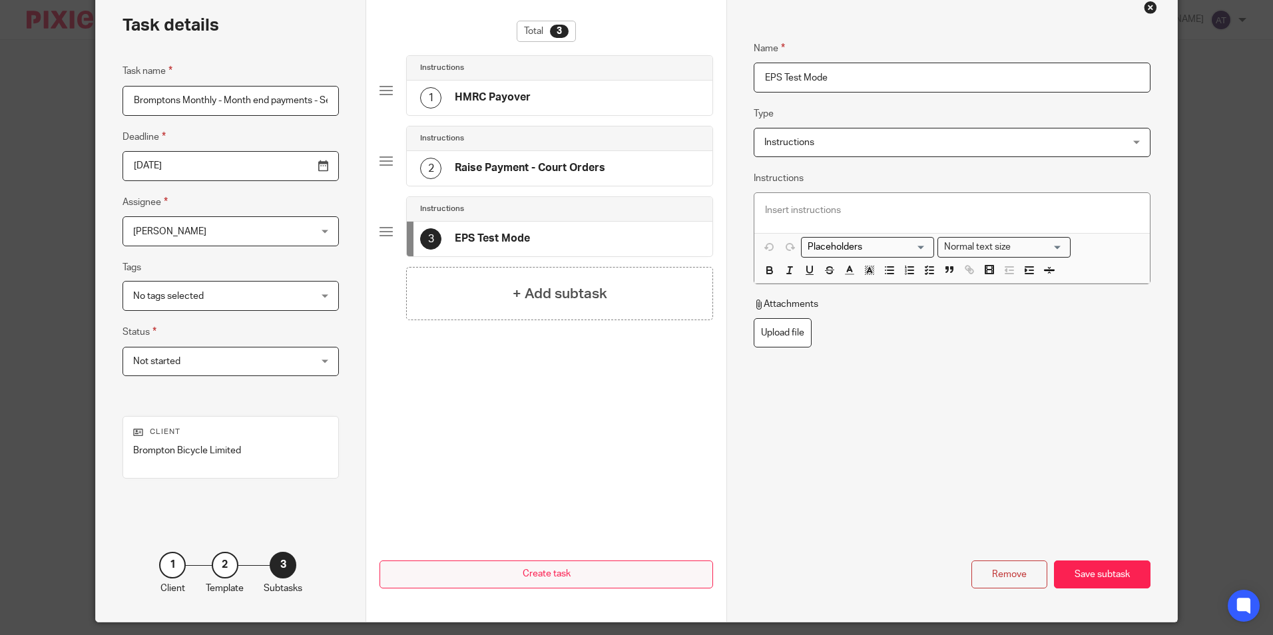
click at [1075, 570] on div "Save subtask" at bounding box center [1102, 574] width 97 height 29
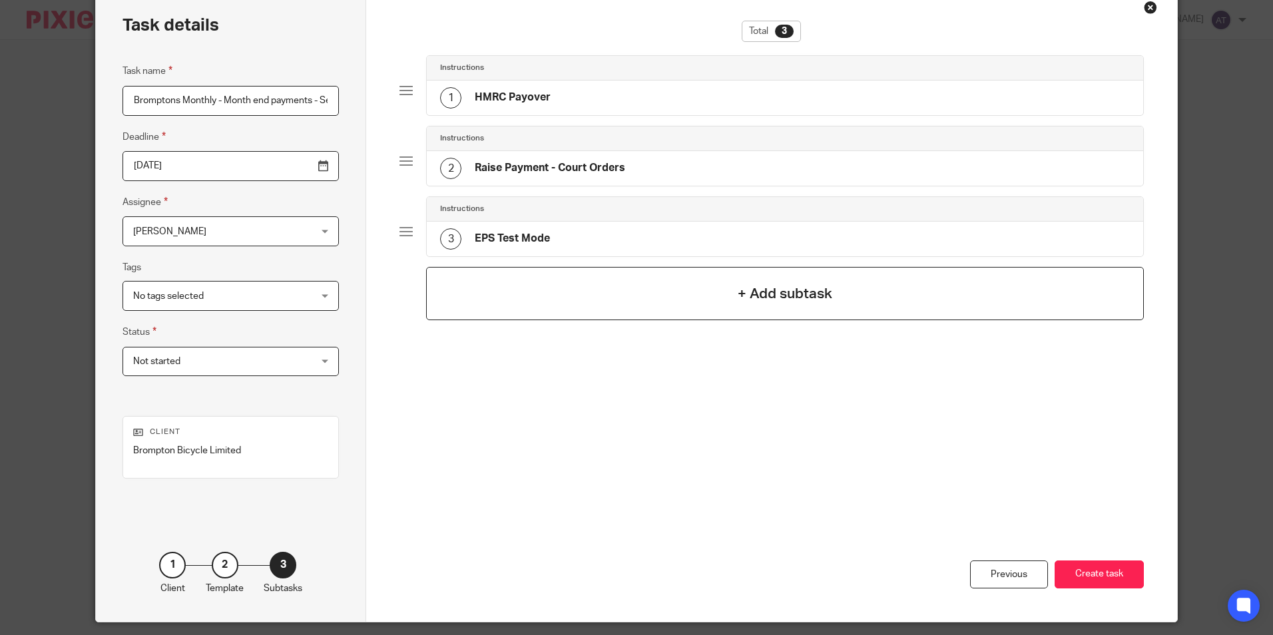
click at [801, 294] on h4 "+ Add subtask" at bounding box center [784, 294] width 95 height 21
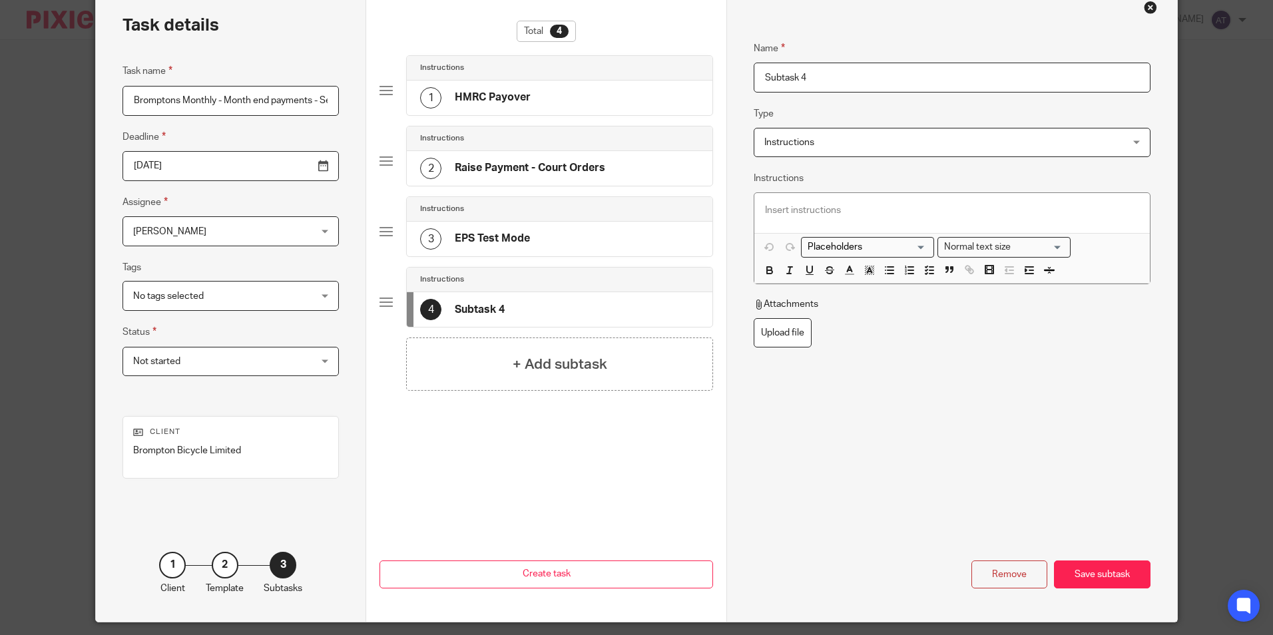
drag, startPoint x: 847, startPoint y: 81, endPoint x: 697, endPoint y: 85, distance: 150.5
click at [662, 69] on div "Task details Task name Bromptons Monthly - Month end payments - September Deadl…" at bounding box center [636, 304] width 1080 height 634
paste input "EPS Live Mode"
type input "EPS Live Mode"
drag, startPoint x: 475, startPoint y: 373, endPoint x: 236, endPoint y: 387, distance: 238.7
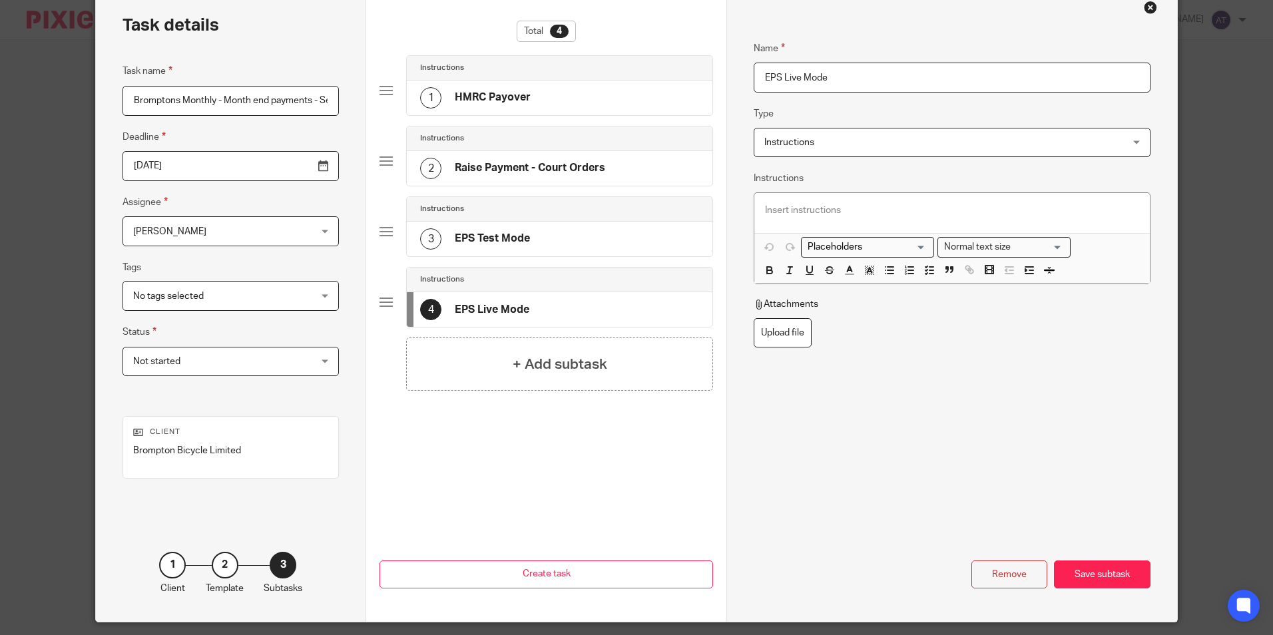
click at [461, 369] on div "+ Add subtask" at bounding box center [559, 363] width 307 height 53
click at [897, 81] on input "Subtask 5" at bounding box center [951, 78] width 396 height 30
click at [340, 73] on div "Task details Task name Bromptons Monthly - Month end payments - September Deadl…" at bounding box center [636, 304] width 1080 height 634
paste input "Pension Uploads"
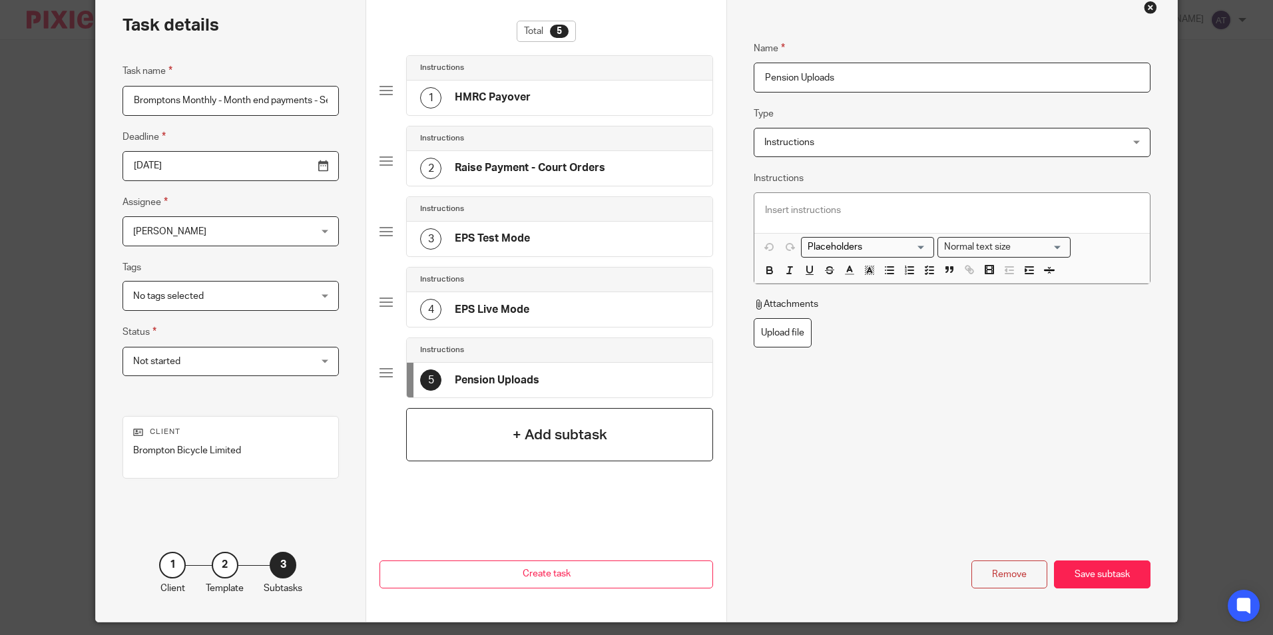
type input "Pension Uploads"
click at [421, 439] on div "+ Add subtask" at bounding box center [559, 434] width 307 height 53
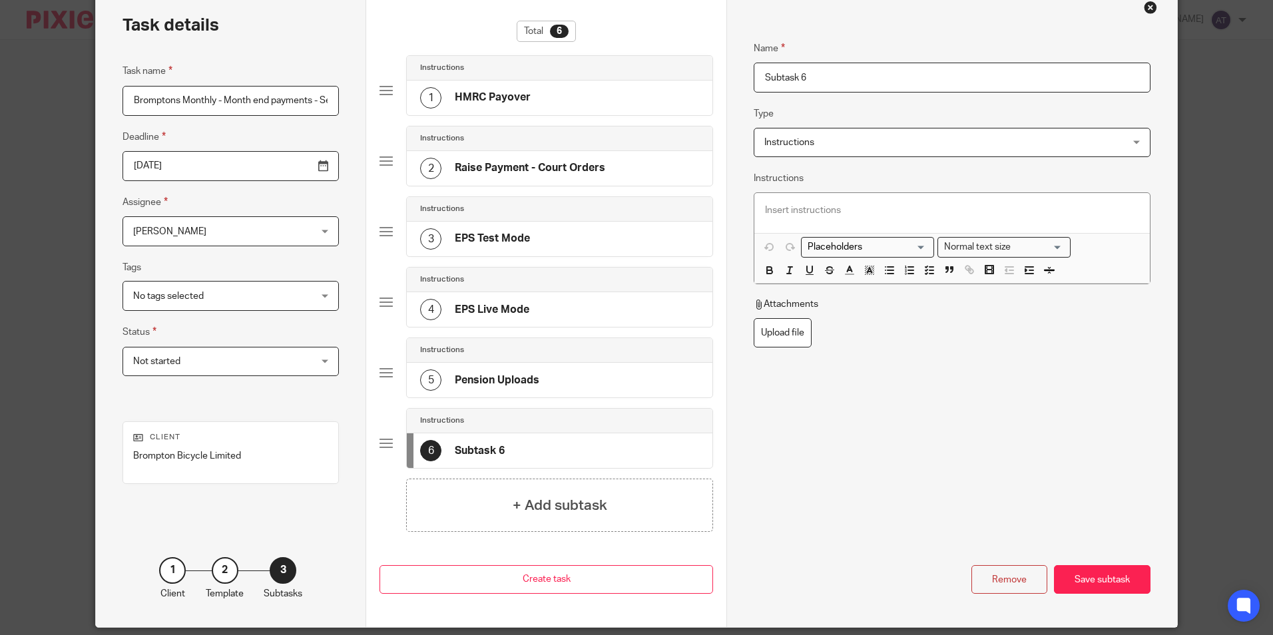
click at [855, 77] on input "Subtask 6" at bounding box center [951, 78] width 396 height 30
drag, startPoint x: 913, startPoint y: 77, endPoint x: 358, endPoint y: 103, distance: 555.7
click at [349, 95] on div "Task details Task name Bromptons Monthly - Month end payments - September Deadl…" at bounding box center [636, 307] width 1080 height 640
paste input "Pension Payment"
type input "Pension Payment"
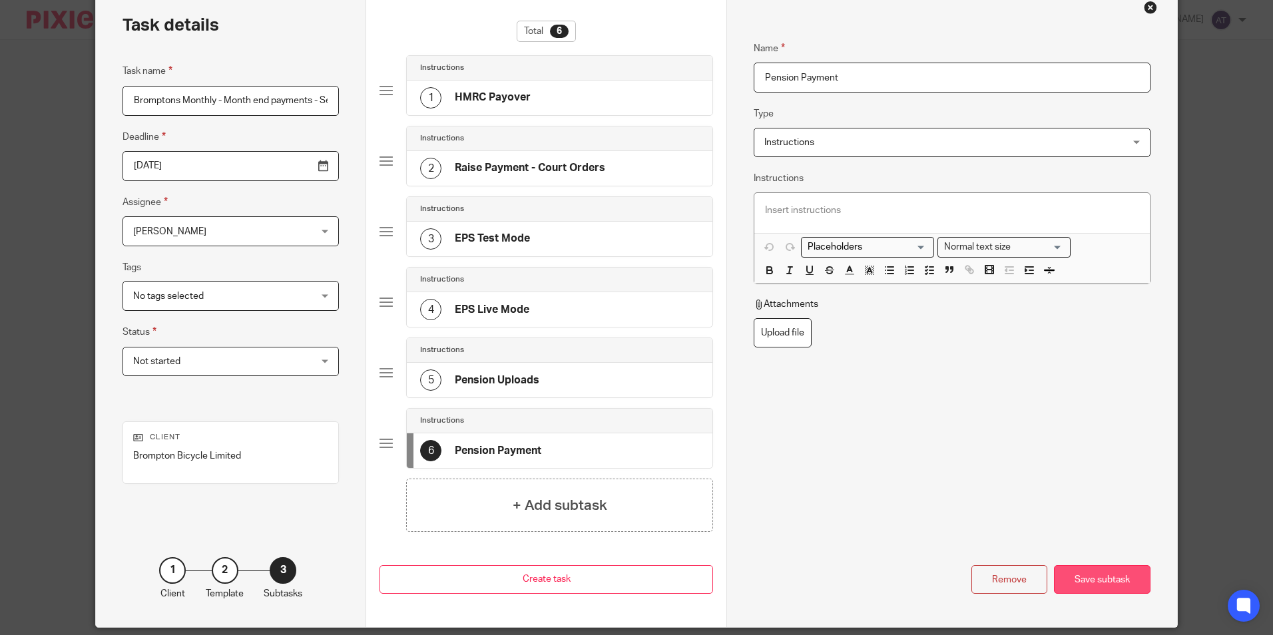
click at [1108, 581] on div "Save subtask" at bounding box center [1102, 579] width 97 height 29
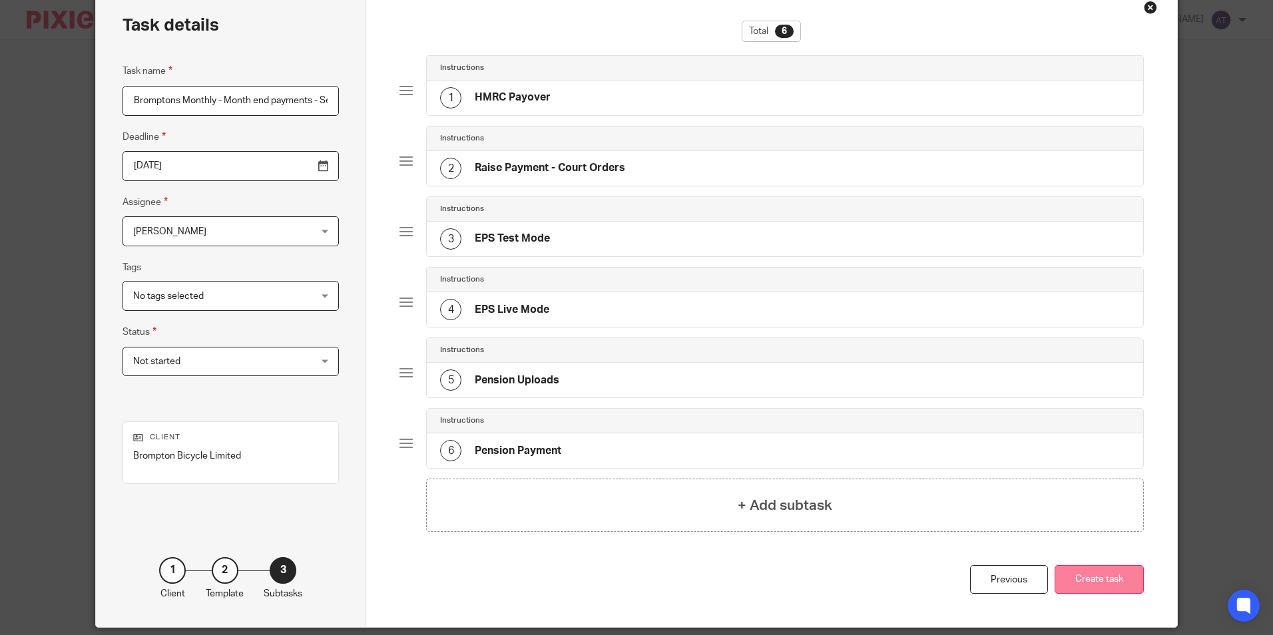
click at [1110, 585] on button "Create task" at bounding box center [1098, 579] width 89 height 29
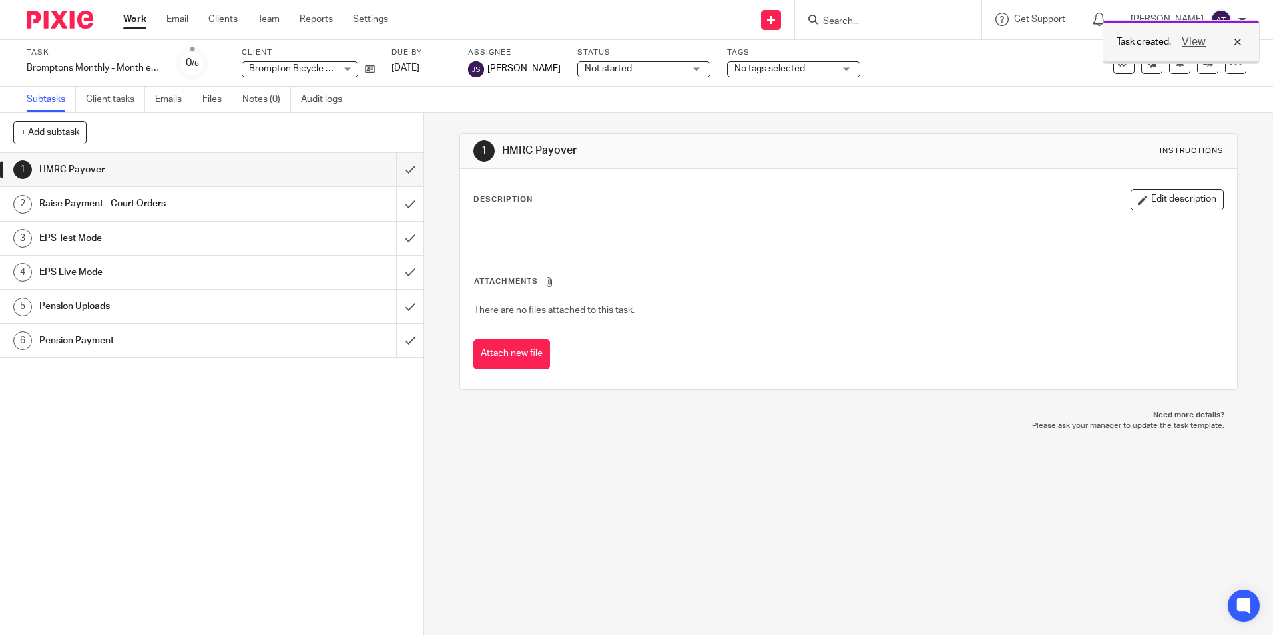
click at [1238, 42] on div "View" at bounding box center [1208, 42] width 75 height 16
click at [212, 19] on link "Clients" at bounding box center [222, 19] width 29 height 13
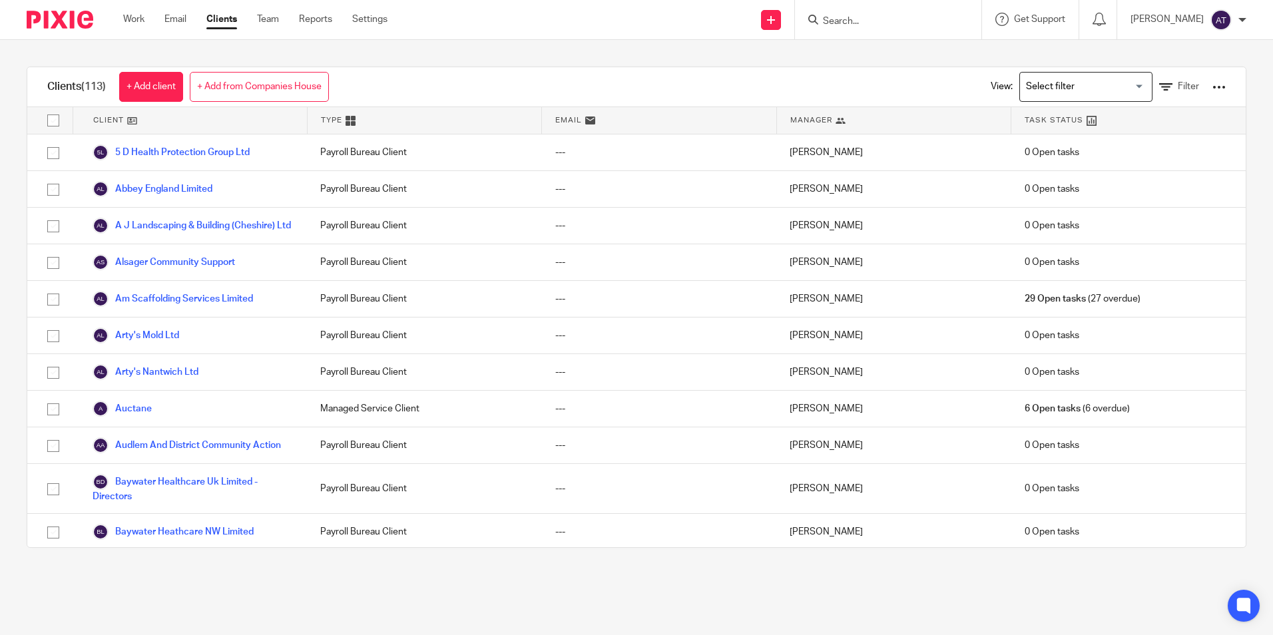
click at [262, 12] on div "Work Email Clients Team Reports Settings Work Email Clients Team Reports Settin…" at bounding box center [259, 19] width 298 height 39
click at [262, 13] on link "Team" at bounding box center [268, 19] width 22 height 13
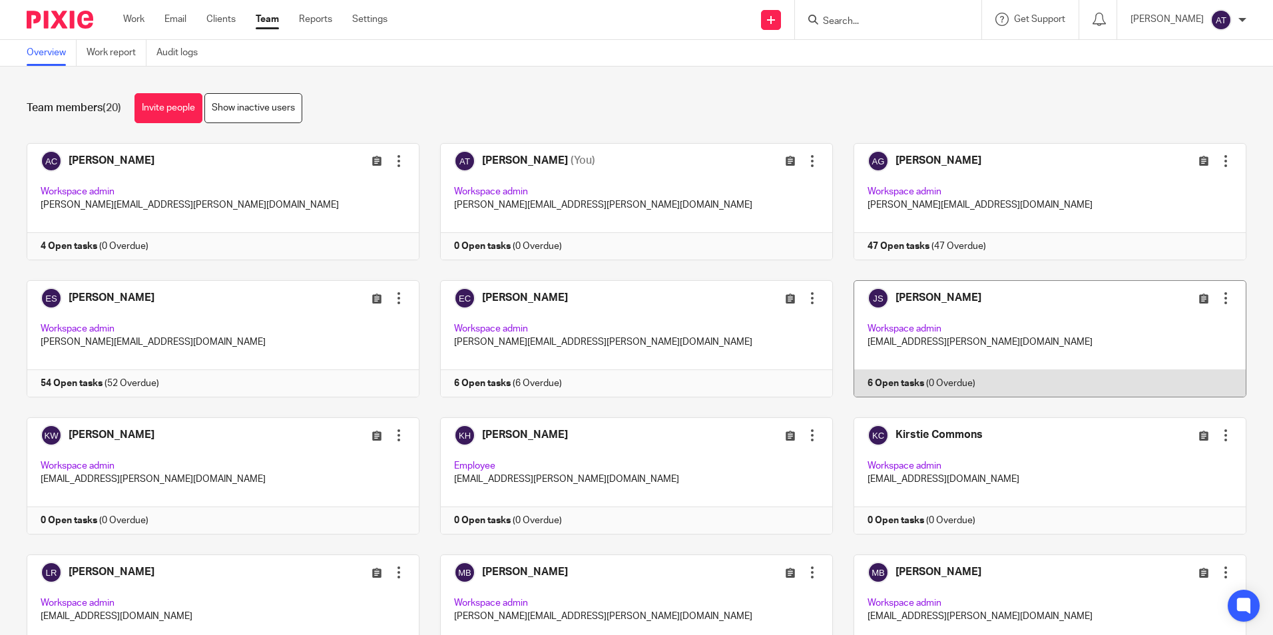
click at [922, 300] on link at bounding box center [1039, 338] width 413 height 117
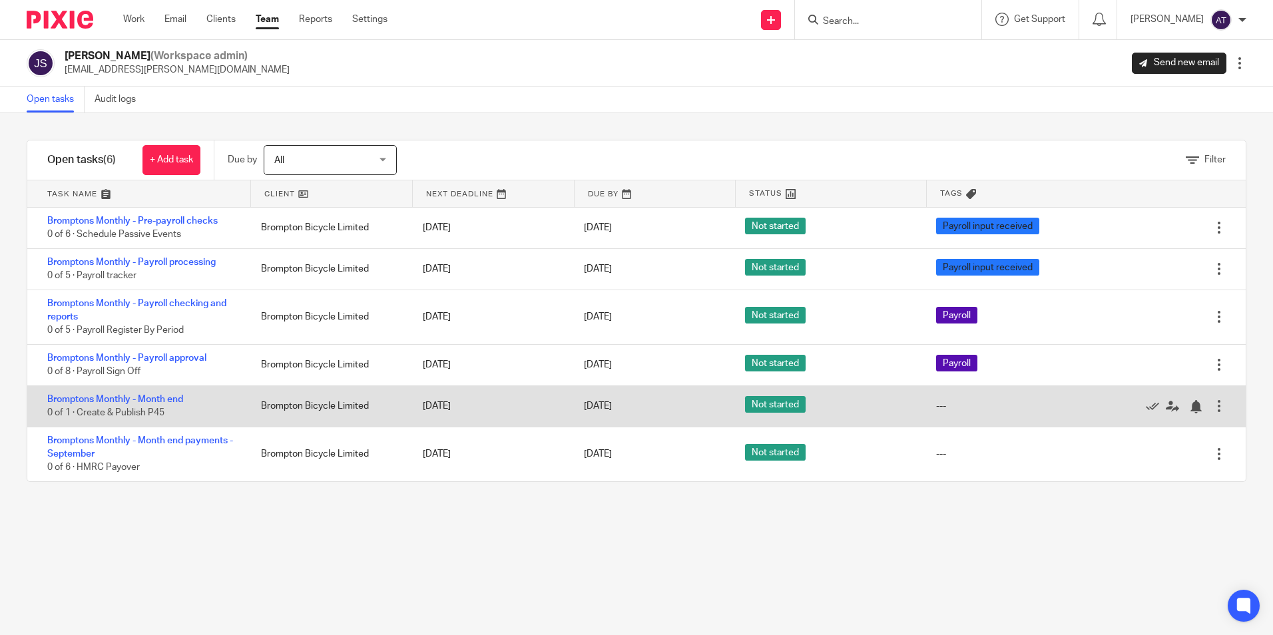
click at [933, 408] on div "---" at bounding box center [1018, 406] width 191 height 27
click at [1212, 405] on div at bounding box center [1218, 405] width 13 height 13
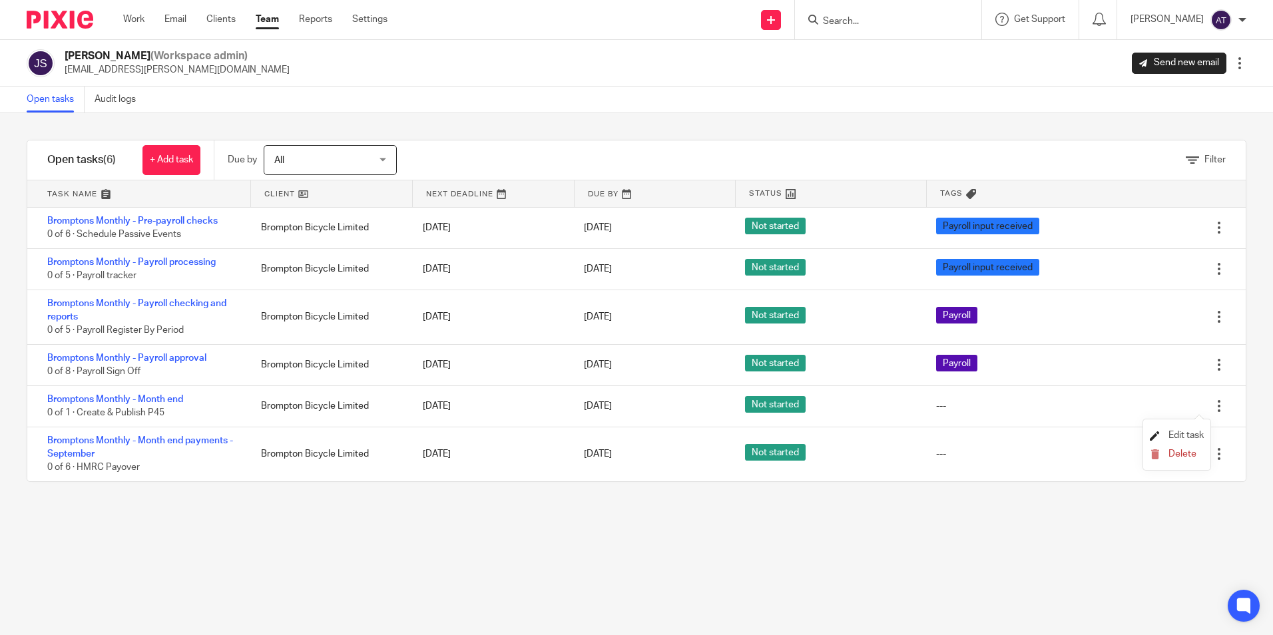
click at [1192, 431] on span "Edit task" at bounding box center [1185, 435] width 35 height 9
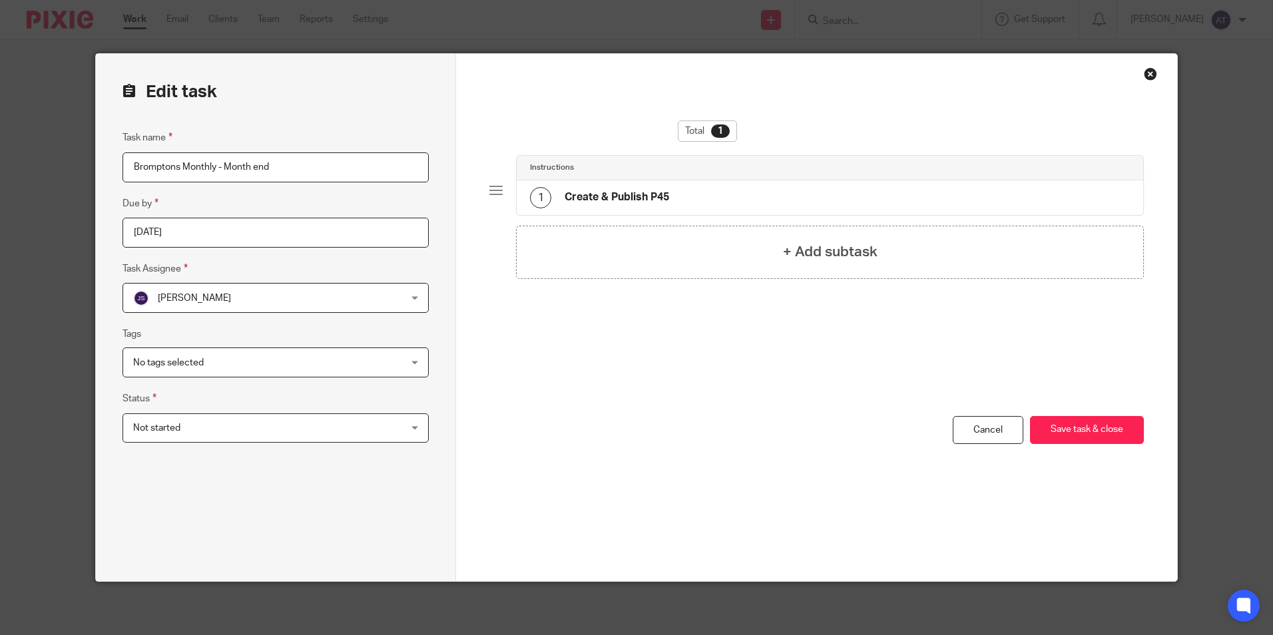
click at [218, 353] on span "No tags selected" at bounding box center [251, 362] width 236 height 28
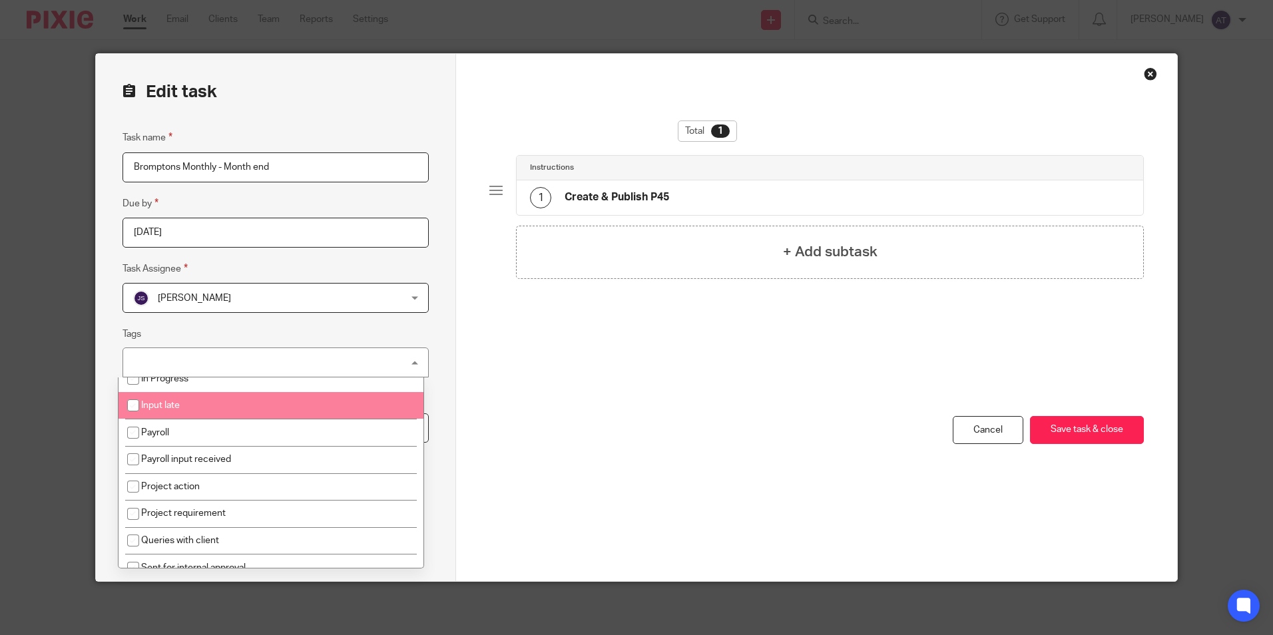
scroll to position [106, 0]
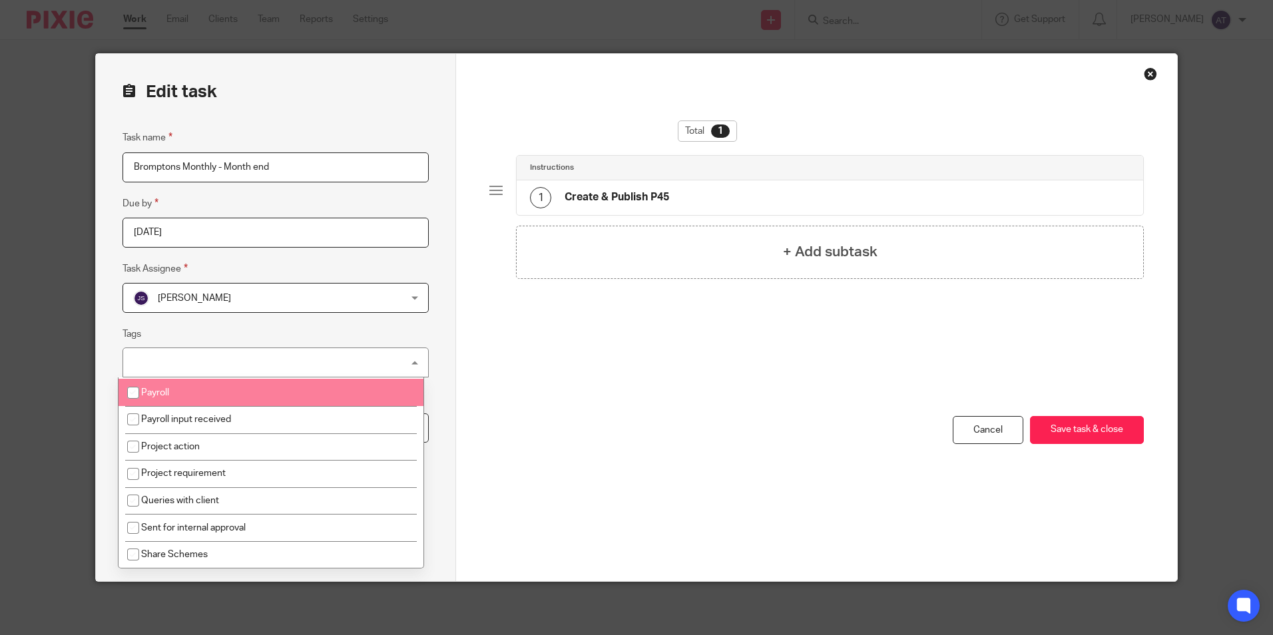
click at [165, 393] on span "Payroll" at bounding box center [155, 392] width 28 height 9
checkbox input "true"
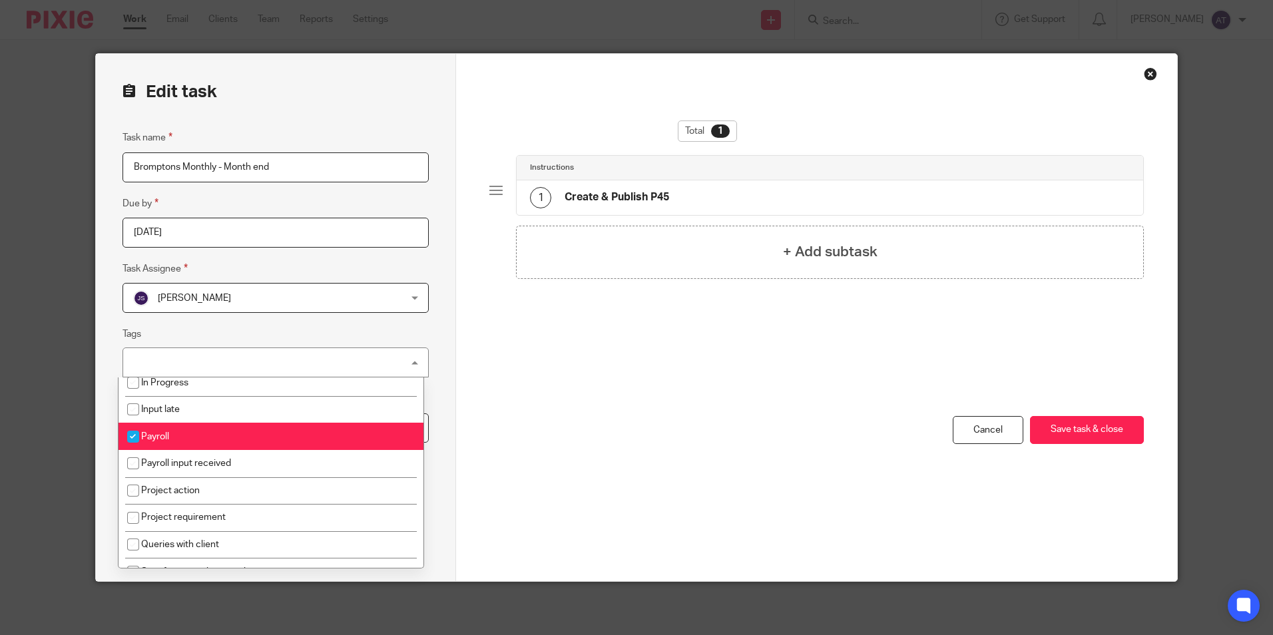
scroll to position [0, 0]
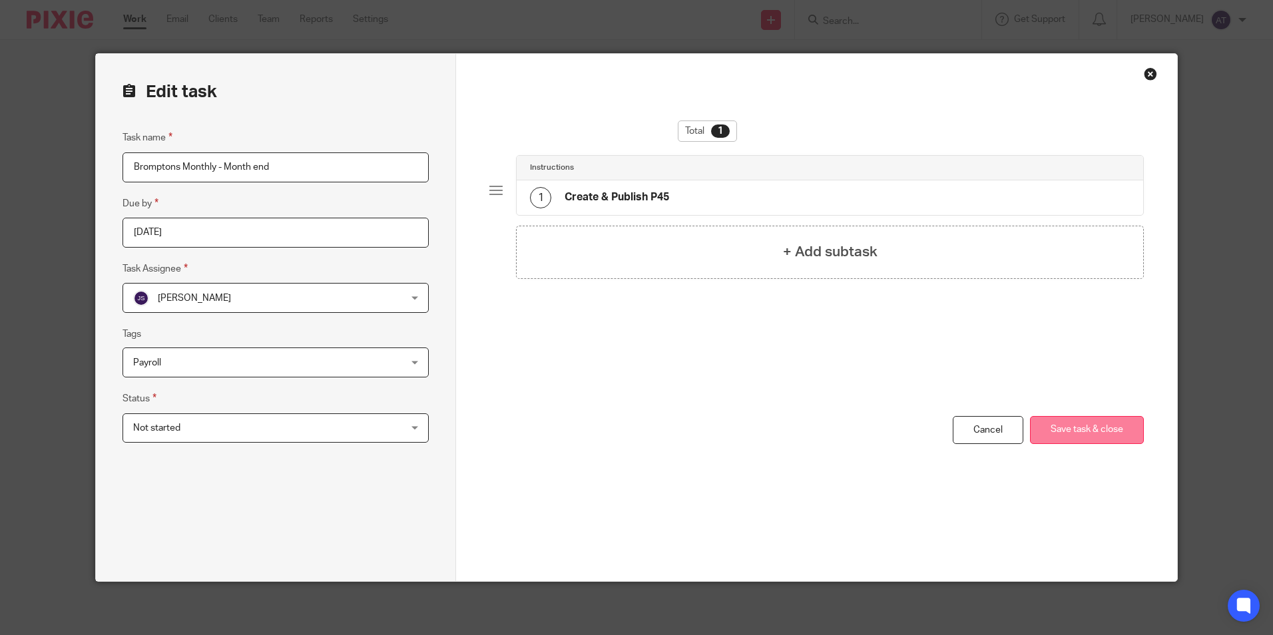
click at [1076, 433] on button "Save task & close" at bounding box center [1087, 430] width 114 height 29
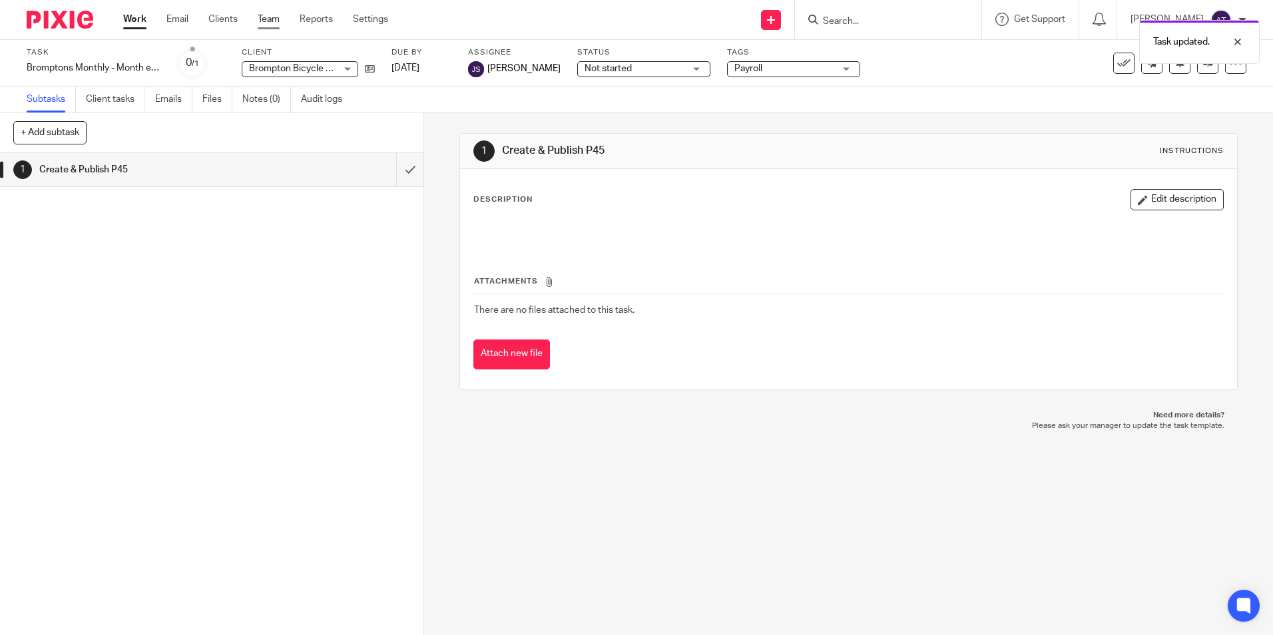
click at [266, 16] on link "Team" at bounding box center [269, 19] width 22 height 13
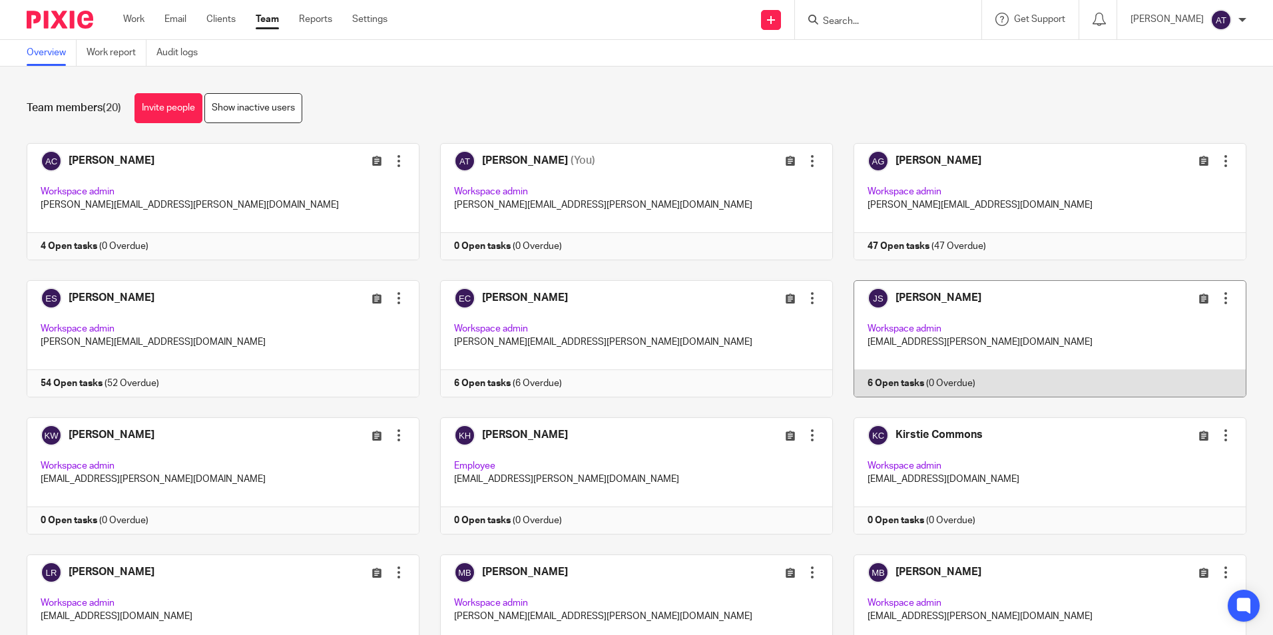
click at [948, 291] on link at bounding box center [1039, 338] width 413 height 117
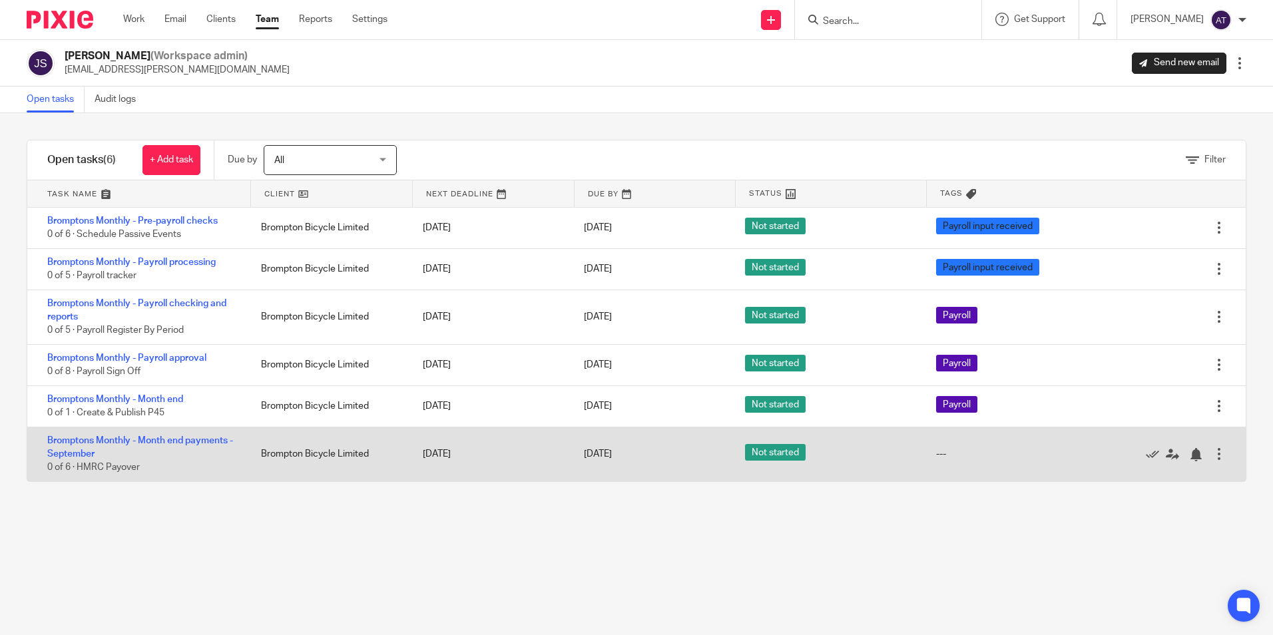
click at [936, 451] on div "---" at bounding box center [941, 453] width 10 height 13
click at [1212, 452] on div at bounding box center [1218, 453] width 13 height 13
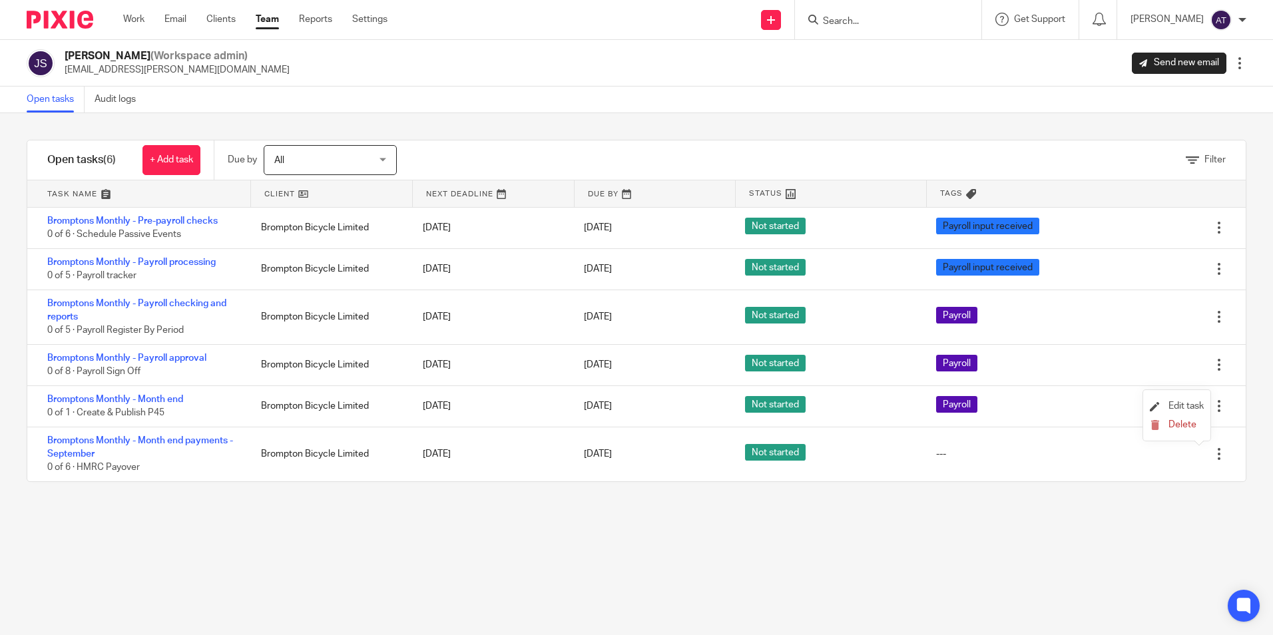
click at [1195, 401] on li "Edit task" at bounding box center [1177, 407] width 54 height 20
click at [1179, 398] on li "Edit task" at bounding box center [1177, 407] width 54 height 20
click at [1171, 402] on span "Edit task" at bounding box center [1185, 405] width 35 height 9
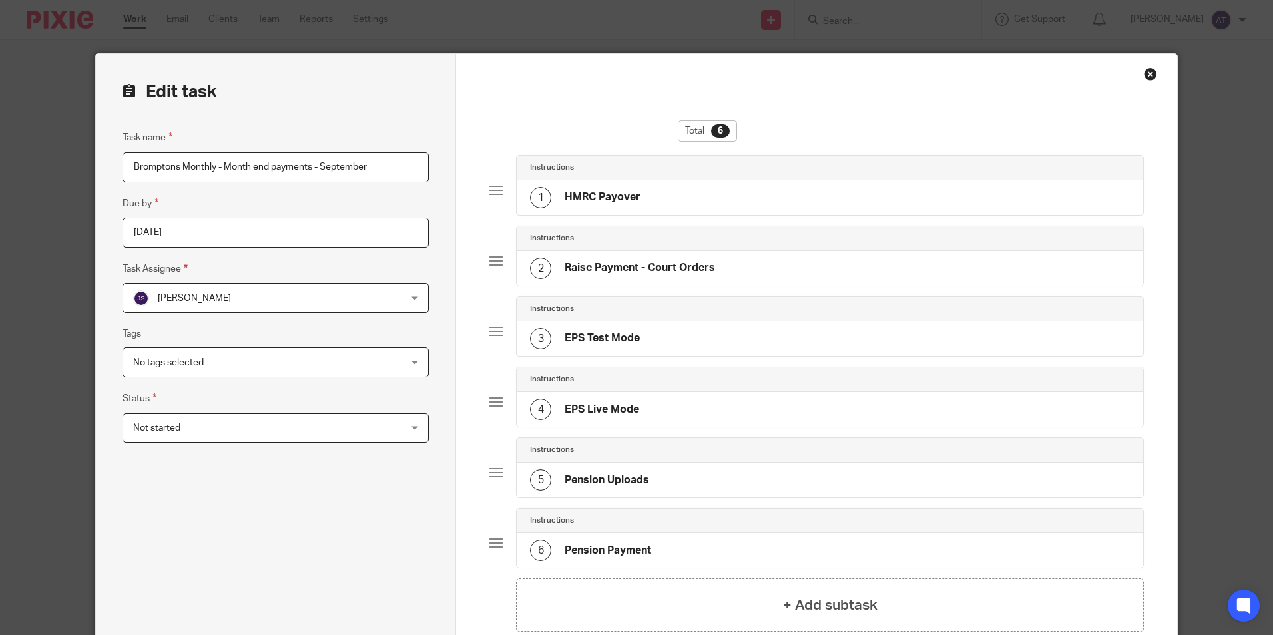
click at [191, 429] on span "Not started" at bounding box center [251, 428] width 236 height 28
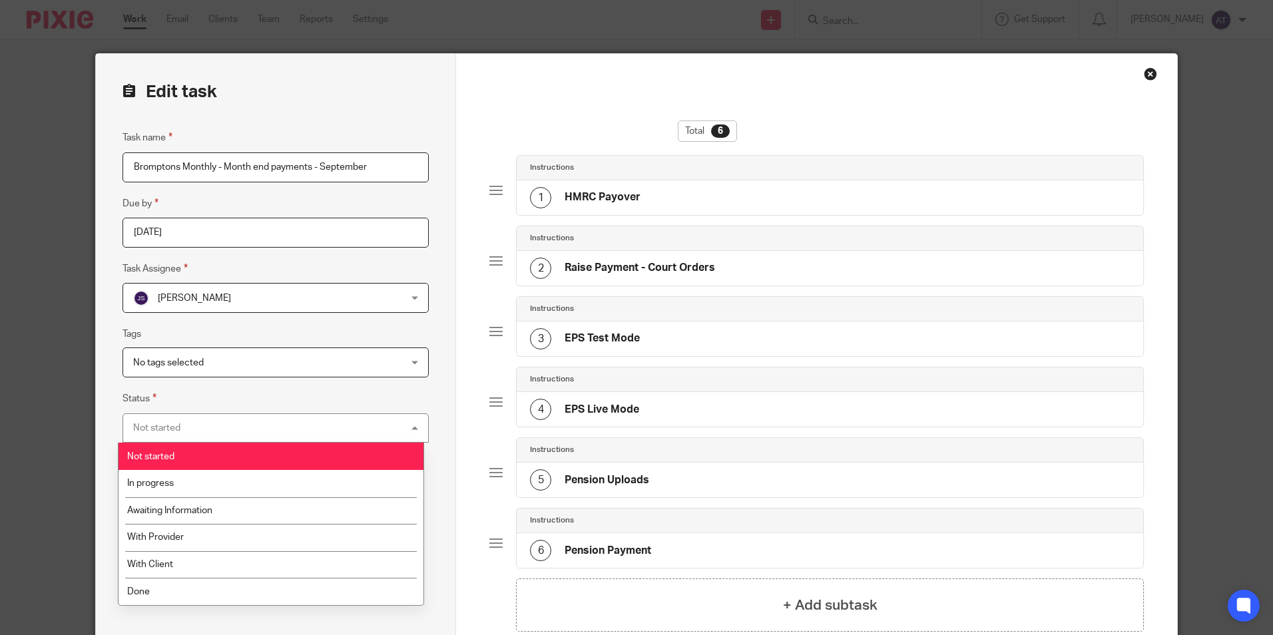
click at [157, 356] on span "No tags selected" at bounding box center [251, 362] width 236 height 28
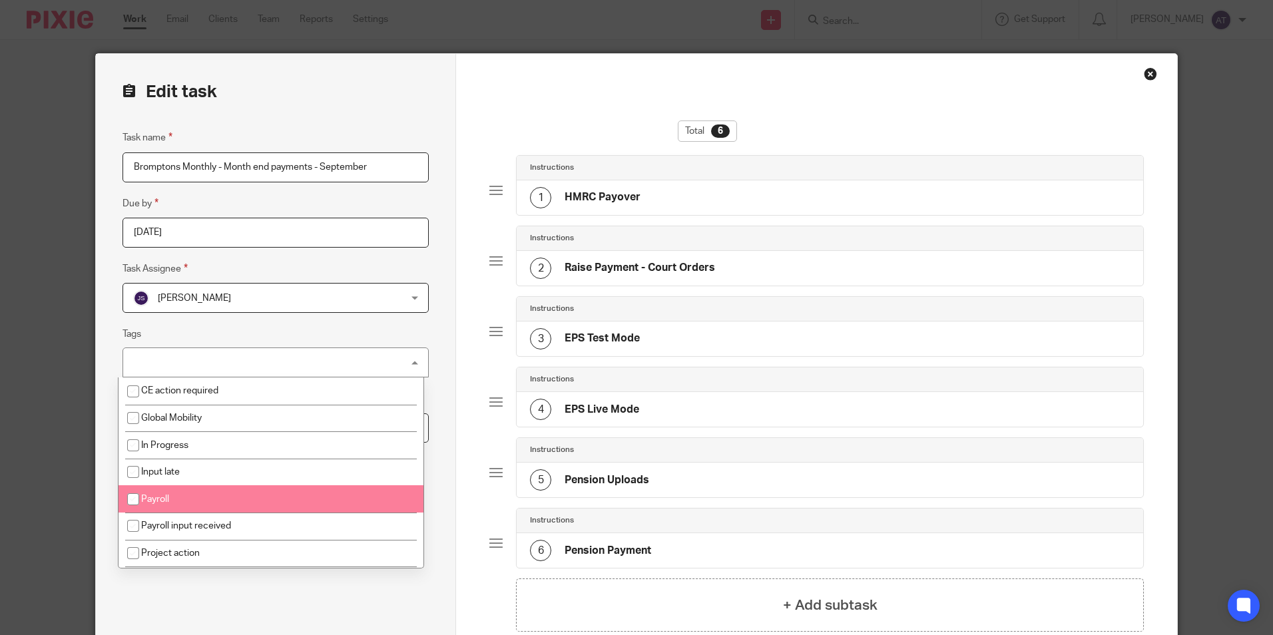
click at [186, 497] on li "Payroll" at bounding box center [270, 498] width 305 height 27
checkbox input "true"
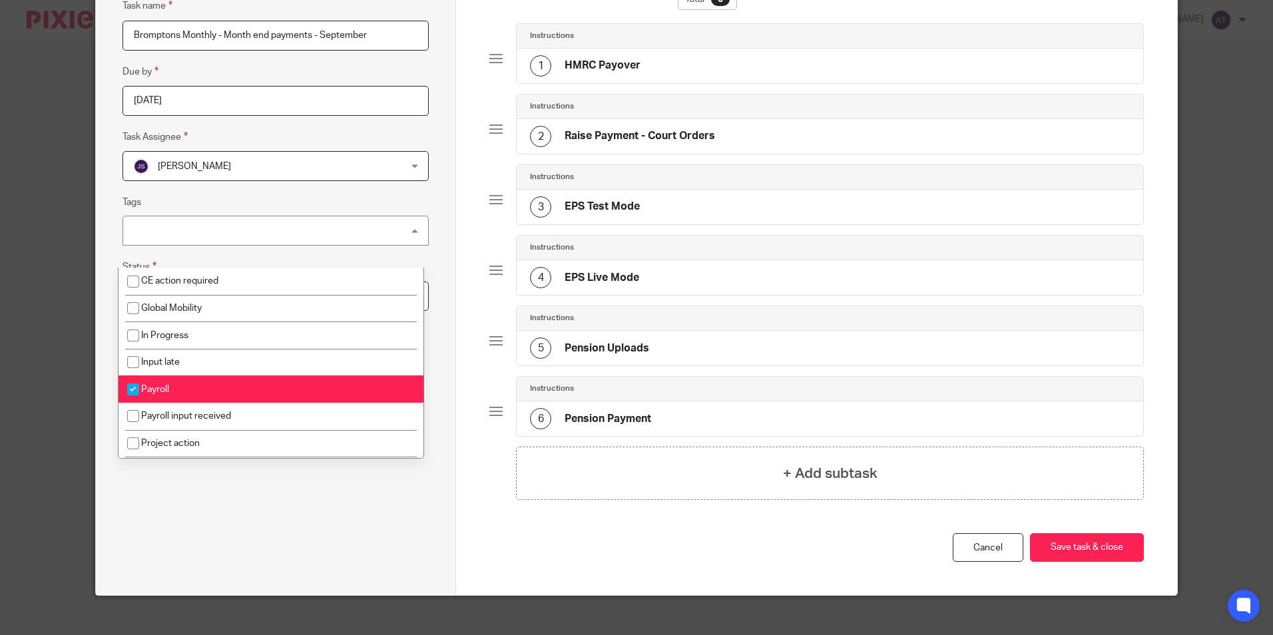
scroll to position [133, 0]
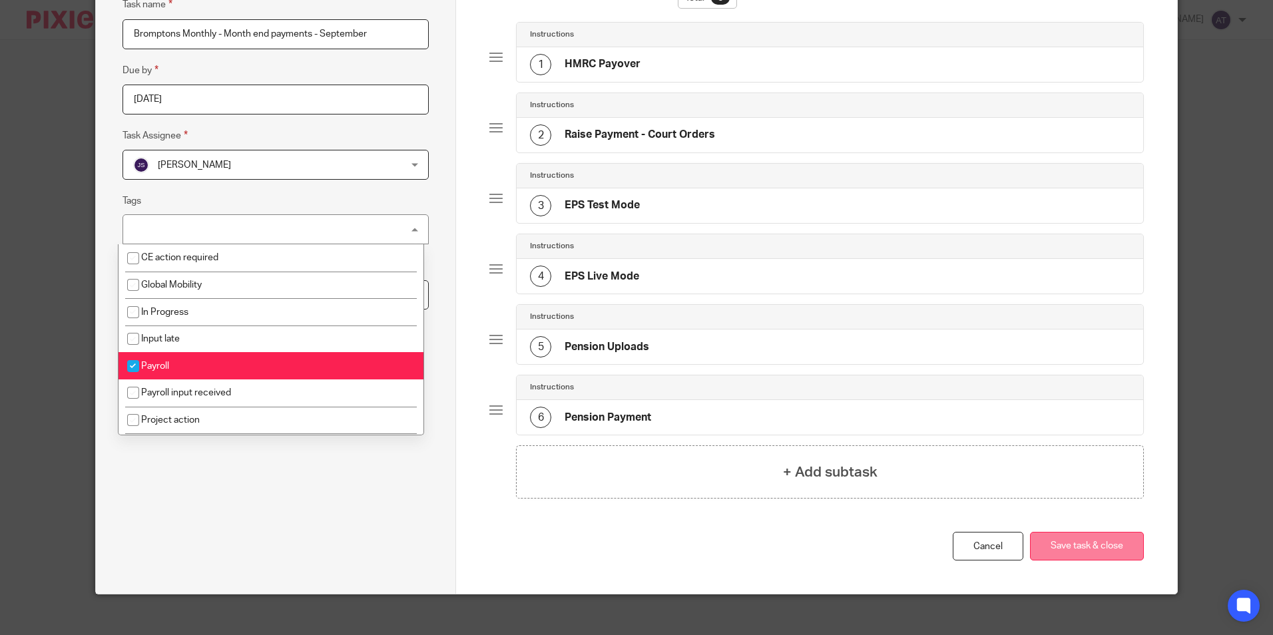
click at [1094, 554] on button "Save task & close" at bounding box center [1087, 546] width 114 height 29
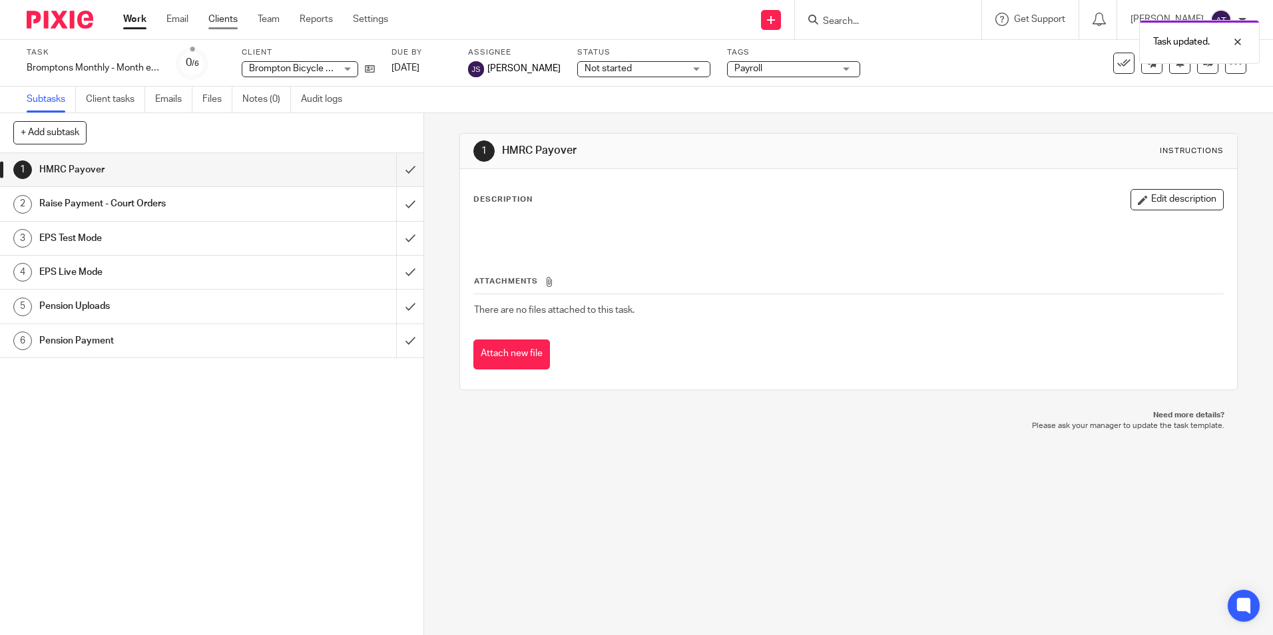
click at [219, 14] on link "Clients" at bounding box center [222, 19] width 29 height 13
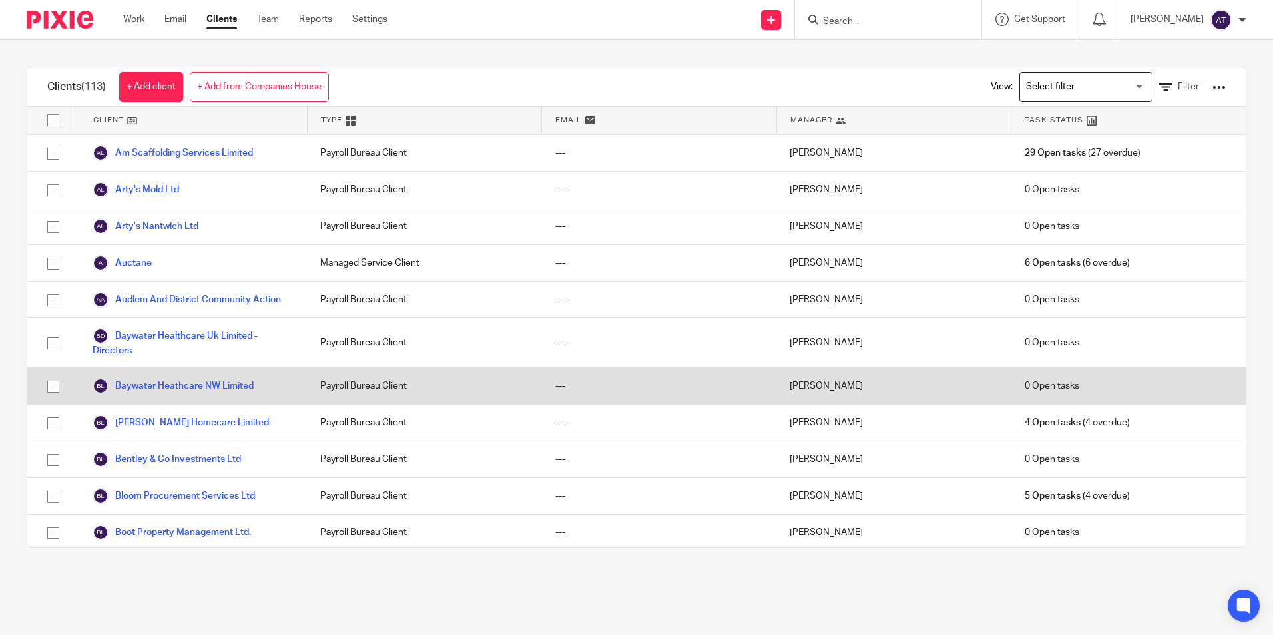
scroll to position [266, 0]
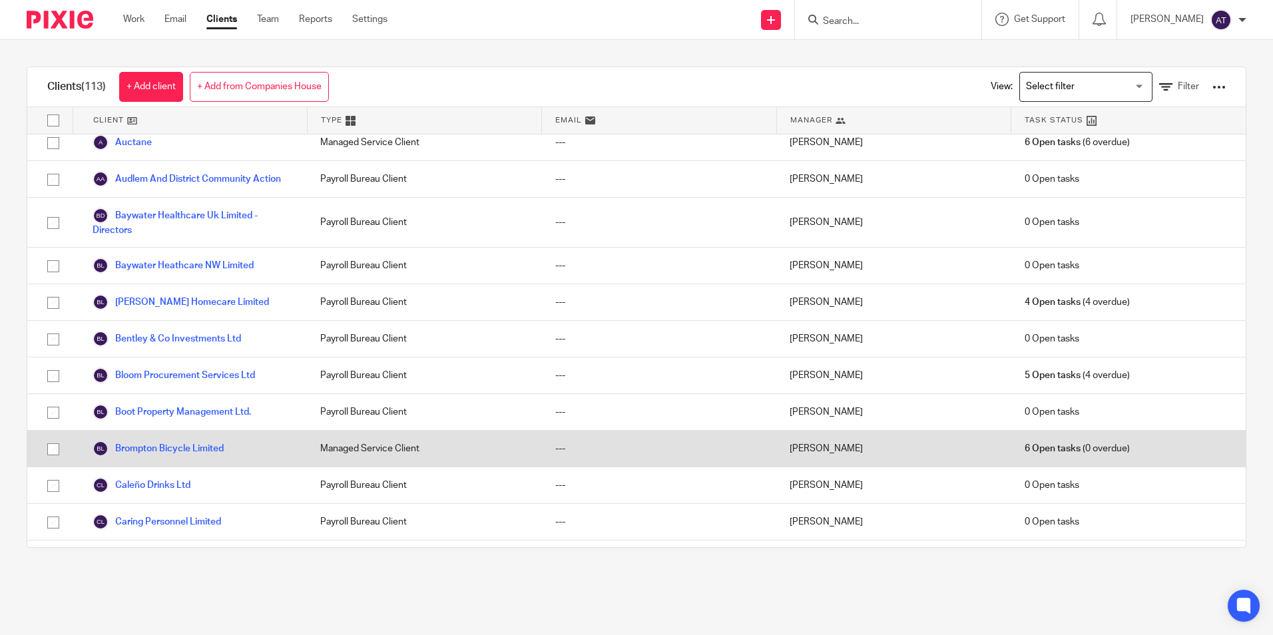
click at [53, 461] on input "checkbox" at bounding box center [53, 449] width 25 height 25
checkbox input "true"
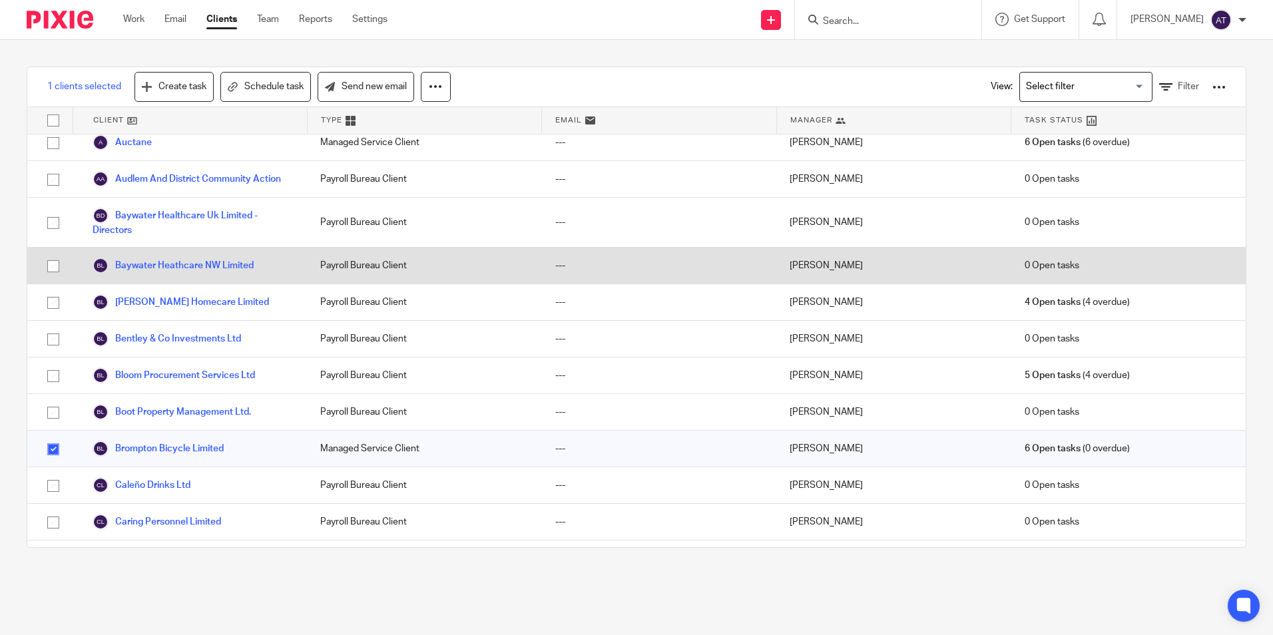
scroll to position [333, 0]
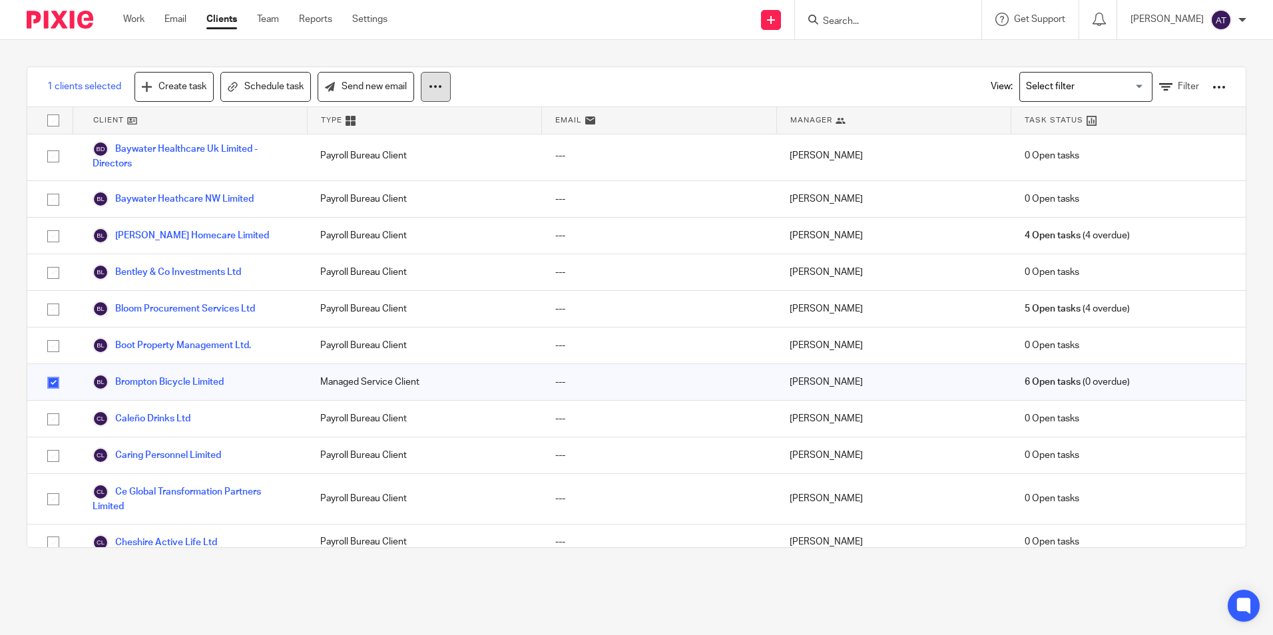
click at [445, 80] on button at bounding box center [436, 87] width 30 height 30
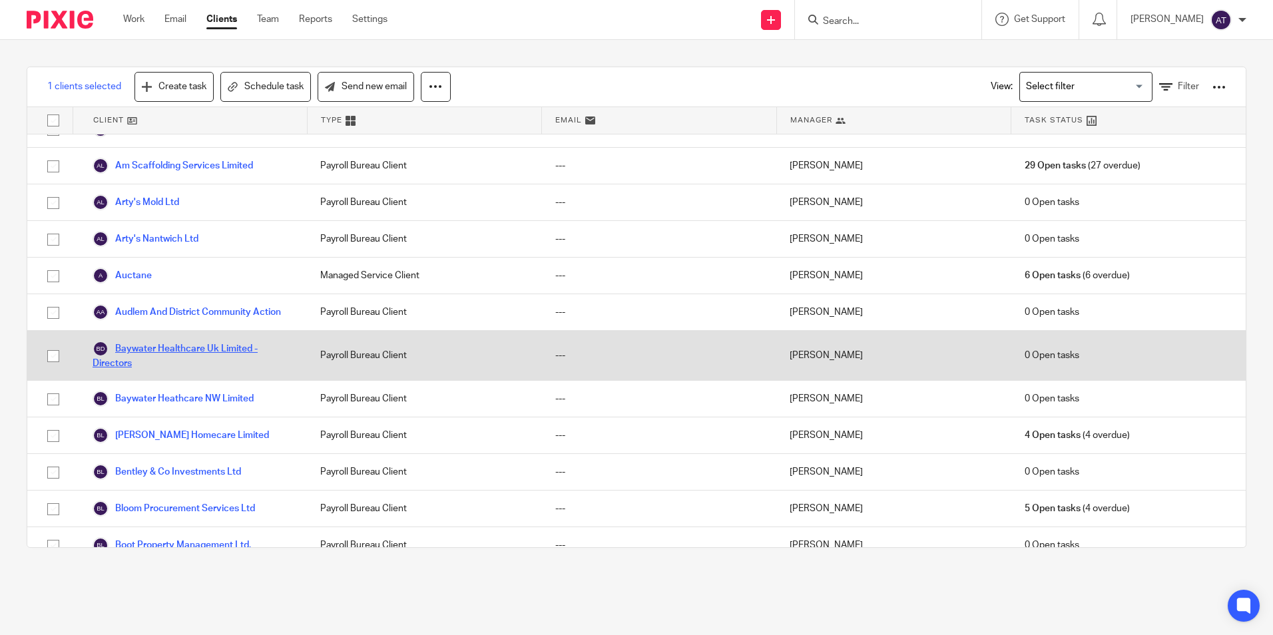
scroll to position [266, 0]
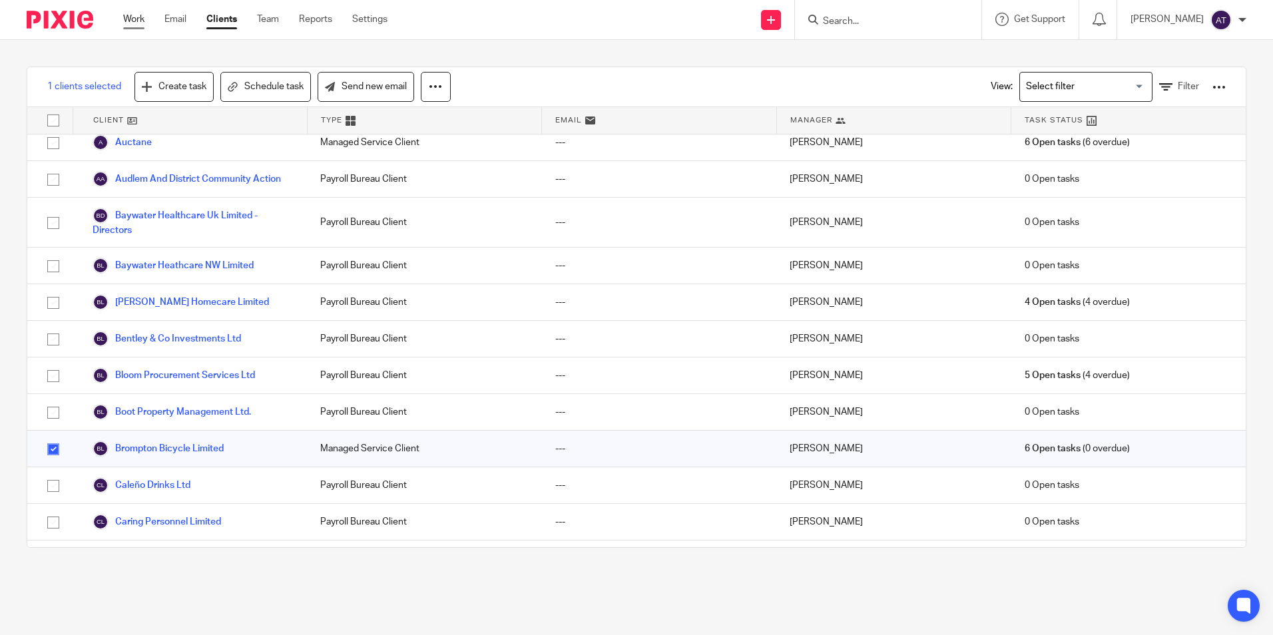
click at [142, 17] on link "Work" at bounding box center [133, 19] width 21 height 13
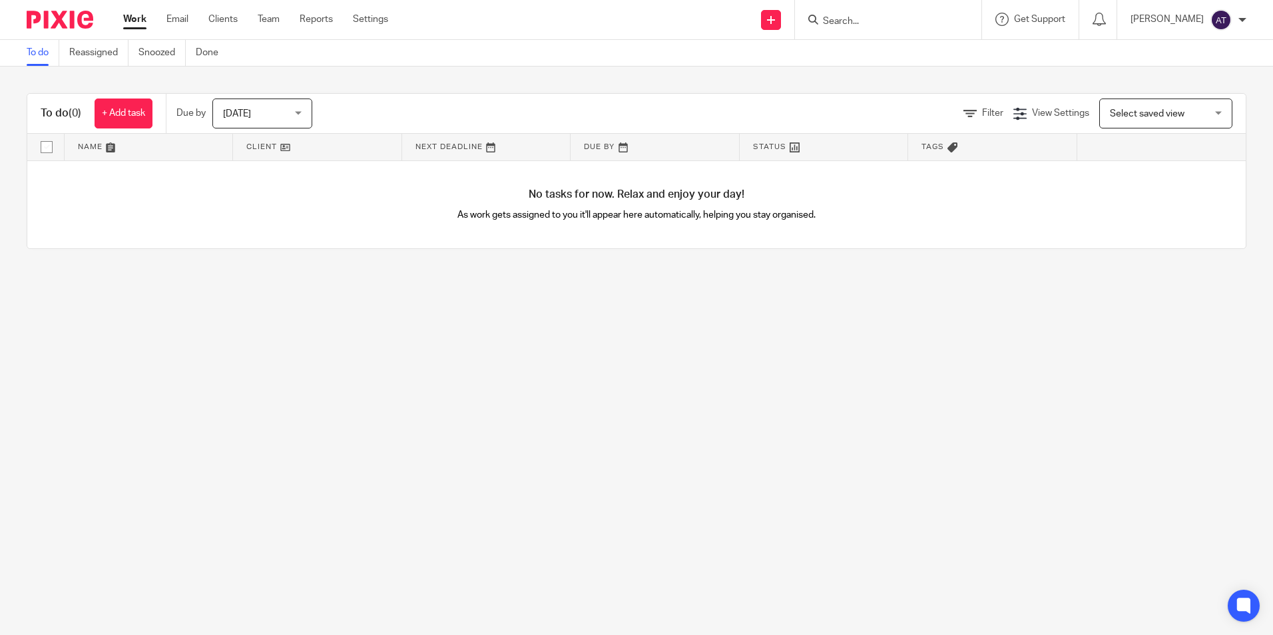
click at [251, 106] on span "[DATE]" at bounding box center [258, 113] width 71 height 28
click at [248, 106] on div "[DATE] [DATE]" at bounding box center [262, 114] width 100 height 30
click at [248, 106] on span "[DATE]" at bounding box center [258, 113] width 71 height 28
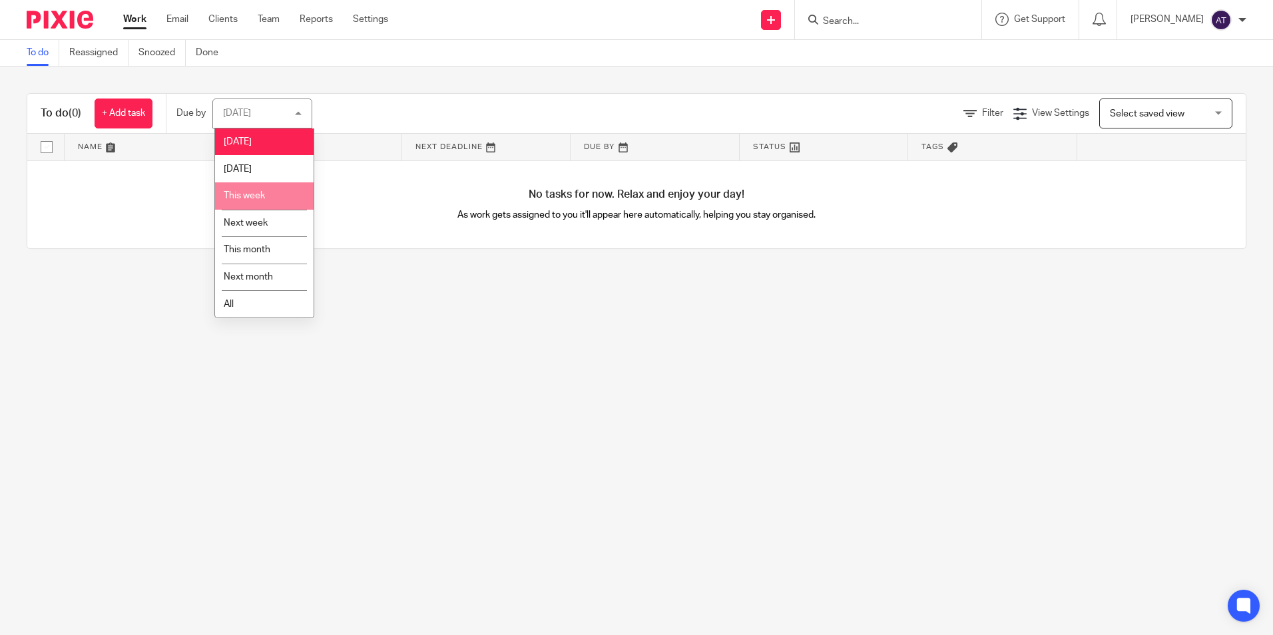
click at [268, 190] on li "This week" at bounding box center [264, 195] width 99 height 27
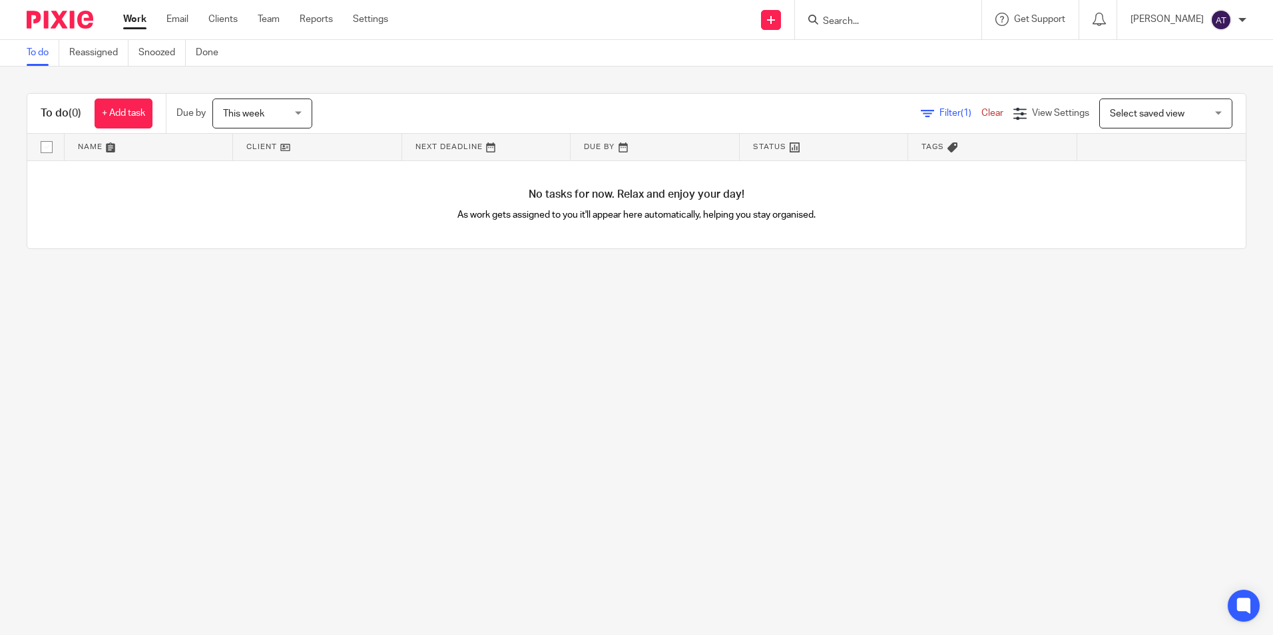
click at [1119, 115] on span "Select saved view" at bounding box center [1147, 113] width 75 height 9
click at [1119, 115] on div "Select saved view" at bounding box center [1147, 112] width 75 height 9
click at [1032, 109] on span "View Settings" at bounding box center [1060, 112] width 57 height 9
click at [119, 57] on link "Reassigned" at bounding box center [98, 53] width 59 height 26
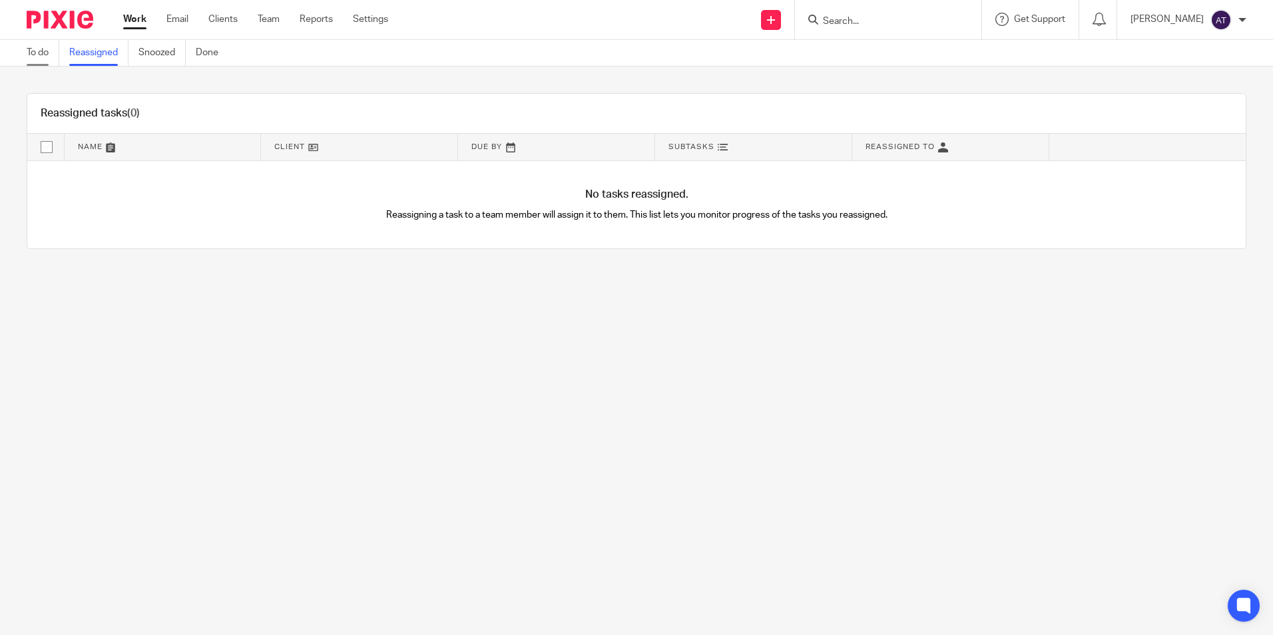
click at [36, 51] on link "To do" at bounding box center [43, 53] width 33 height 26
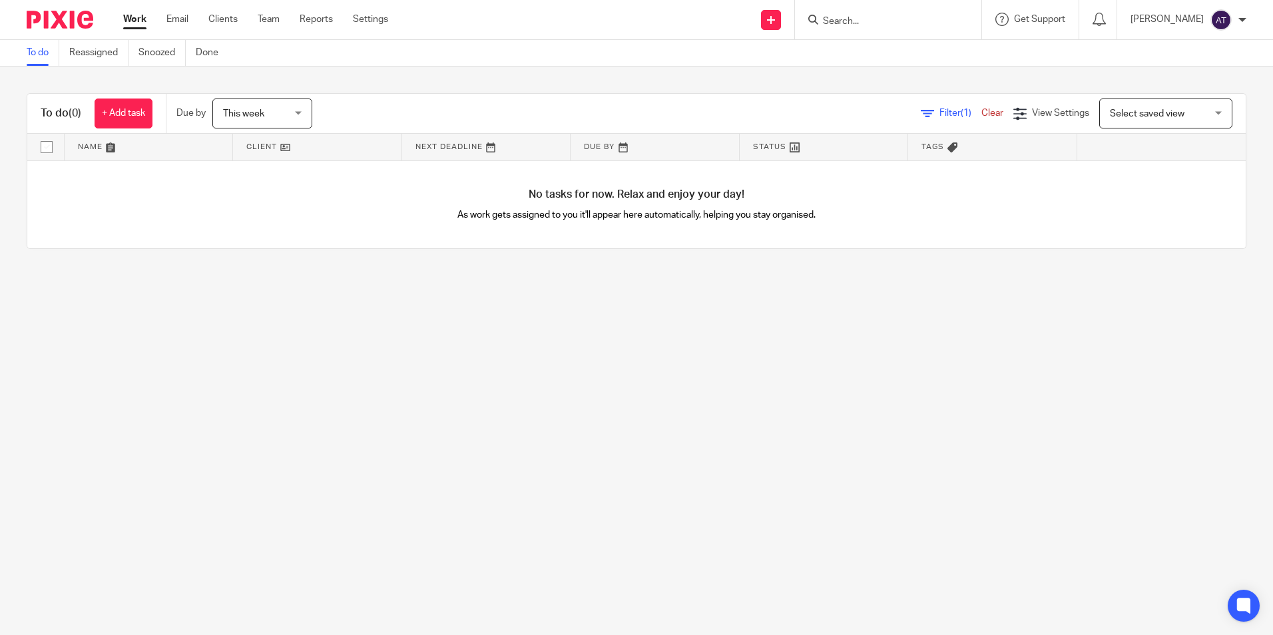
click at [395, 331] on main "To do Reassigned Snoozed Done To do (0) + Add task Due by This week This week […" at bounding box center [636, 317] width 1273 height 635
